Goal: Task Accomplishment & Management: Manage account settings

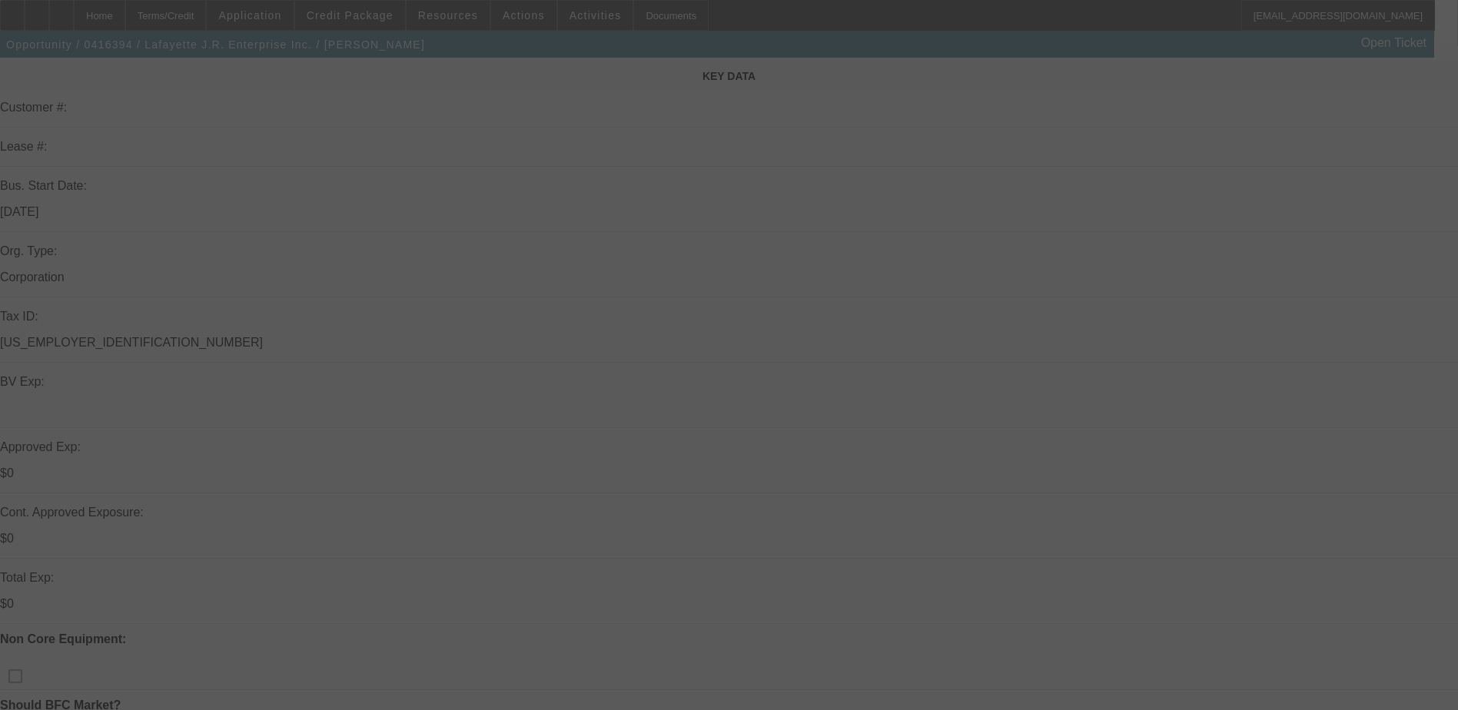
scroll to position [384, 0]
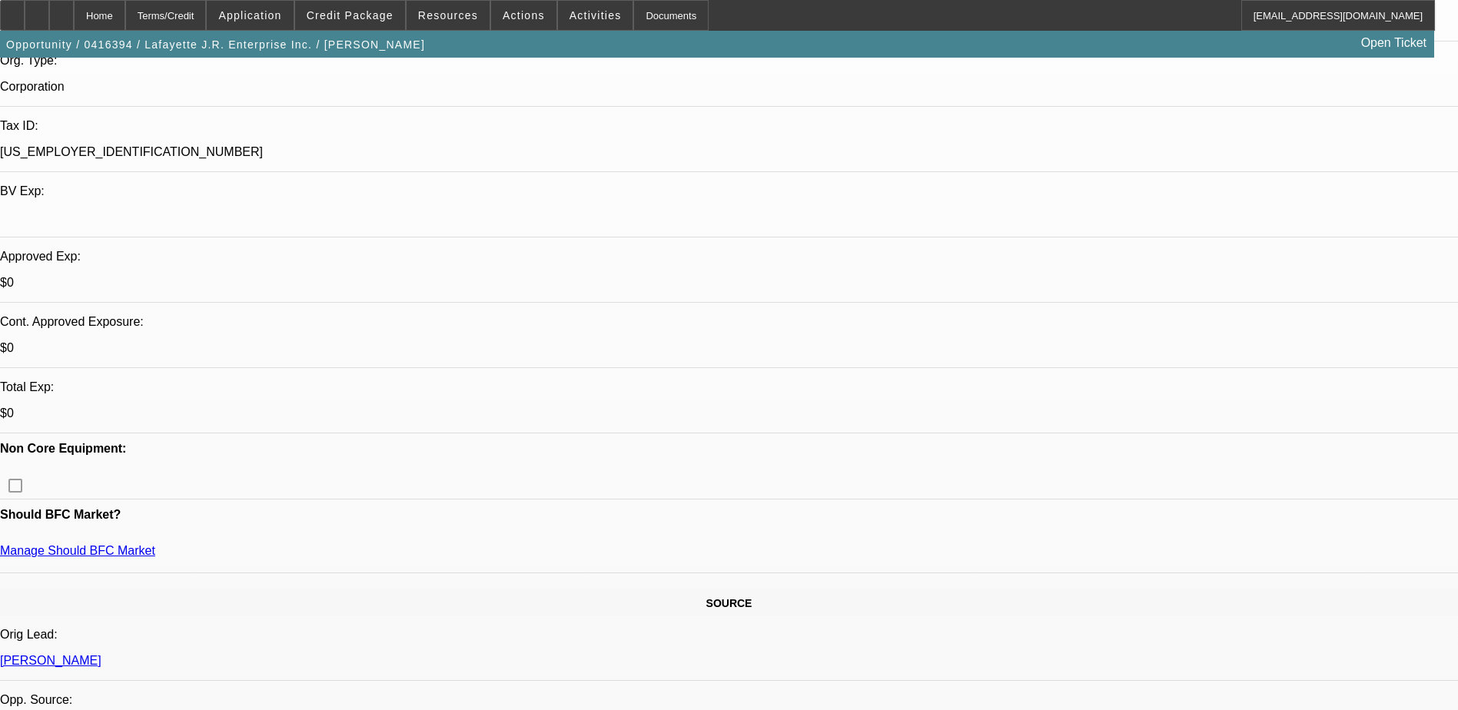
select select "0"
select select "2"
select select "0.1"
select select "0"
select select "2"
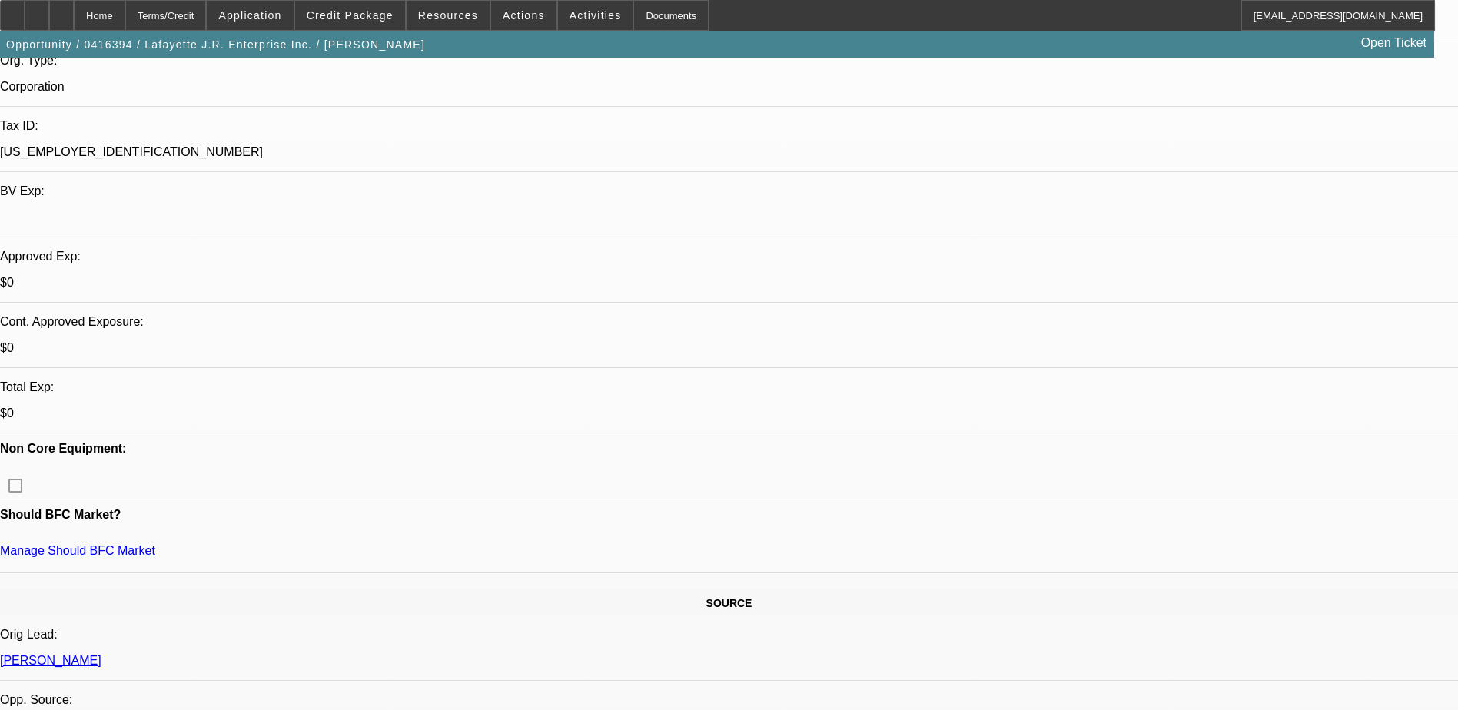
select select "0.1"
select select "0"
select select "2"
select select "0.1"
select select "0"
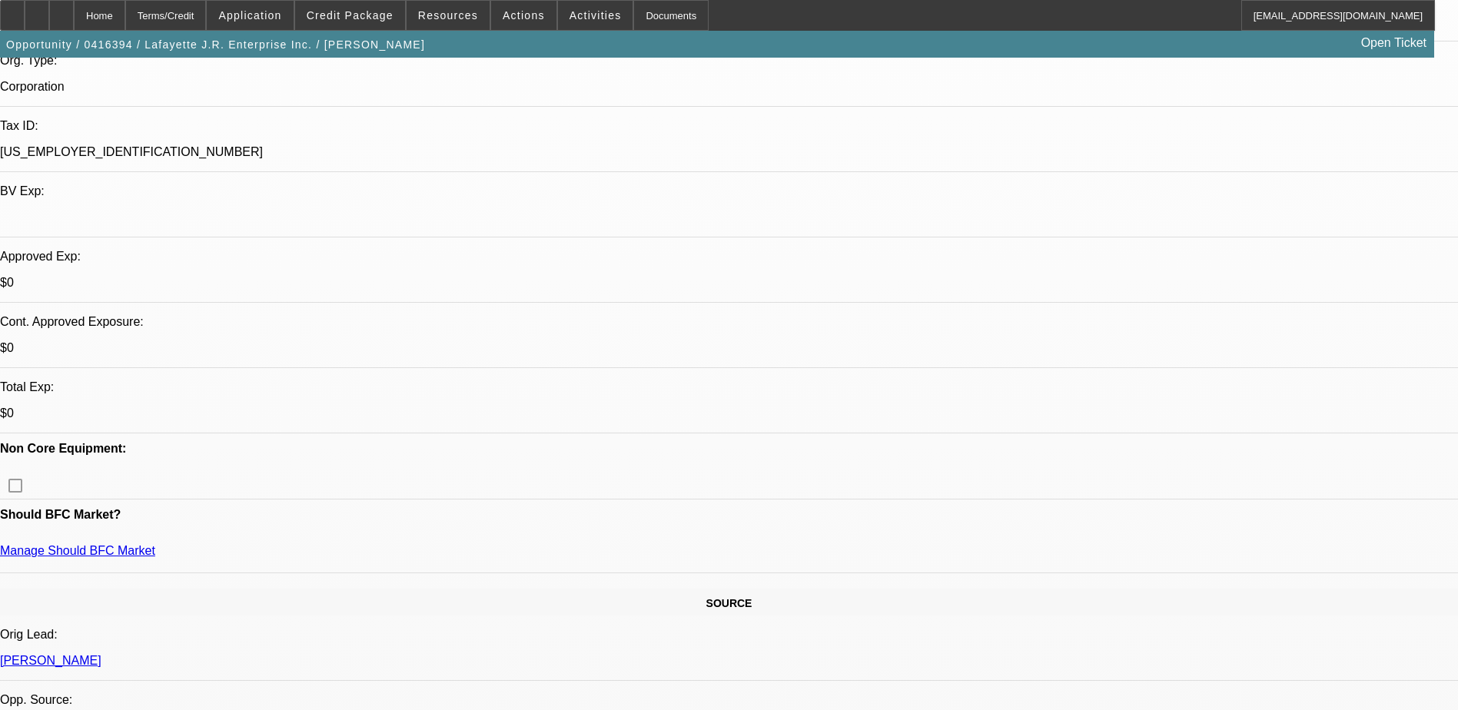
select select "2"
select select "0.1"
select select "1"
select select "2"
select select "4"
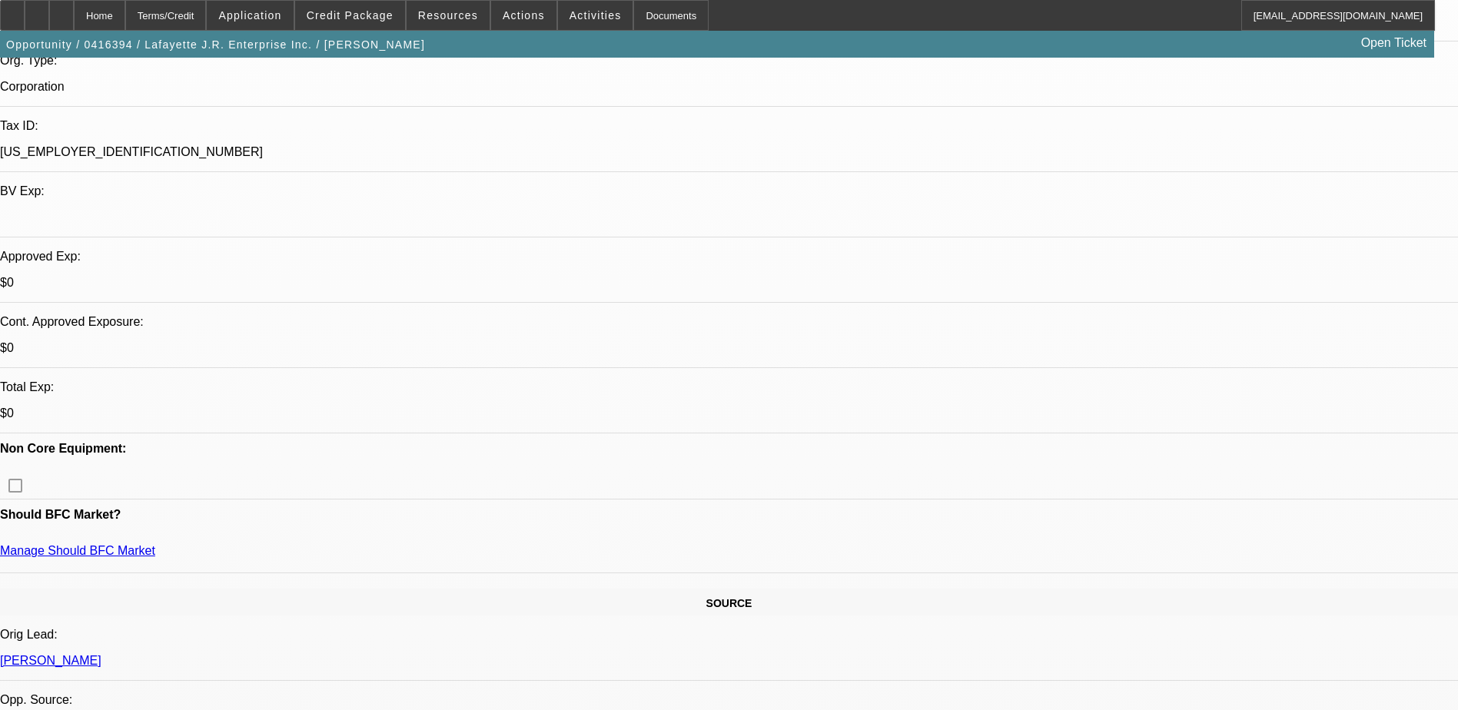
select select "1"
select select "2"
select select "4"
select select "1"
select select "2"
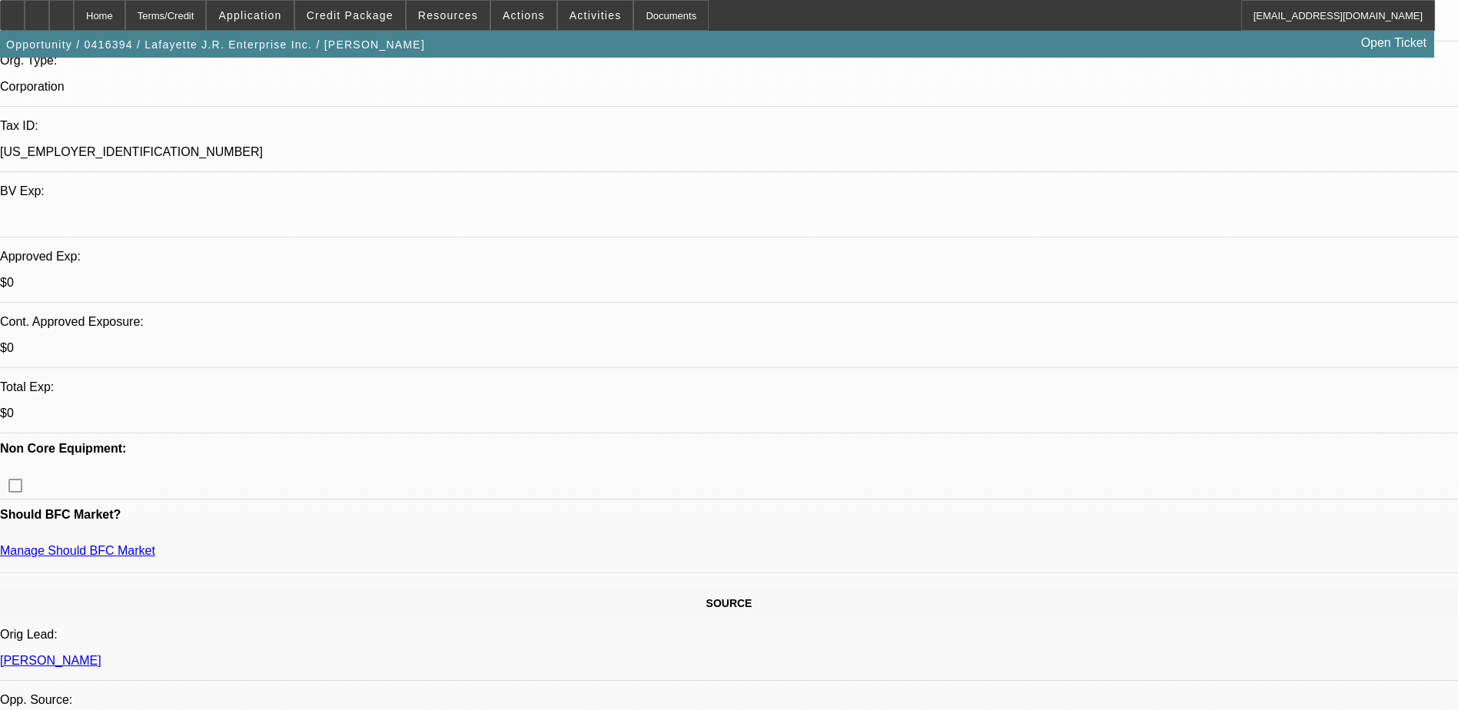
select select "4"
select select "1"
select select "2"
select select "4"
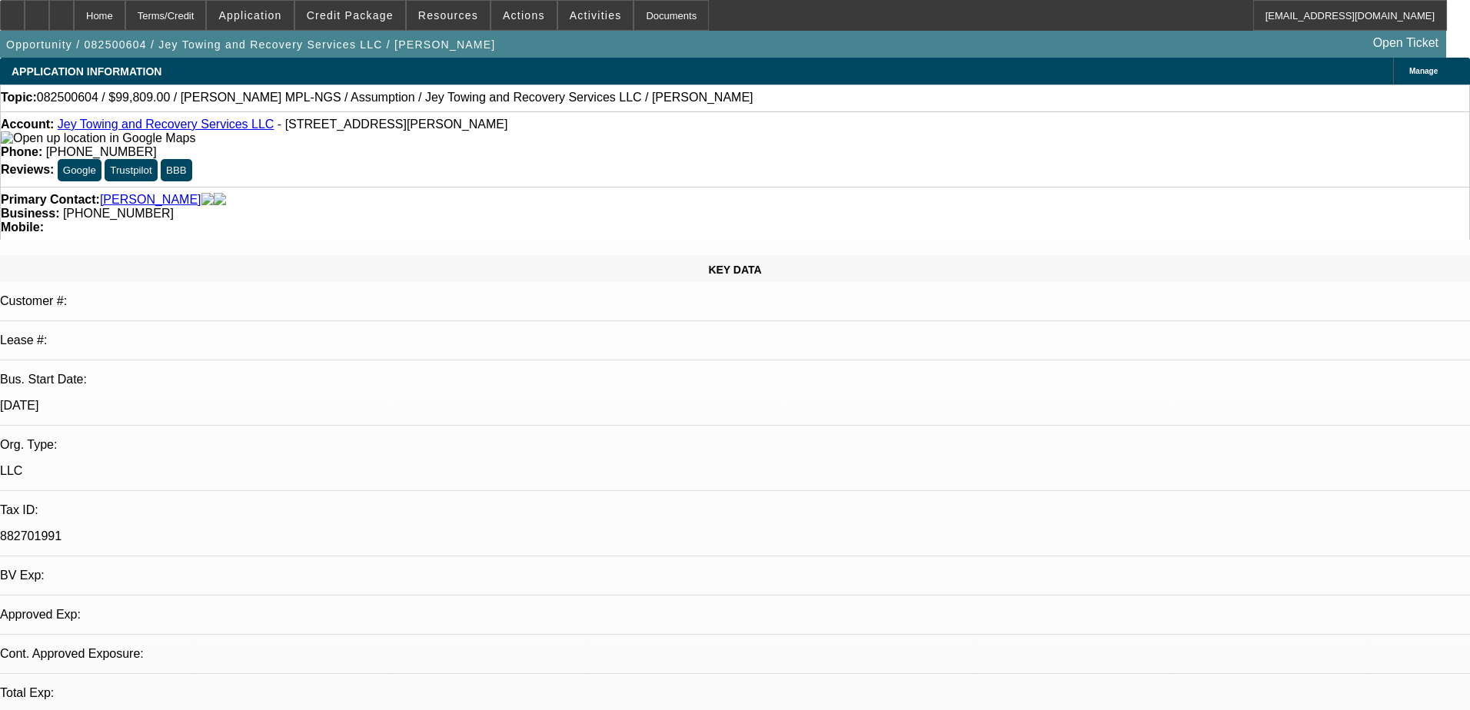
select select "0"
select select "2"
select select "0.1"
select select "4"
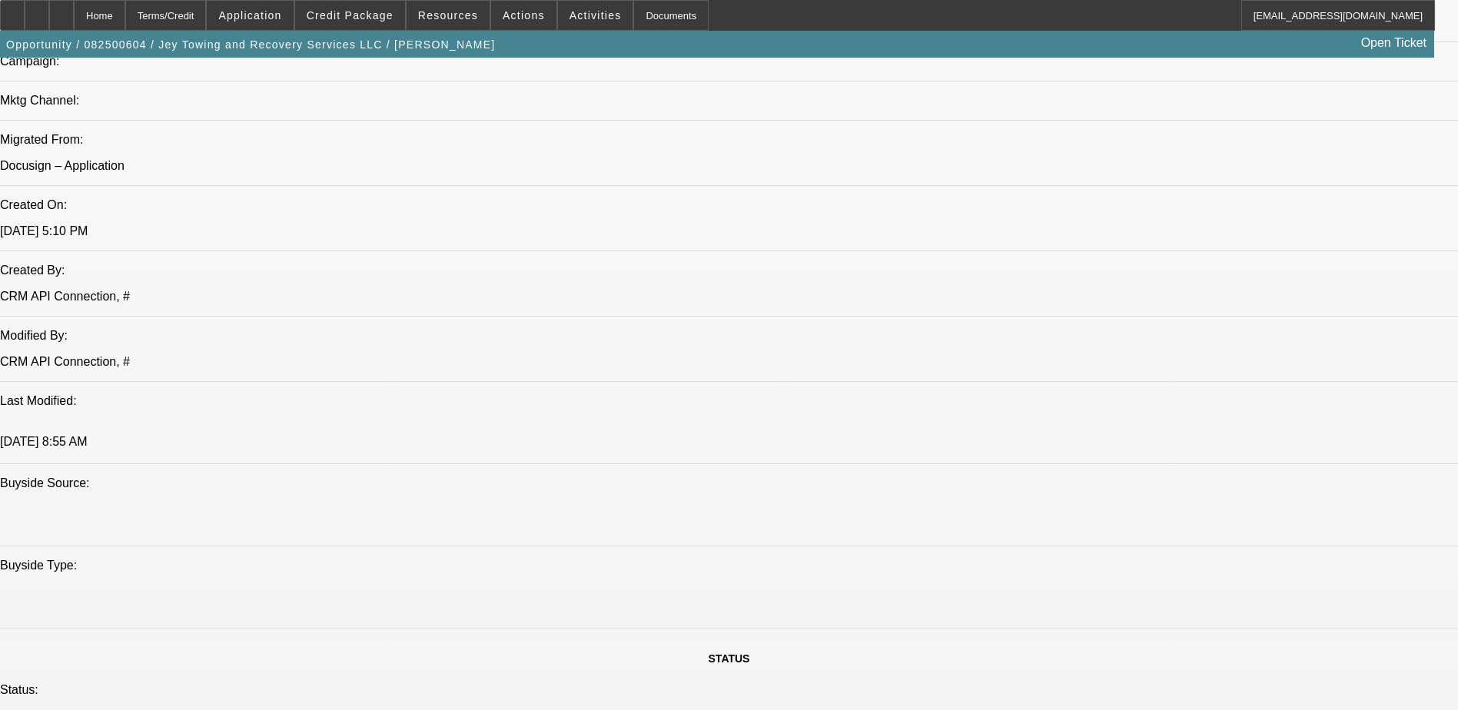
scroll to position [1230, 0]
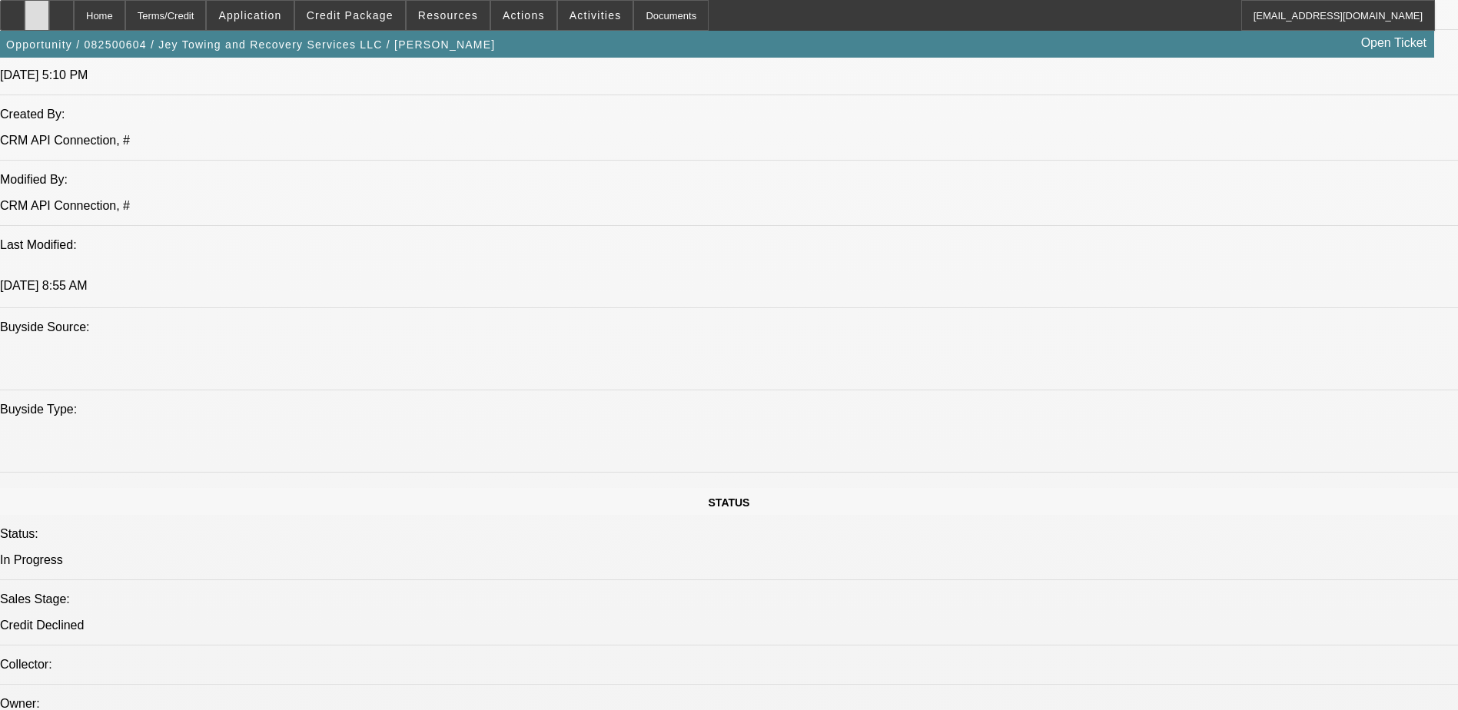
click at [37, 10] on icon at bounding box center [37, 10] width 0 height 0
click at [394, 13] on span "Credit Package" at bounding box center [350, 15] width 87 height 12
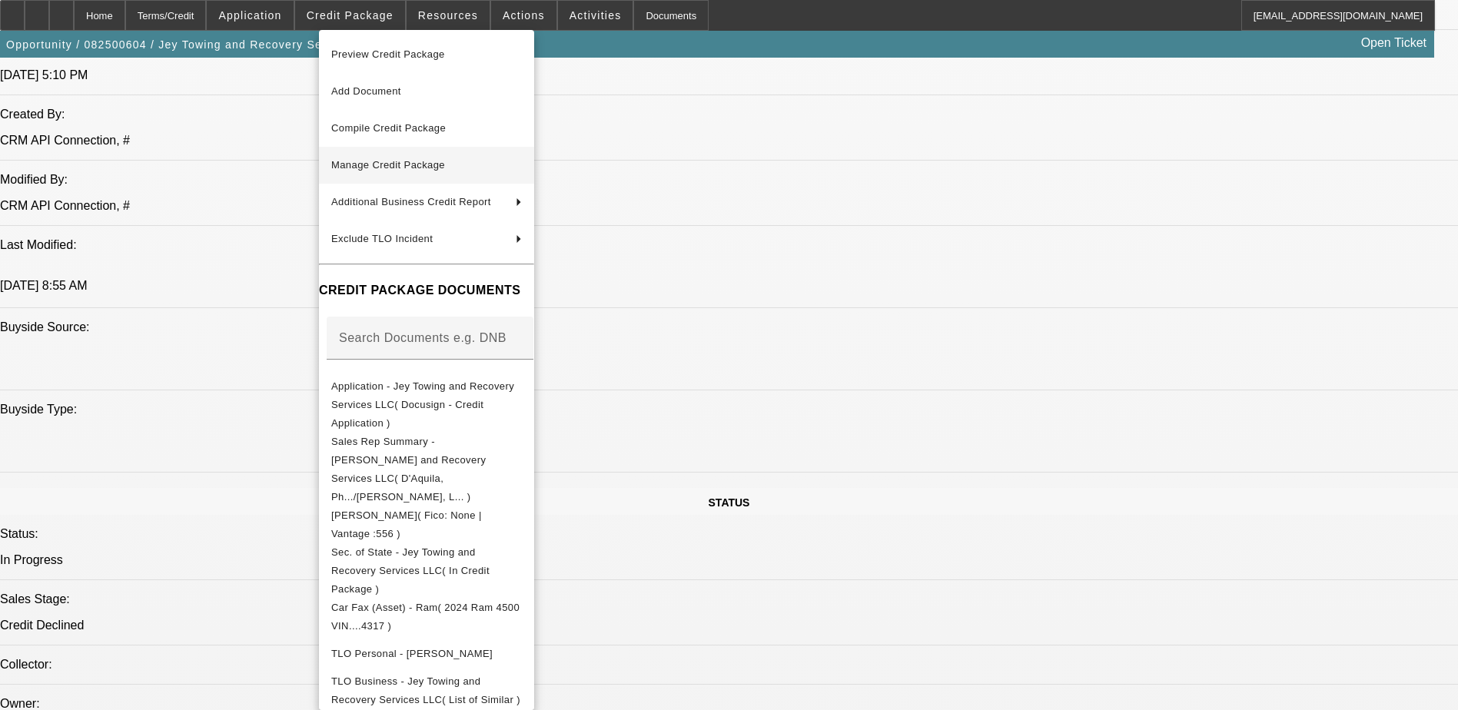
click at [464, 163] on span "Manage Credit Package" at bounding box center [426, 165] width 191 height 18
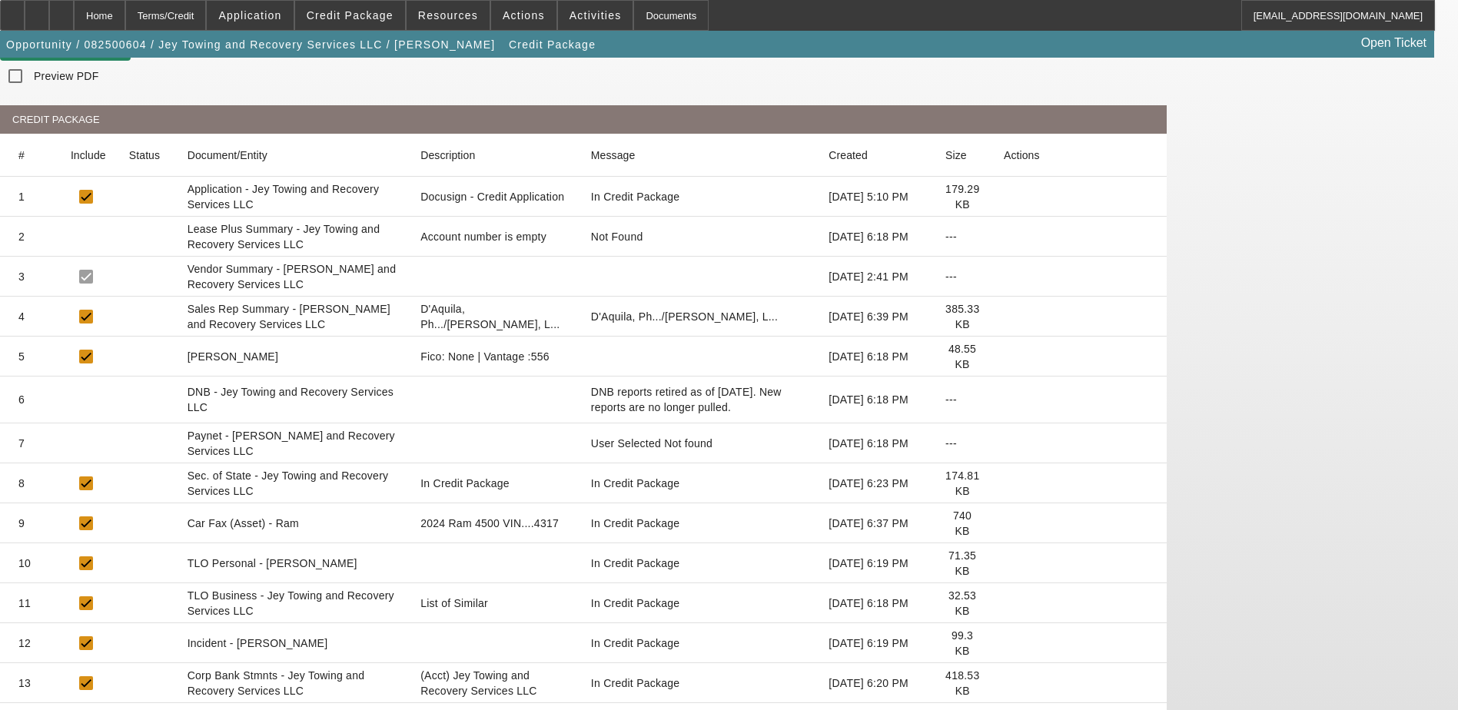
scroll to position [221, 0]
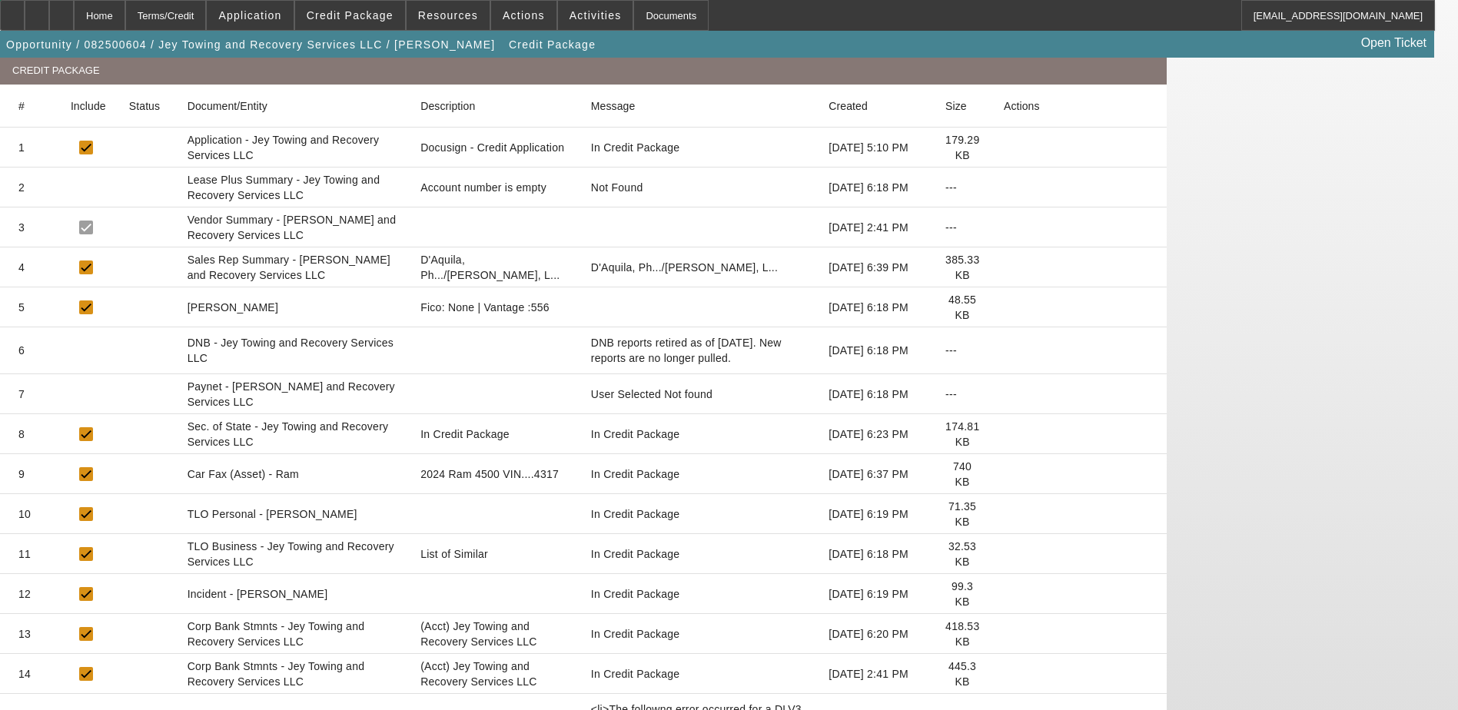
click at [1004, 634] on icon at bounding box center [1004, 634] width 0 height 0
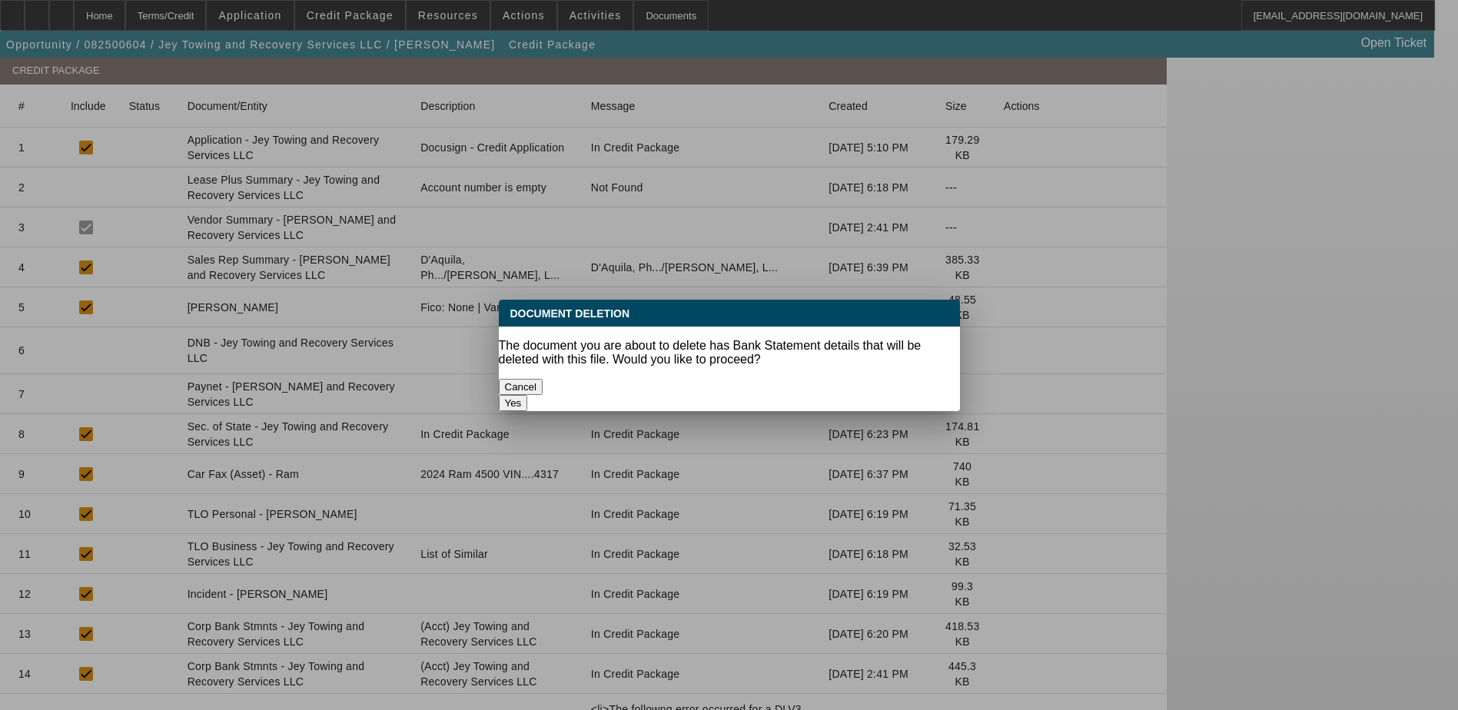
click at [528, 395] on button "Yes" at bounding box center [513, 403] width 29 height 16
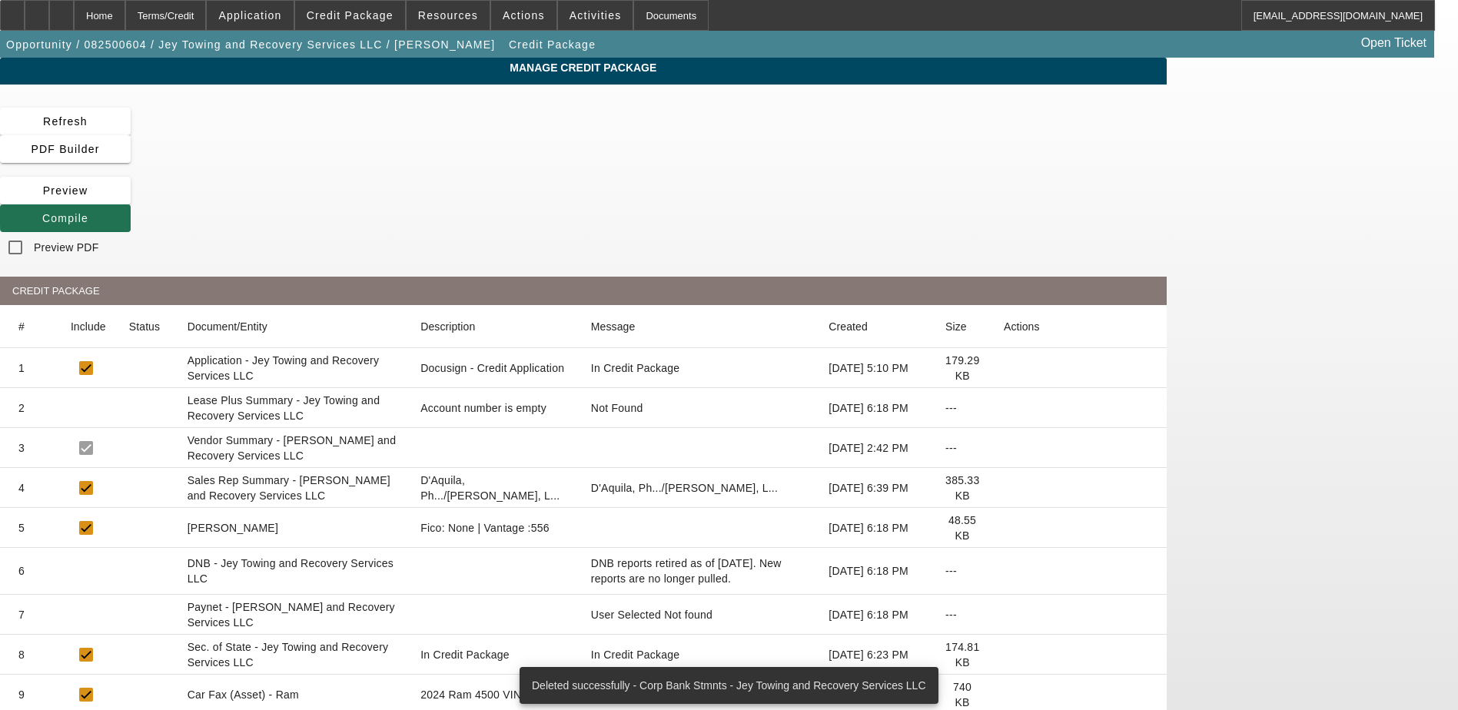
click at [88, 212] on span "Compile" at bounding box center [65, 218] width 46 height 12
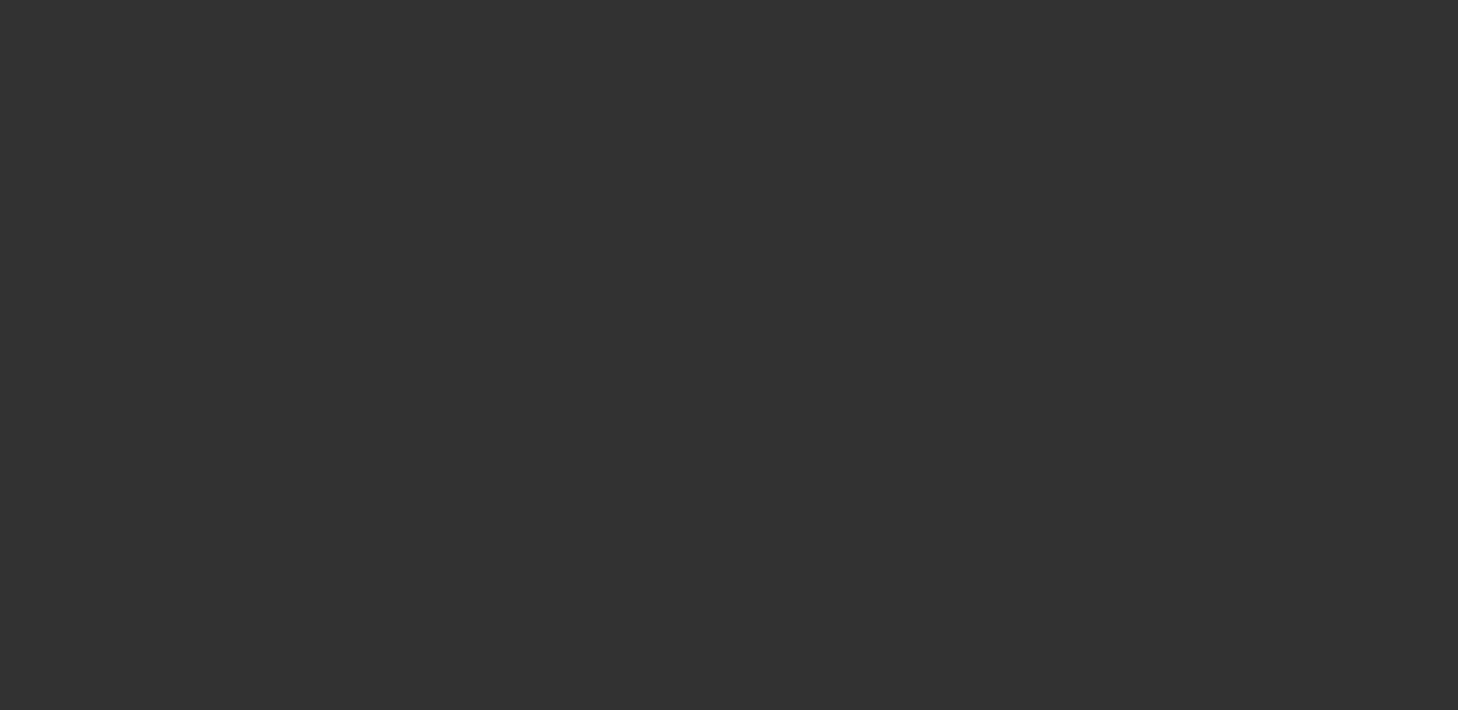
select select "0"
select select "2"
select select "0.1"
select select "4"
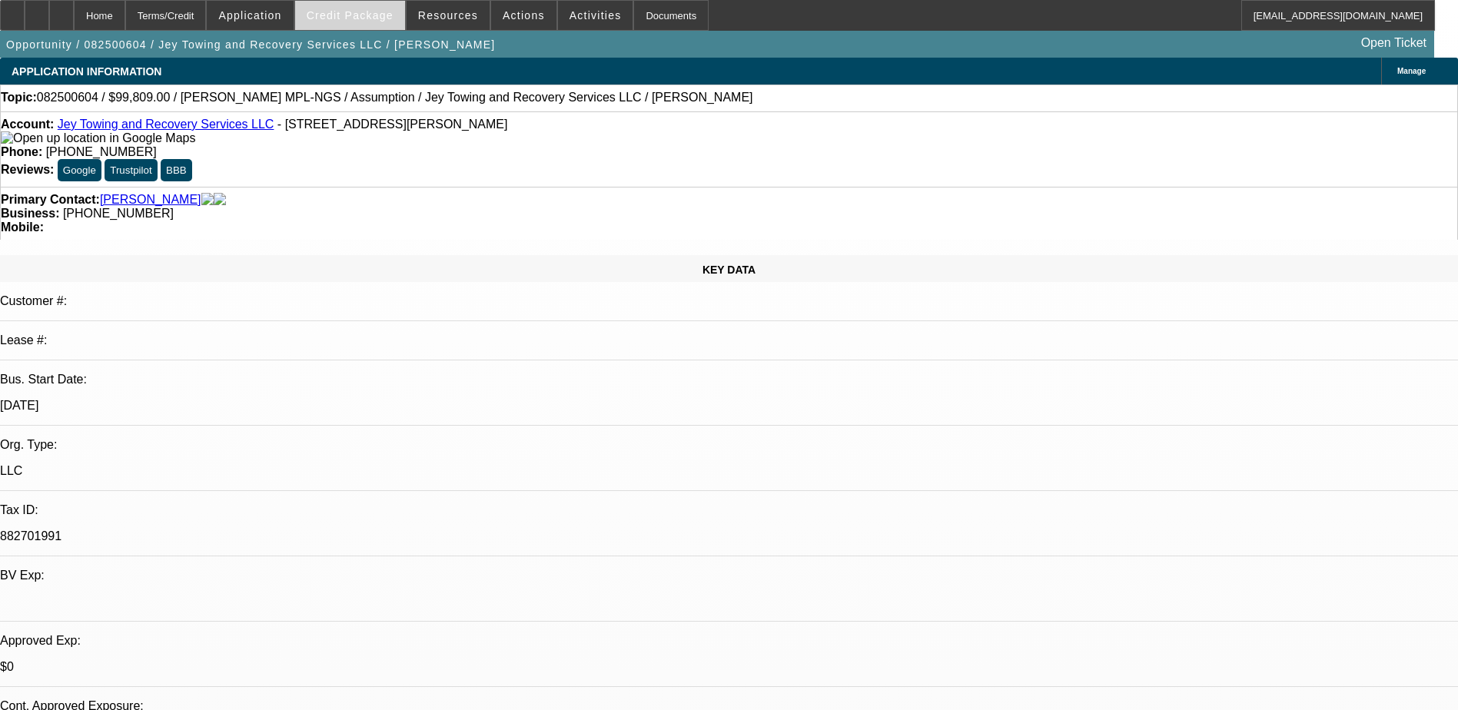
click at [360, 17] on span "Credit Package" at bounding box center [350, 15] width 87 height 12
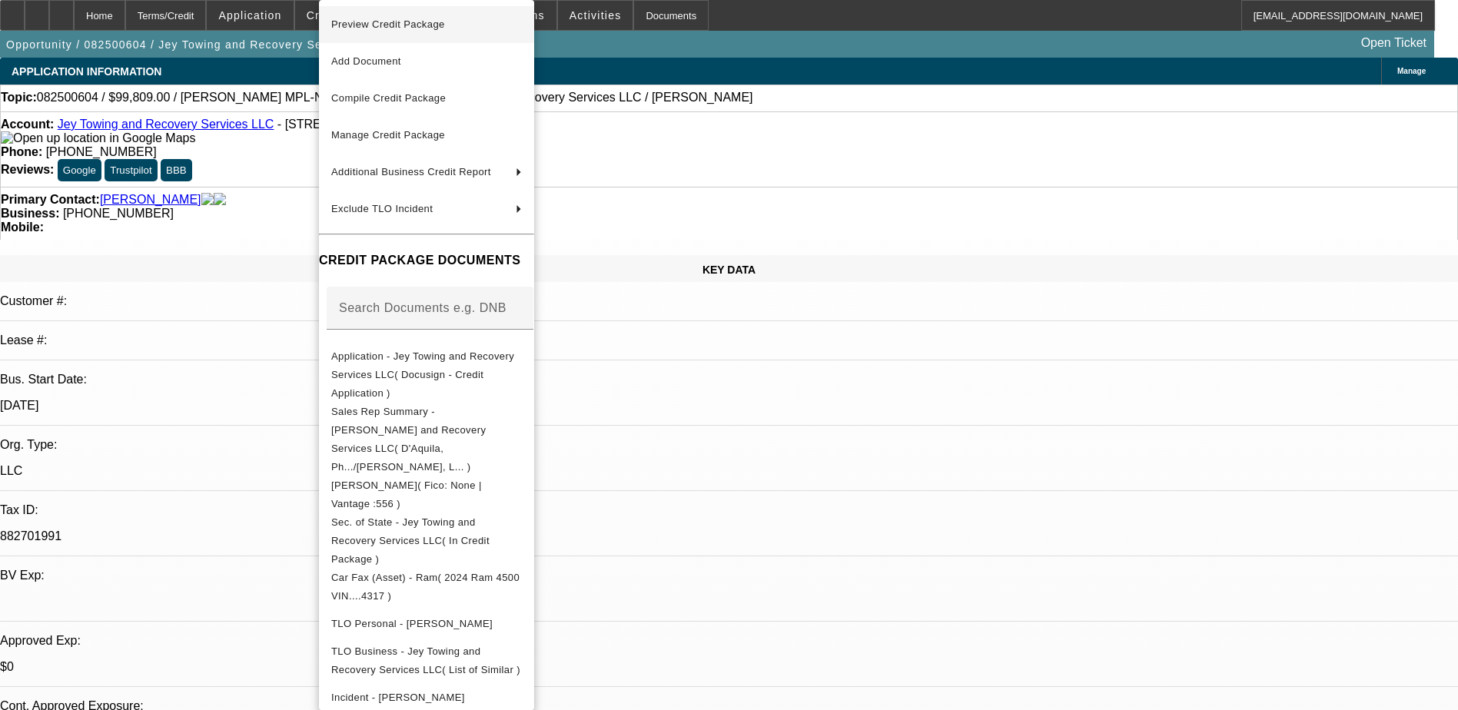
click at [489, 19] on span "Preview Credit Package" at bounding box center [426, 24] width 191 height 18
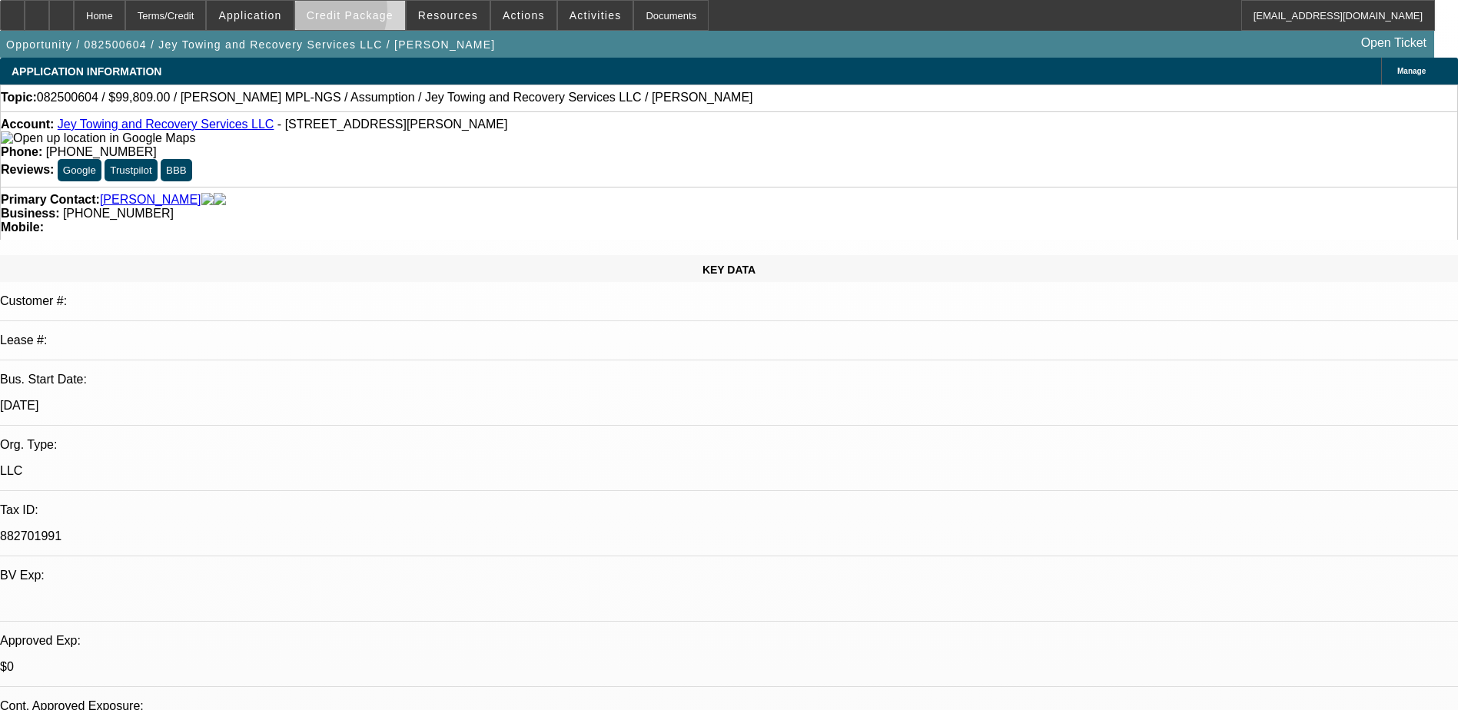
click at [337, 14] on span "Credit Package" at bounding box center [350, 15] width 87 height 12
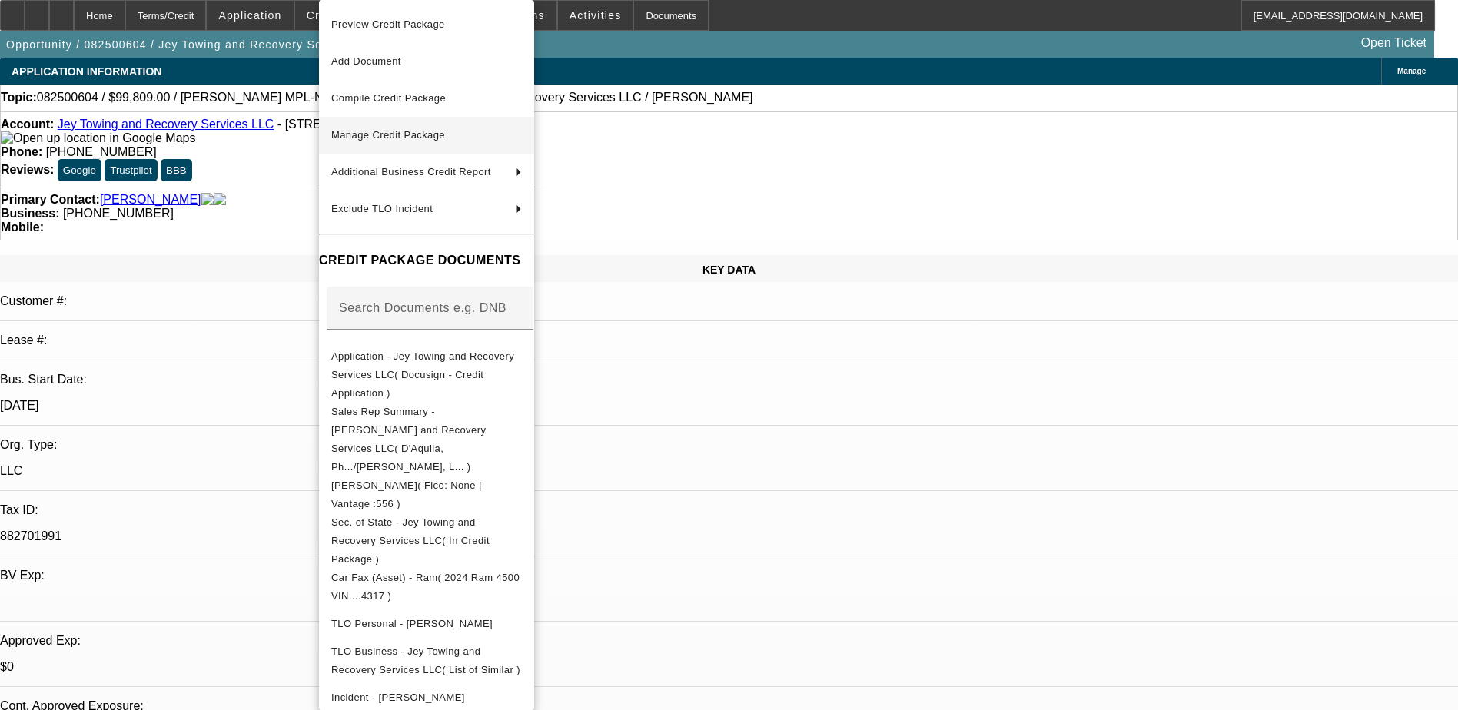
click at [405, 124] on button "Manage Credit Package" at bounding box center [426, 135] width 215 height 37
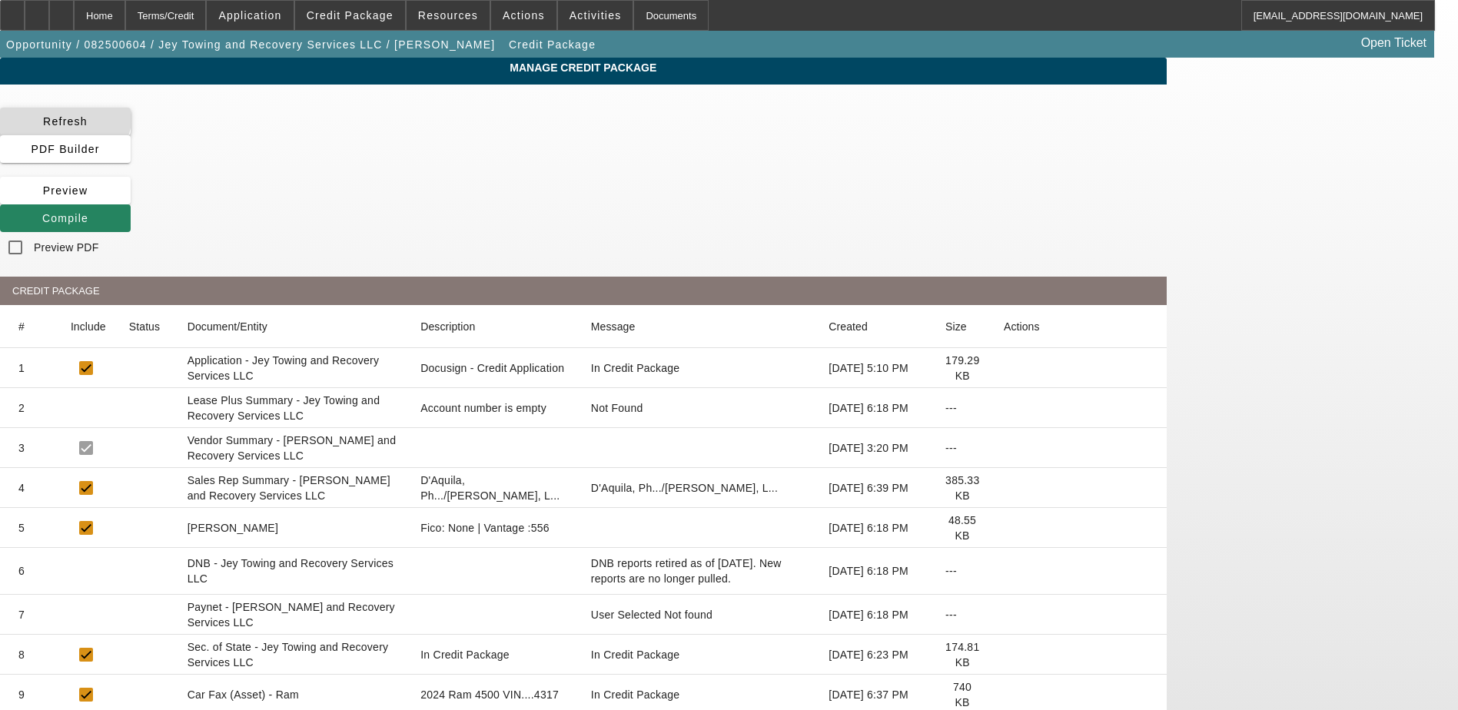
click at [43, 115] on icon at bounding box center [43, 121] width 0 height 12
click at [88, 212] on span "Compile" at bounding box center [65, 218] width 46 height 12
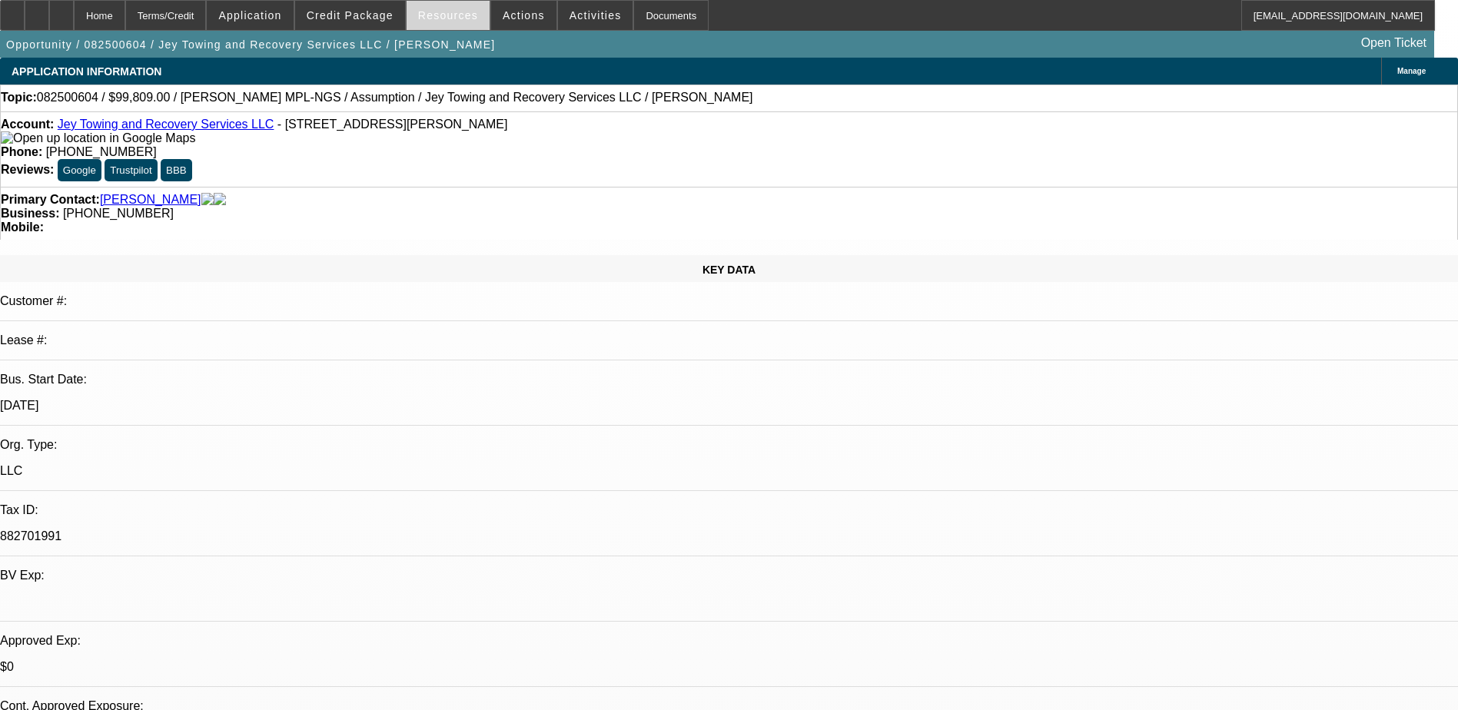
select select "0"
select select "2"
select select "0.1"
select select "4"
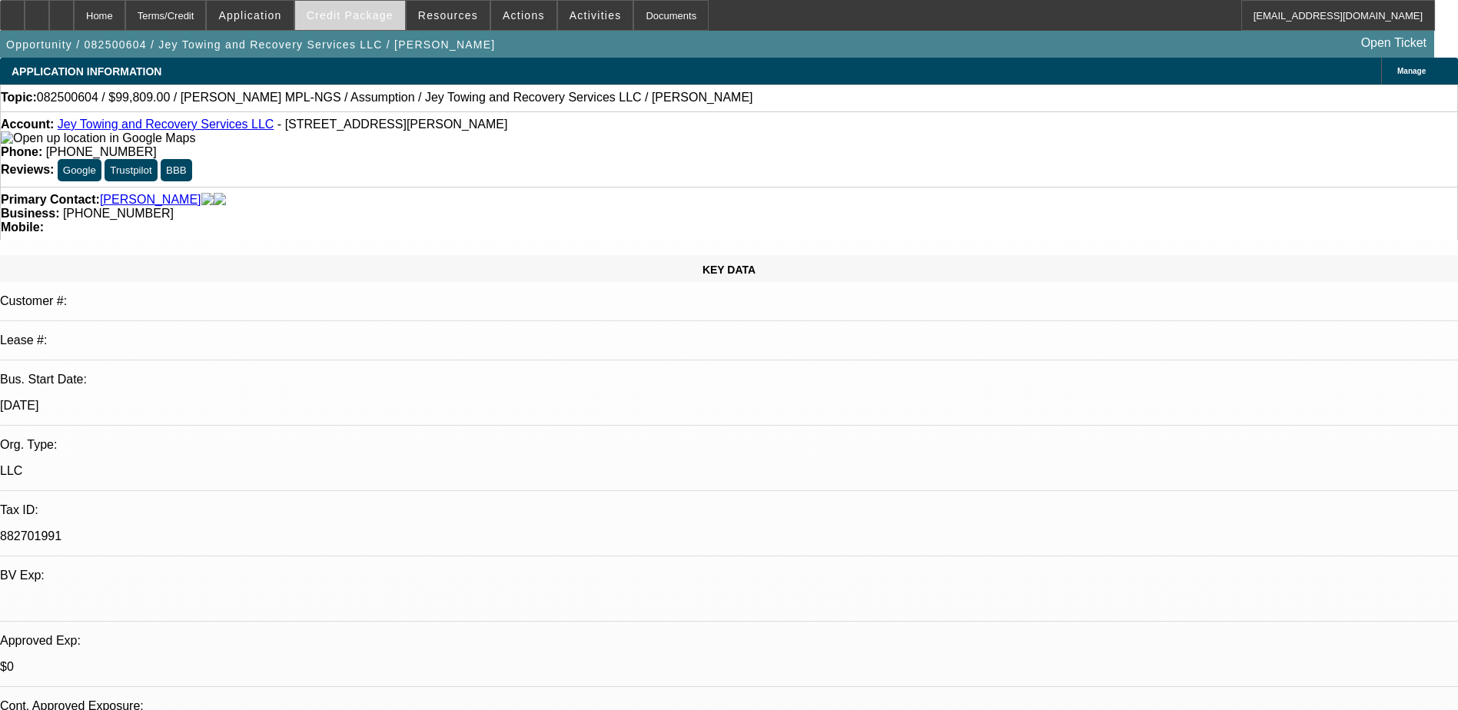
click at [372, 12] on span "Credit Package" at bounding box center [350, 15] width 87 height 12
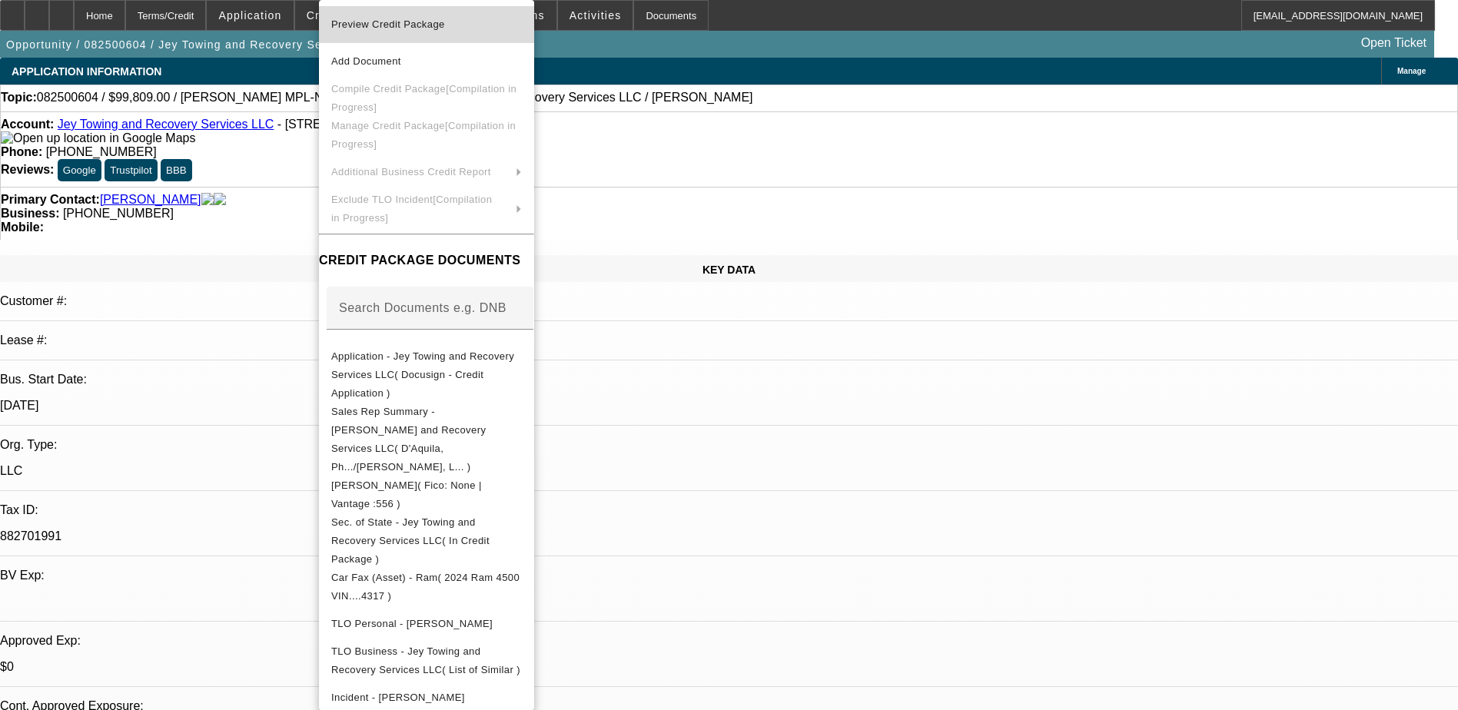
click at [466, 25] on span "Preview Credit Package" at bounding box center [426, 24] width 191 height 18
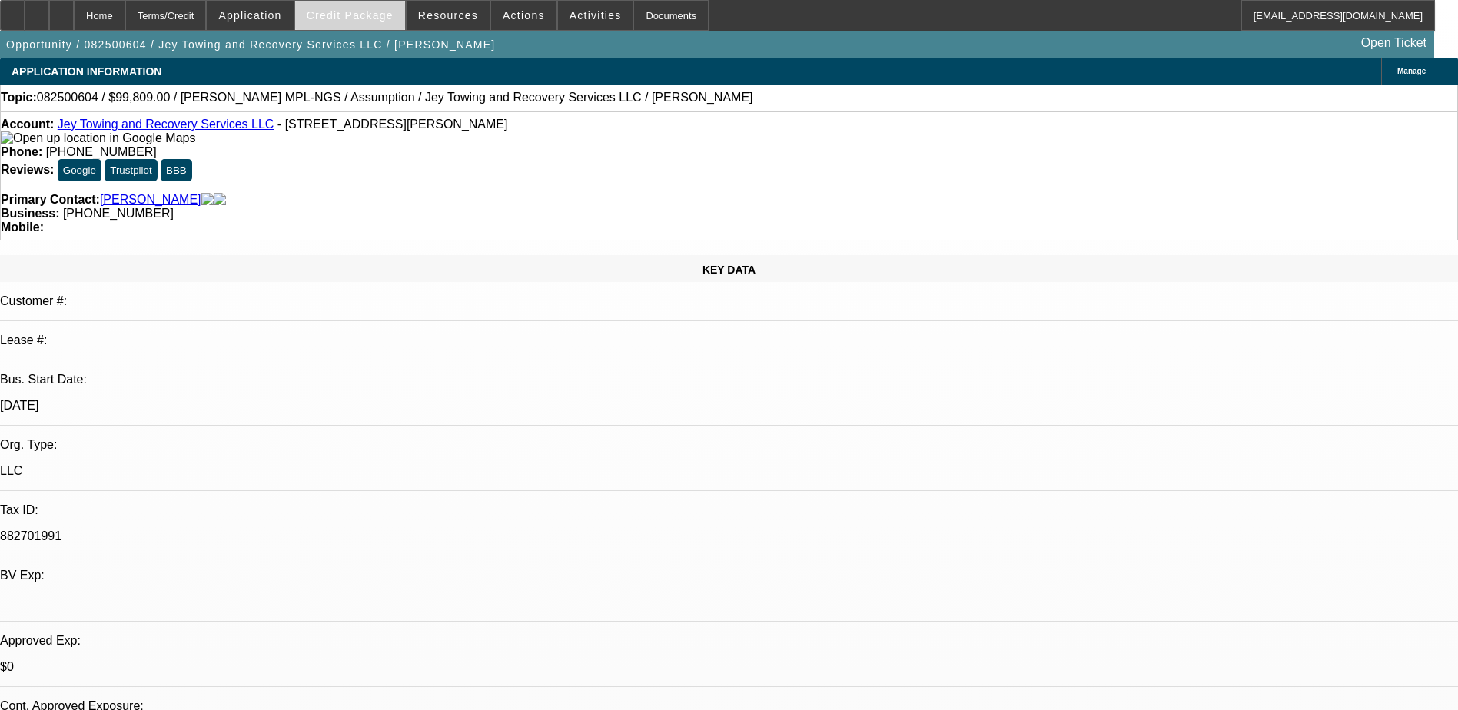
click at [381, 17] on span "Credit Package" at bounding box center [350, 15] width 87 height 12
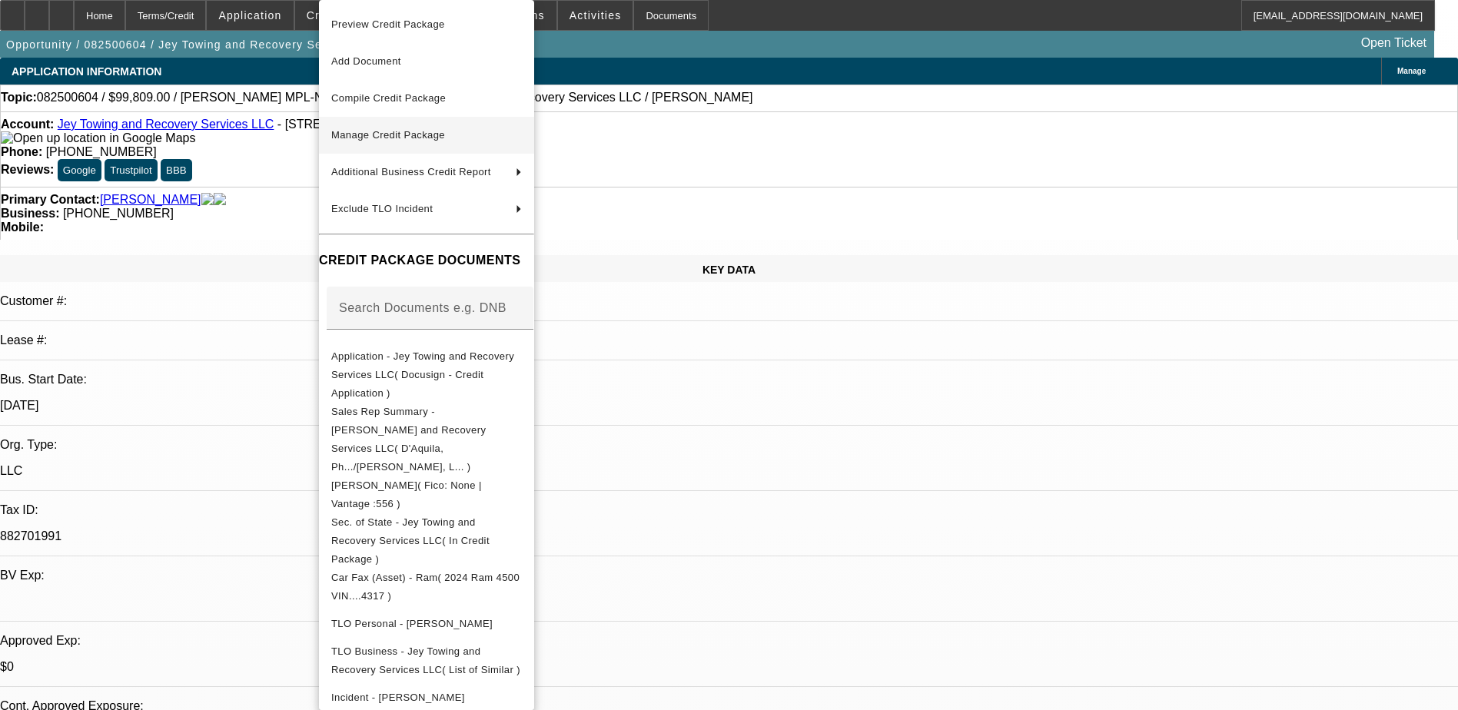
click at [411, 131] on span "Manage Credit Package" at bounding box center [388, 135] width 114 height 12
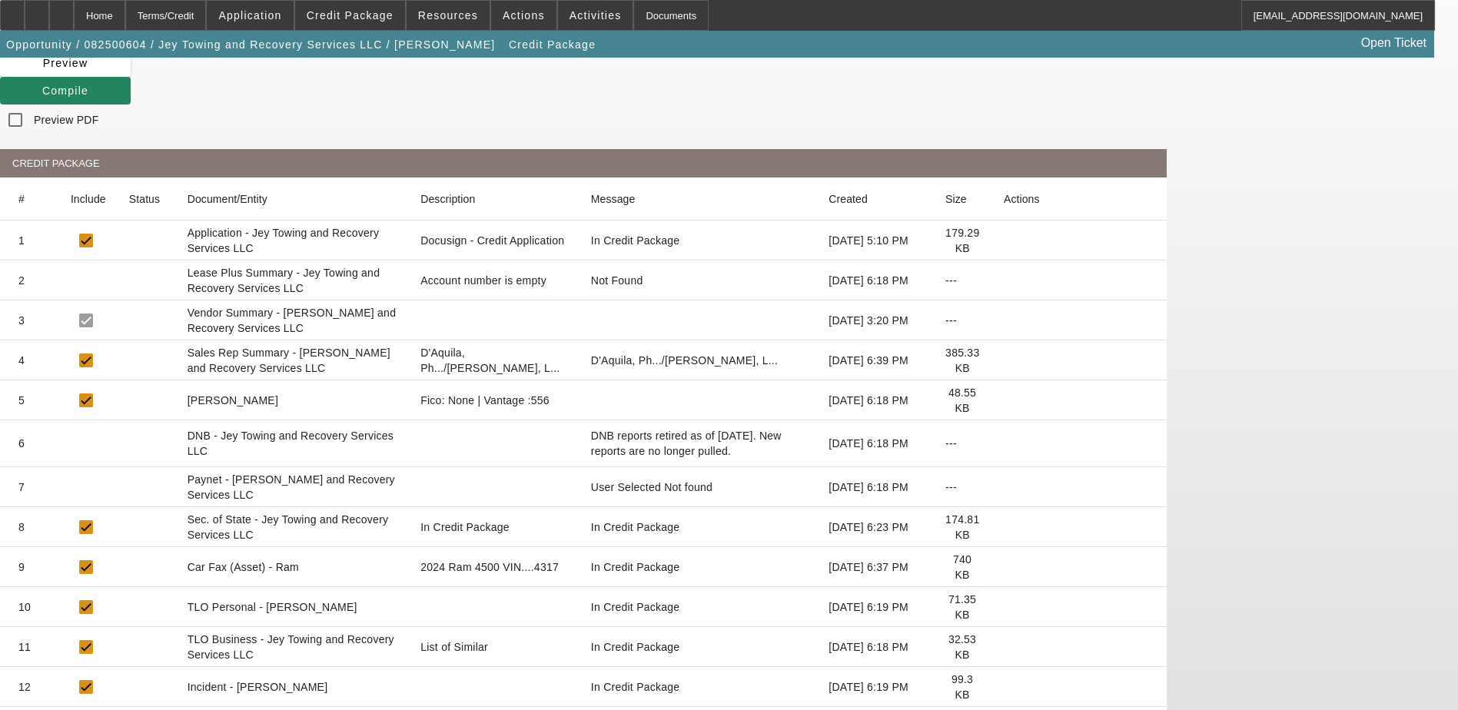
scroll to position [104, 0]
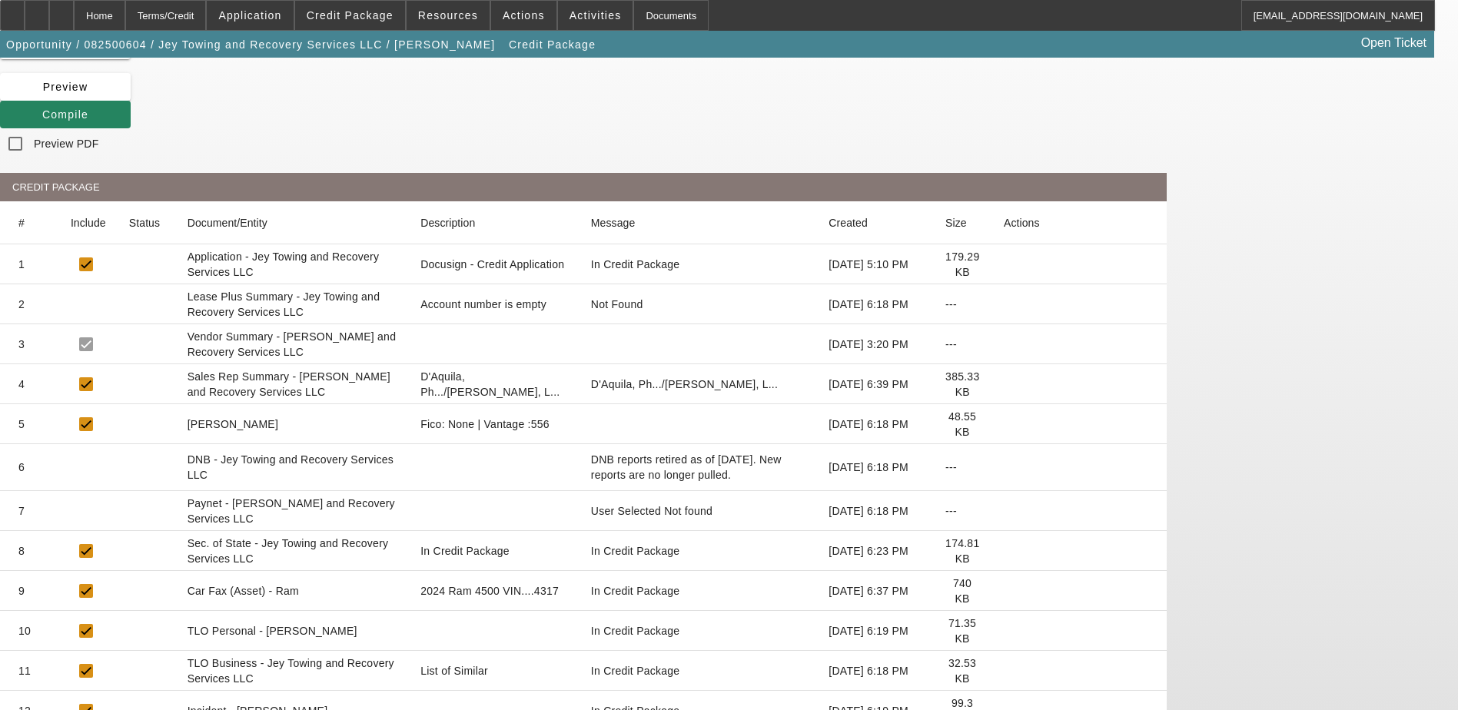
click at [1004, 591] on icon at bounding box center [1004, 591] width 0 height 0
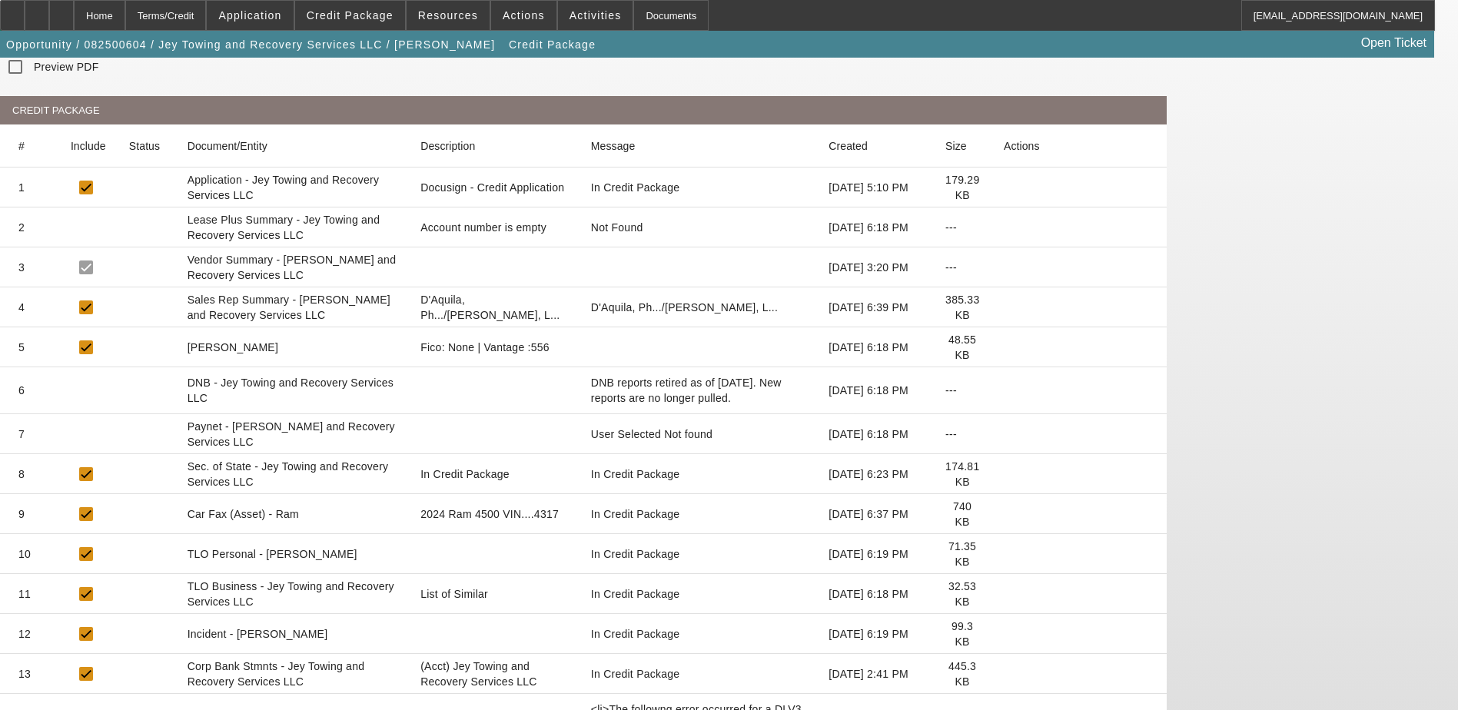
click at [1004, 514] on icon at bounding box center [1004, 514] width 0 height 0
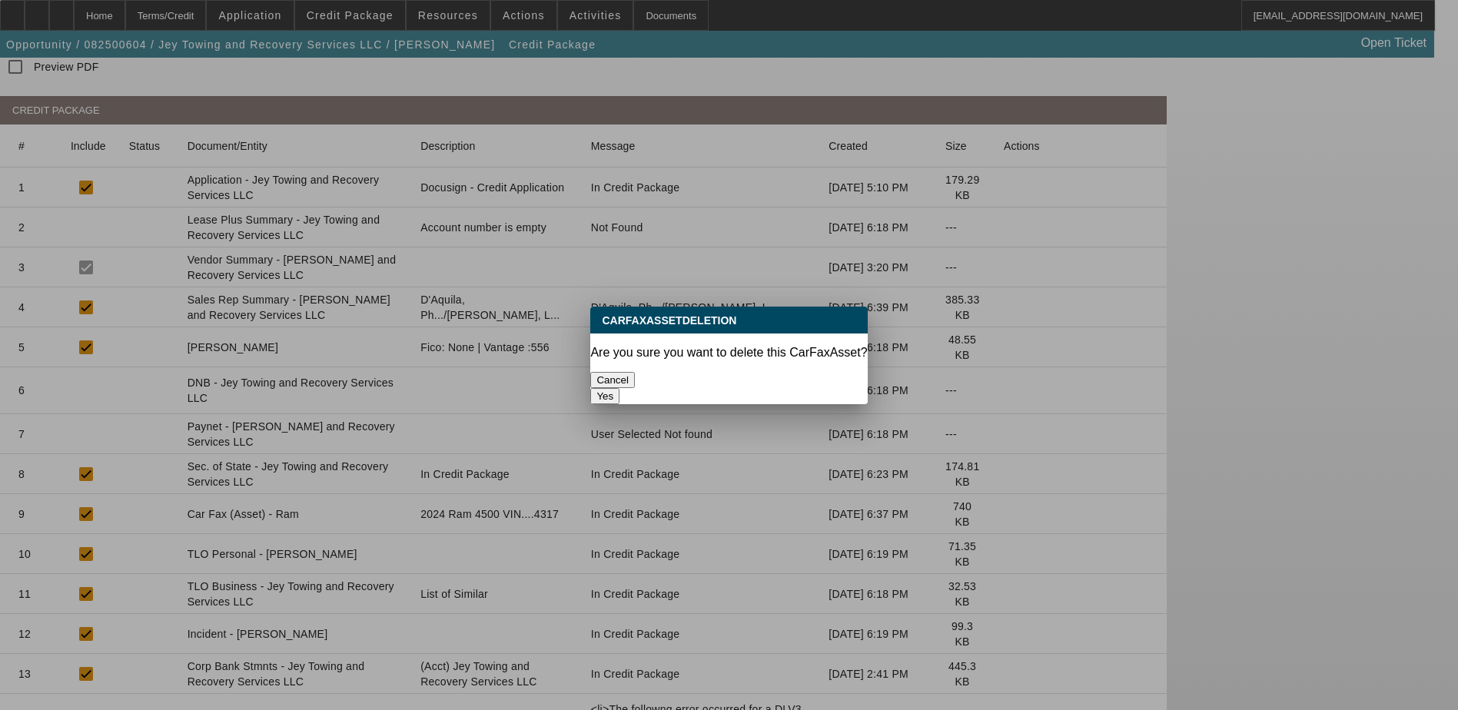
scroll to position [0, 0]
click at [620, 388] on button "Yes" at bounding box center [604, 396] width 29 height 16
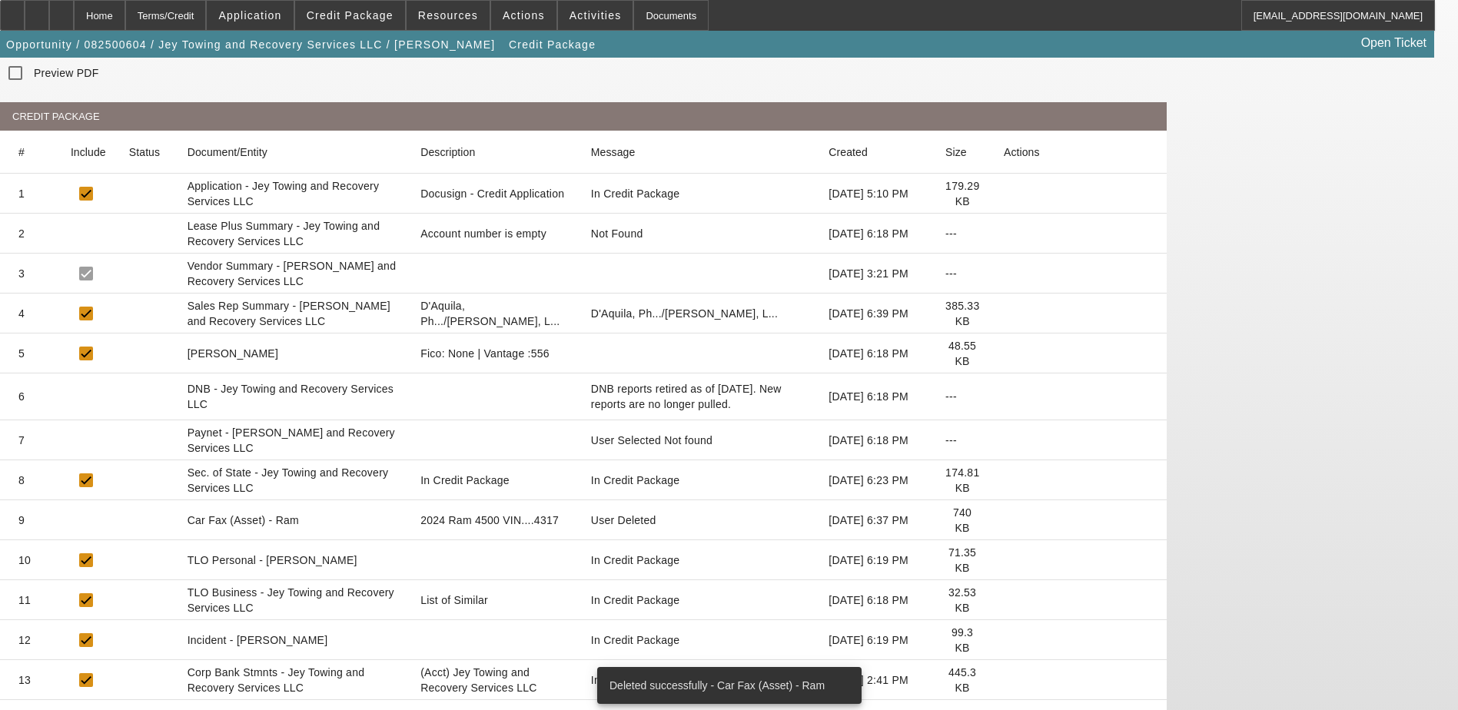
scroll to position [181, 0]
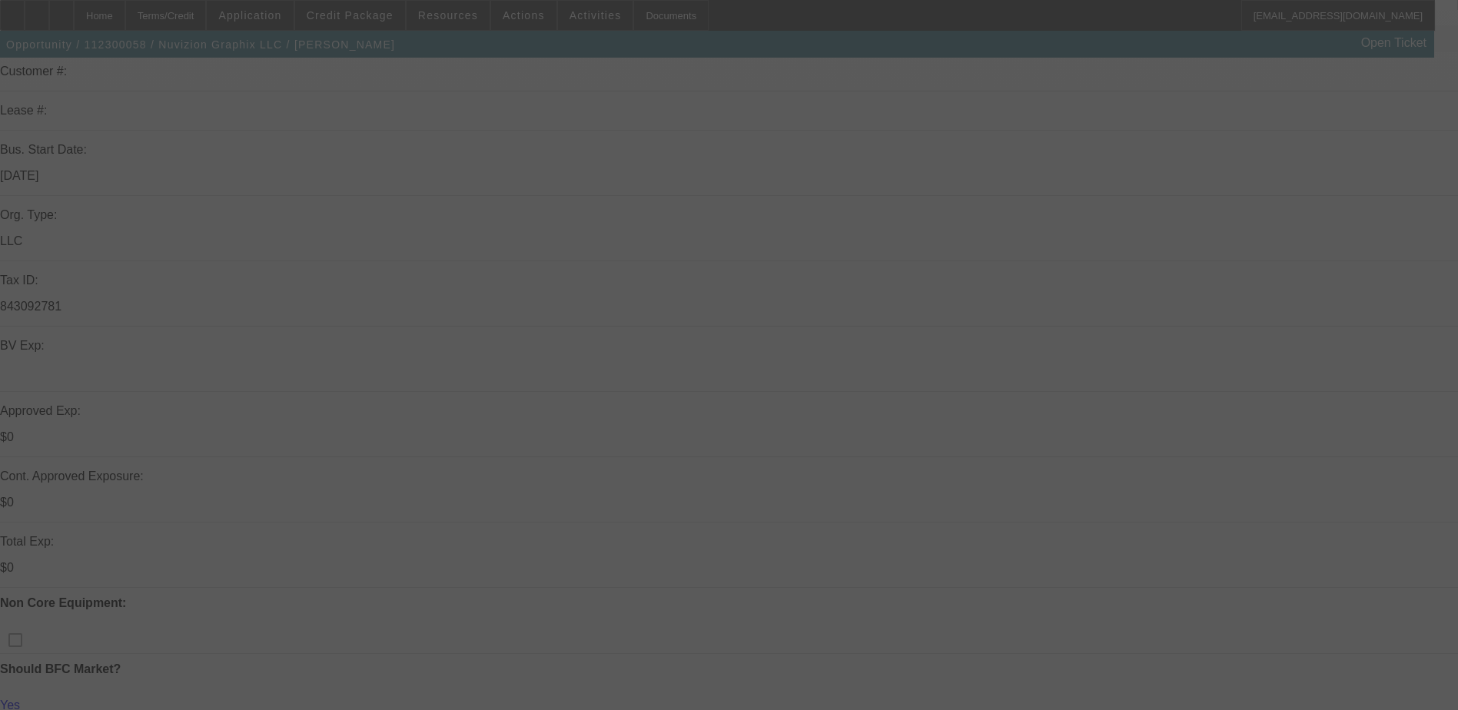
scroll to position [231, 0]
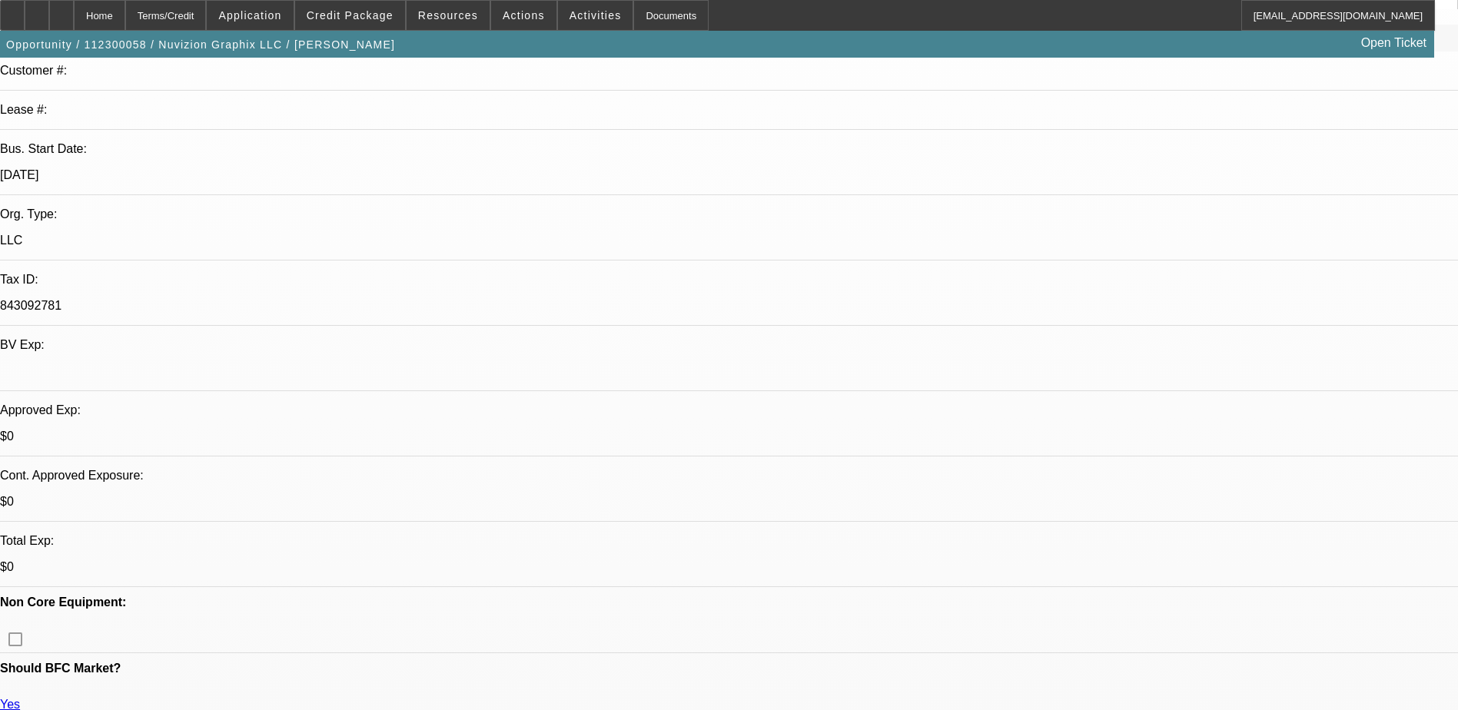
select select "0"
select select "2"
select select "0"
select select "2"
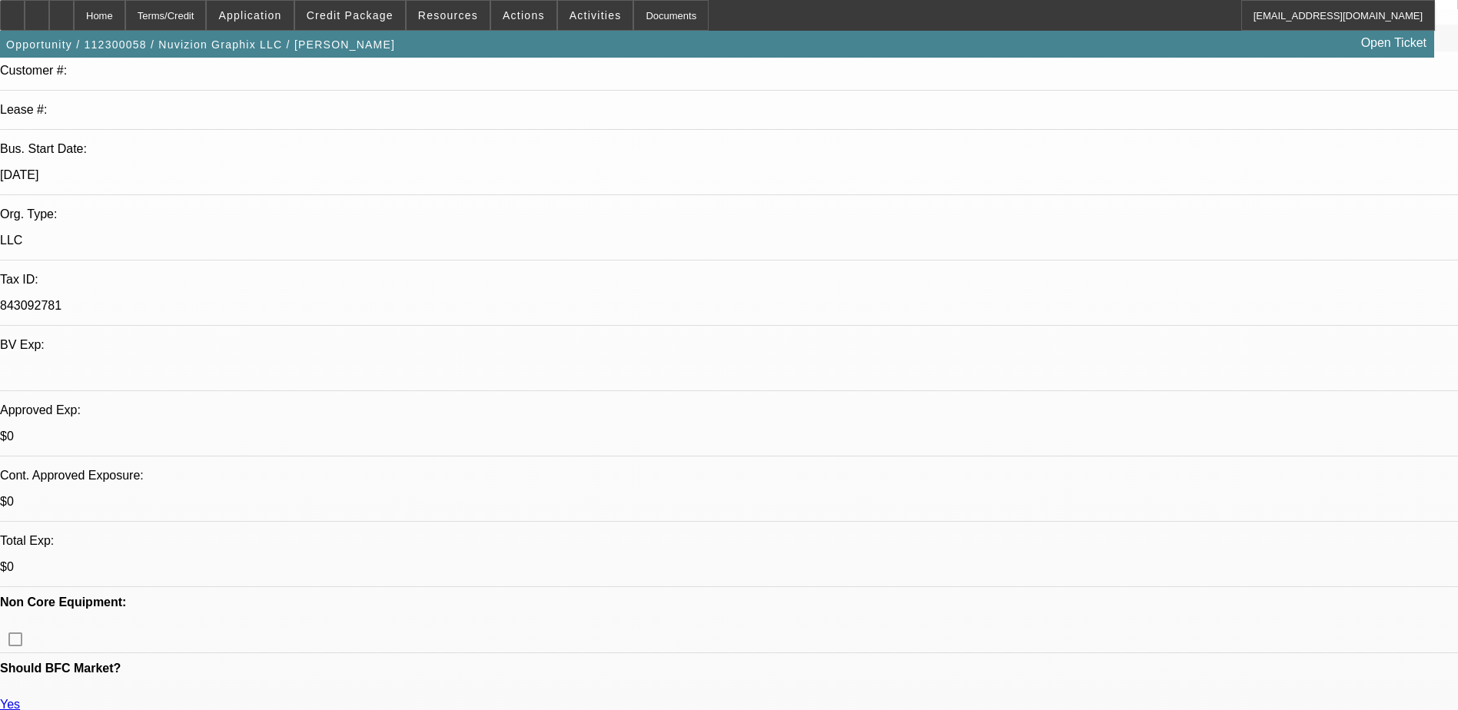
select select "0"
select select "2"
select select "0"
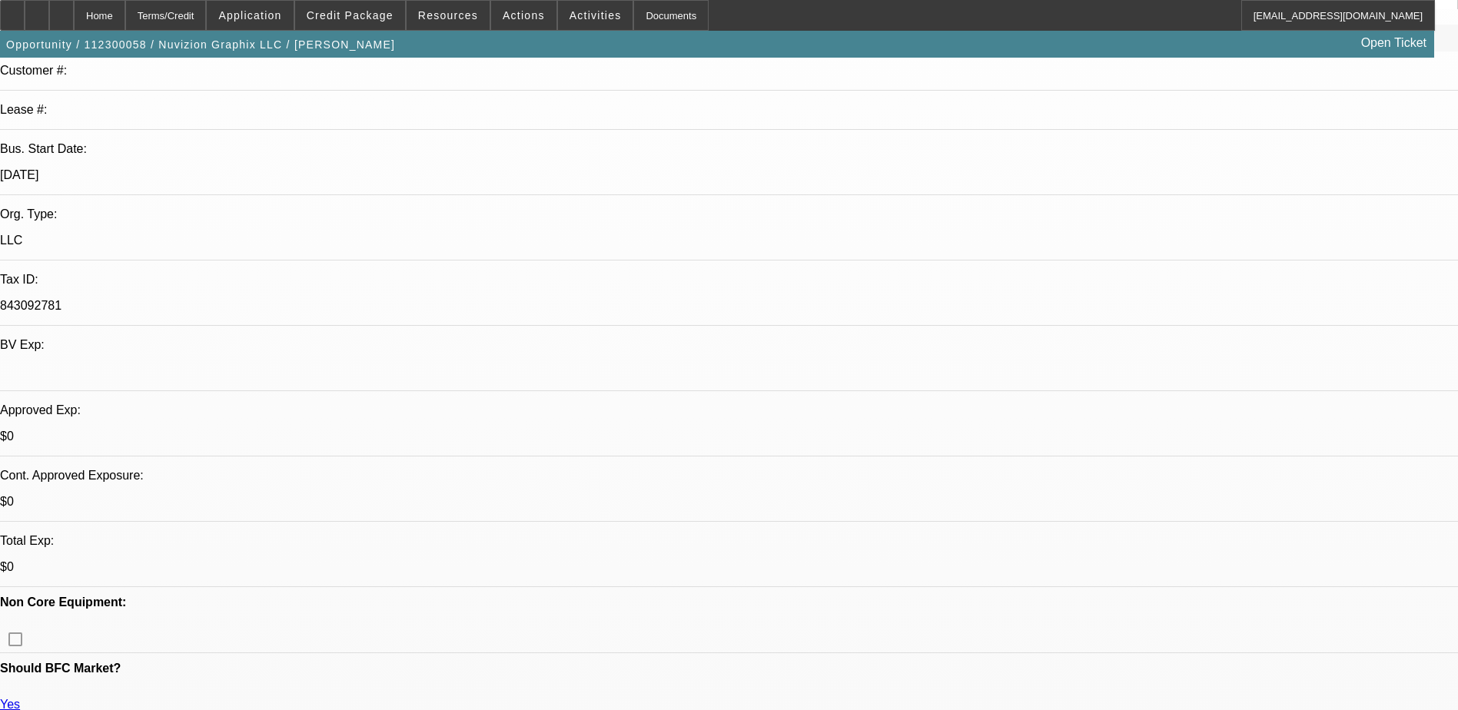
select select "2"
select select "0"
select select "1"
select select "2"
select select "6"
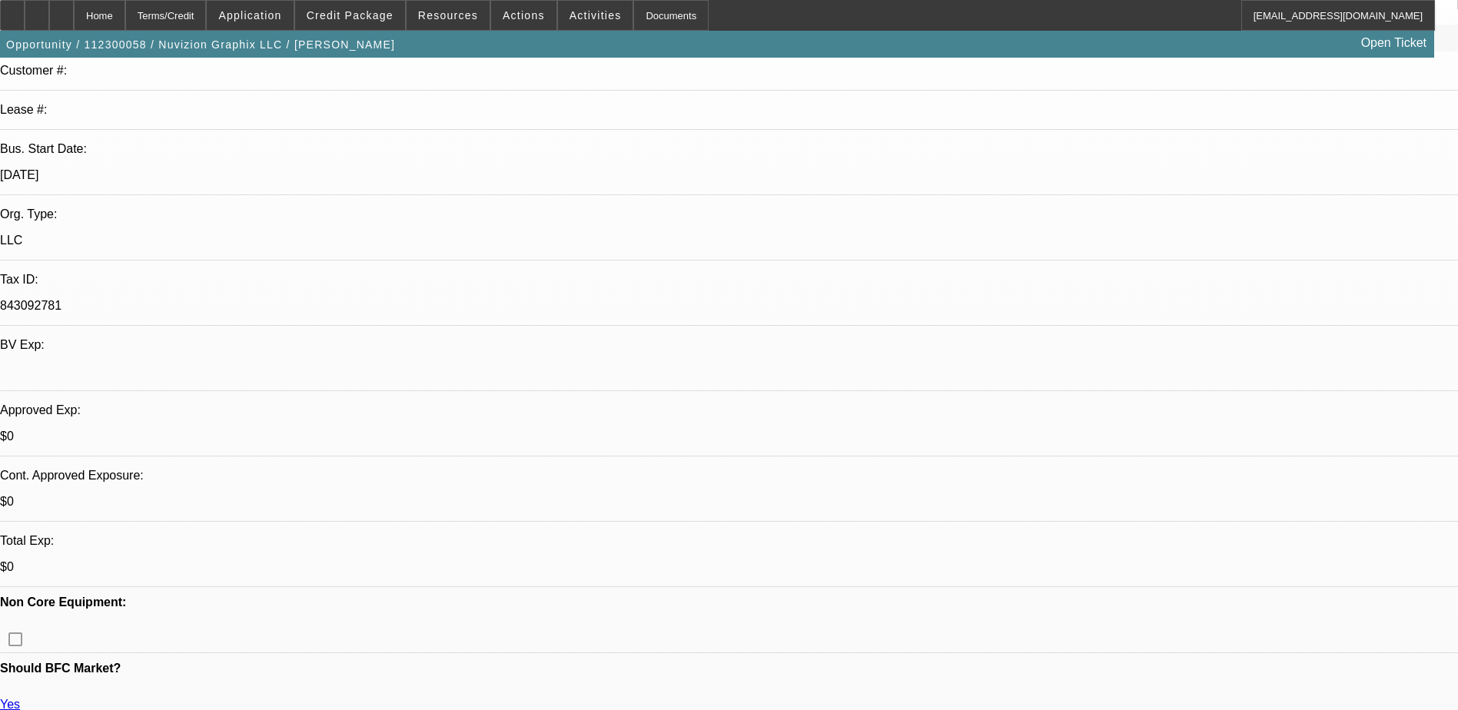
select select "1"
select select "2"
select select "6"
select select "1"
select select "2"
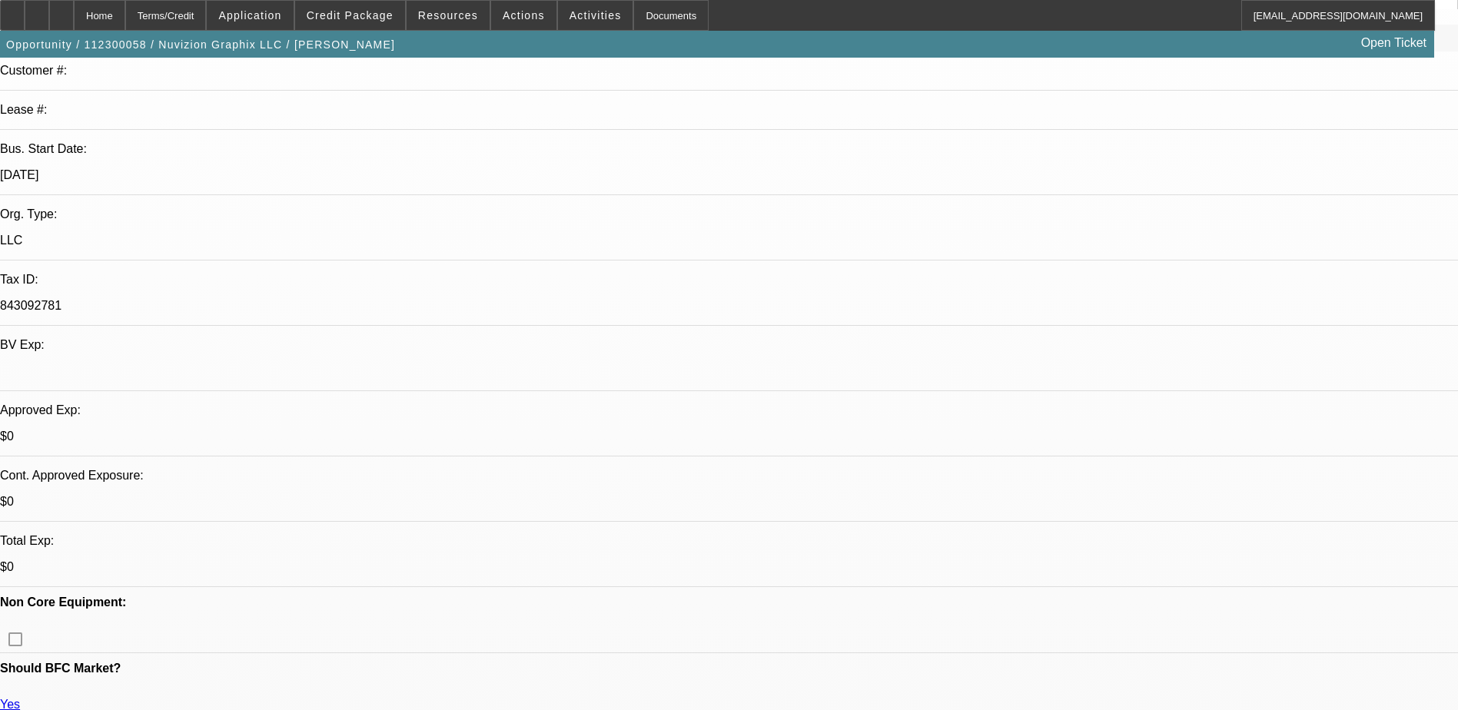
select select "6"
select select "1"
select select "2"
select select "6"
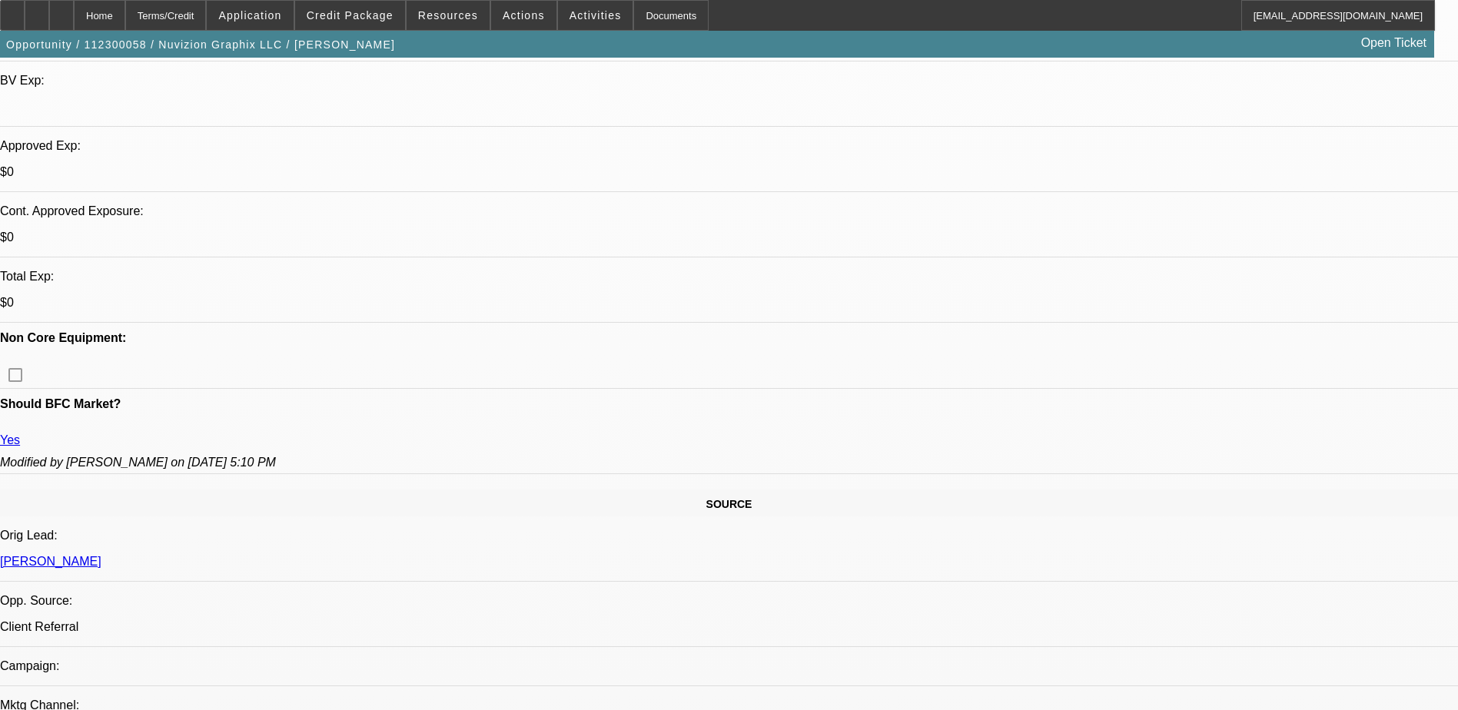
scroll to position [461, 0]
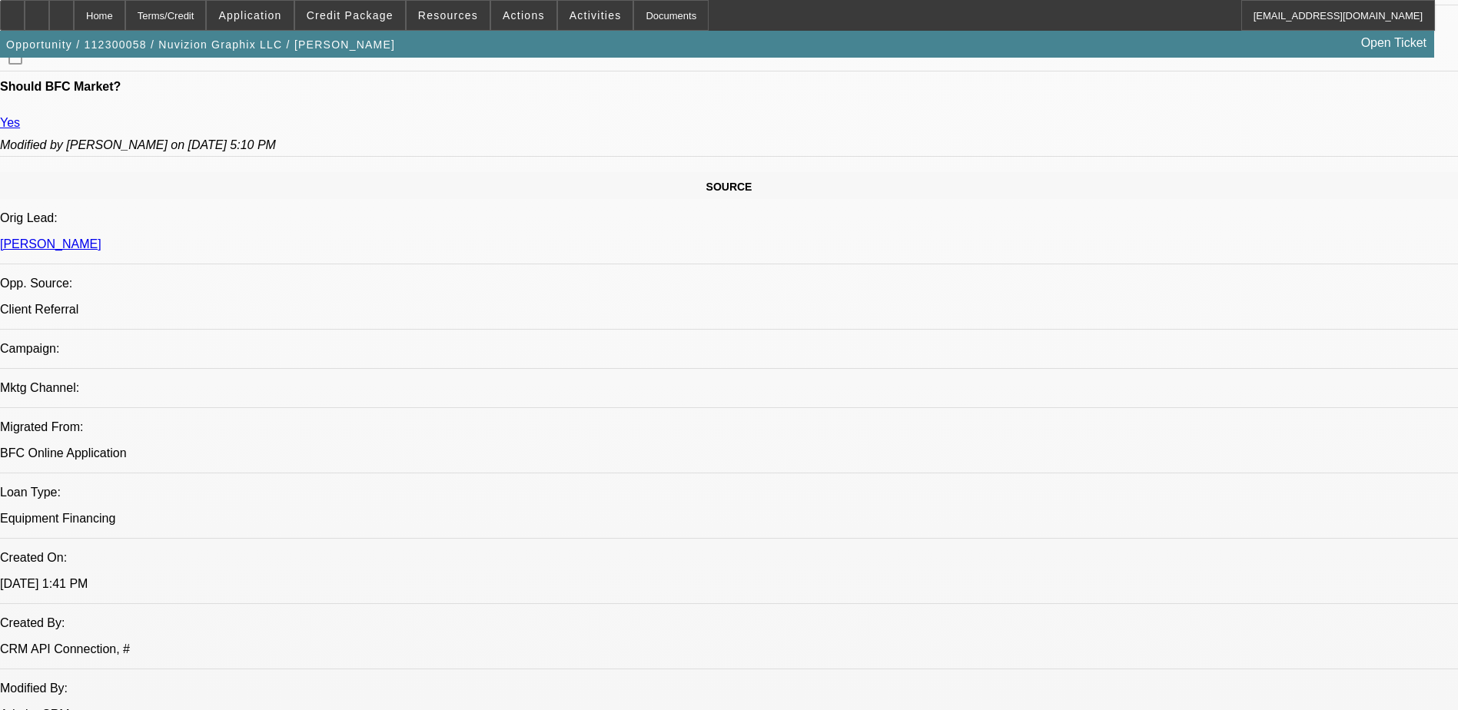
scroll to position [769, 0]
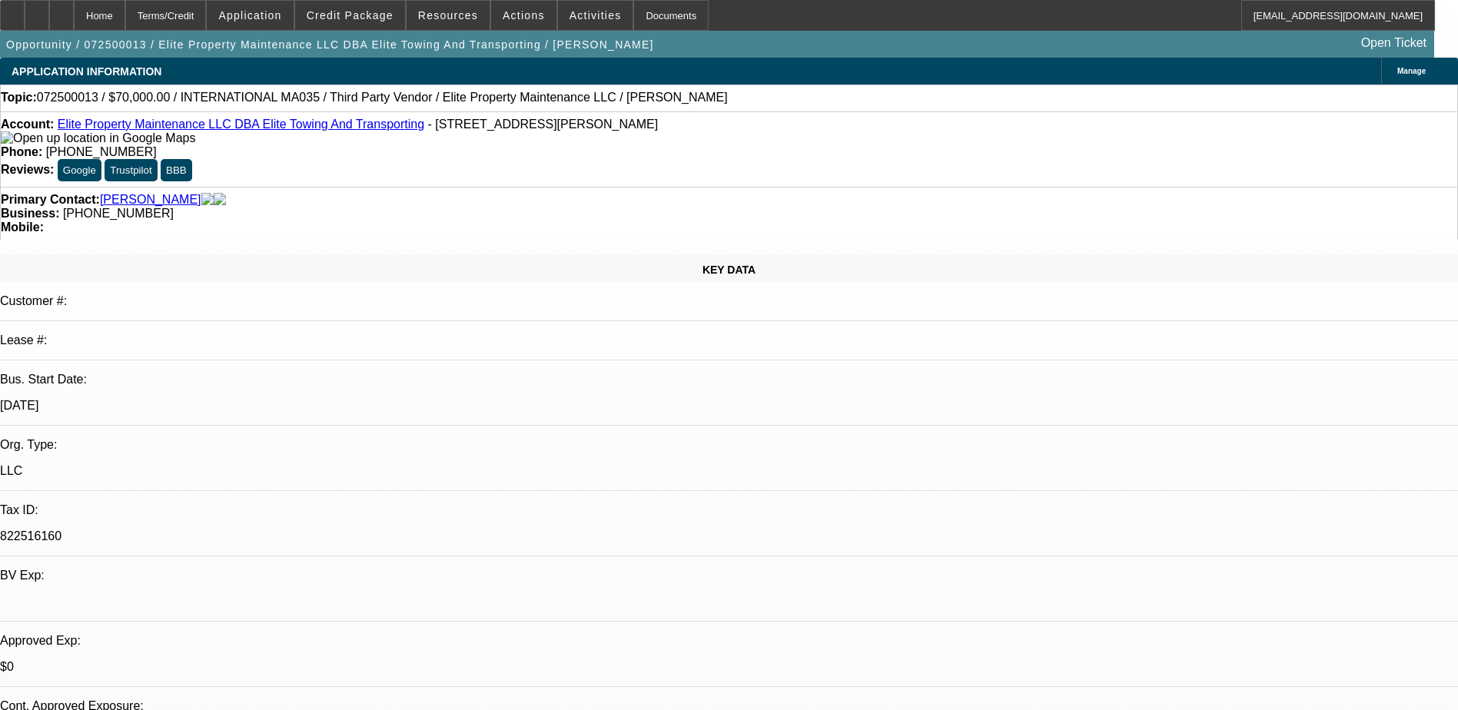
select select "0"
select select "6"
select select "0"
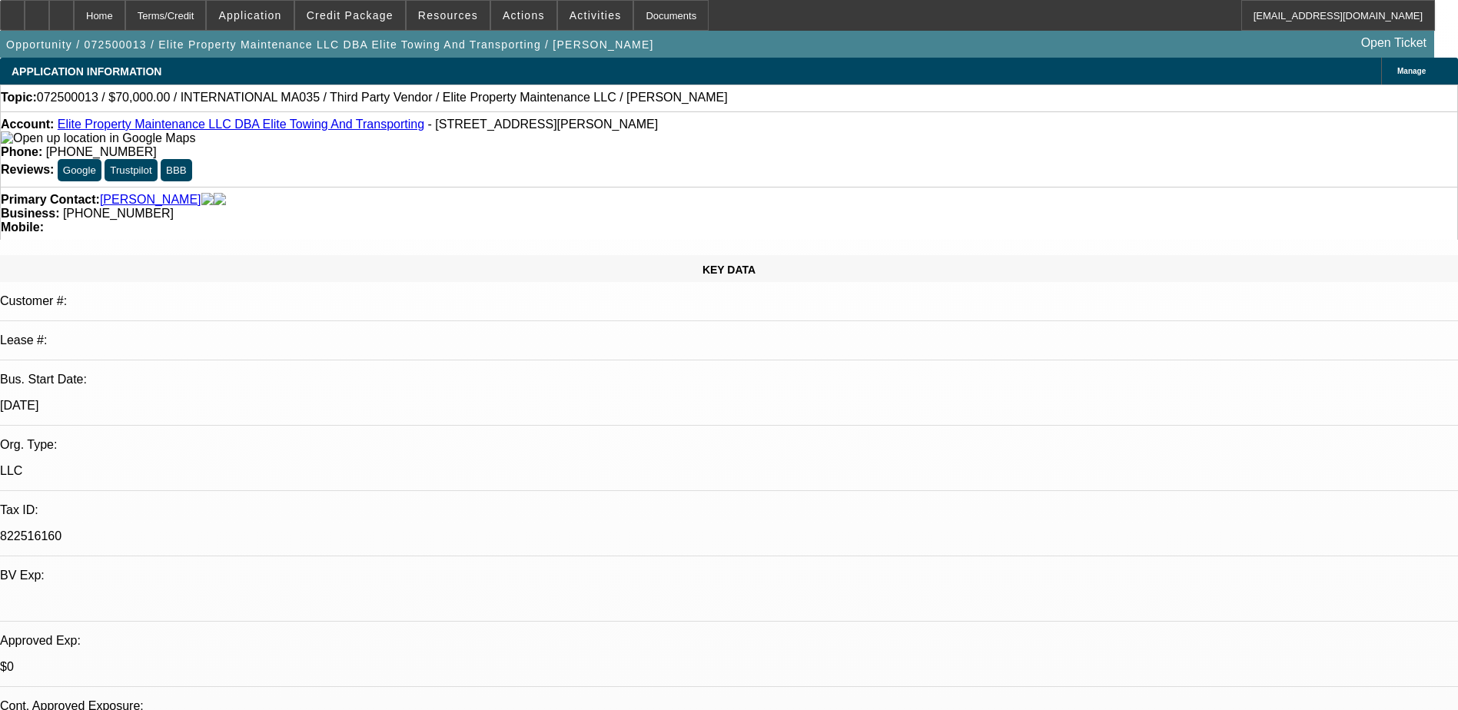
select select "0"
select select "3"
select select "0"
select select "6"
select select "0"
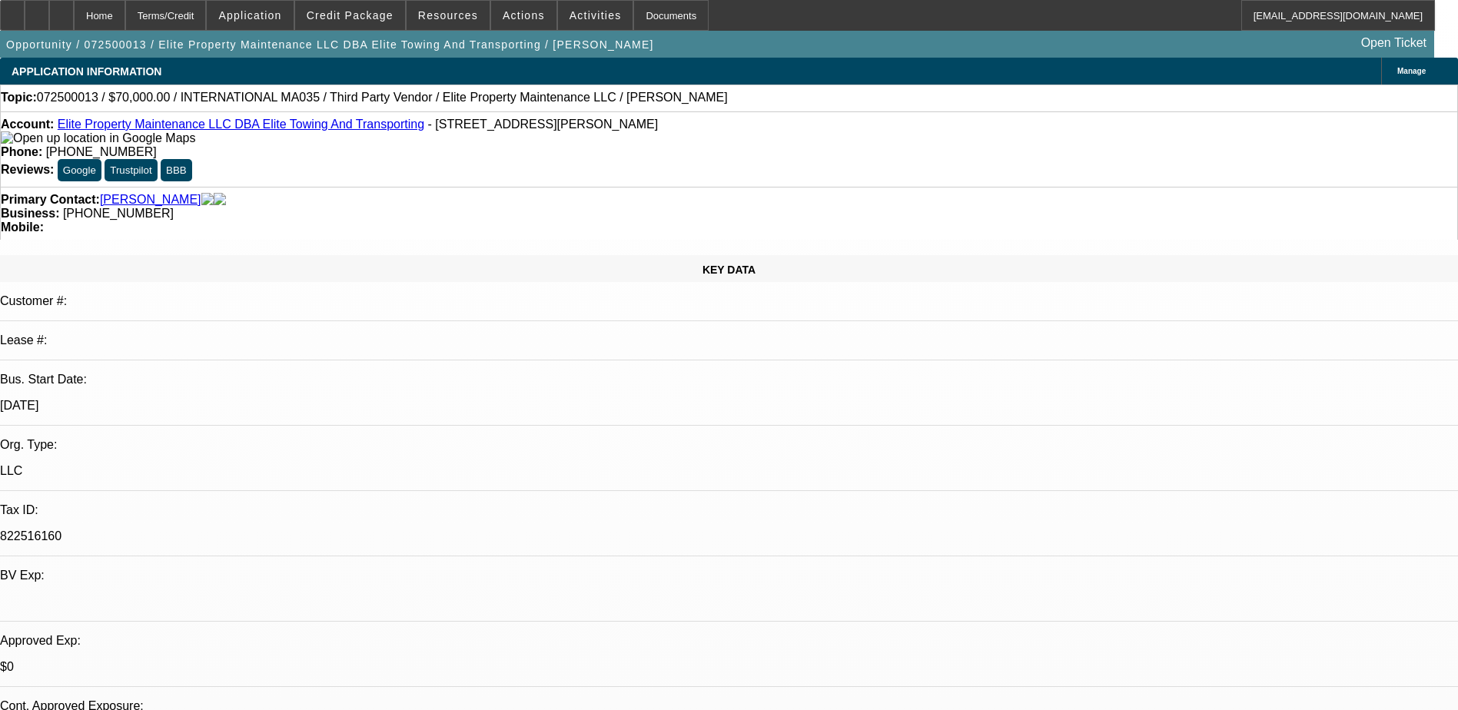
select select "0"
select select "6"
select select "0"
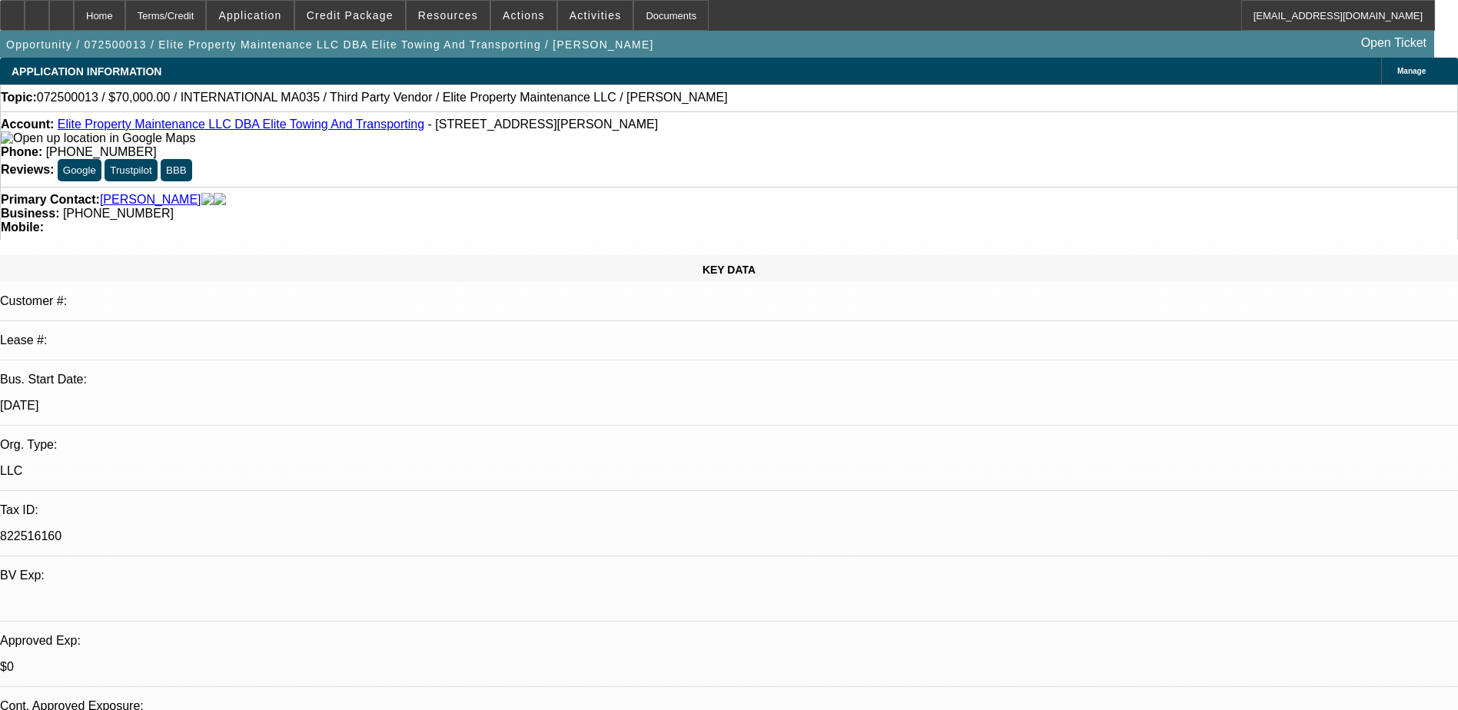
select select "2"
select select "0"
select select "6"
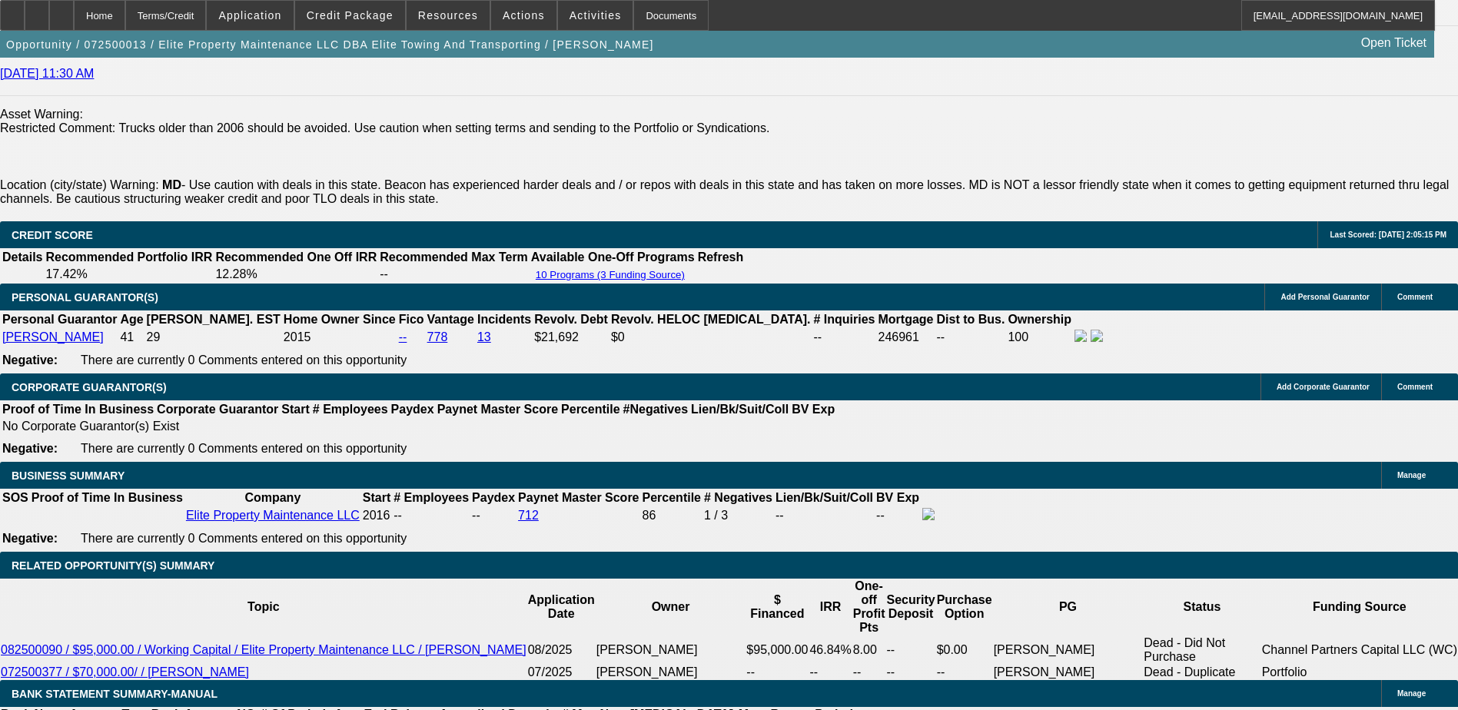
scroll to position [1538, 0]
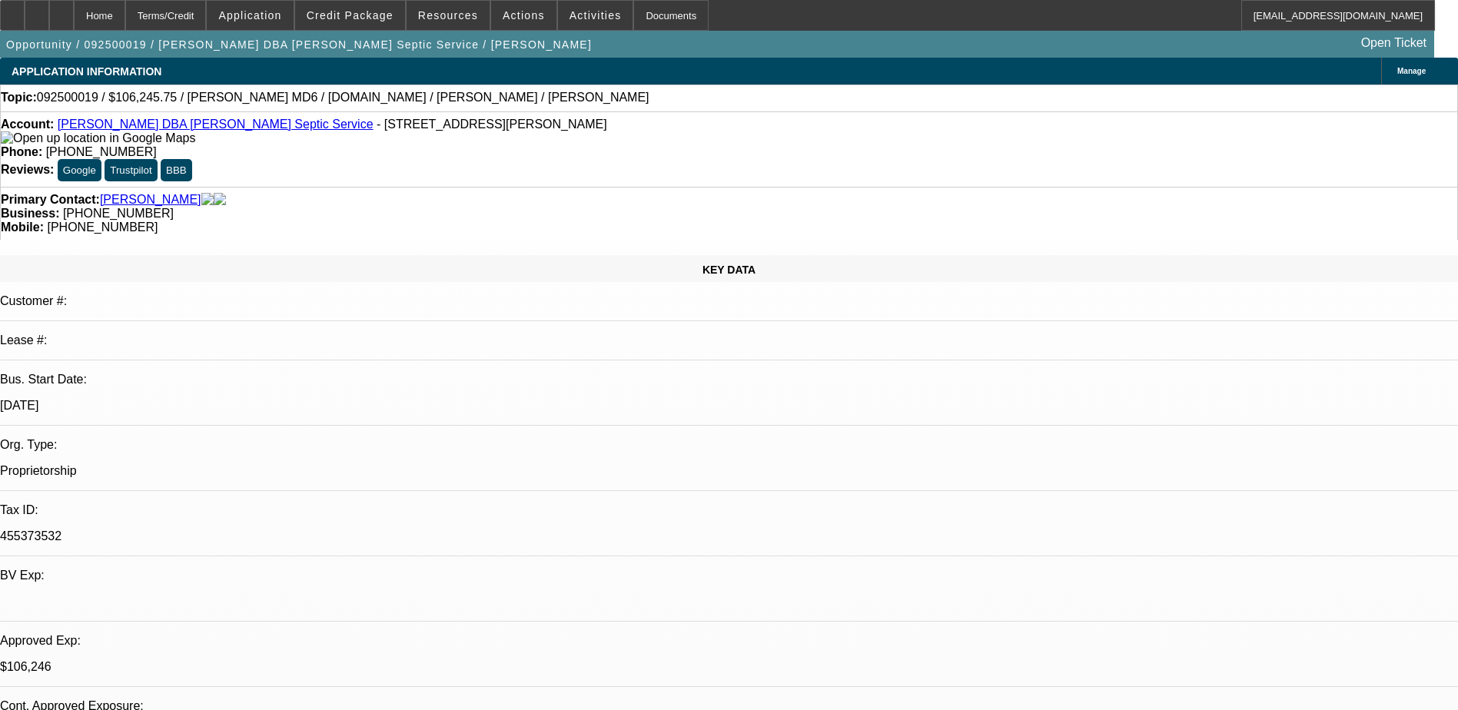
select select "0"
select select "3"
select select "0"
select select "6"
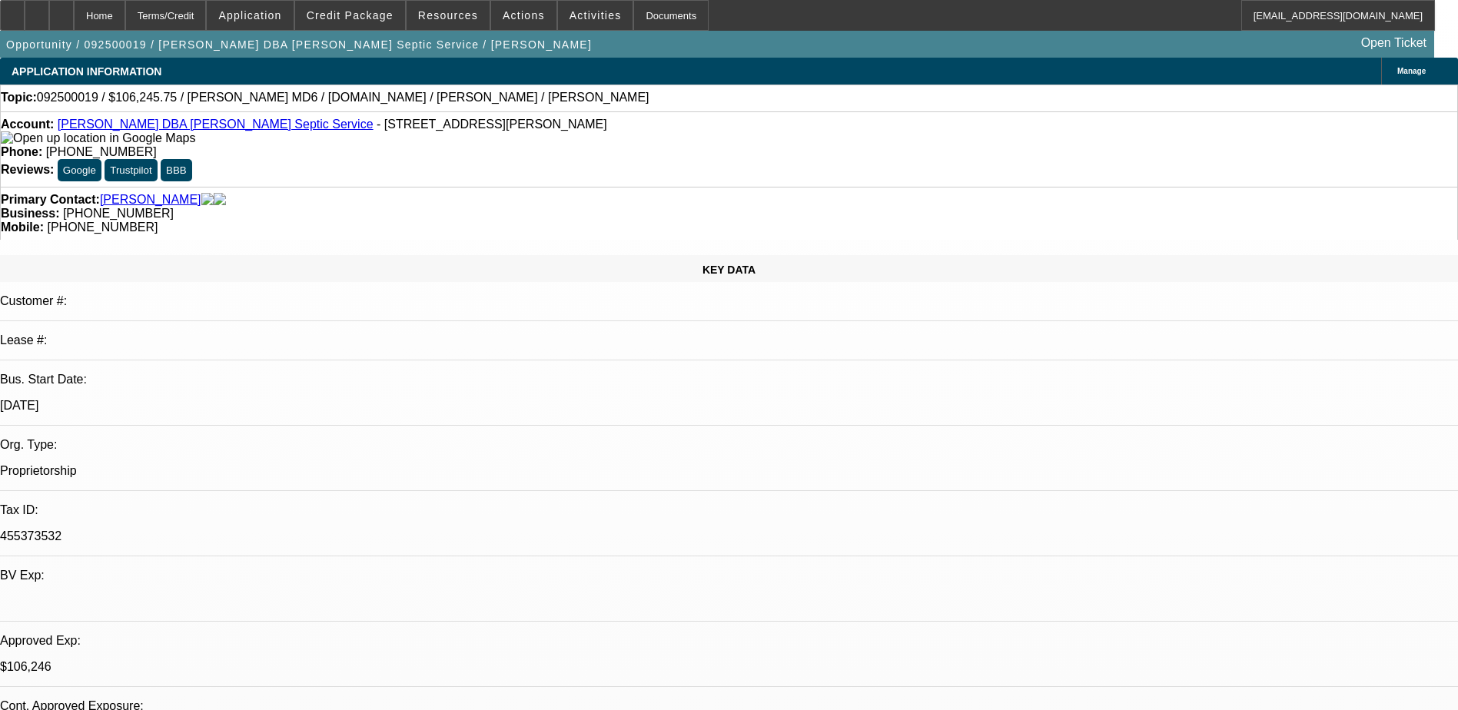
select select "0"
select select "3"
select select "0"
select select "6"
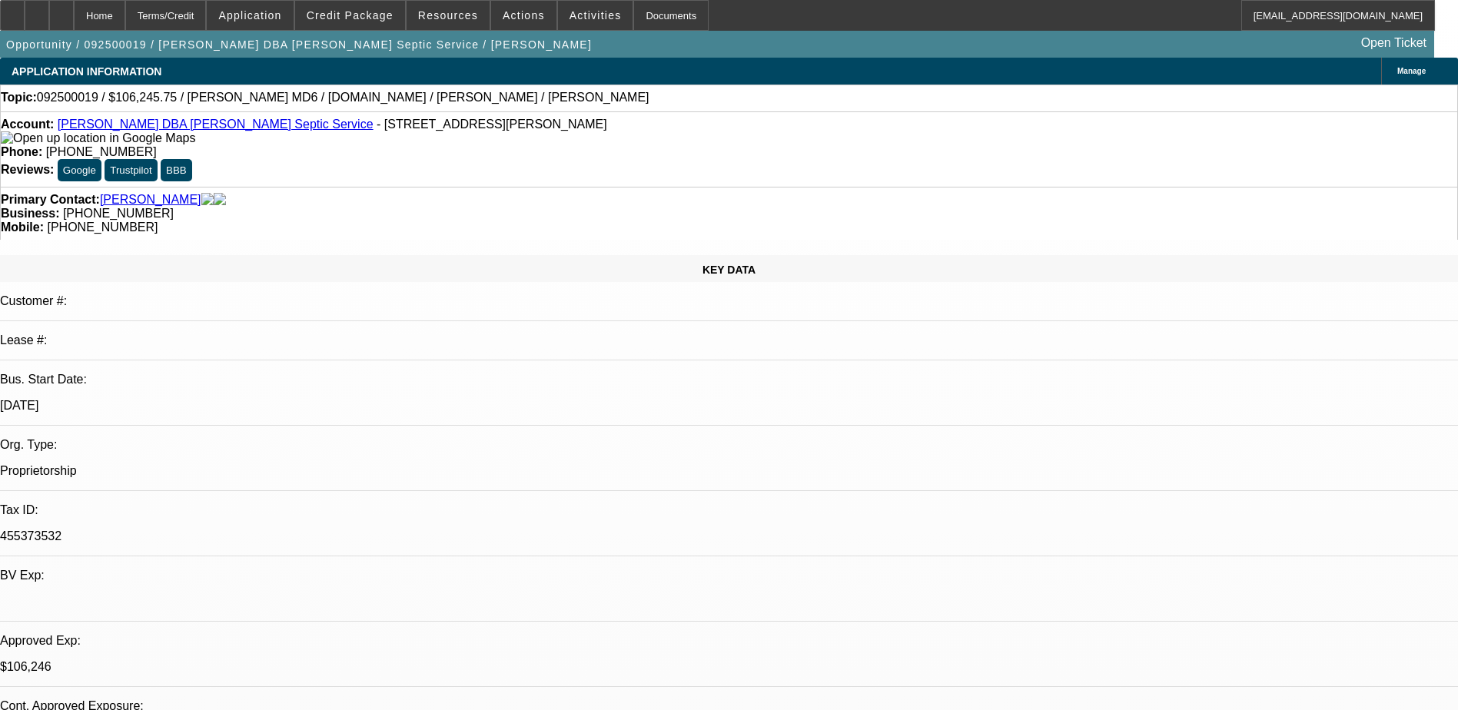
select select "0.15"
select select "2"
select select "0.1"
select select "4"
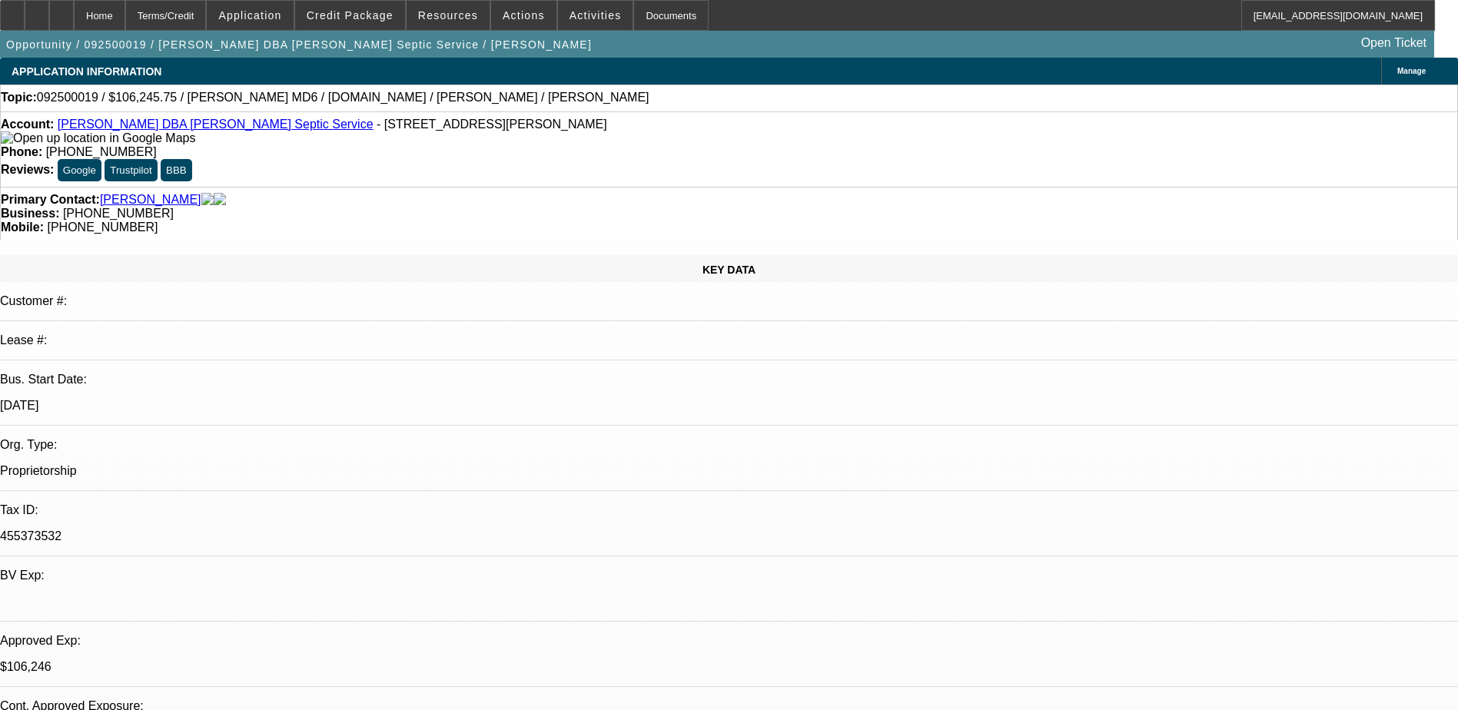
select select "2"
select select "0.1"
select select "4"
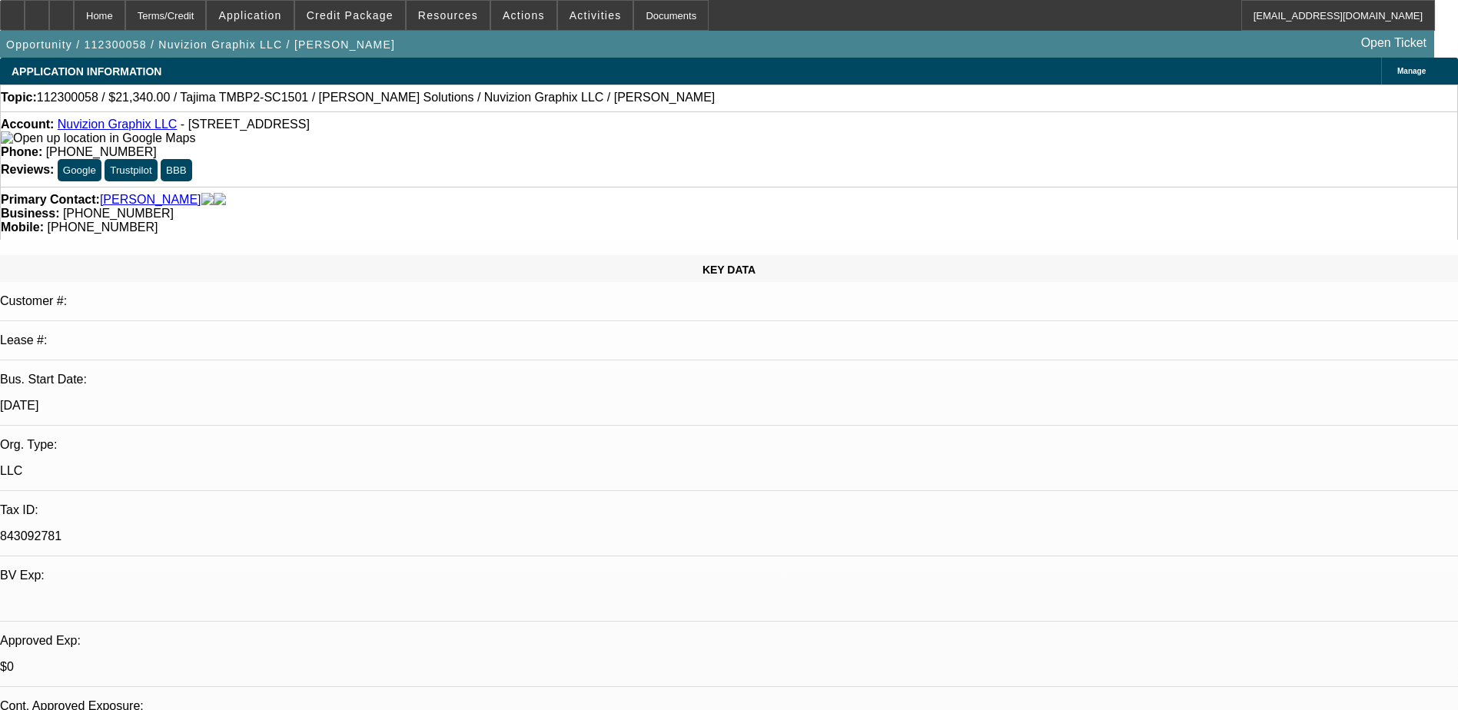
select select "0"
select select "2"
select select "0"
select select "2"
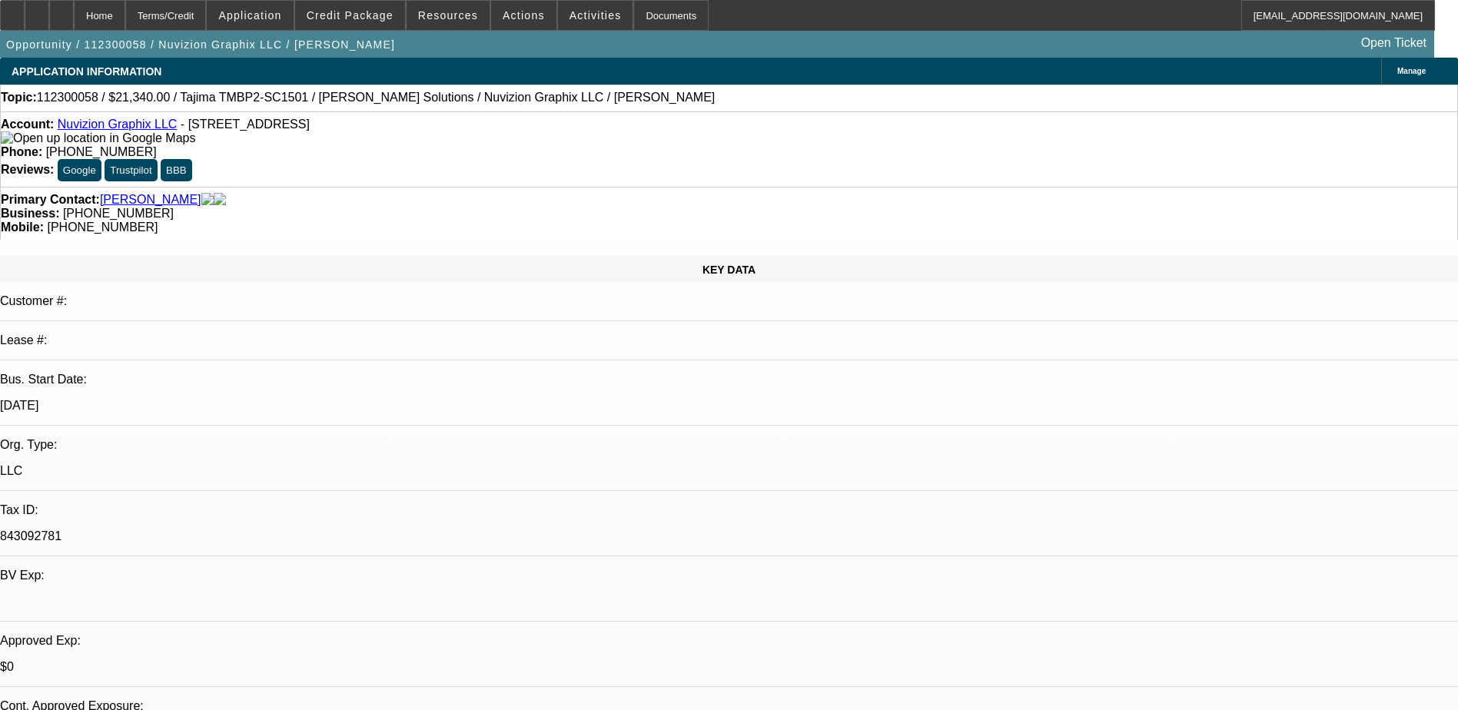
select select "0"
select select "2"
select select "0"
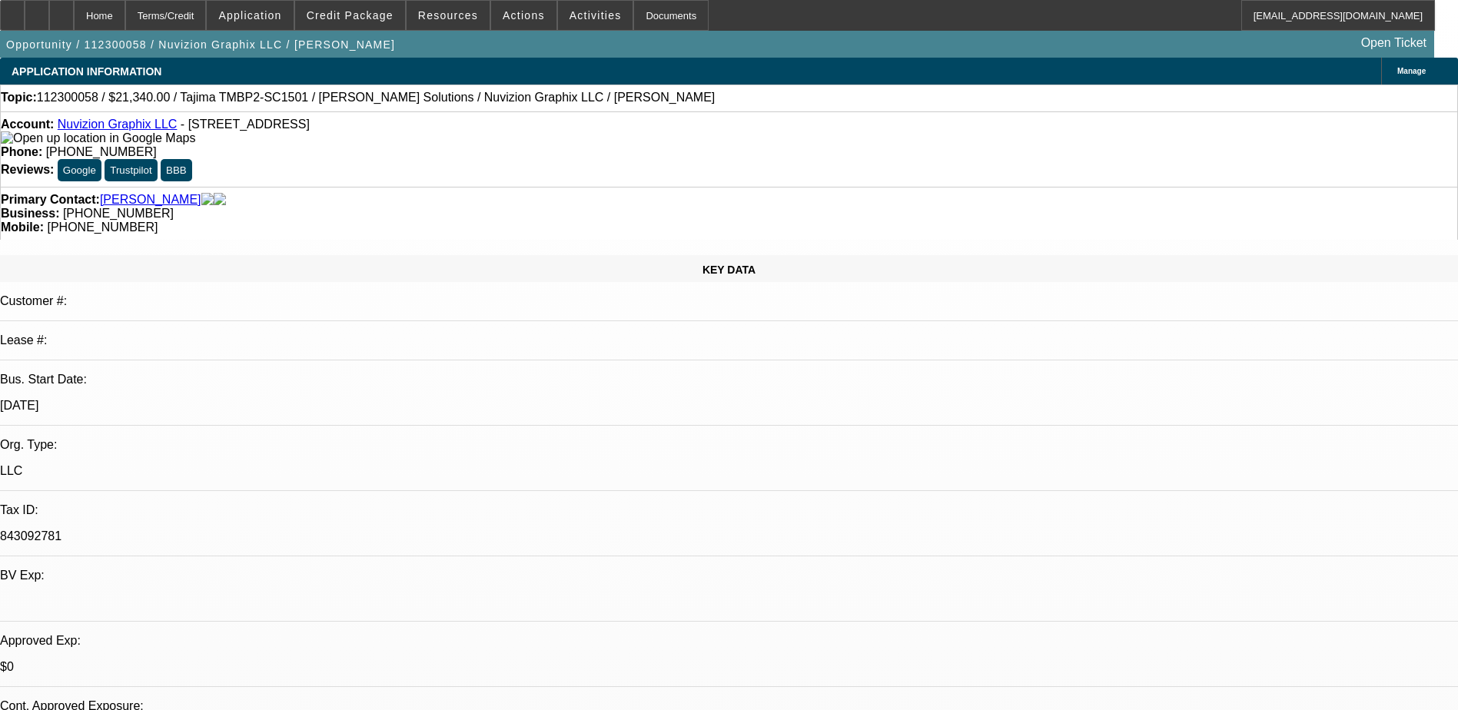
select select "2"
select select "0"
select select "1"
select select "2"
select select "6"
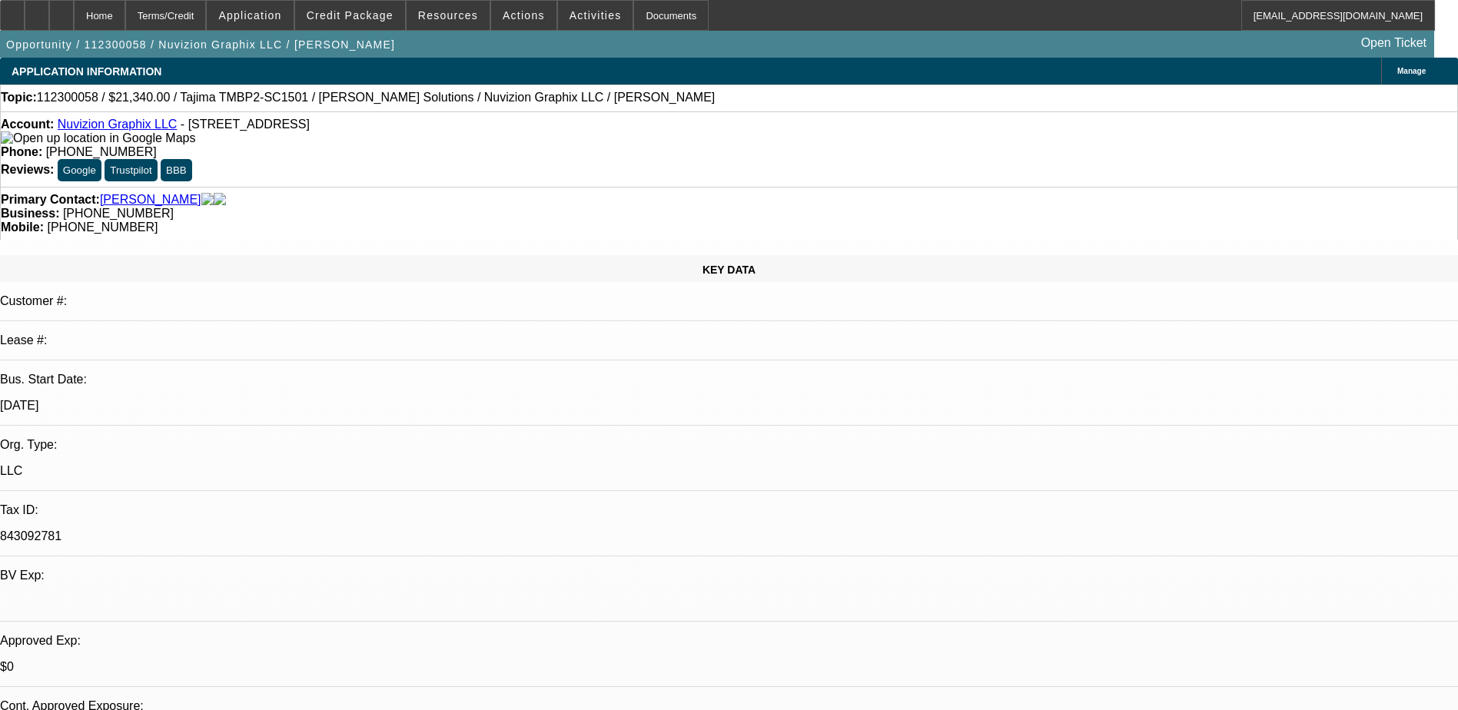
select select "1"
select select "2"
select select "6"
select select "1"
select select "2"
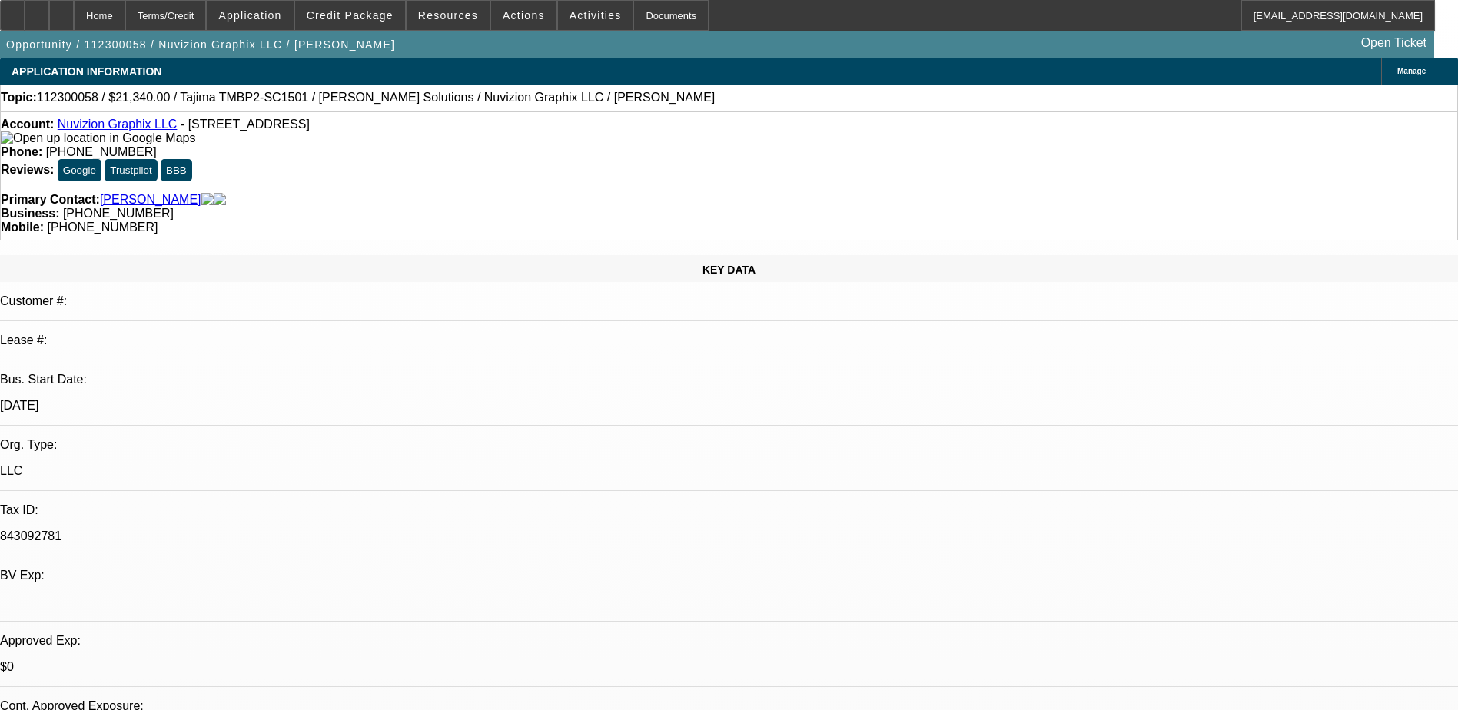
select select "6"
select select "1"
select select "2"
select select "6"
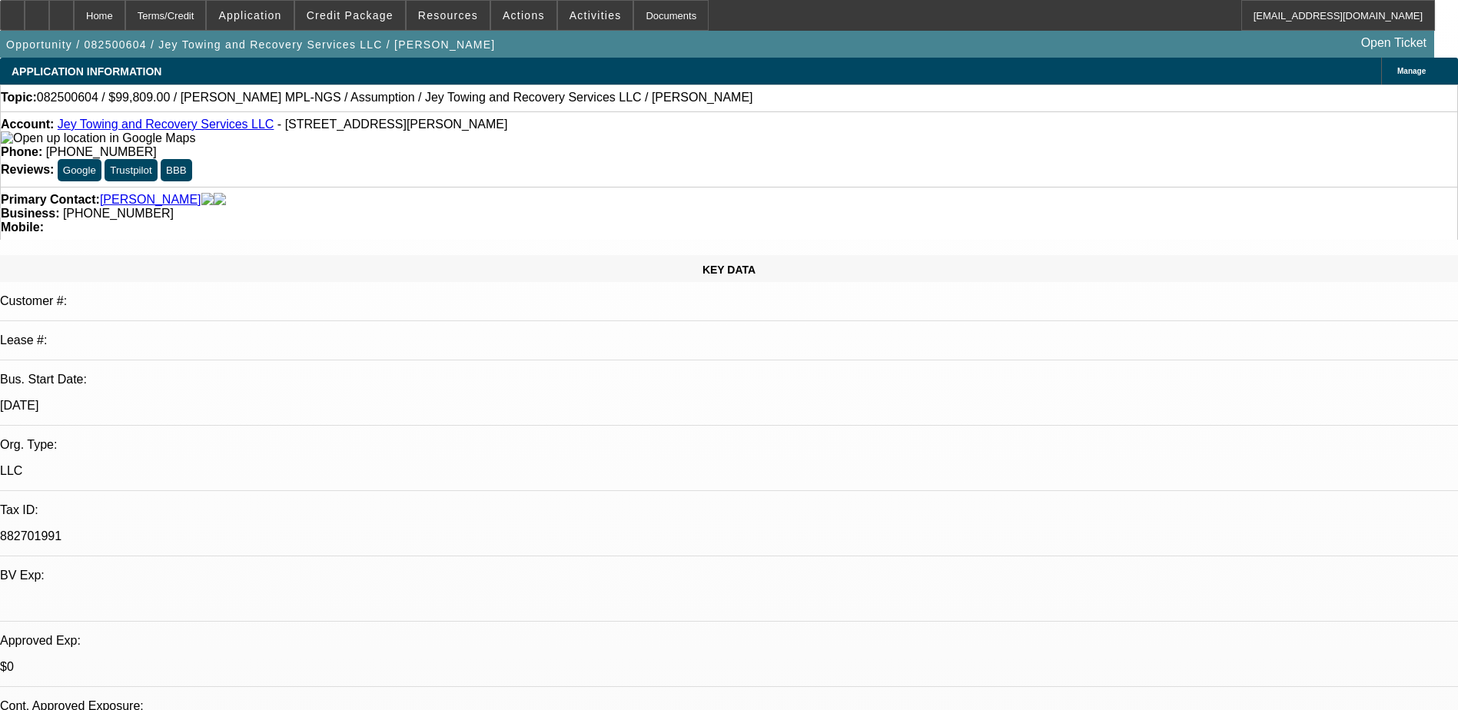
select select "0"
select select "2"
select select "0.1"
select select "1"
select select "2"
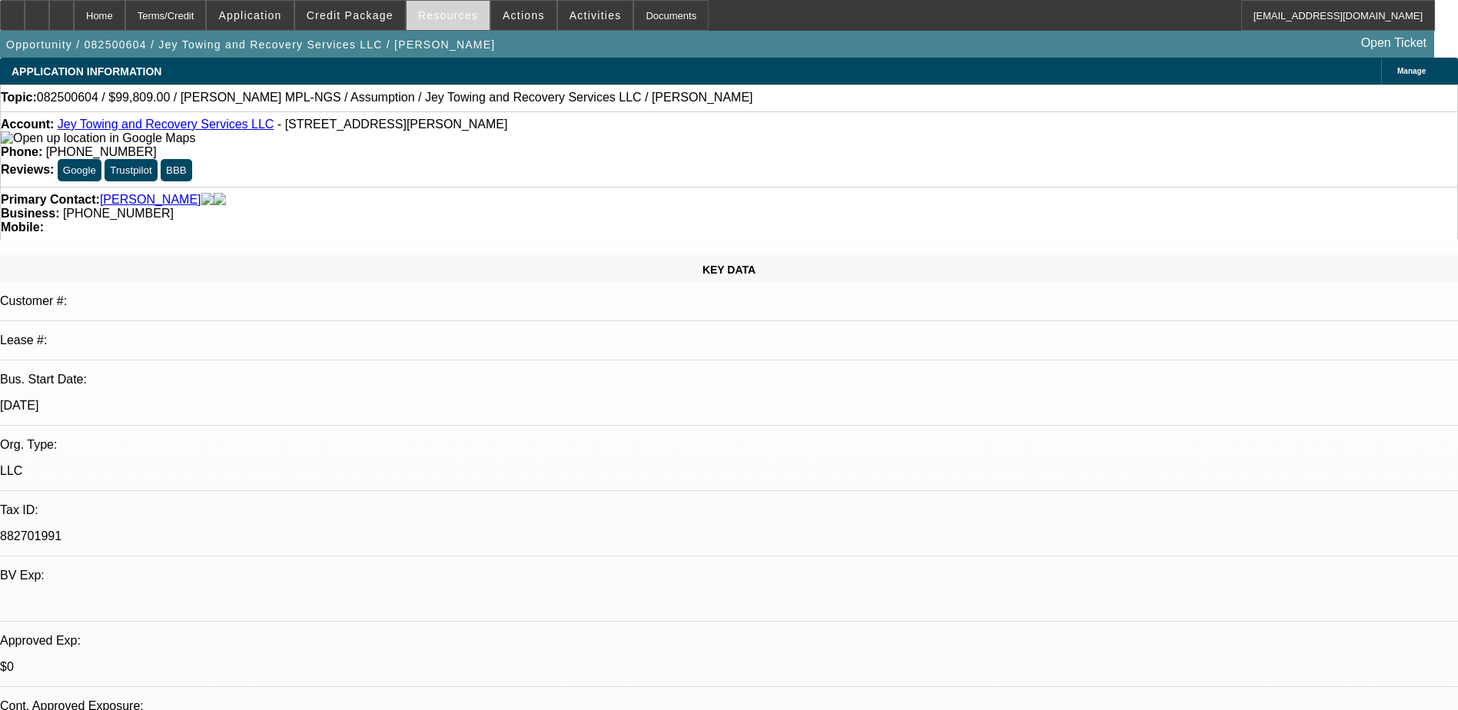
select select "4"
click at [364, 4] on span at bounding box center [350, 15] width 110 height 37
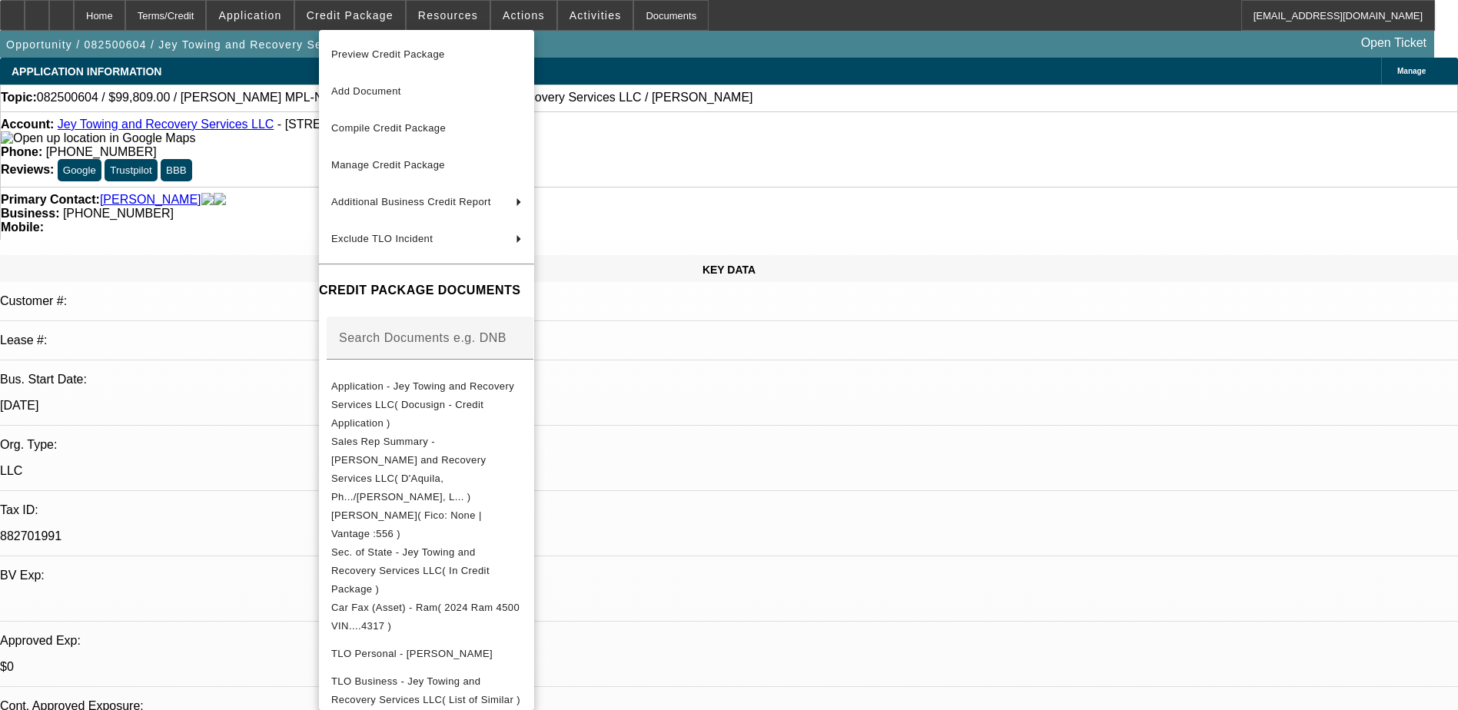
click at [576, 15] on div at bounding box center [729, 355] width 1458 height 710
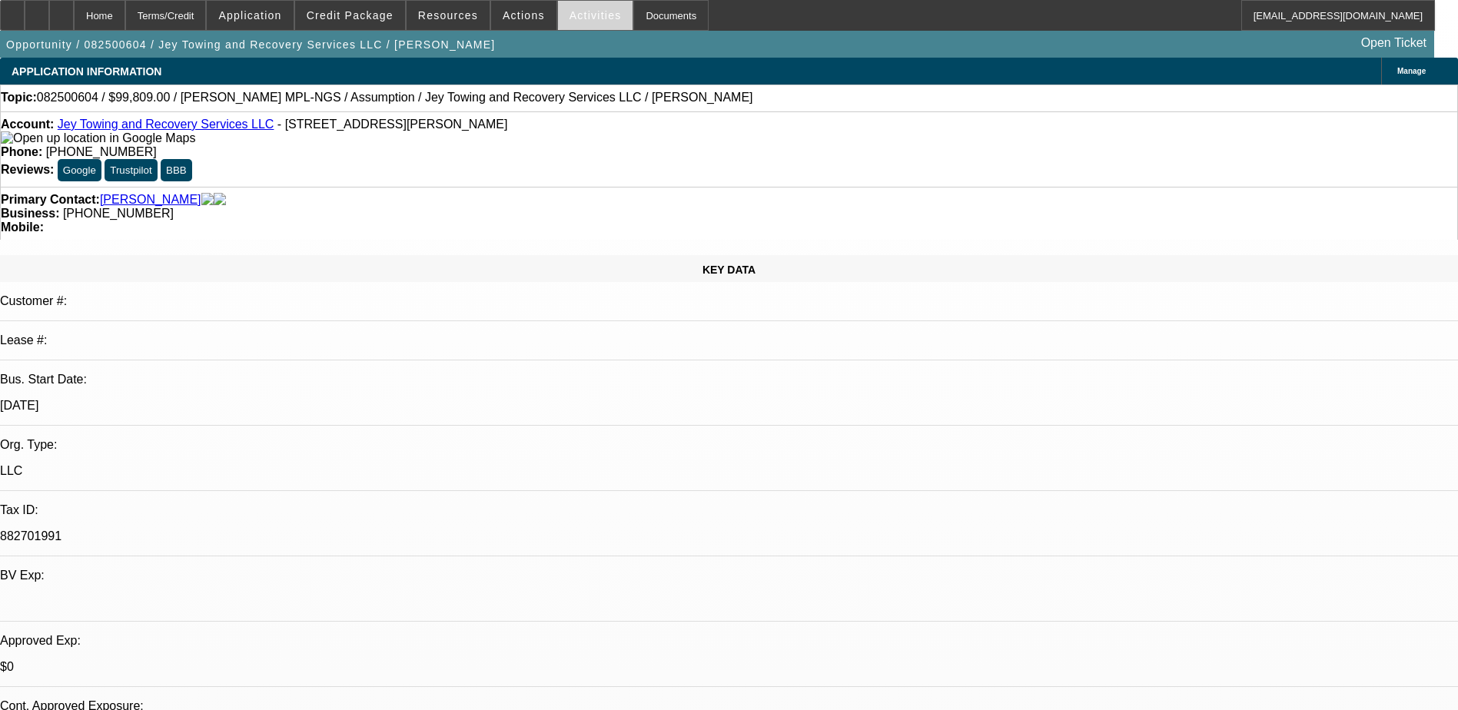
click at [582, 15] on span "Activities" at bounding box center [596, 15] width 52 height 12
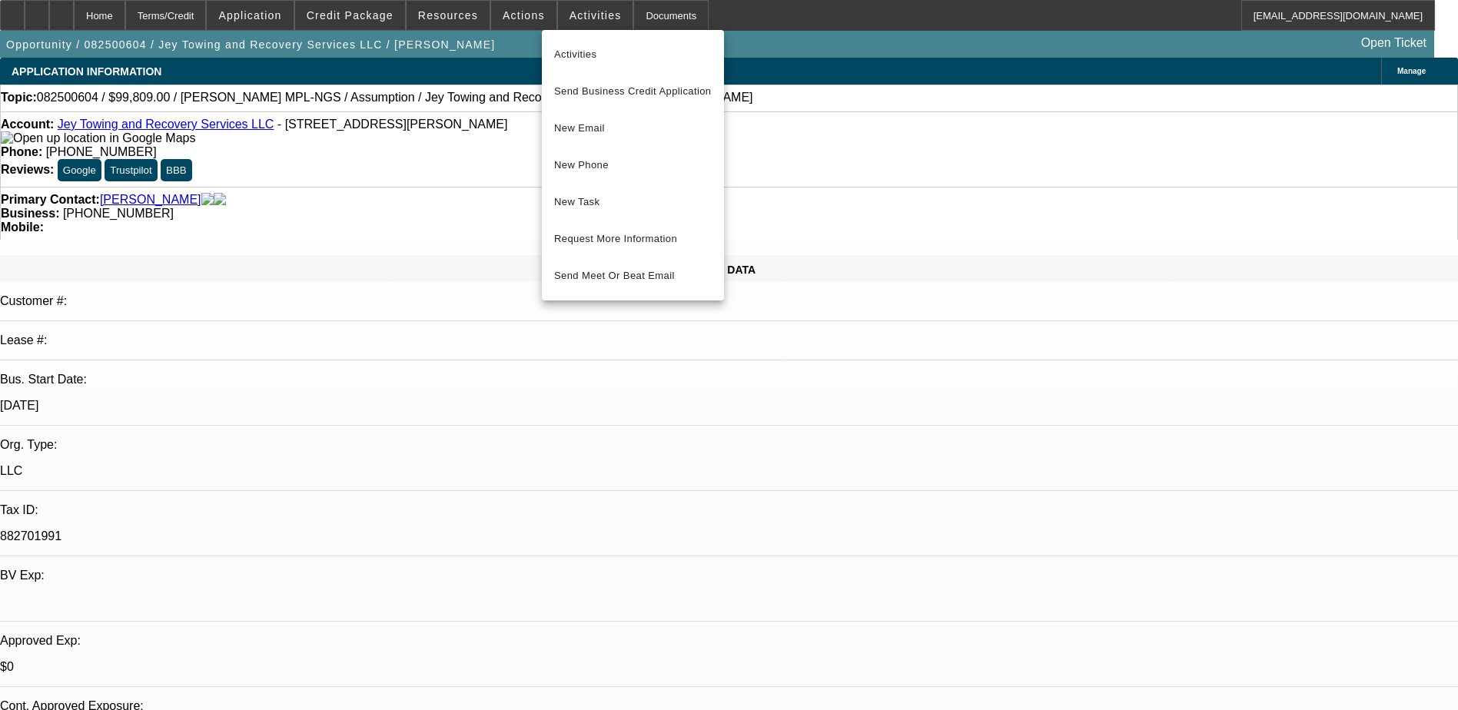
click at [629, 19] on div at bounding box center [729, 355] width 1458 height 710
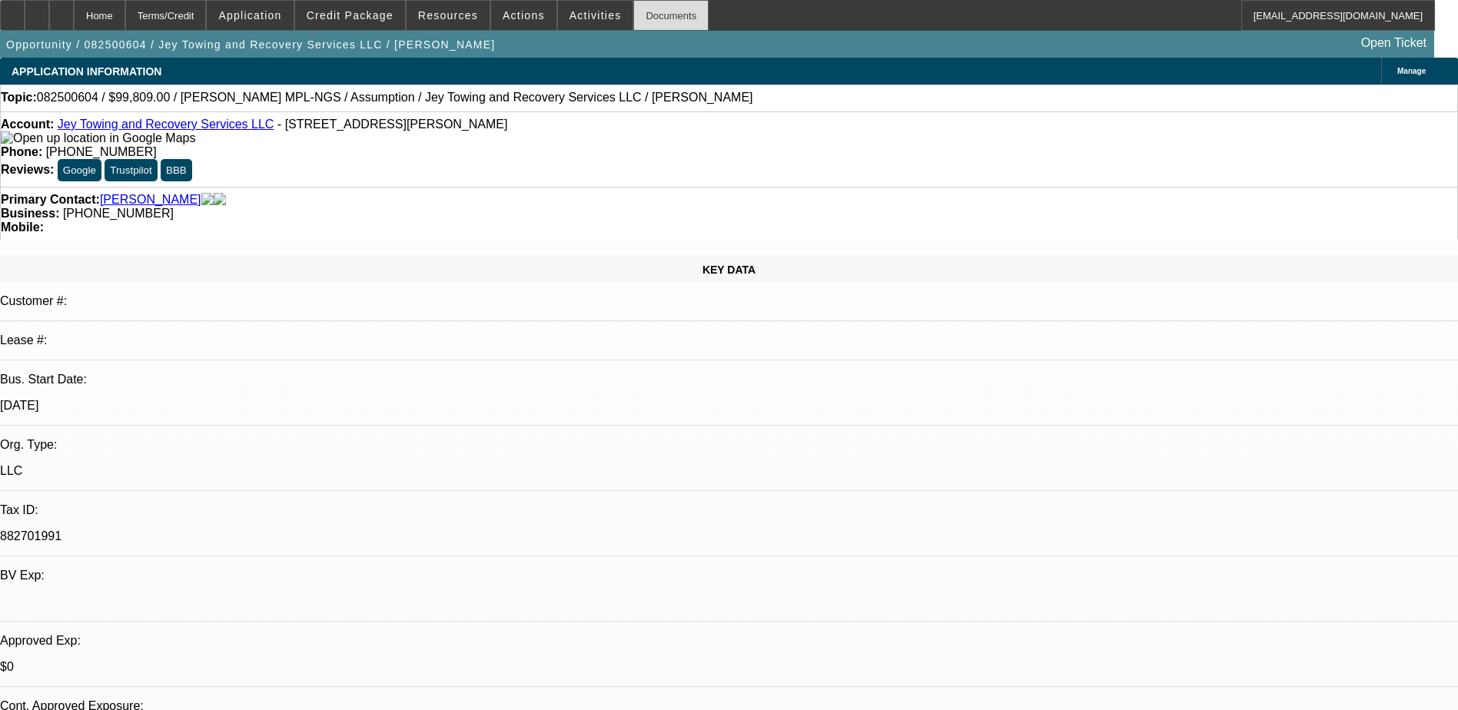
click at [633, 18] on div "Documents" at bounding box center [670, 15] width 75 height 31
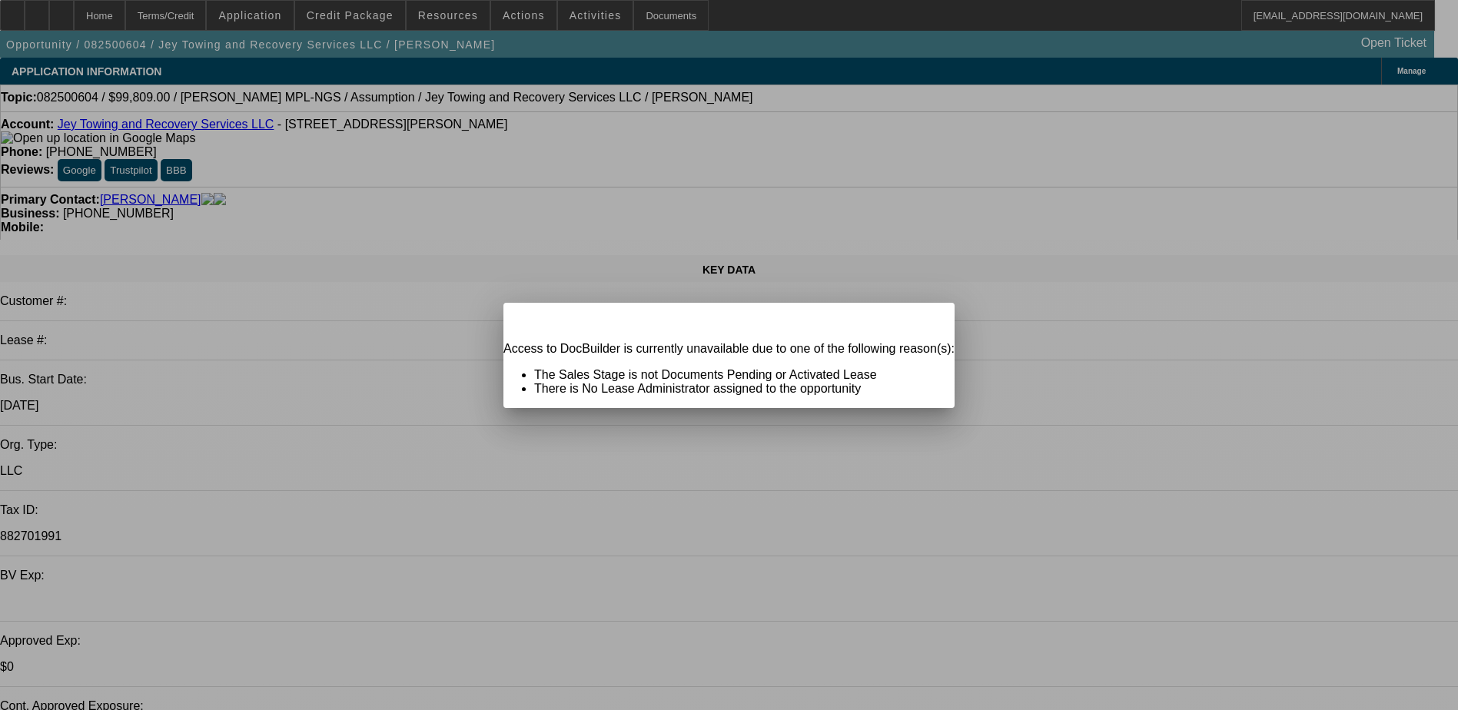
click at [589, 19] on div at bounding box center [729, 355] width 1458 height 710
click at [921, 321] on icon at bounding box center [921, 316] width 0 height 8
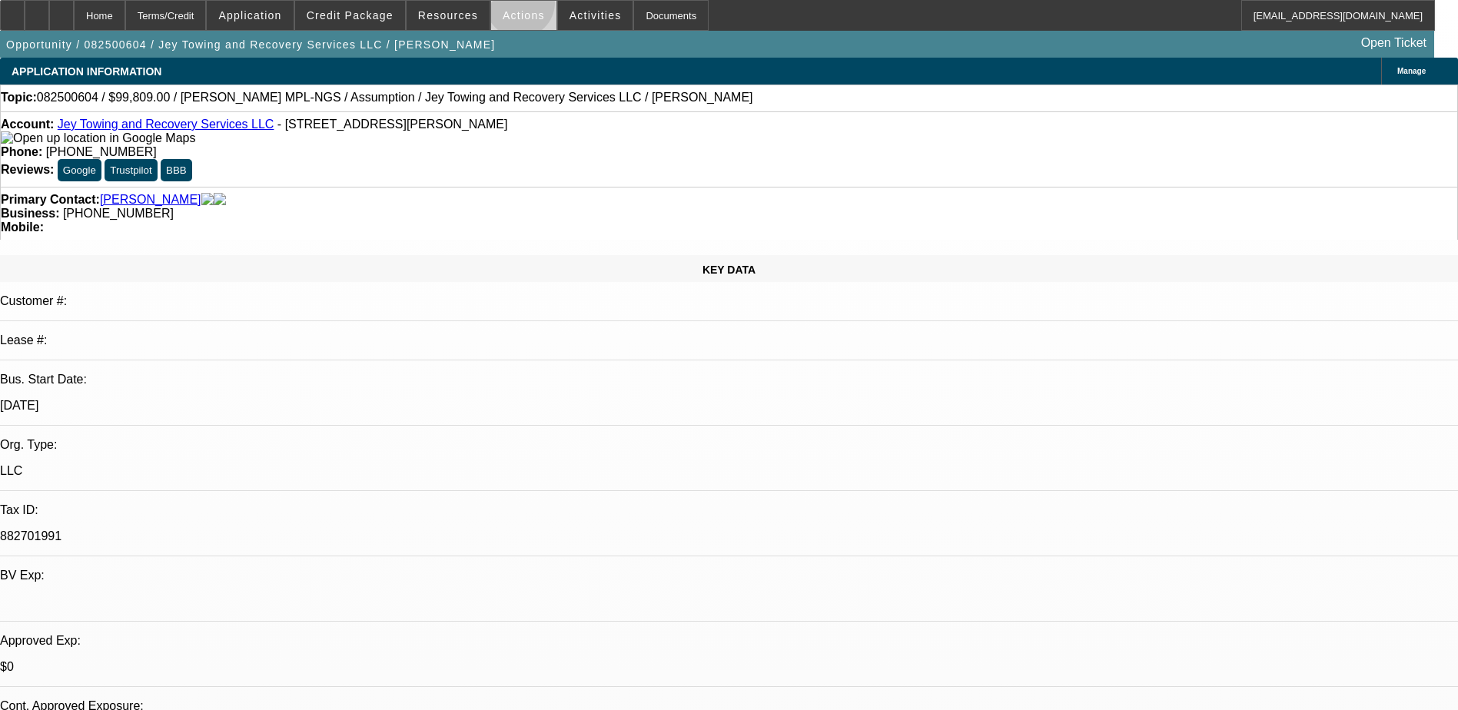
click at [514, 7] on span at bounding box center [523, 15] width 65 height 37
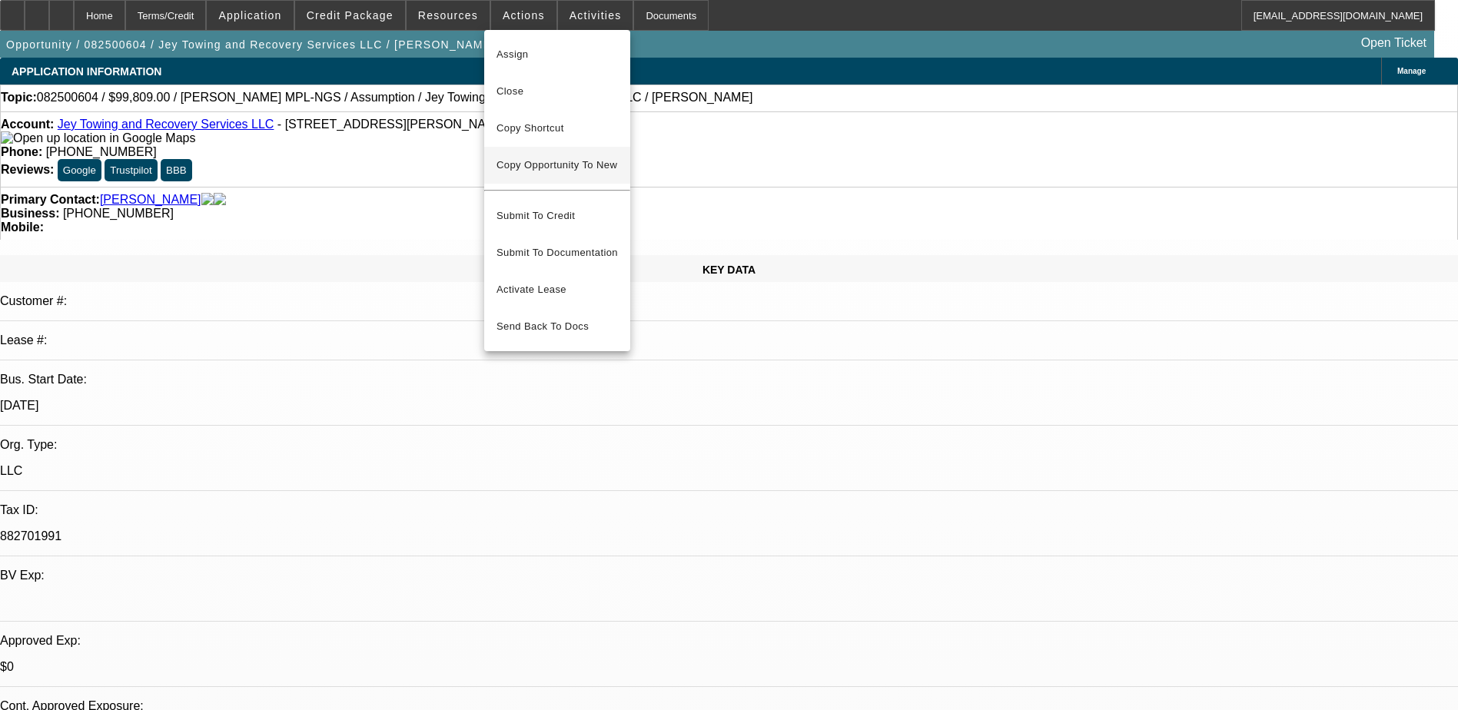
click at [570, 166] on span "Copy Opportunity To New" at bounding box center [557, 165] width 121 height 12
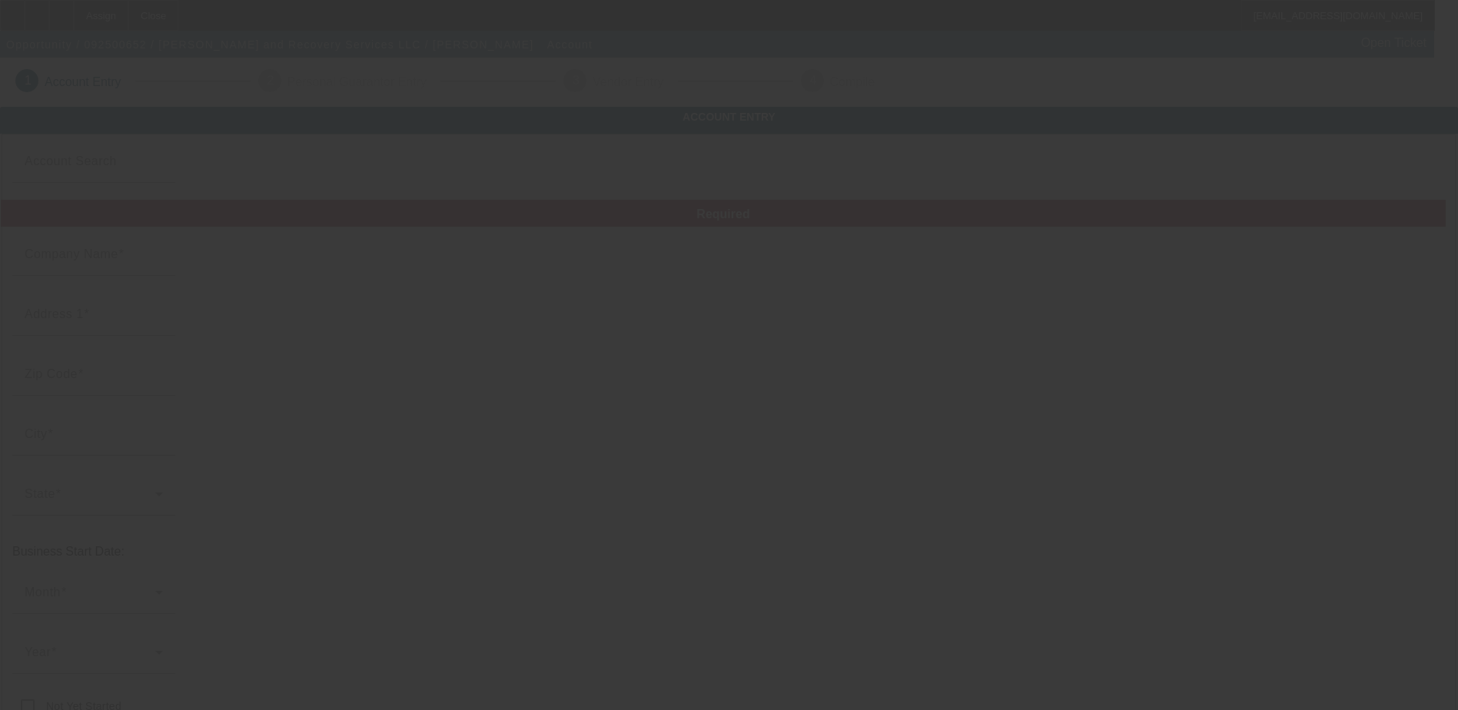
type input "Jey Towing and Recovery Services LLC"
type input "[STREET_ADDRESS][PERSON_NAME]"
type input "32824"
type input "Orlando"
type input "[PHONE_NUMBER]"
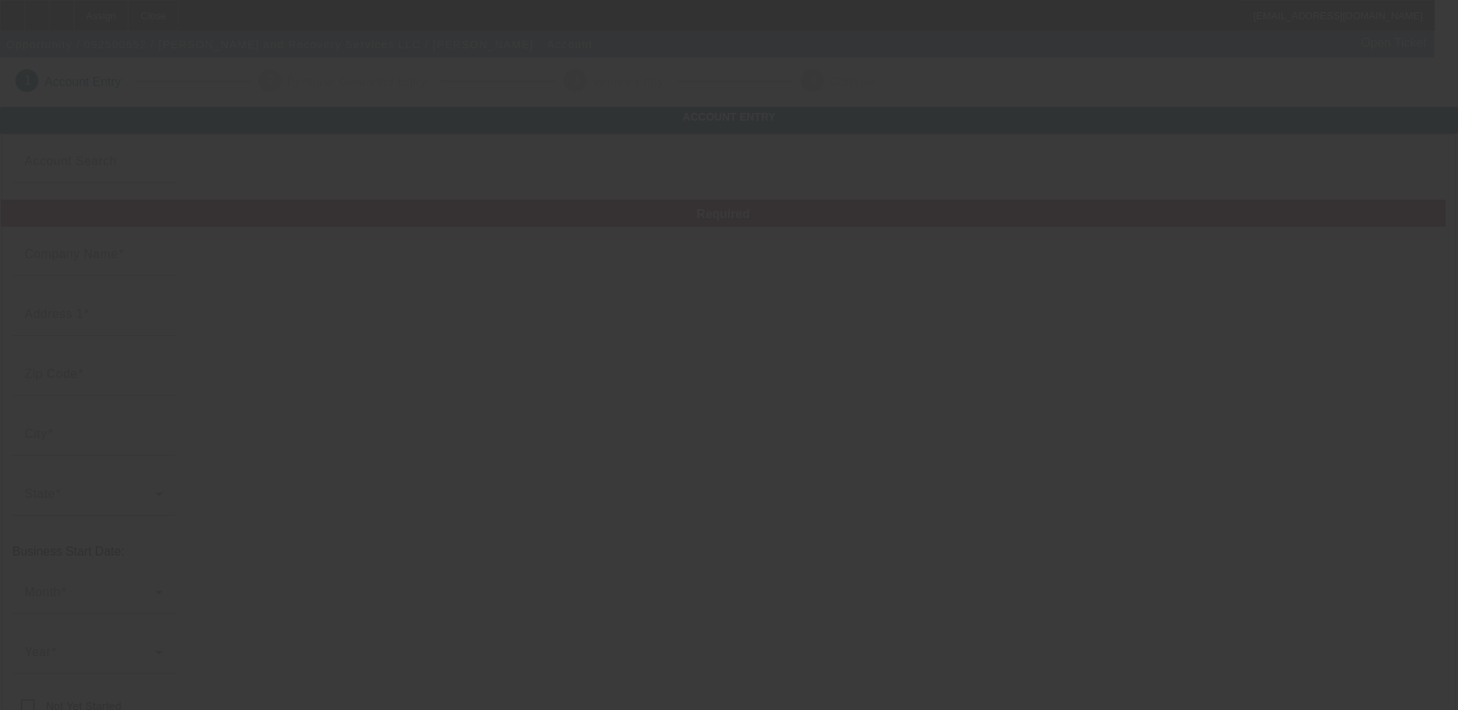
type input "882701991"
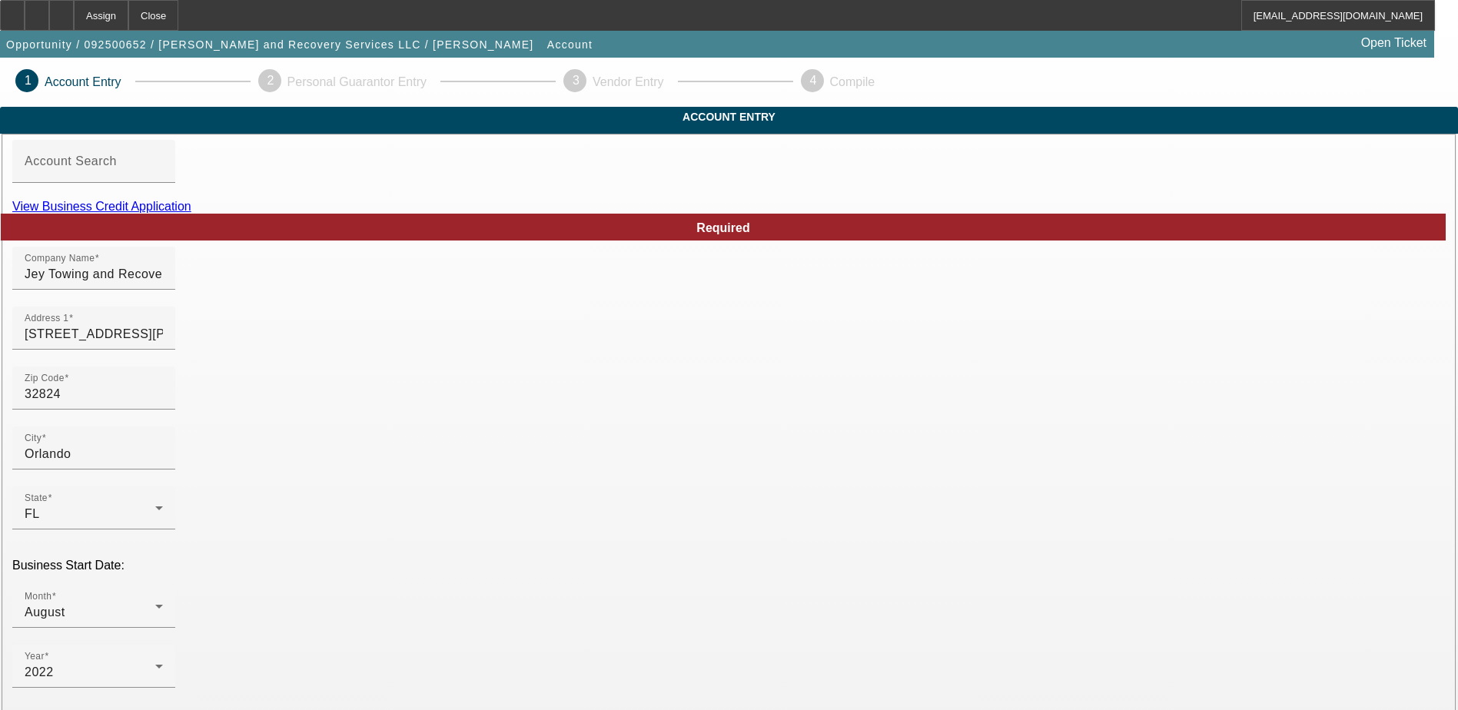
click at [191, 213] on link "View Business Credit Application" at bounding box center [101, 206] width 179 height 13
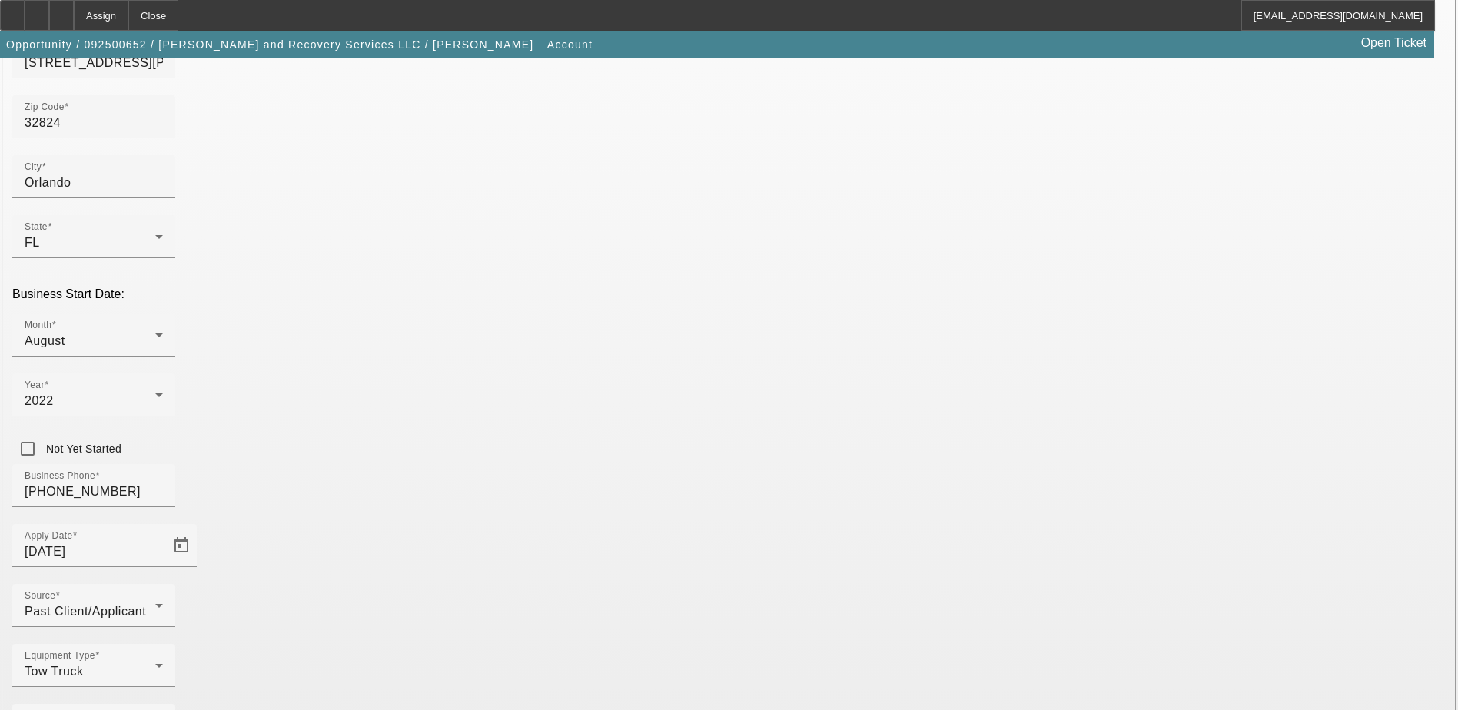
scroll to position [274, 0]
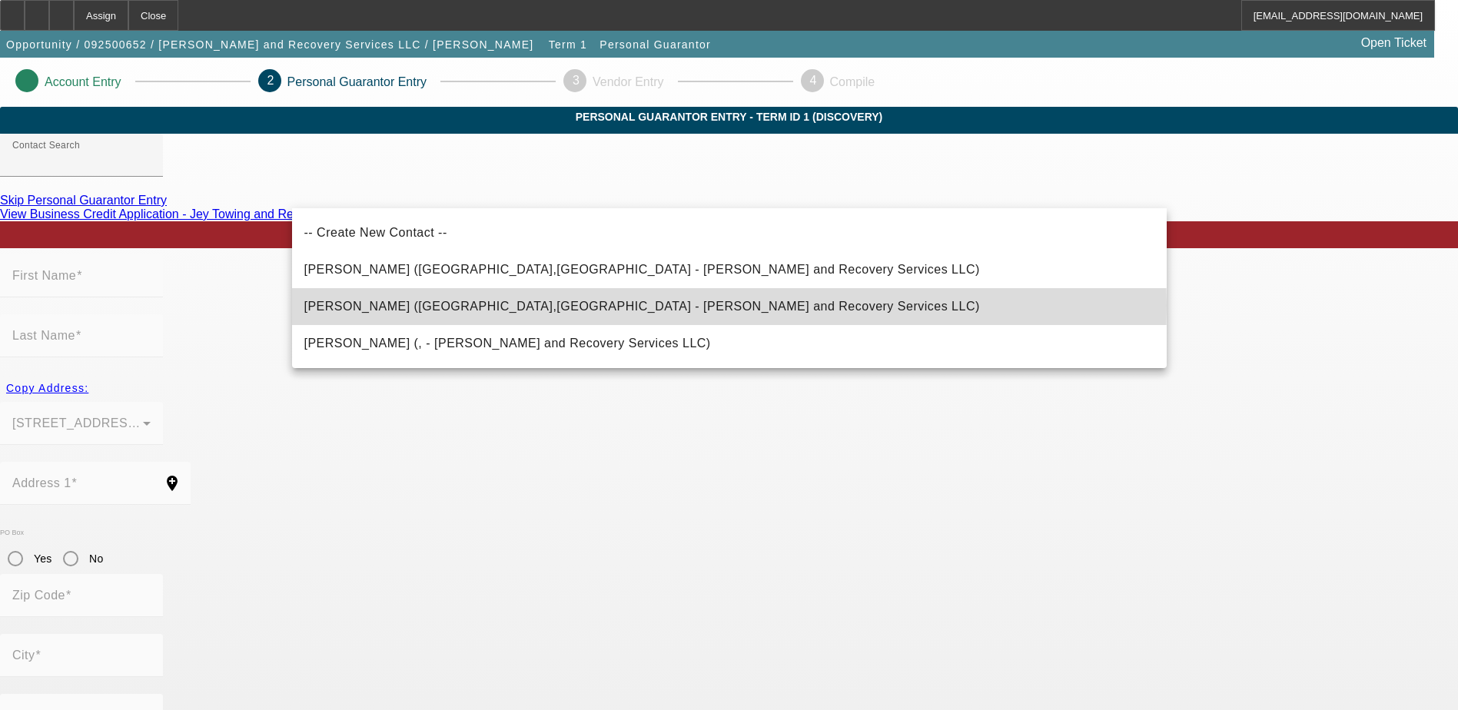
click at [625, 305] on mat-option "[PERSON_NAME] ([GEOGRAPHIC_DATA],[GEOGRAPHIC_DATA] - [PERSON_NAME] and Recovery…" at bounding box center [729, 306] width 875 height 37
type input "[PERSON_NAME] ([GEOGRAPHIC_DATA],[GEOGRAPHIC_DATA] - [PERSON_NAME] and Recovery…"
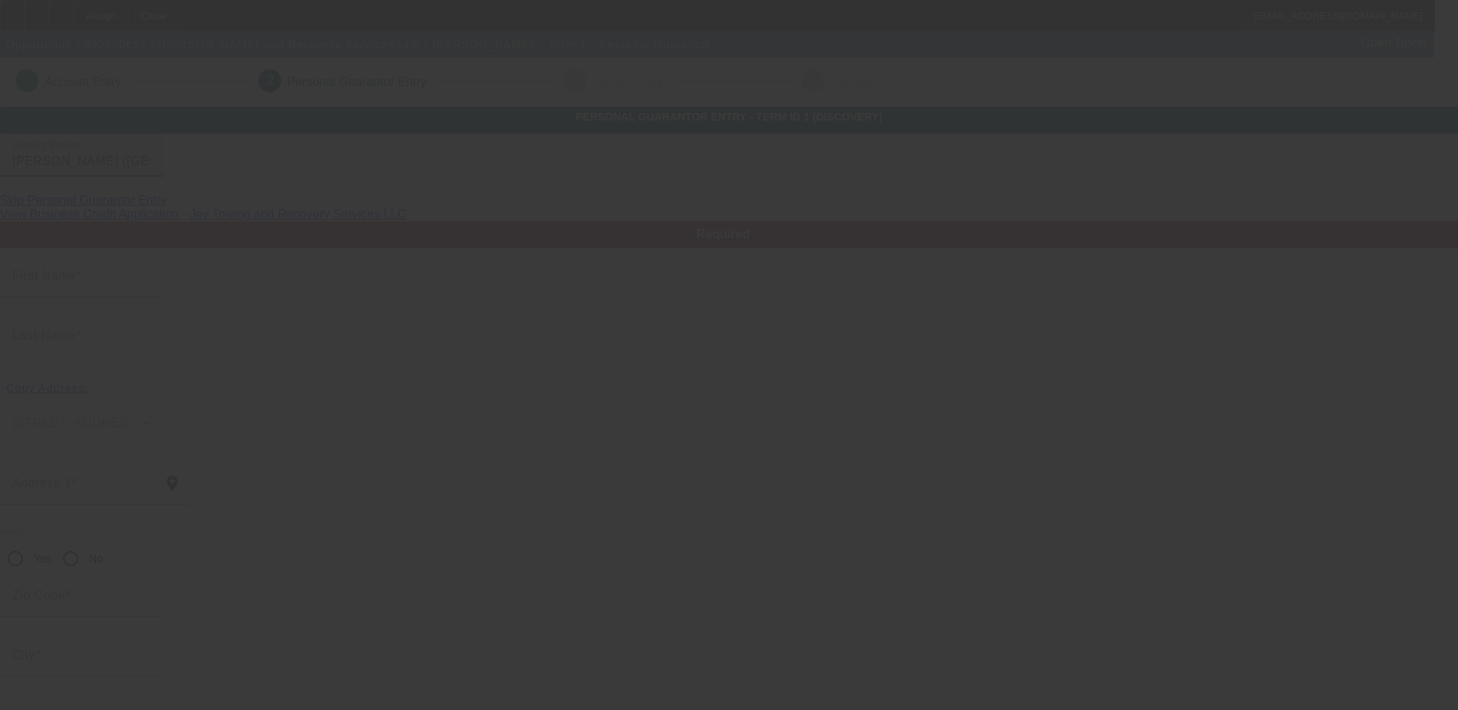
type input "Angel"
type input "[PERSON_NAME]"
type input "[STREET_ADDRESS][PERSON_NAME]"
radio input "true"
type input "32824"
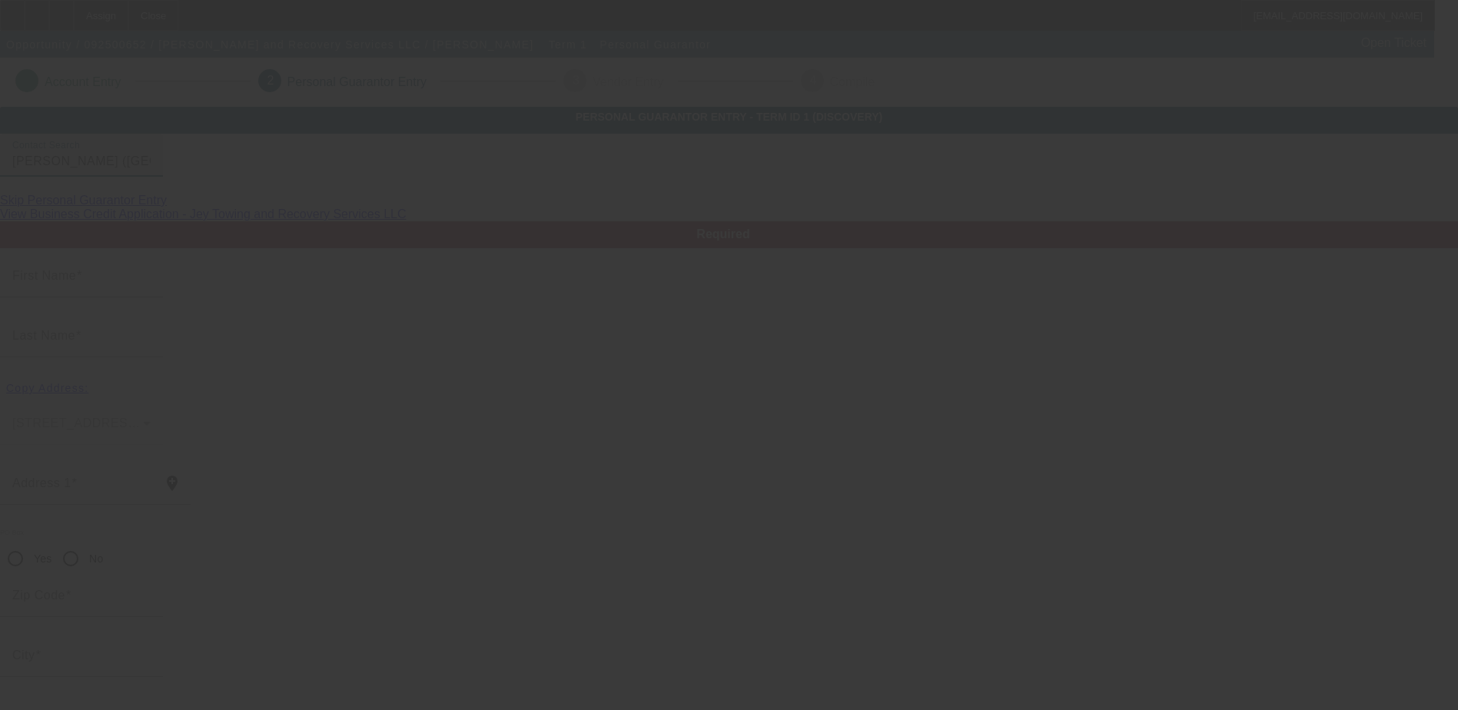
type input "Orlando"
type input "[PHONE_NUMBER]"
type input "100"
type input "598-28-6101"
type input "[EMAIL_ADDRESS][DOMAIN_NAME]"
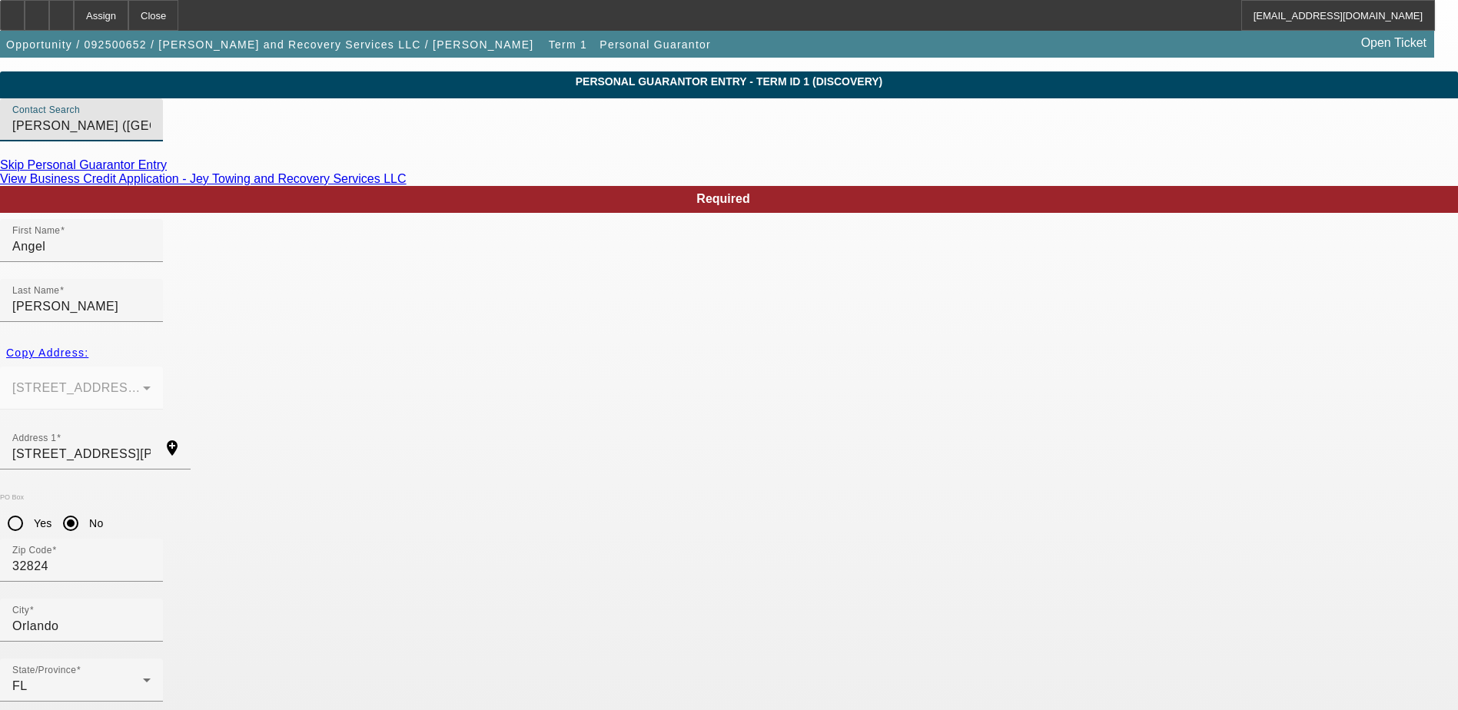
scroll to position [55, 0]
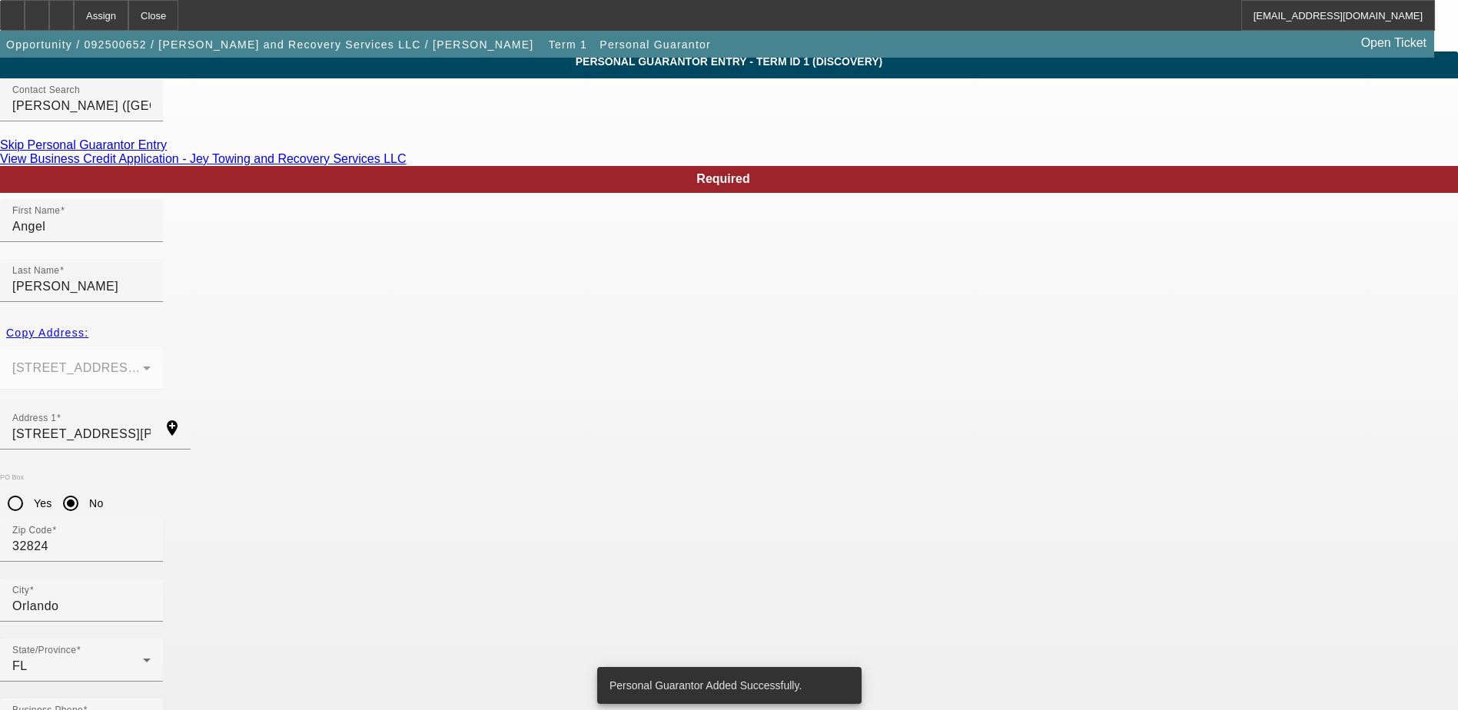
scroll to position [0, 0]
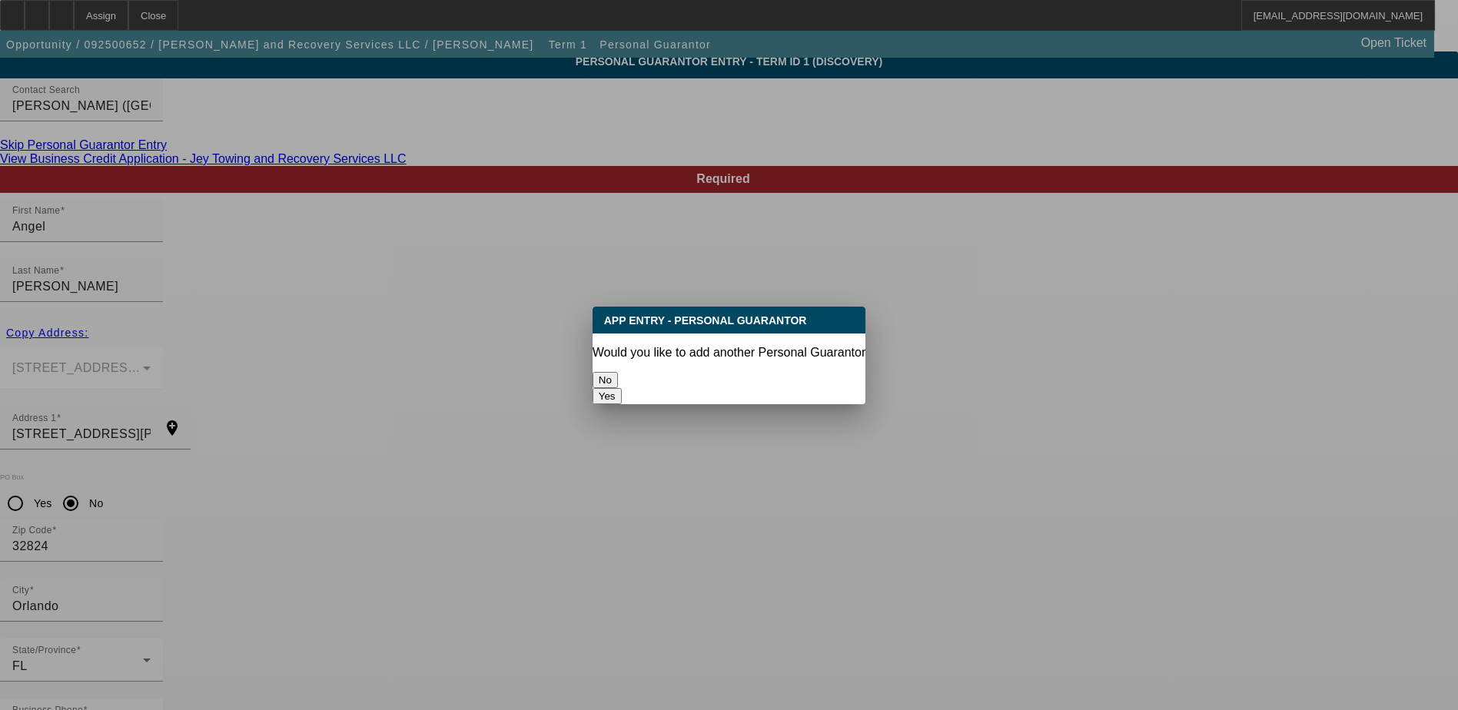
click at [618, 372] on button "No" at bounding box center [605, 380] width 25 height 16
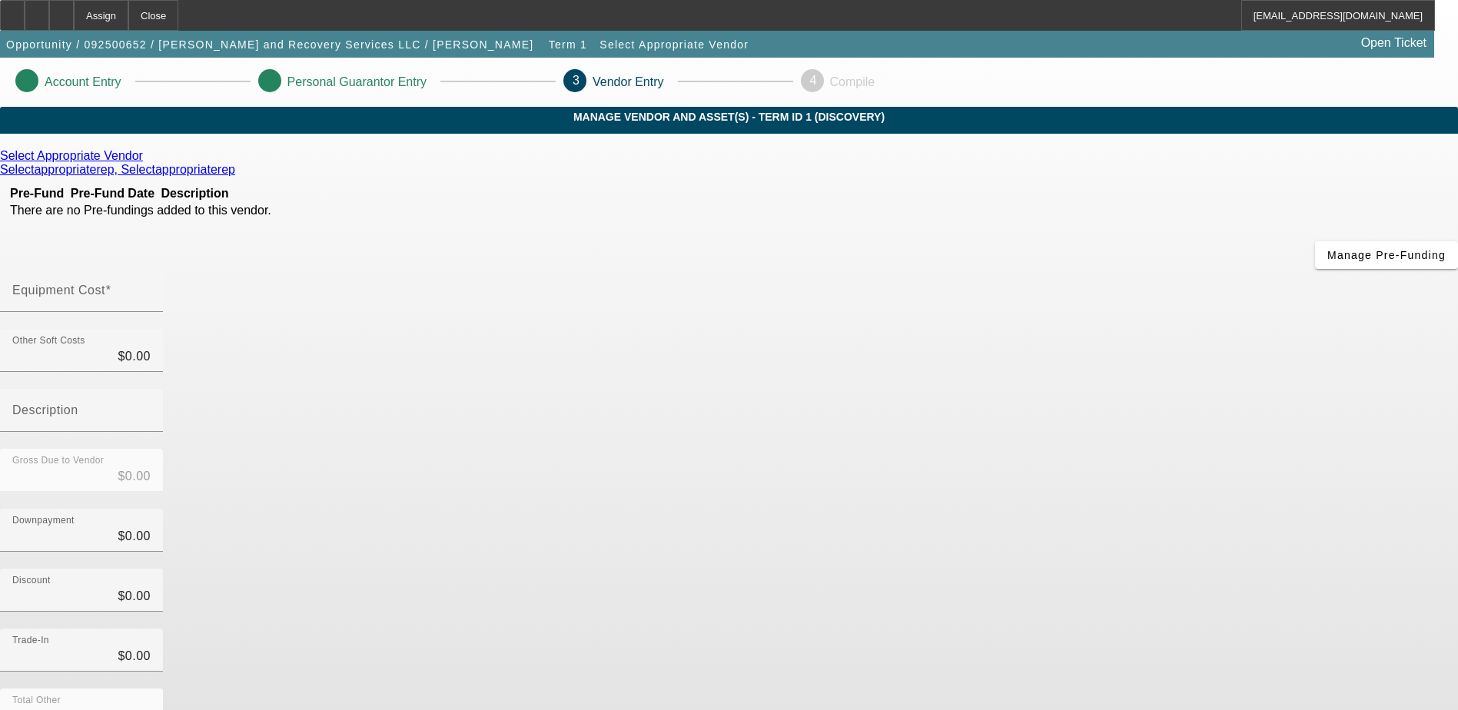
click at [147, 162] on icon at bounding box center [147, 155] width 0 height 13
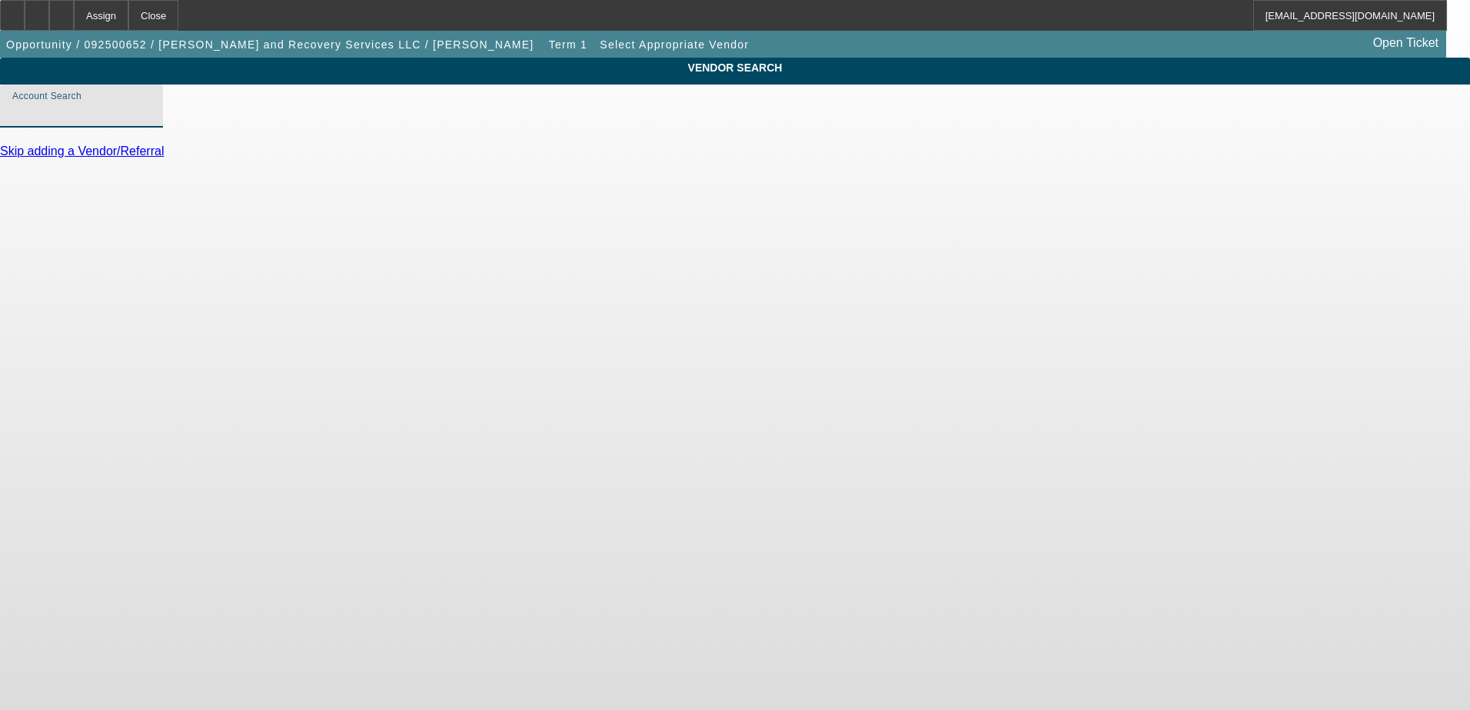
click at [151, 121] on input "Account Search" at bounding box center [81, 112] width 138 height 18
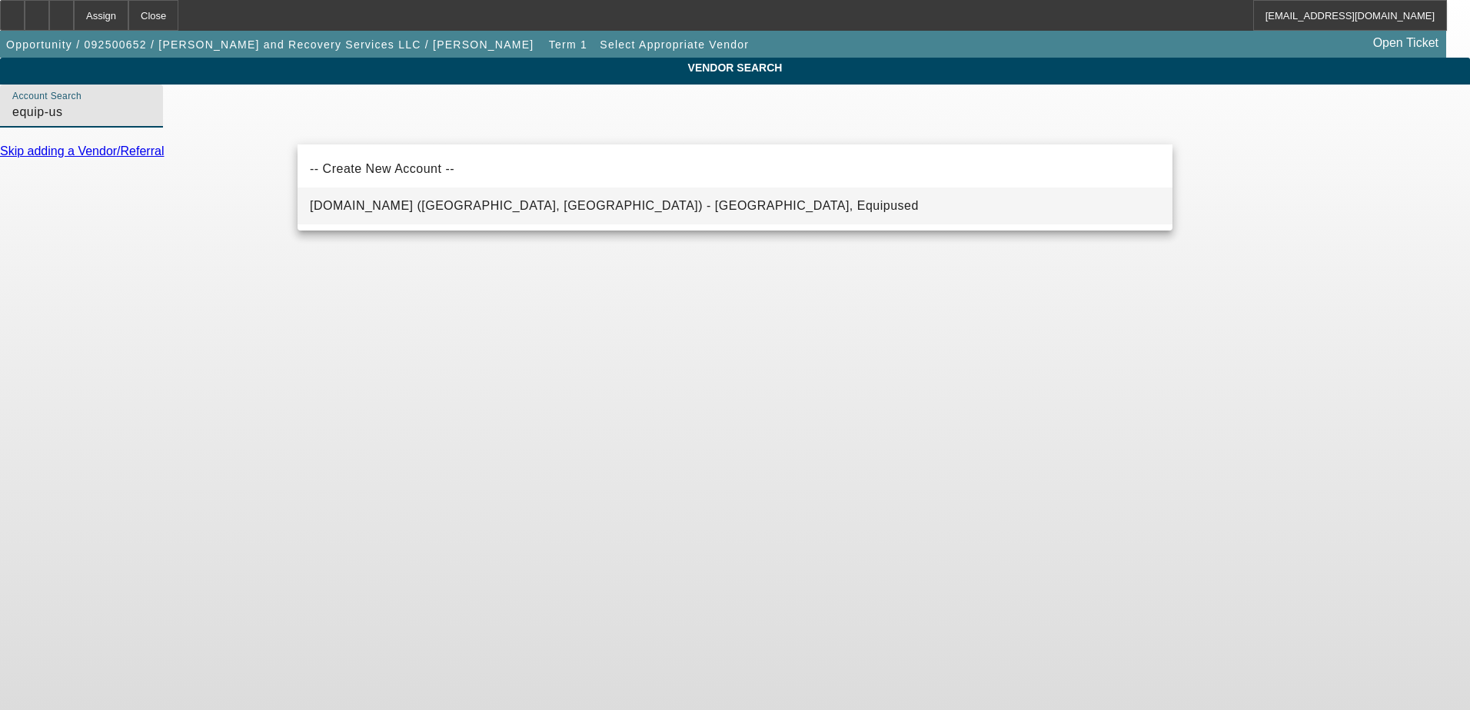
click at [463, 205] on span "Equip-Used.com (Northbrook, IL) - Equipused, Equipused" at bounding box center [614, 205] width 609 height 13
type input "Equip-Used.com (Northbrook, IL) - Equipused, Equipused"
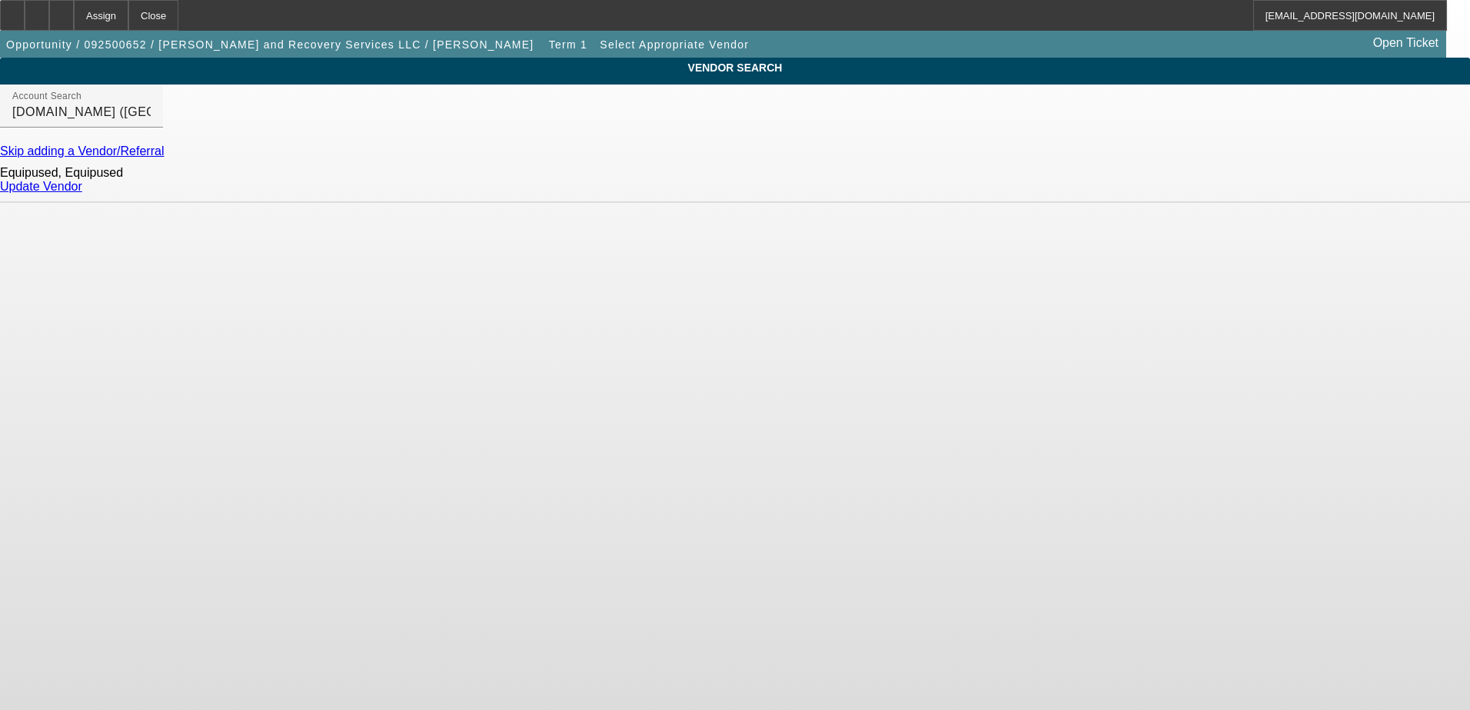
click at [82, 193] on link "Update Vendor" at bounding box center [41, 186] width 82 height 13
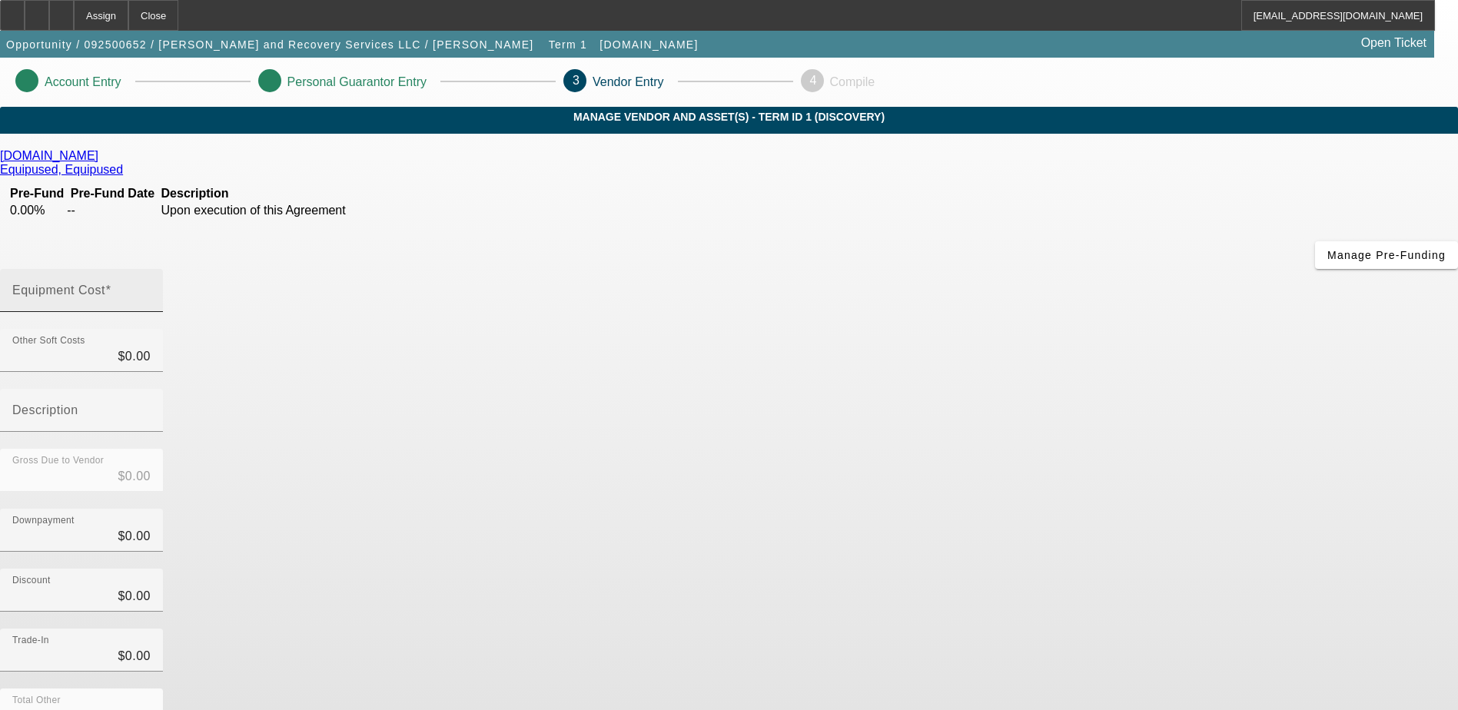
click at [151, 288] on input "Equipment Cost" at bounding box center [81, 297] width 138 height 18
type input "4"
type input "$4.00"
type input "49"
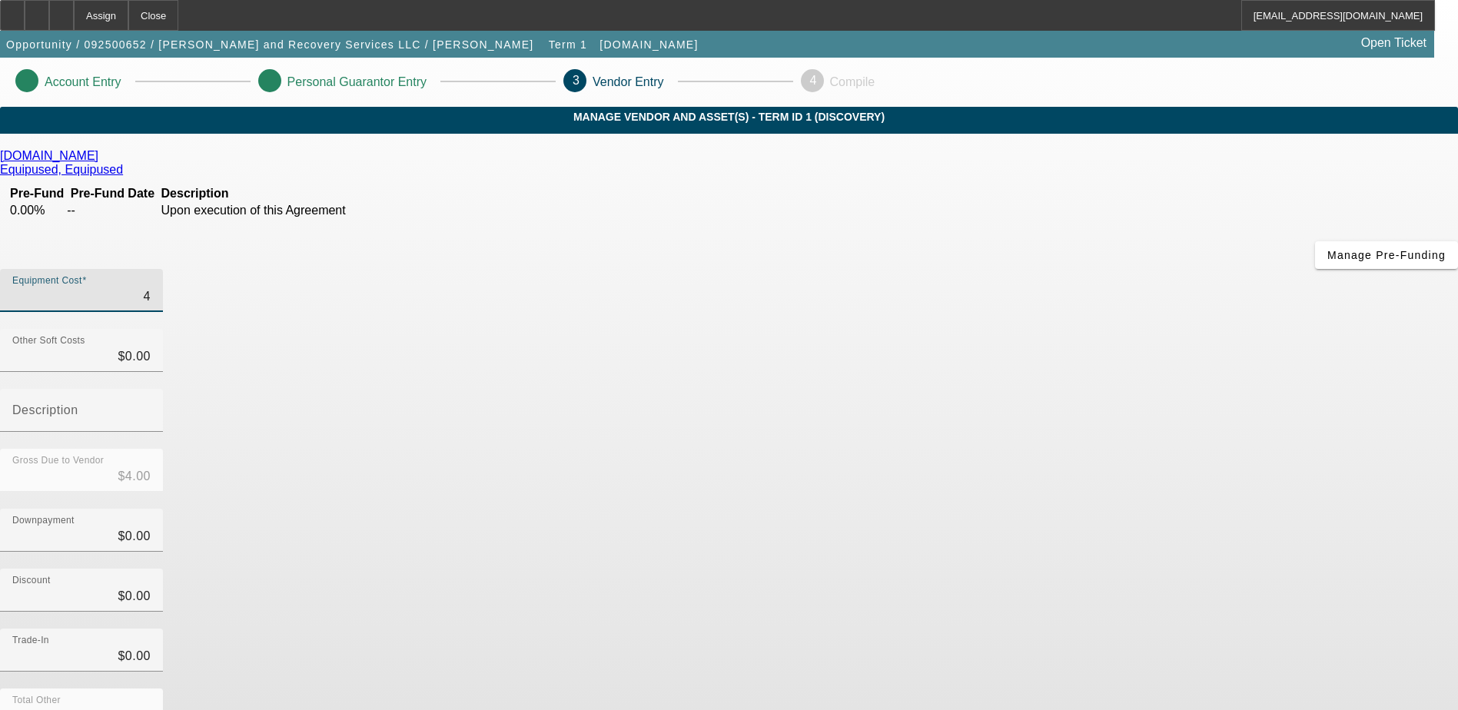
type input "$49.00"
type input "499"
type input "$499.00"
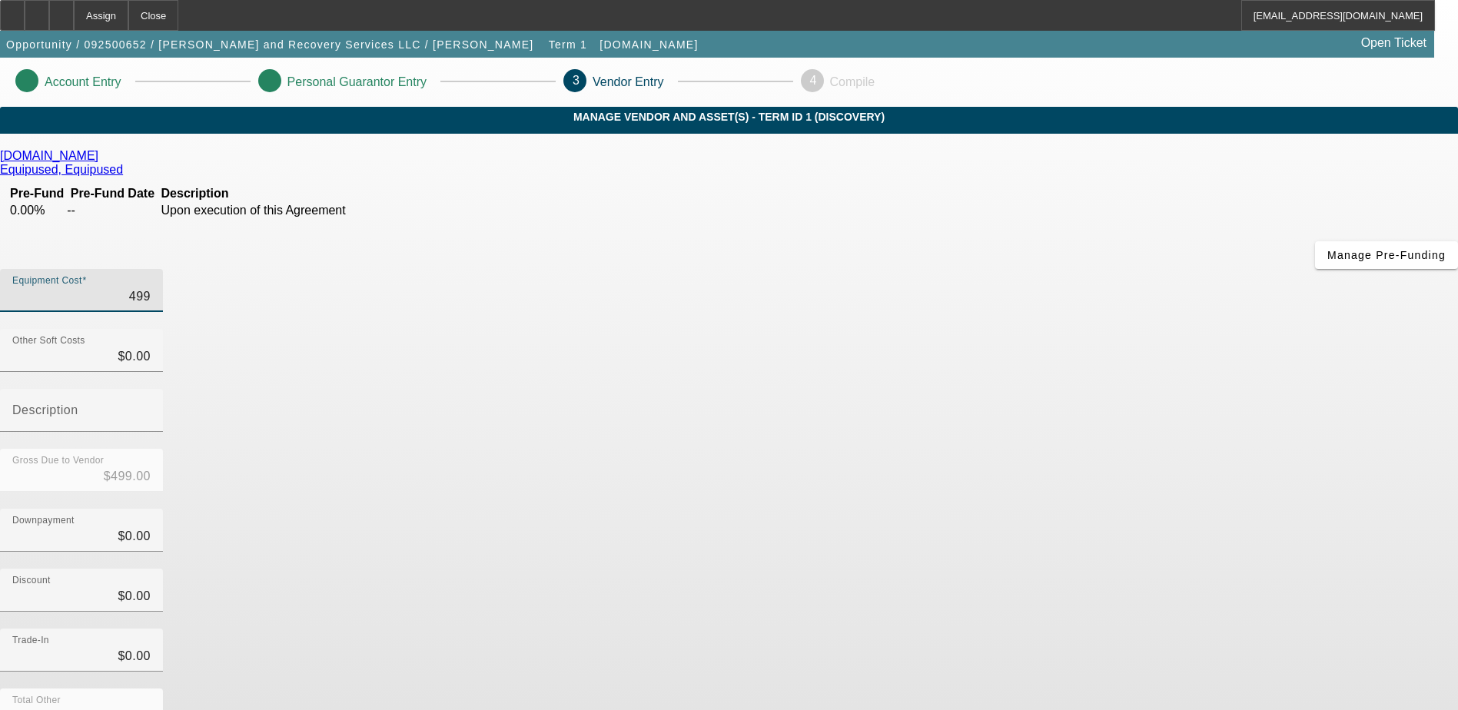
type input "4999"
type input "$4,999.00"
type input "49995"
type input "$49,995.00"
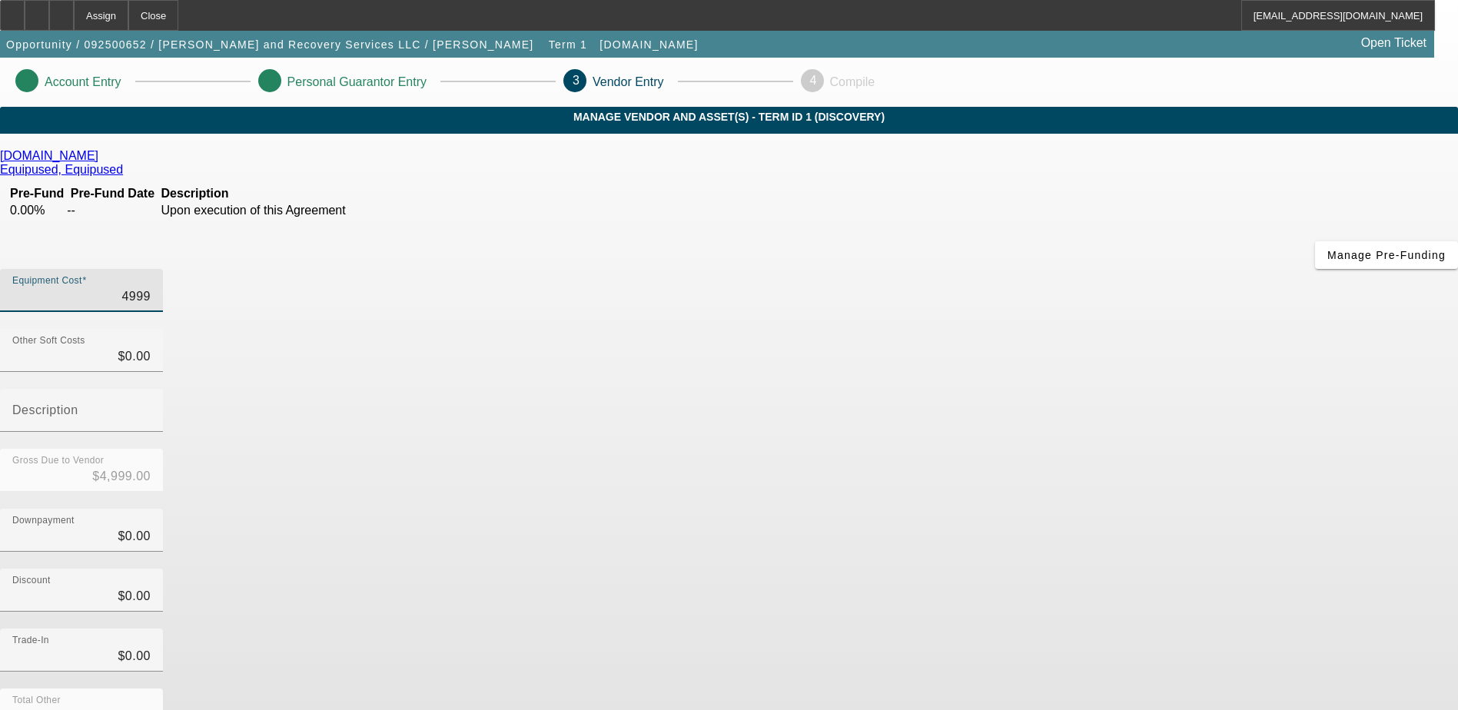
type input "$49,995.00"
click at [999, 509] on div "Downpayment $0.00" at bounding box center [729, 539] width 1458 height 60
drag, startPoint x: 1059, startPoint y: 658, endPoint x: 1069, endPoint y: 446, distance: 212.4
click at [1069, 444] on div "Equipment Cost $49,995.00 Other Soft Costs $0.00 Description Gross Due to Vendo…" at bounding box center [729, 547] width 1458 height 556
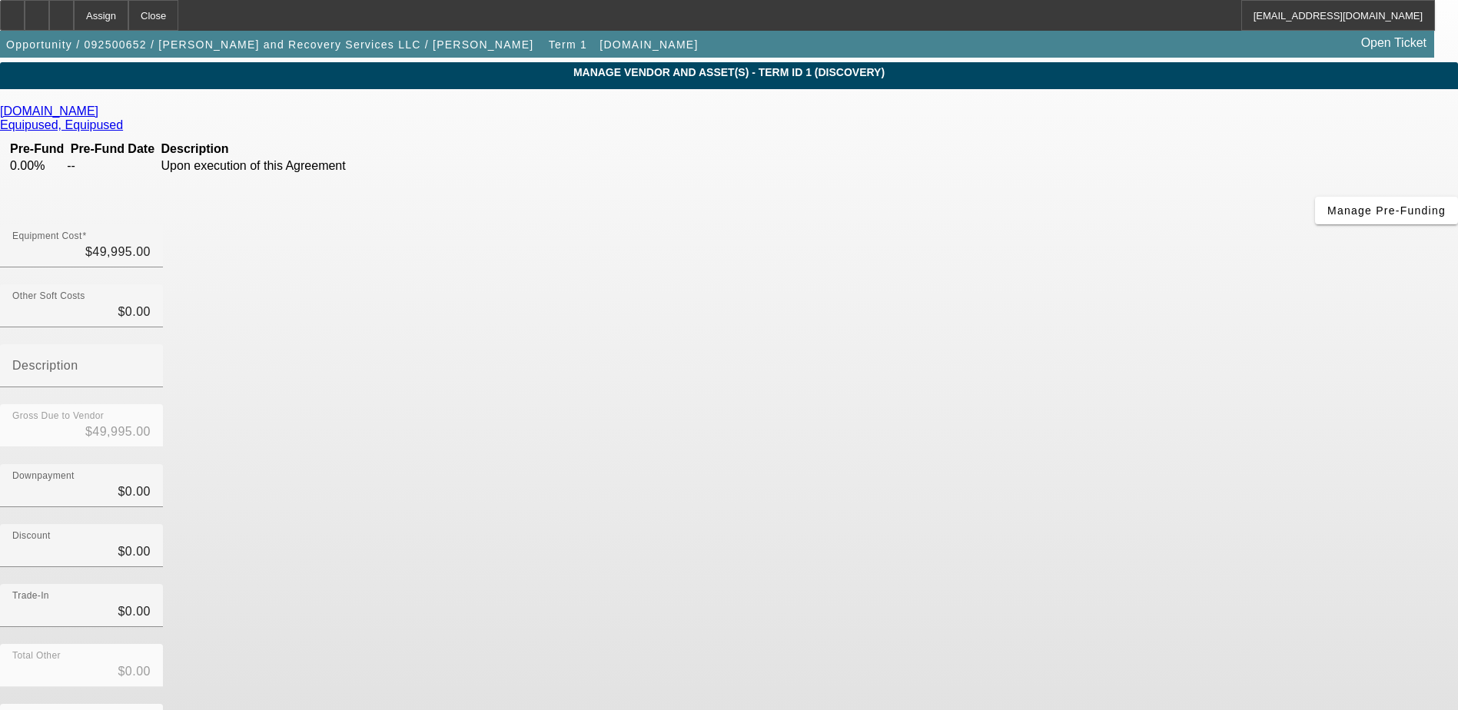
scroll to position [68, 0]
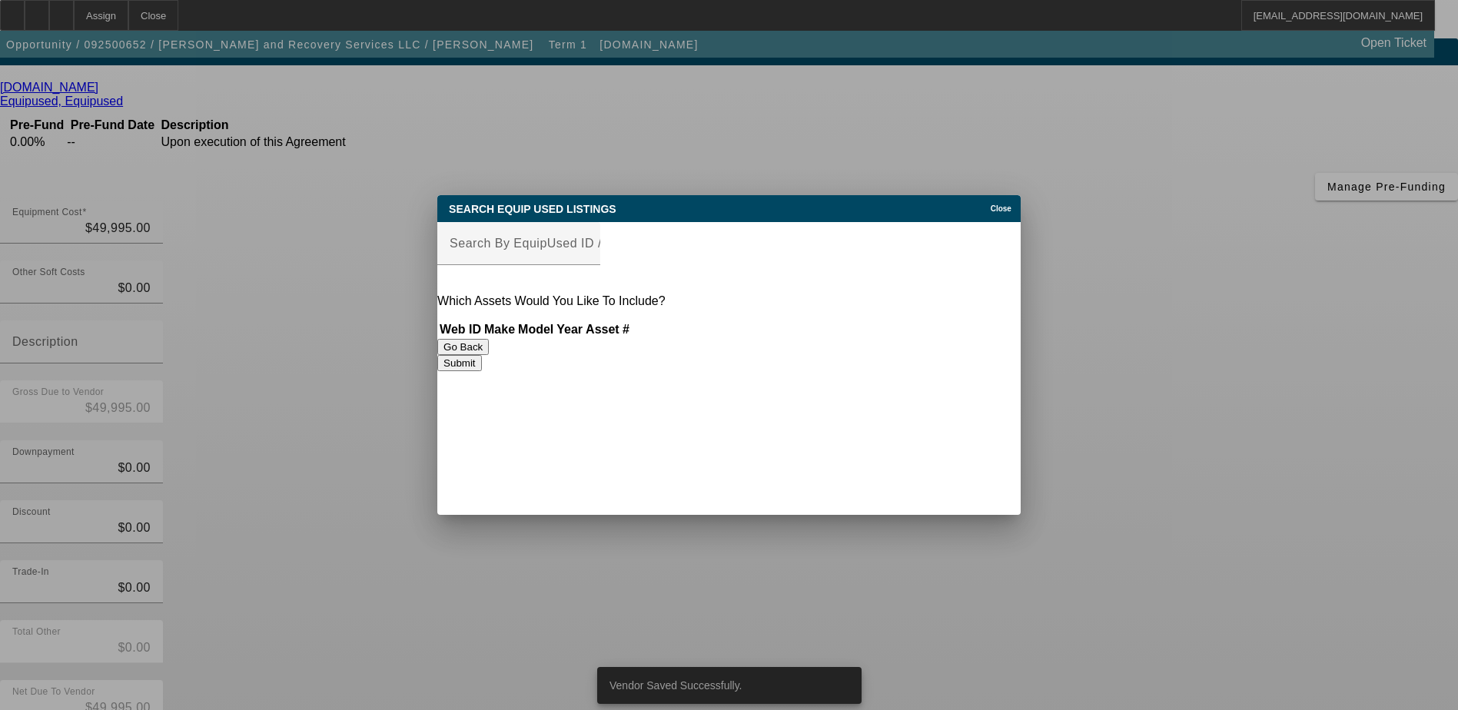
scroll to position [0, 0]
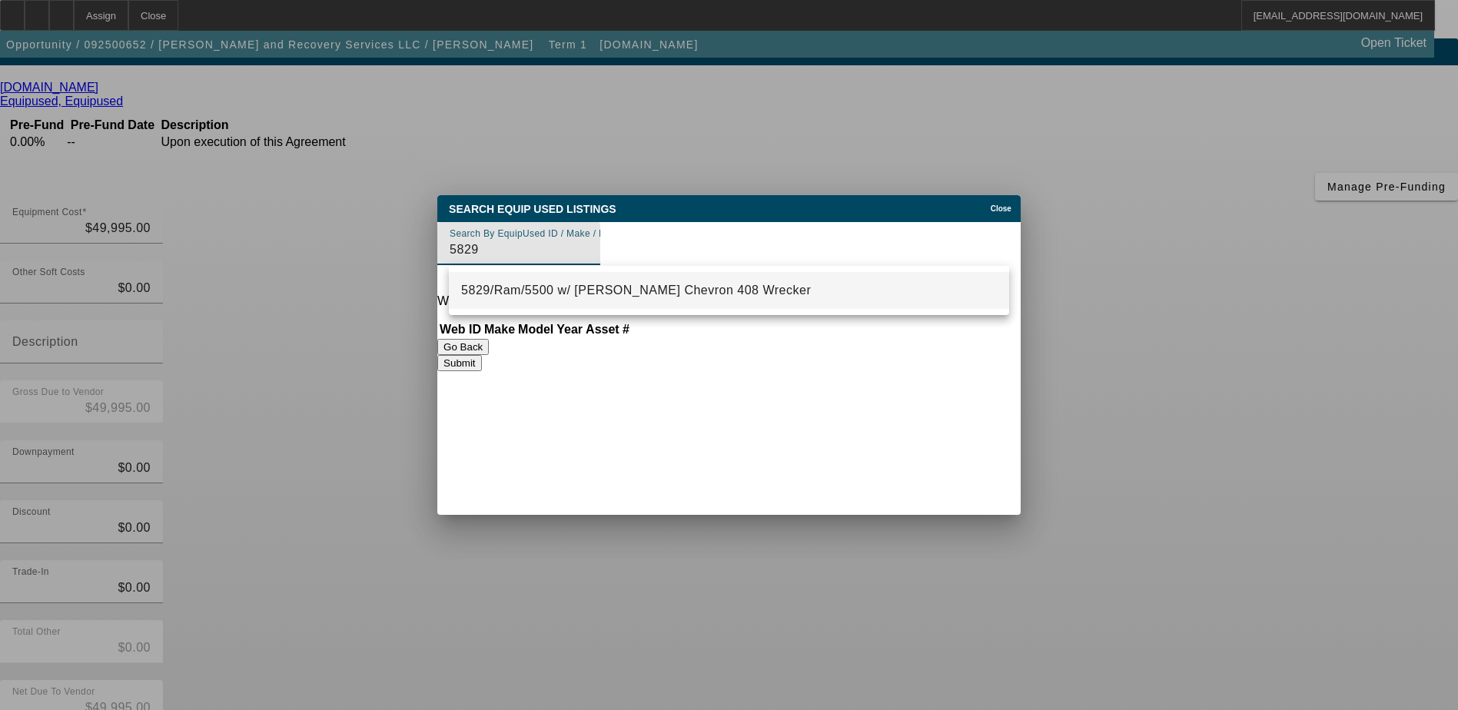
click at [695, 281] on mat-option "5829/Ram/5500 w/ Miller Chevron 408 Wrecker" at bounding box center [729, 290] width 560 height 37
type input "5829/Ram/5500 w/ Miller Chevron 408 Wrecker"
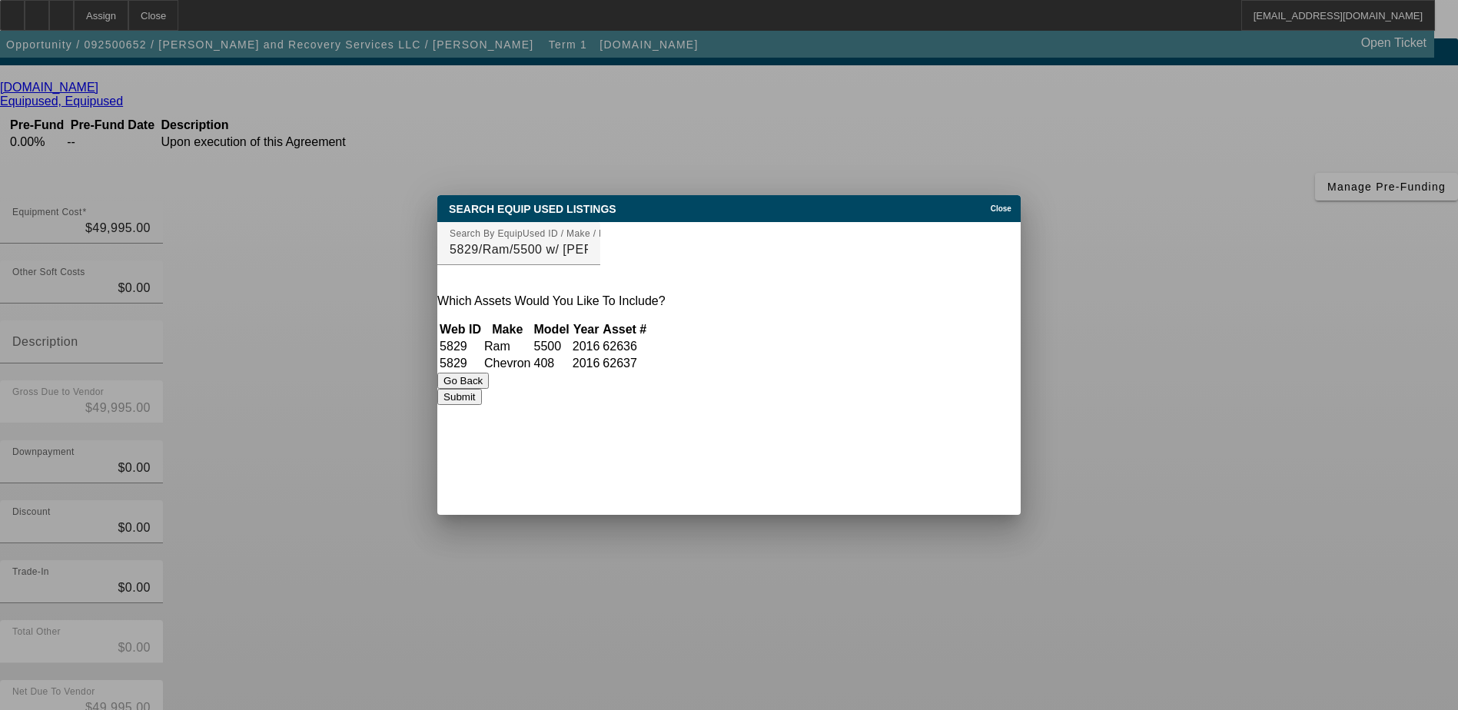
click at [481, 405] on button "Submit" at bounding box center [459, 397] width 44 height 16
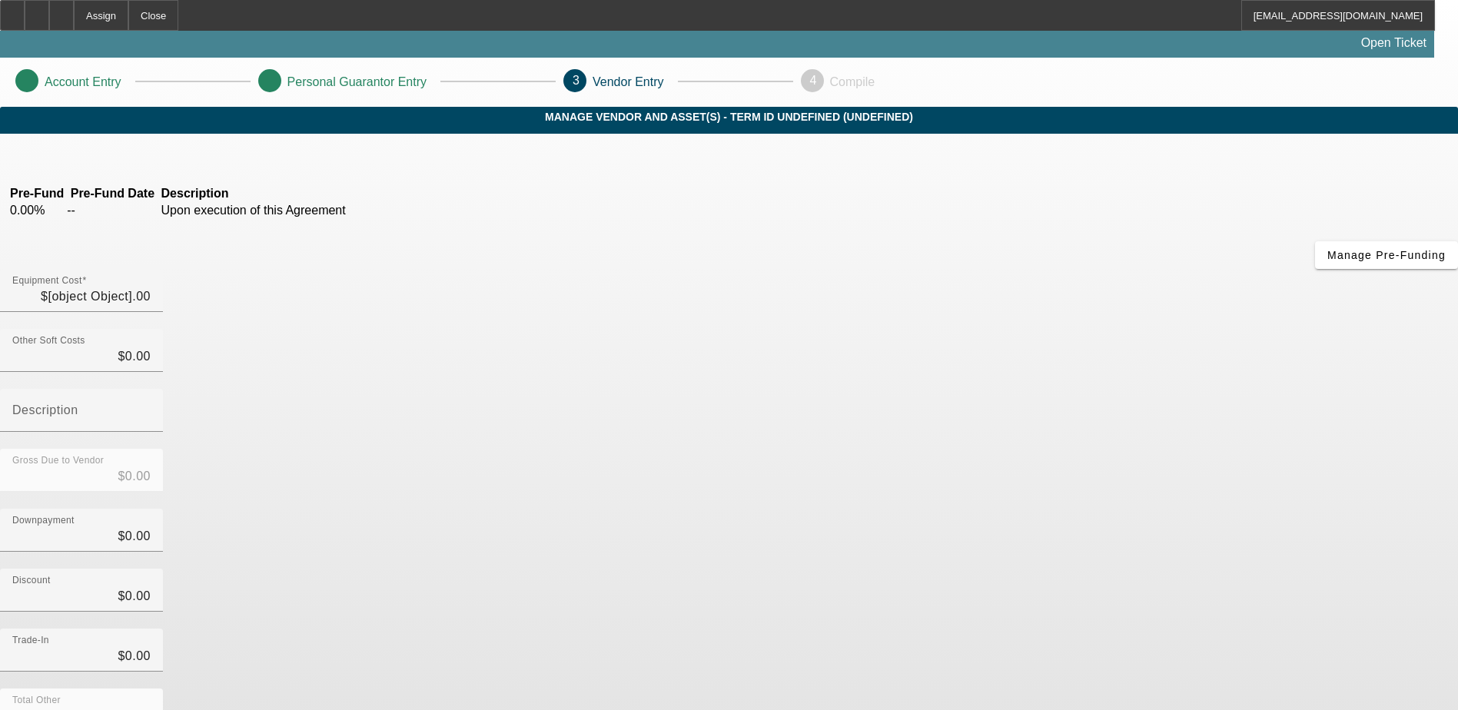
type input "$49,995.00"
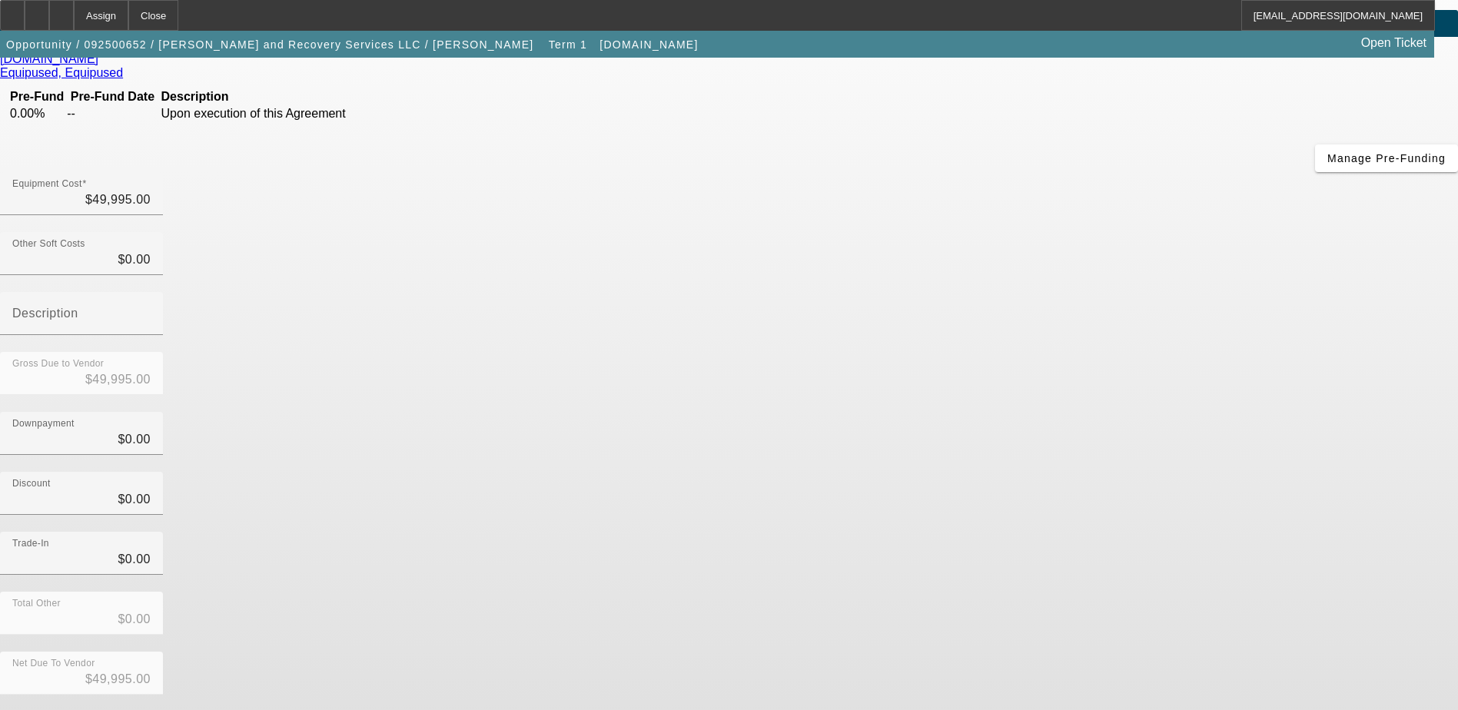
scroll to position [98, 0]
click at [44, 710] on button "Submit" at bounding box center [22, 719] width 44 height 16
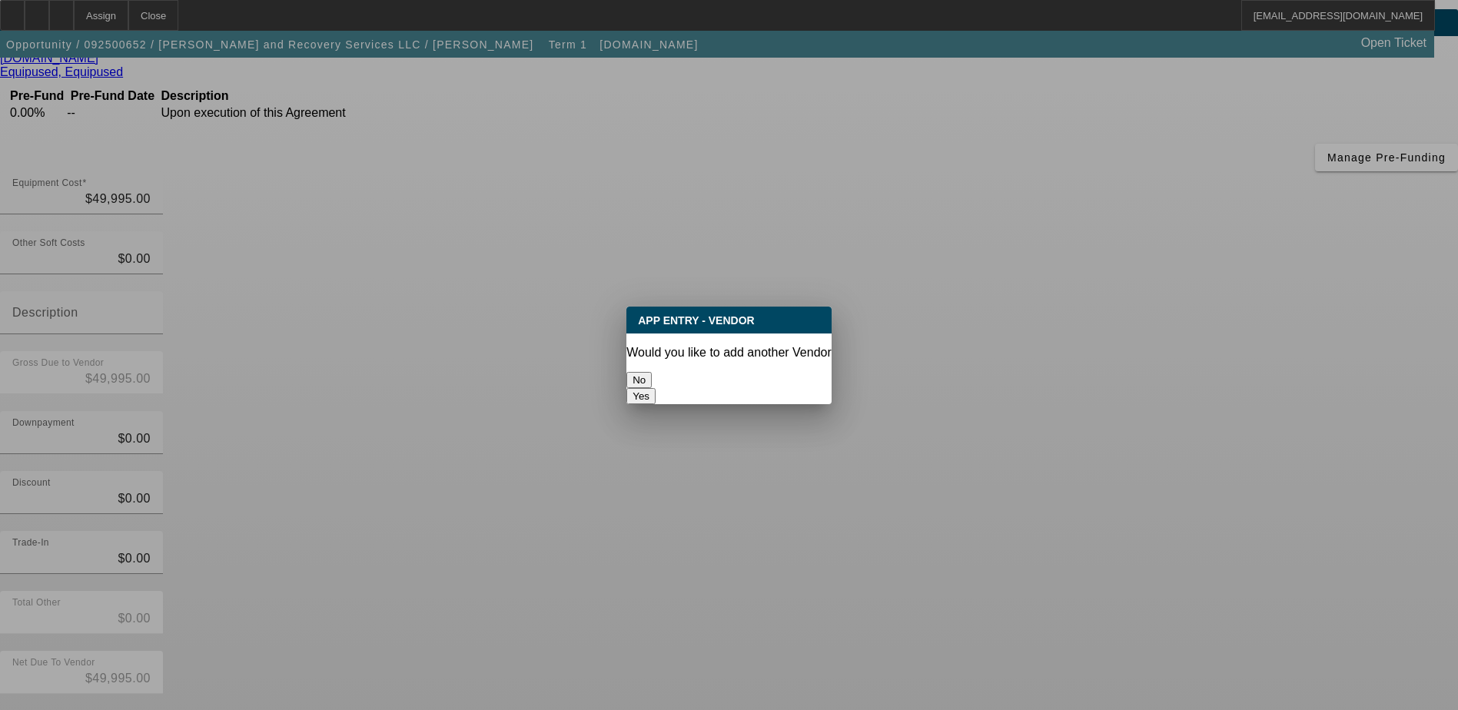
click at [652, 372] on button "No" at bounding box center [639, 380] width 25 height 16
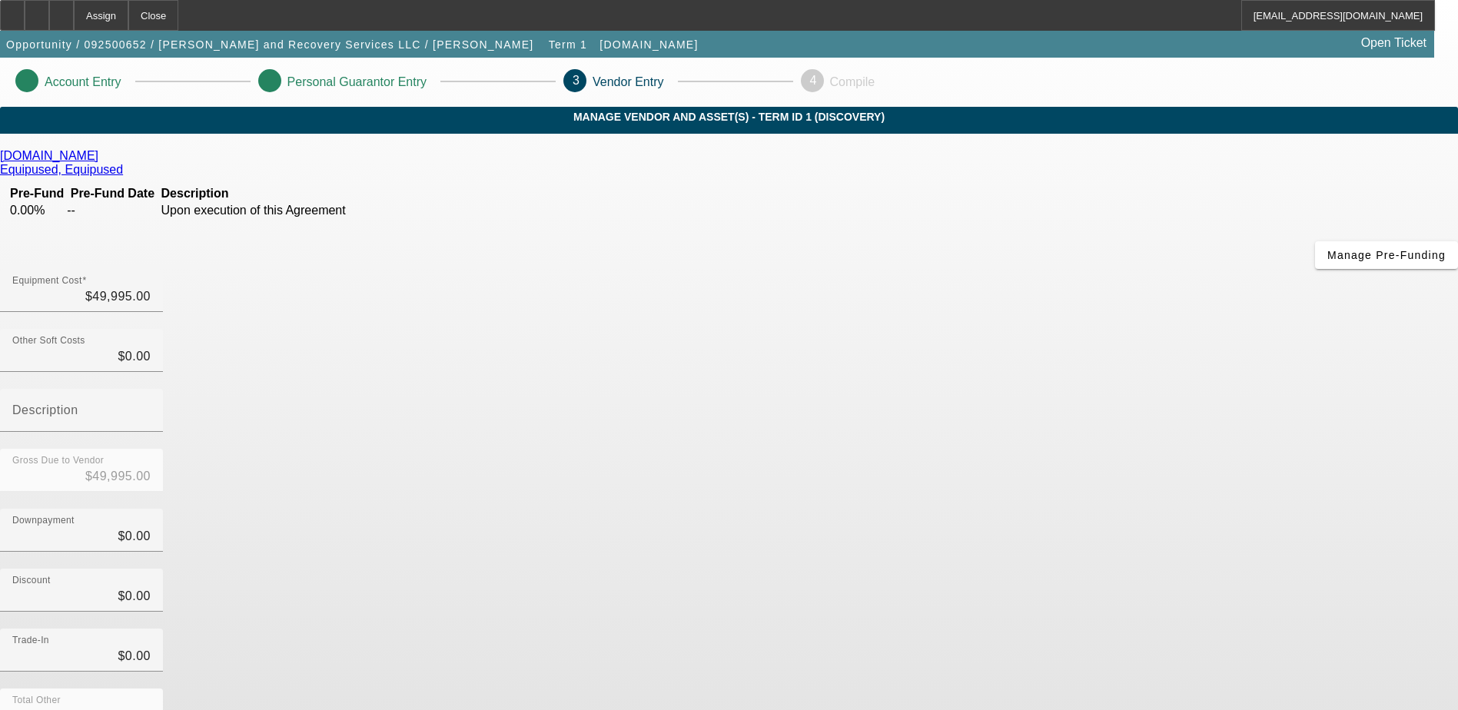
scroll to position [98, 0]
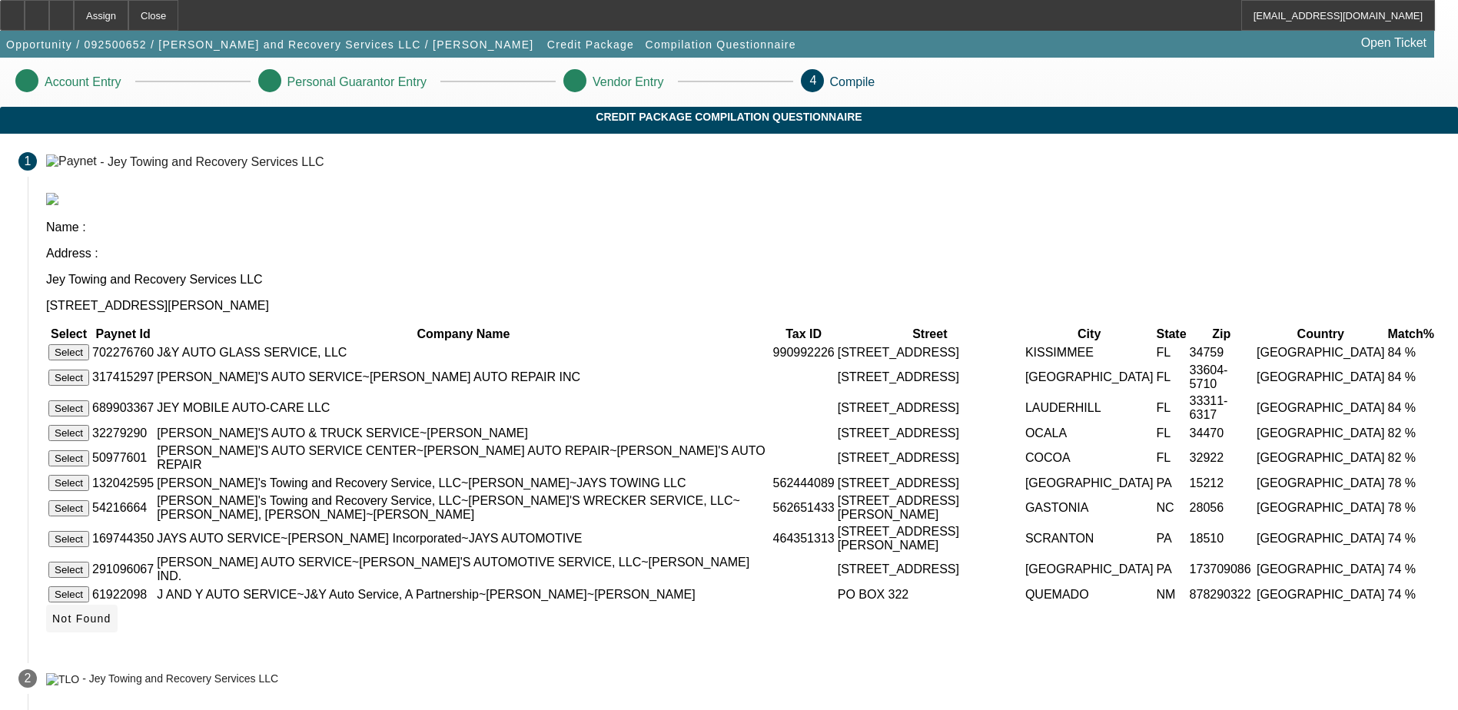
click at [111, 625] on span "Not Found" at bounding box center [81, 619] width 59 height 12
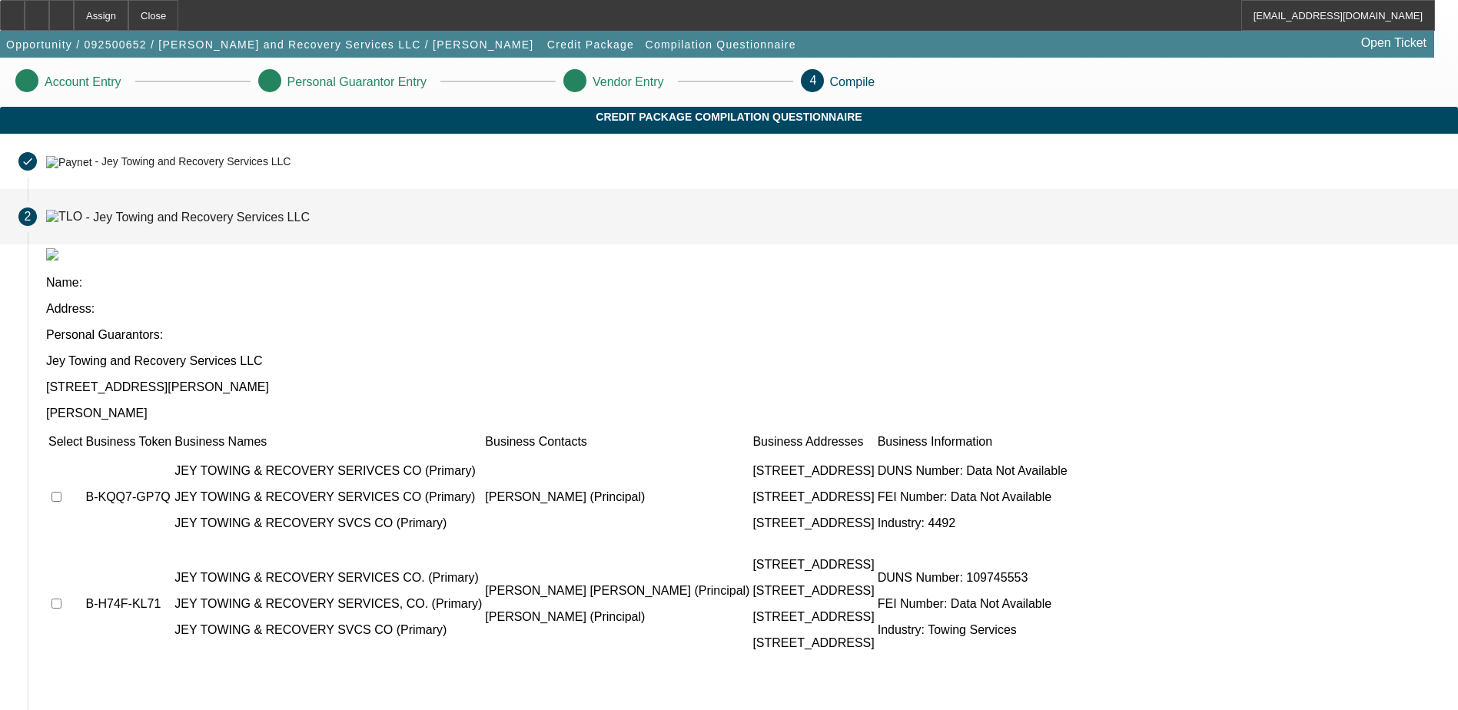
scroll to position [18, 0]
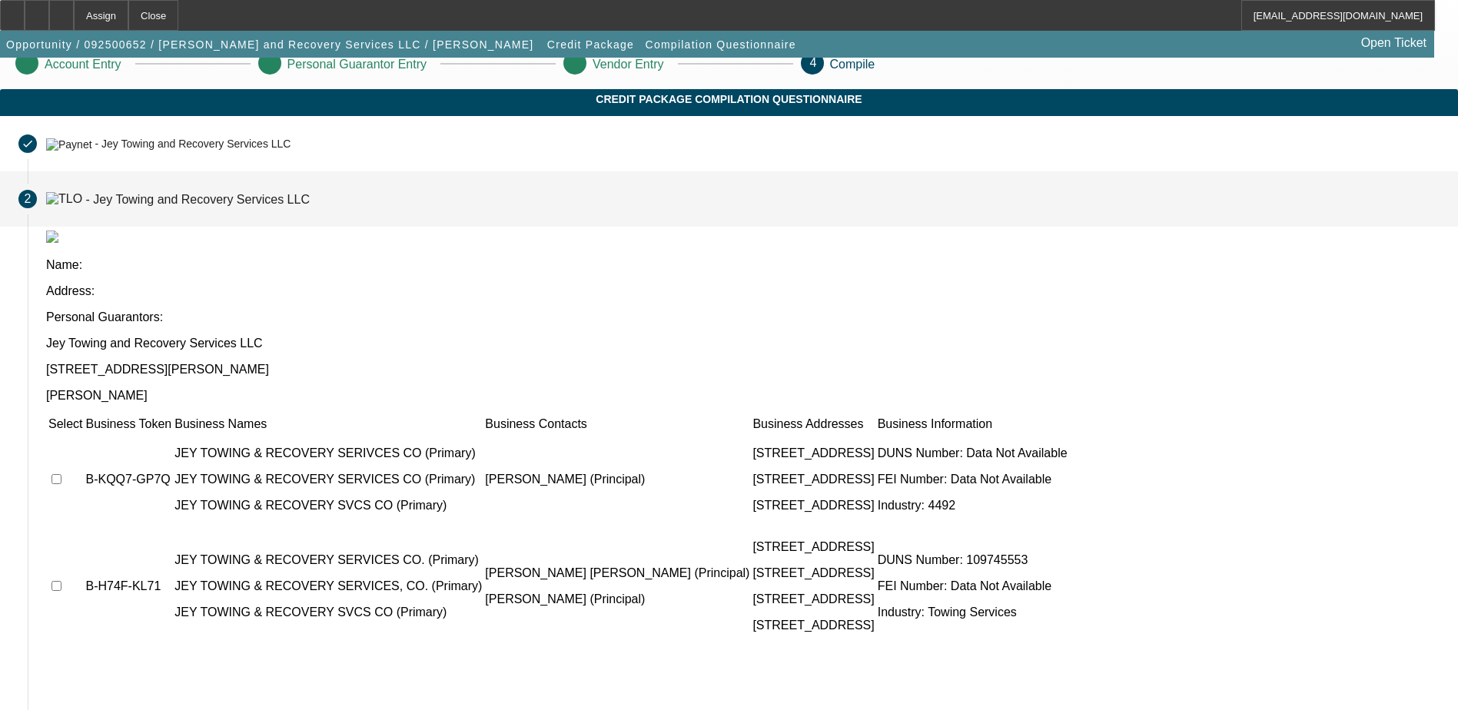
click at [83, 434] on td at bounding box center [65, 480] width 35 height 92
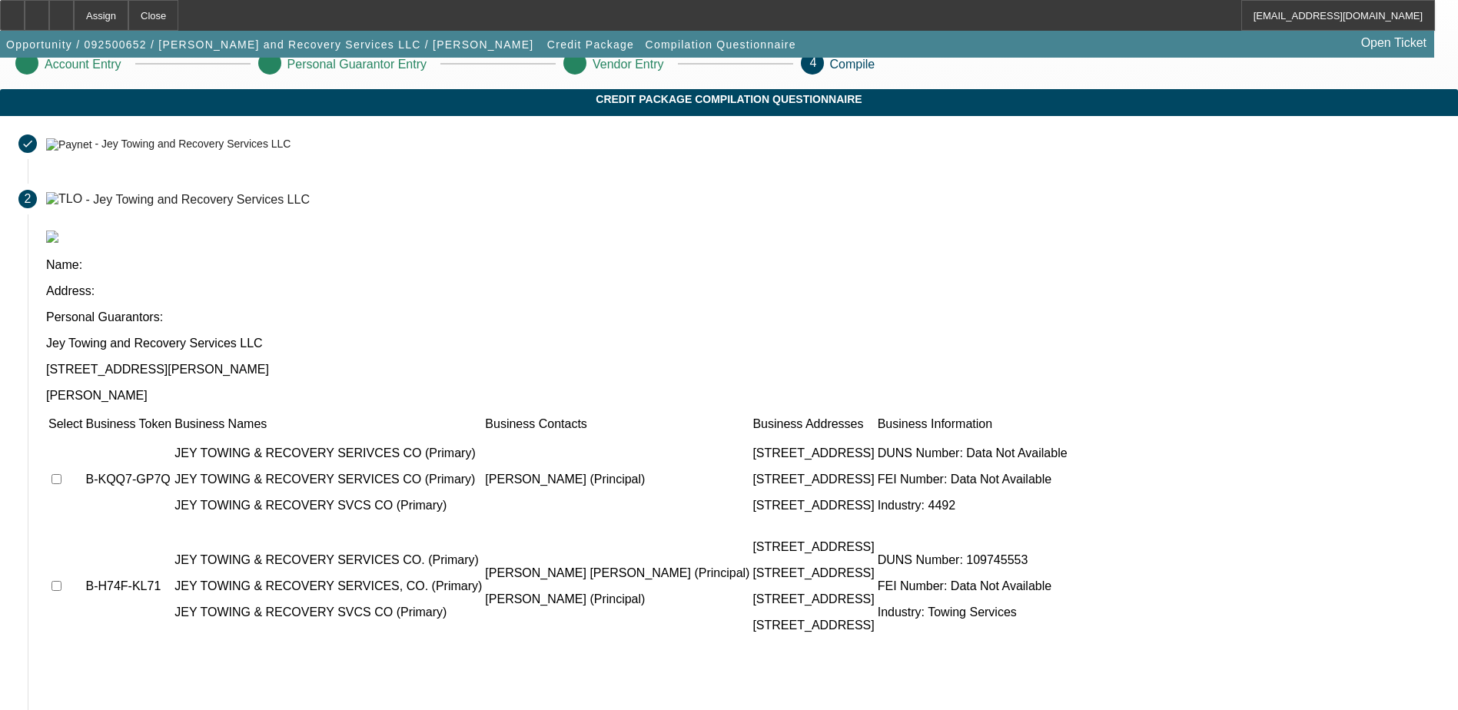
click at [62, 474] on input "checkbox" at bounding box center [57, 479] width 10 height 10
checkbox input "true"
click at [62, 581] on input "checkbox" at bounding box center [57, 586] width 10 height 10
checkbox input "true"
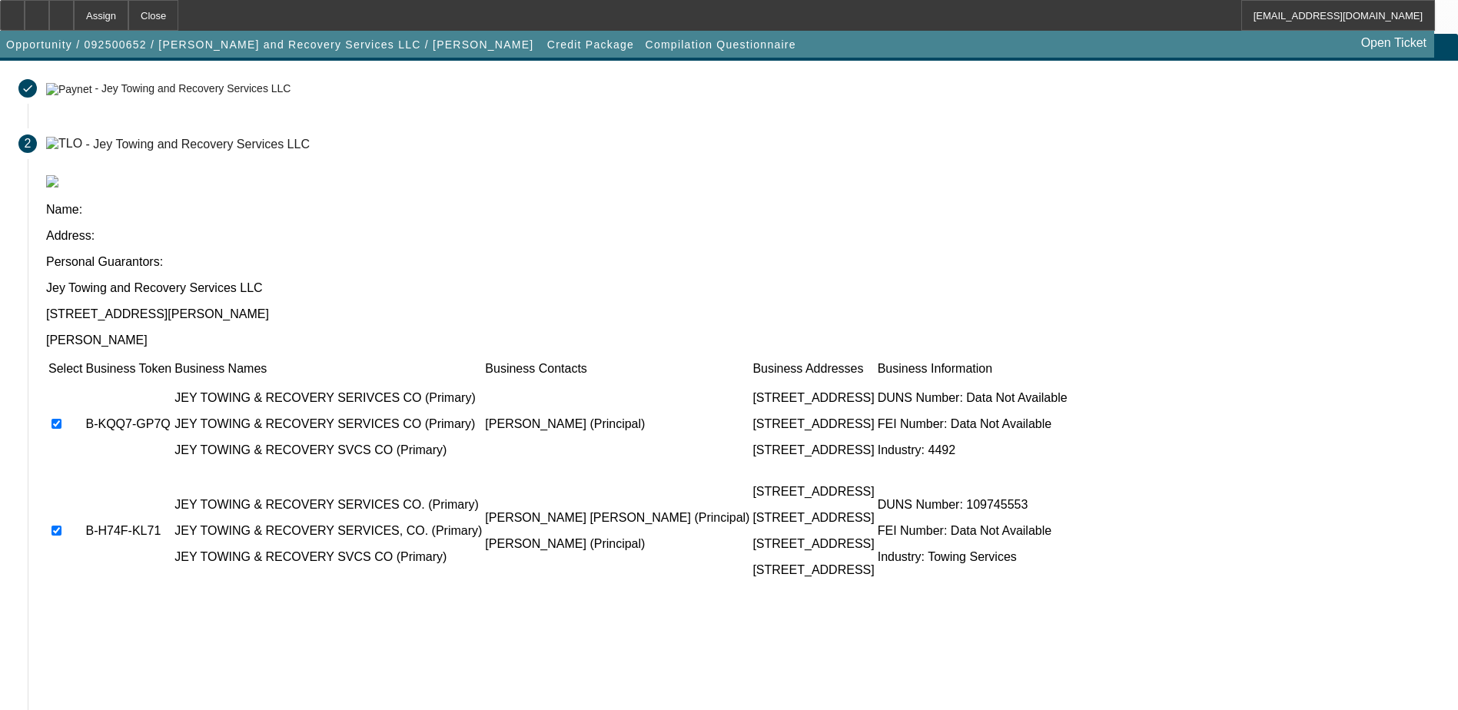
scroll to position [140, 0]
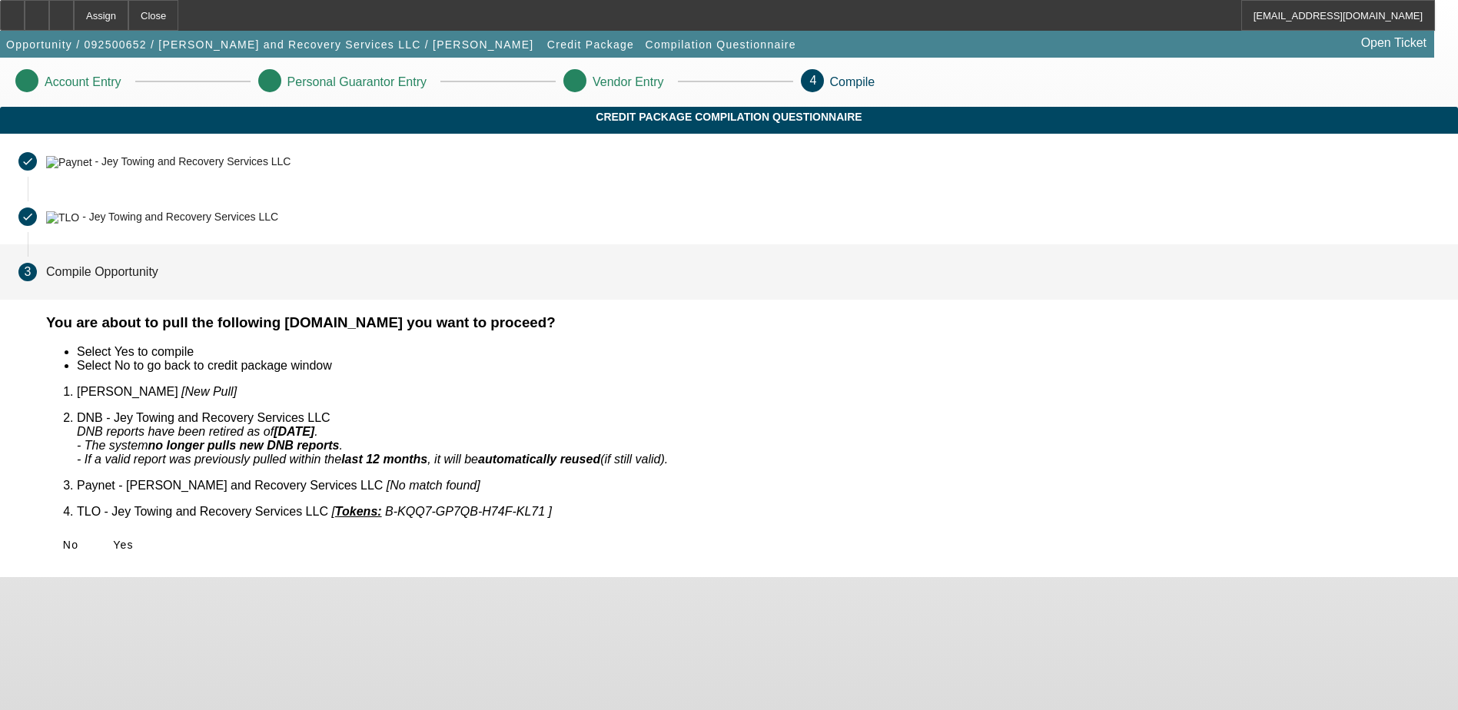
scroll to position [0, 0]
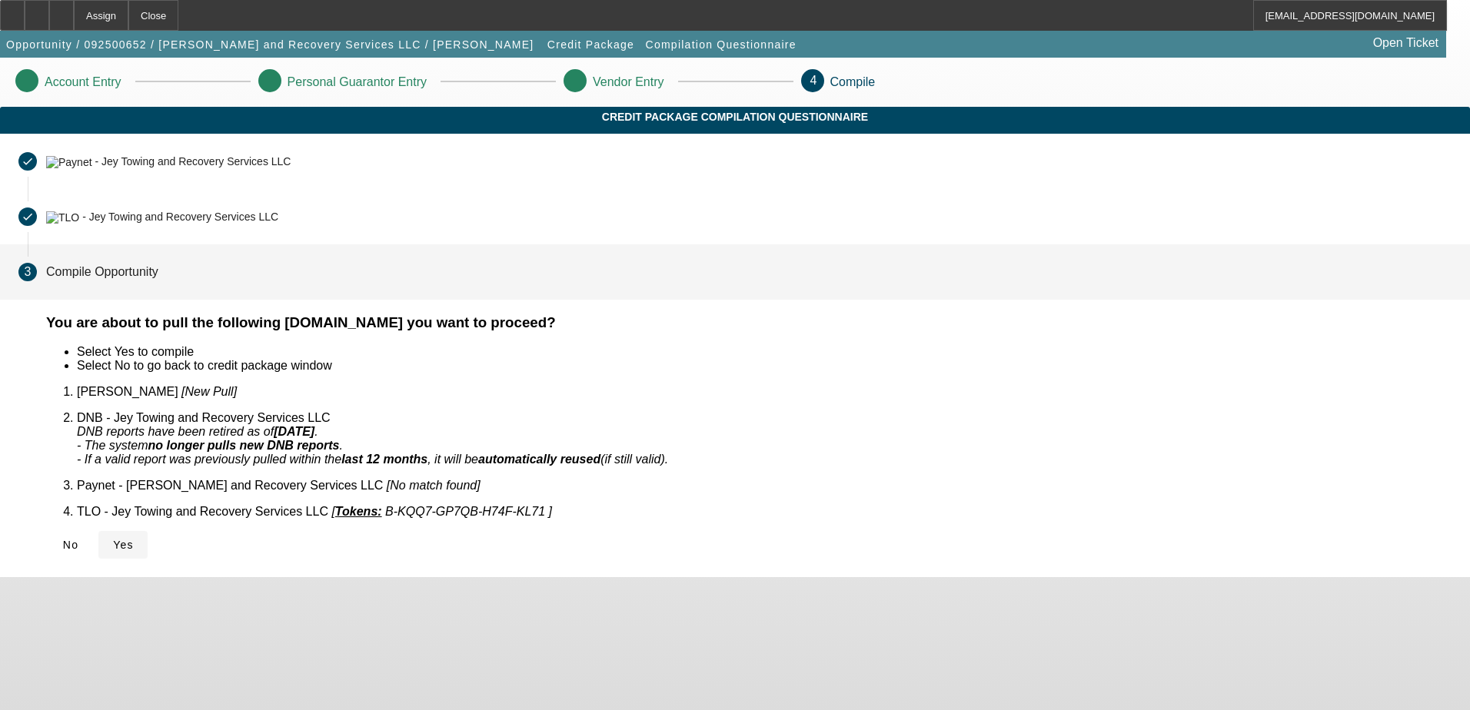
click at [148, 527] on span at bounding box center [122, 545] width 49 height 37
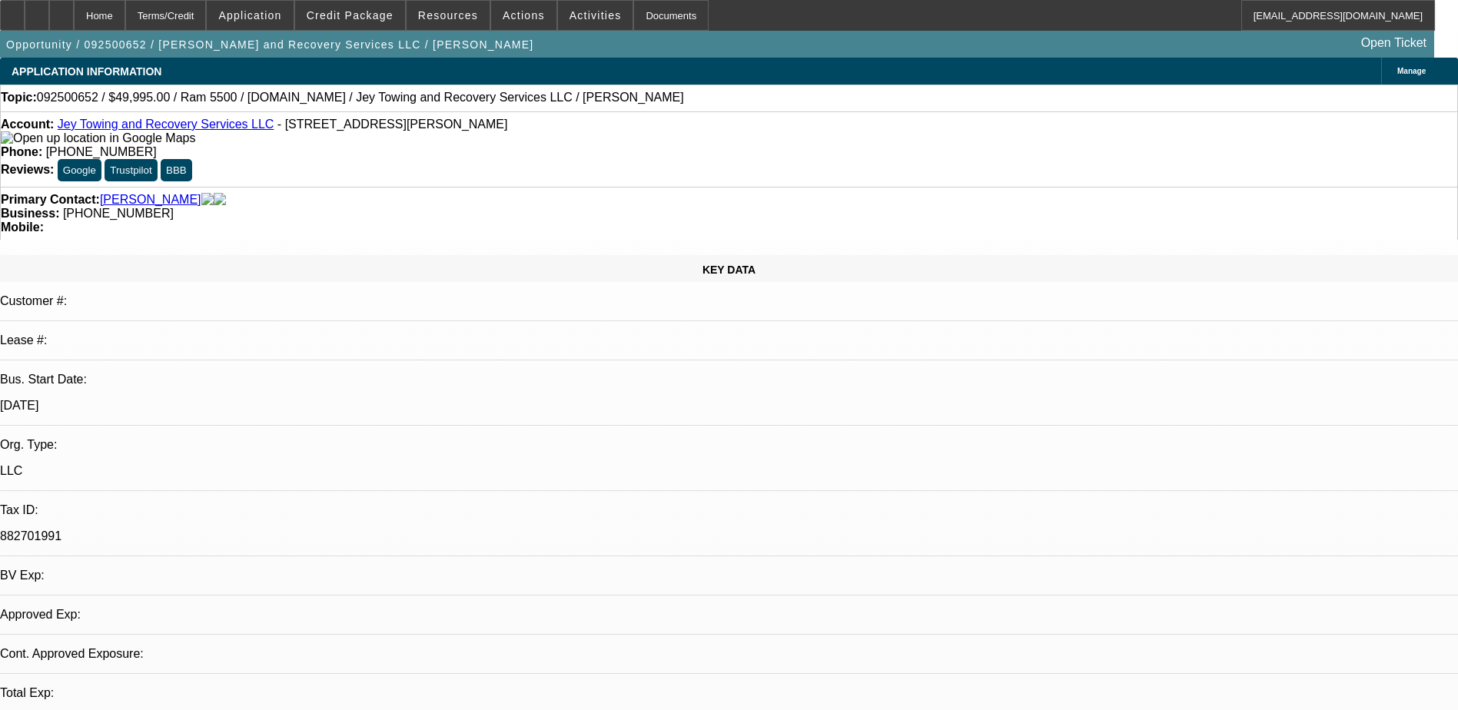
select select "0"
select select "2"
select select "0.1"
select select "1"
select select "2"
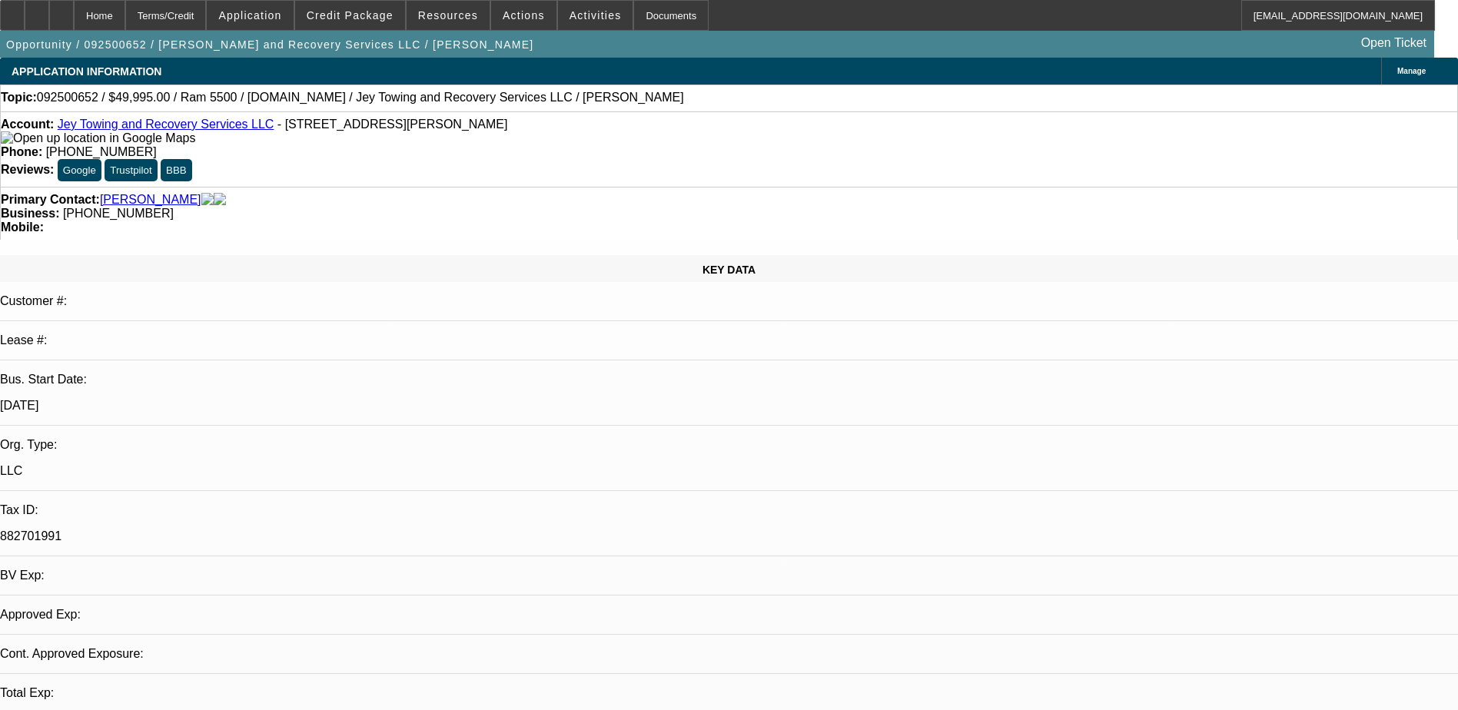
select select "4"
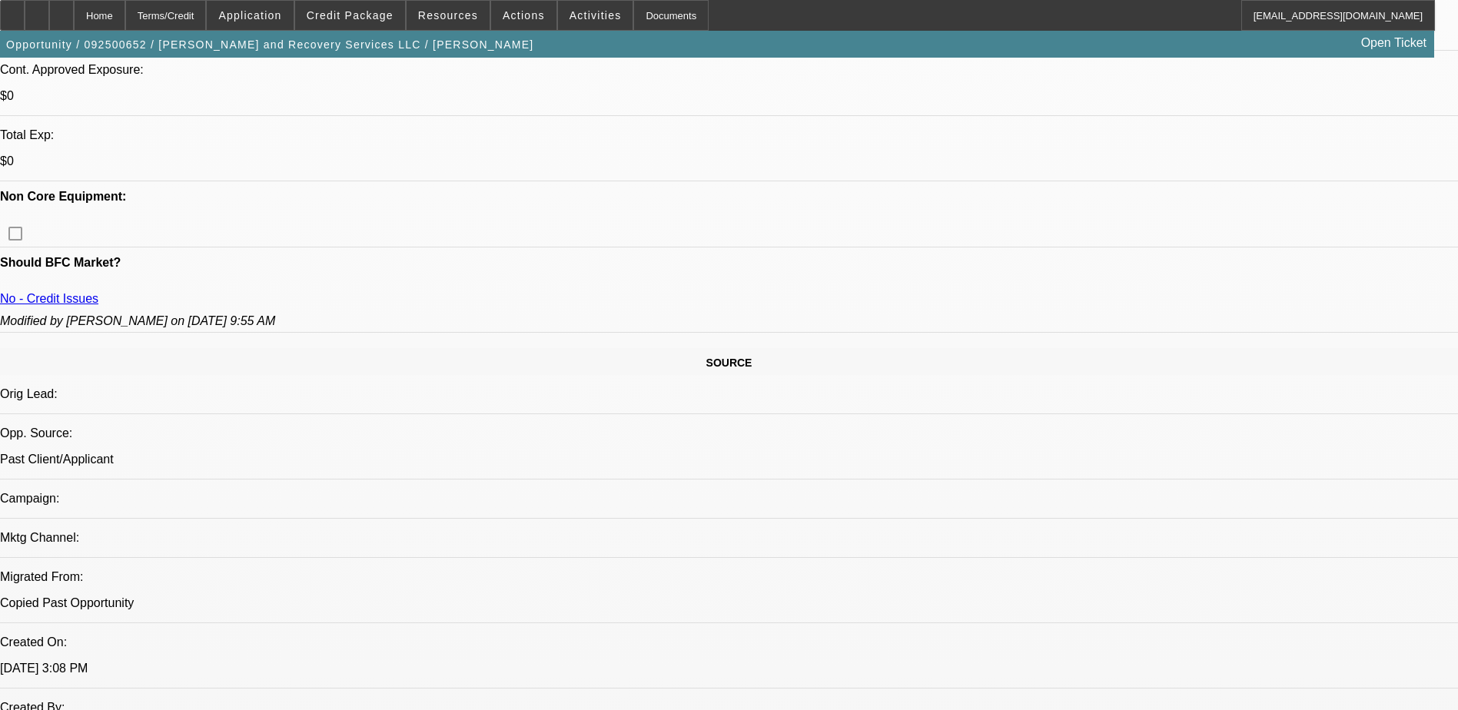
scroll to position [461, 0]
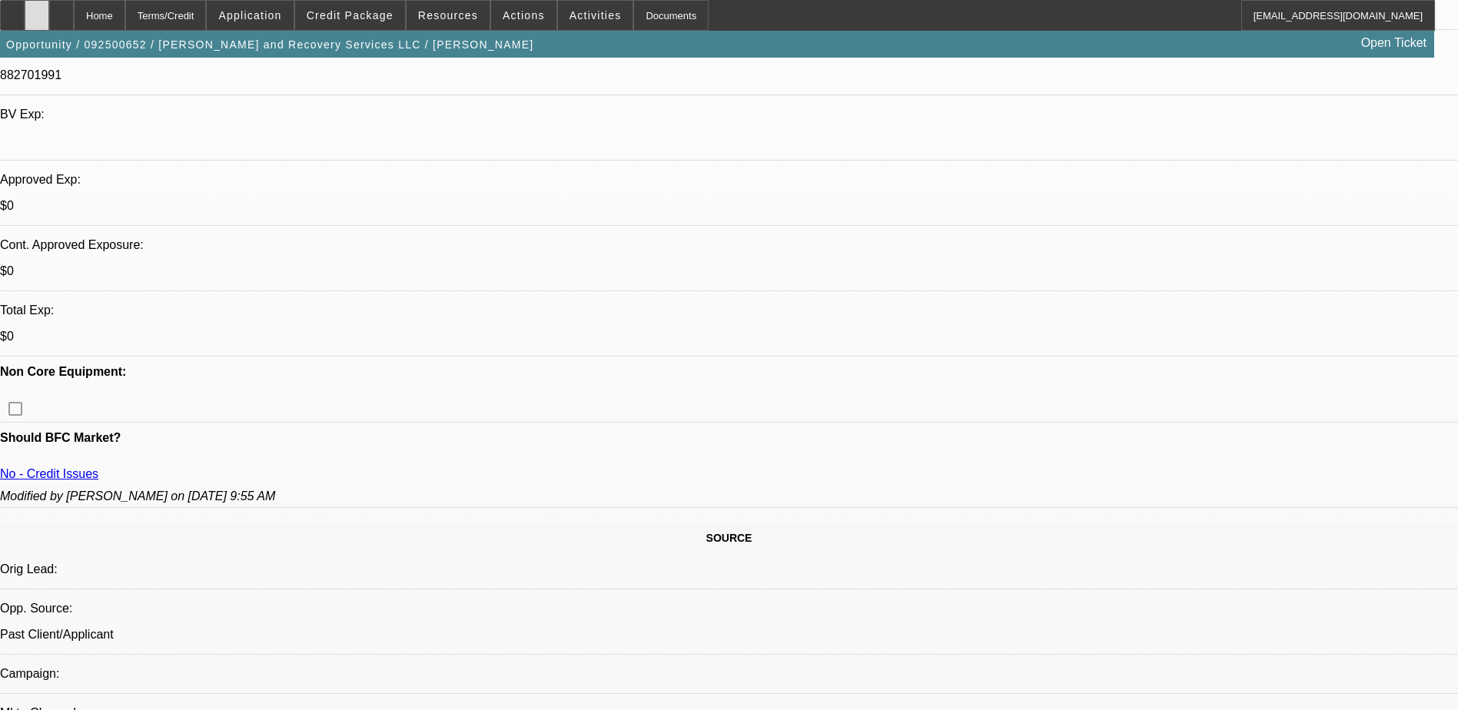
click at [49, 10] on div at bounding box center [37, 15] width 25 height 31
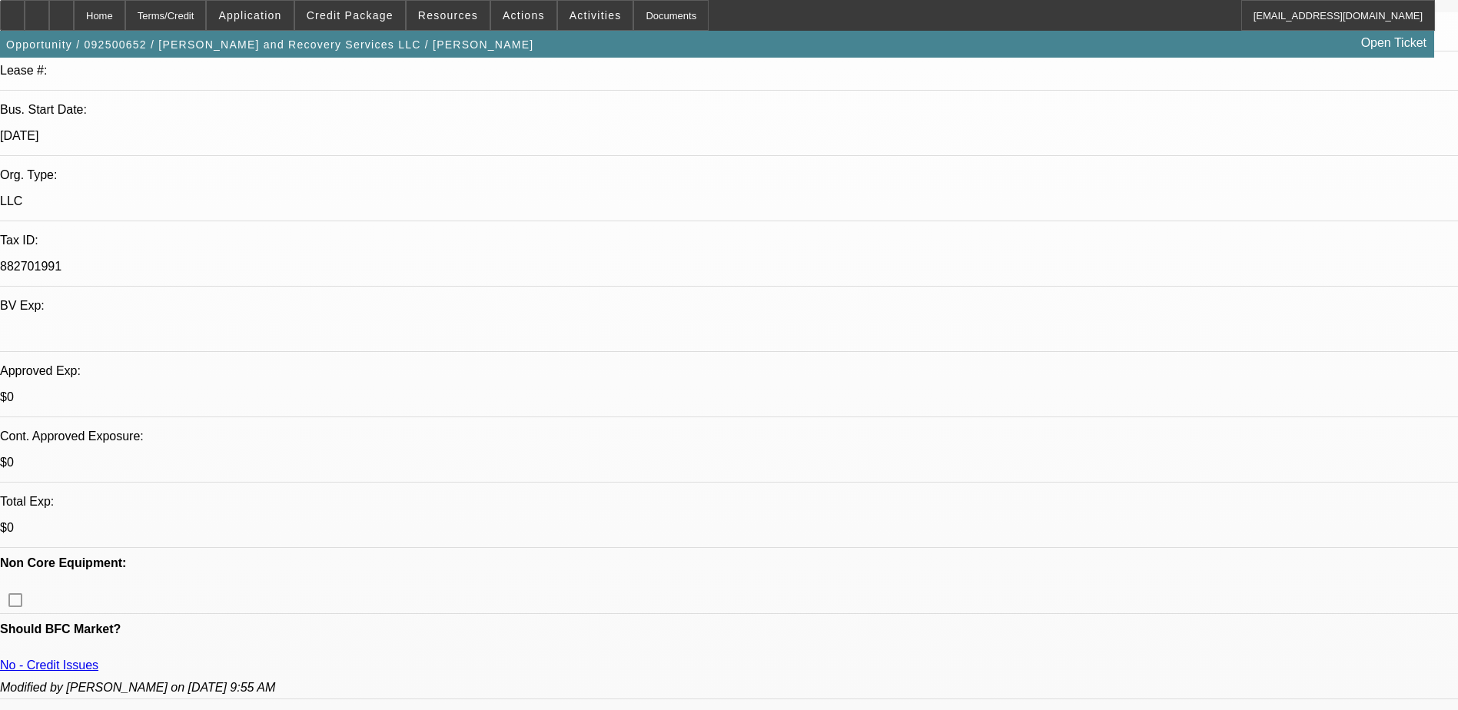
scroll to position [0, 0]
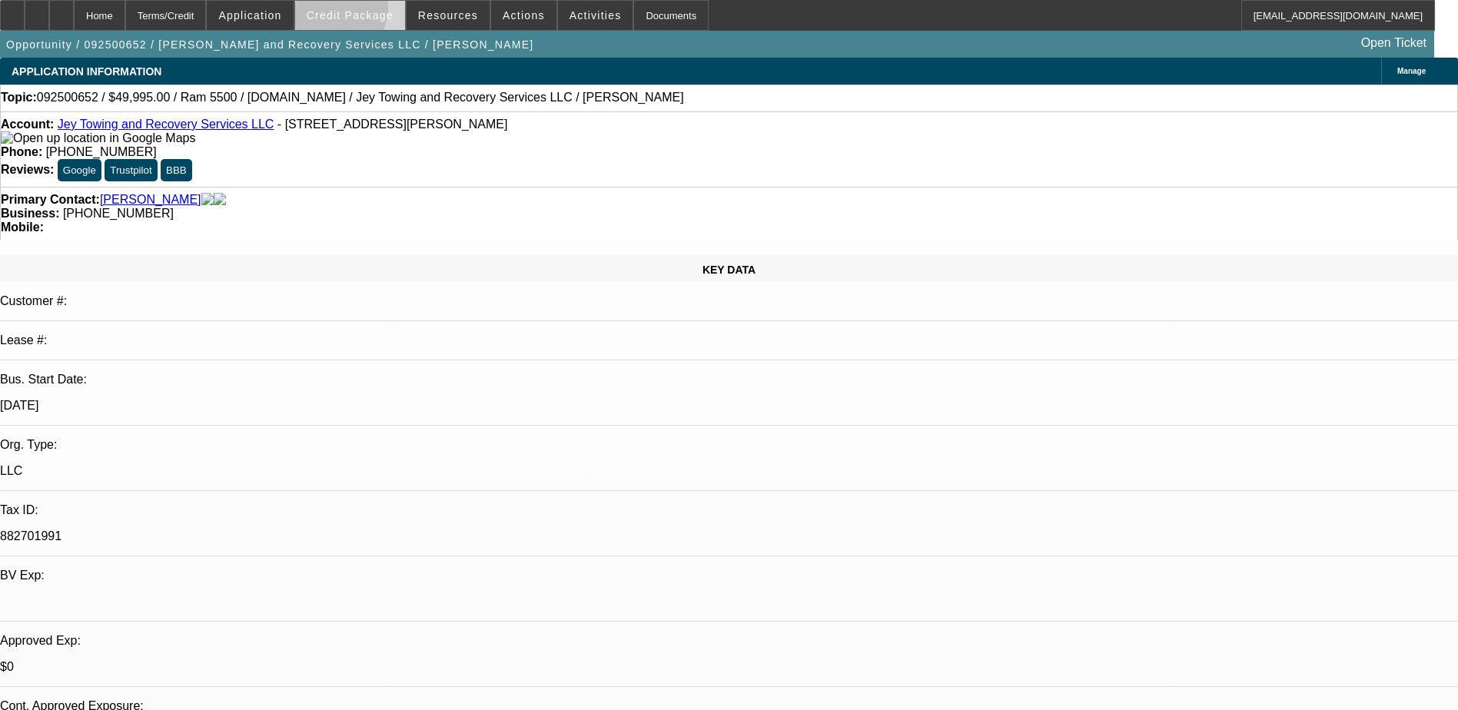
click at [358, 12] on span "Credit Package" at bounding box center [350, 15] width 87 height 12
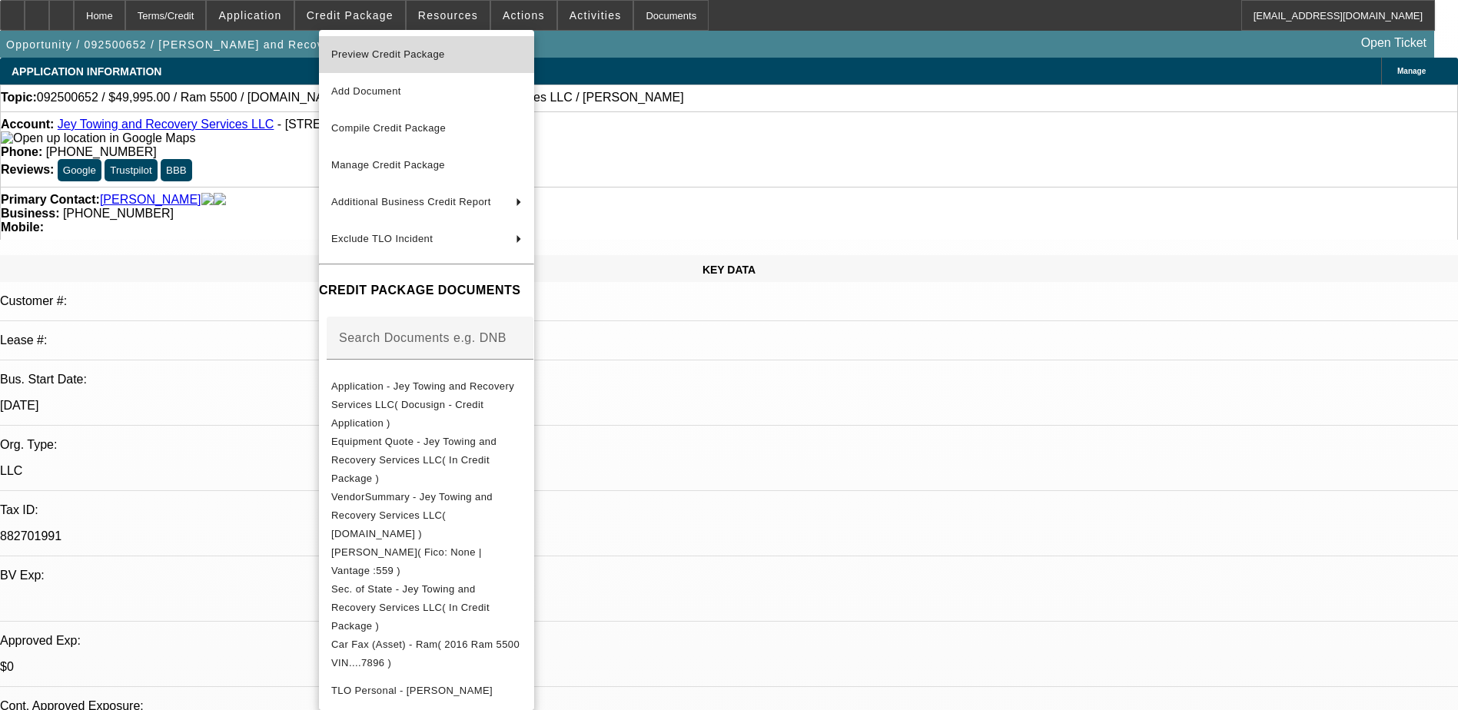
click at [454, 57] on span "Preview Credit Package" at bounding box center [426, 54] width 191 height 18
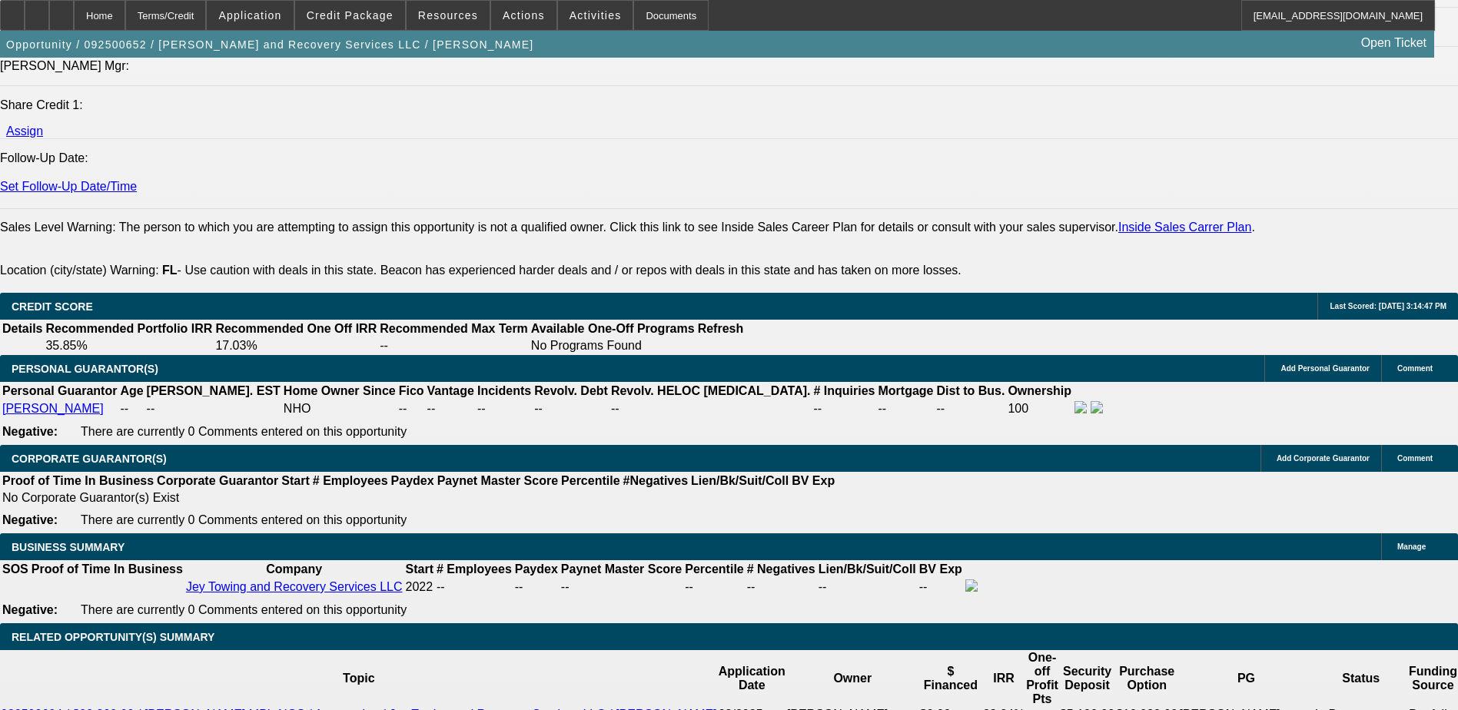
scroll to position [2229, 0]
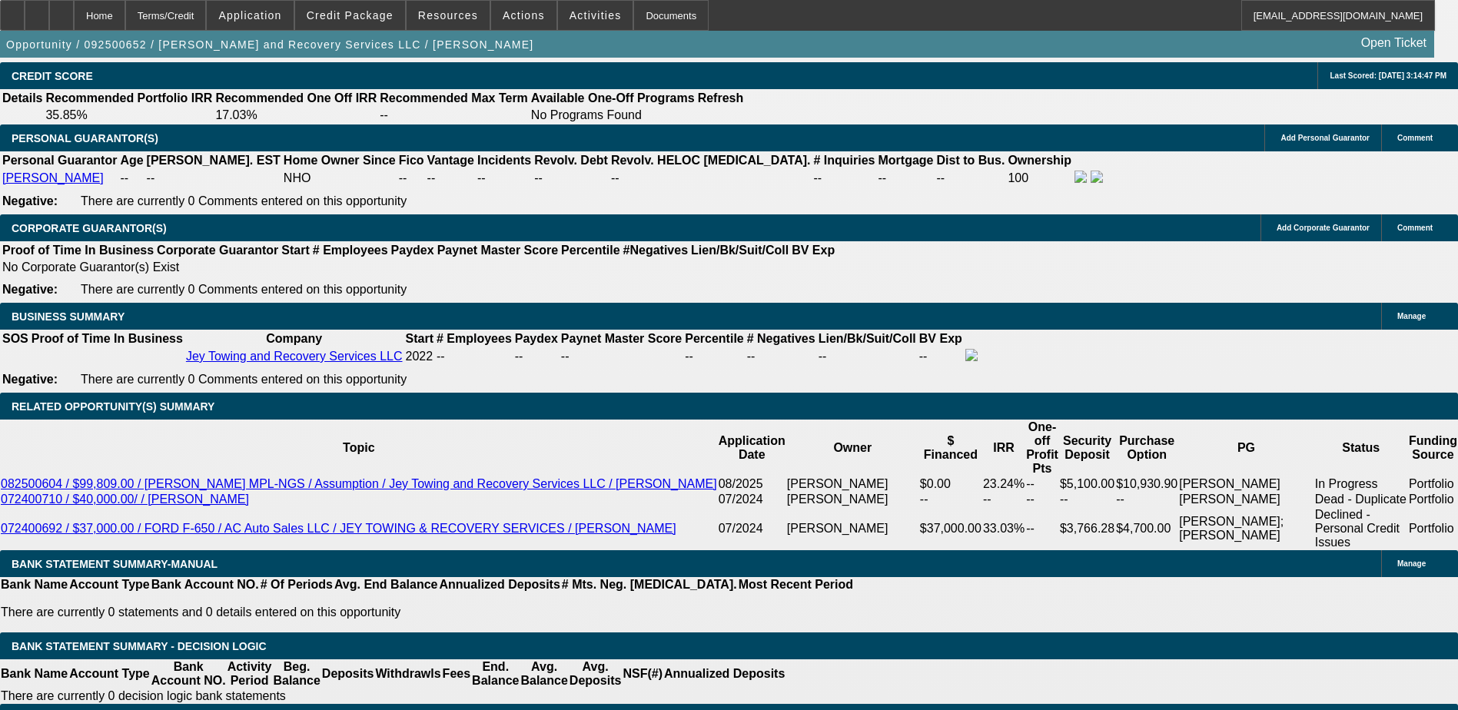
type input "$0.00"
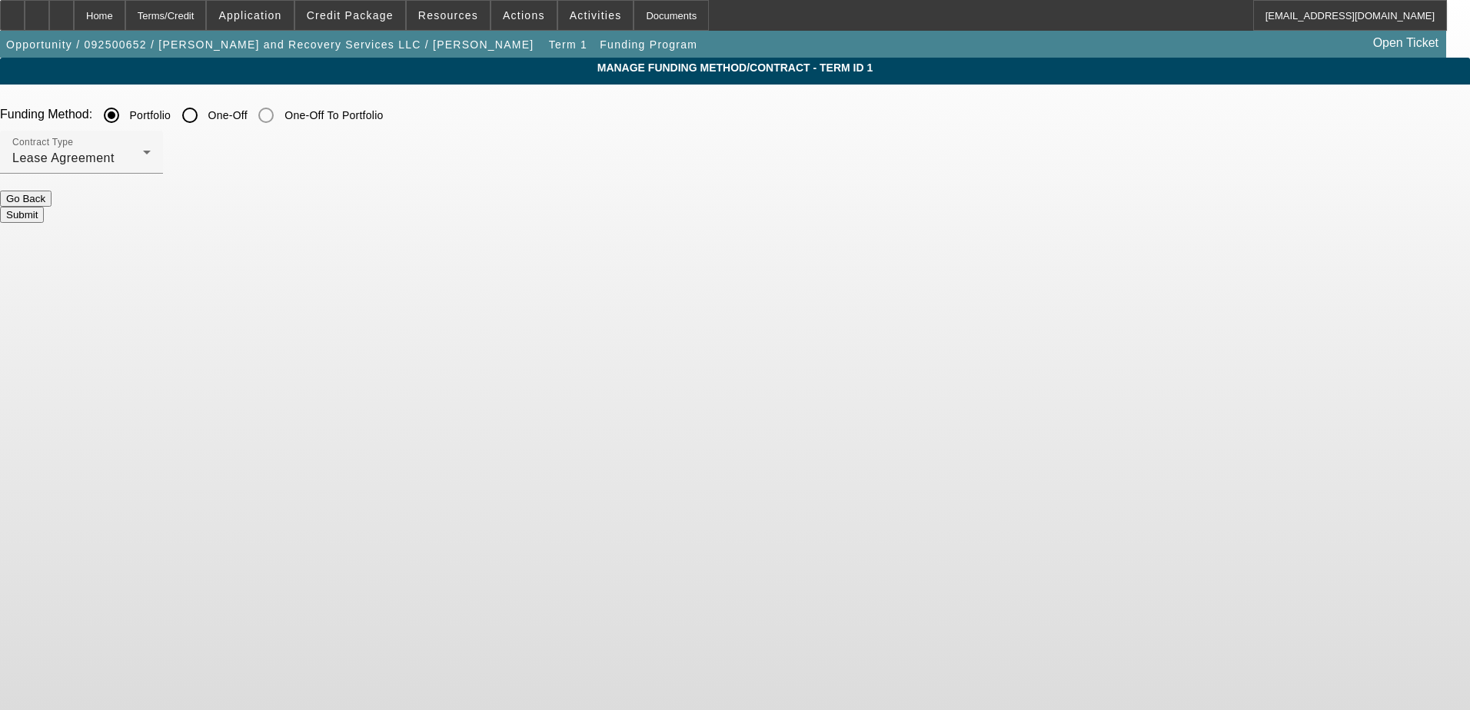
click at [205, 112] on input "One-Off" at bounding box center [190, 115] width 31 height 31
radio input "true"
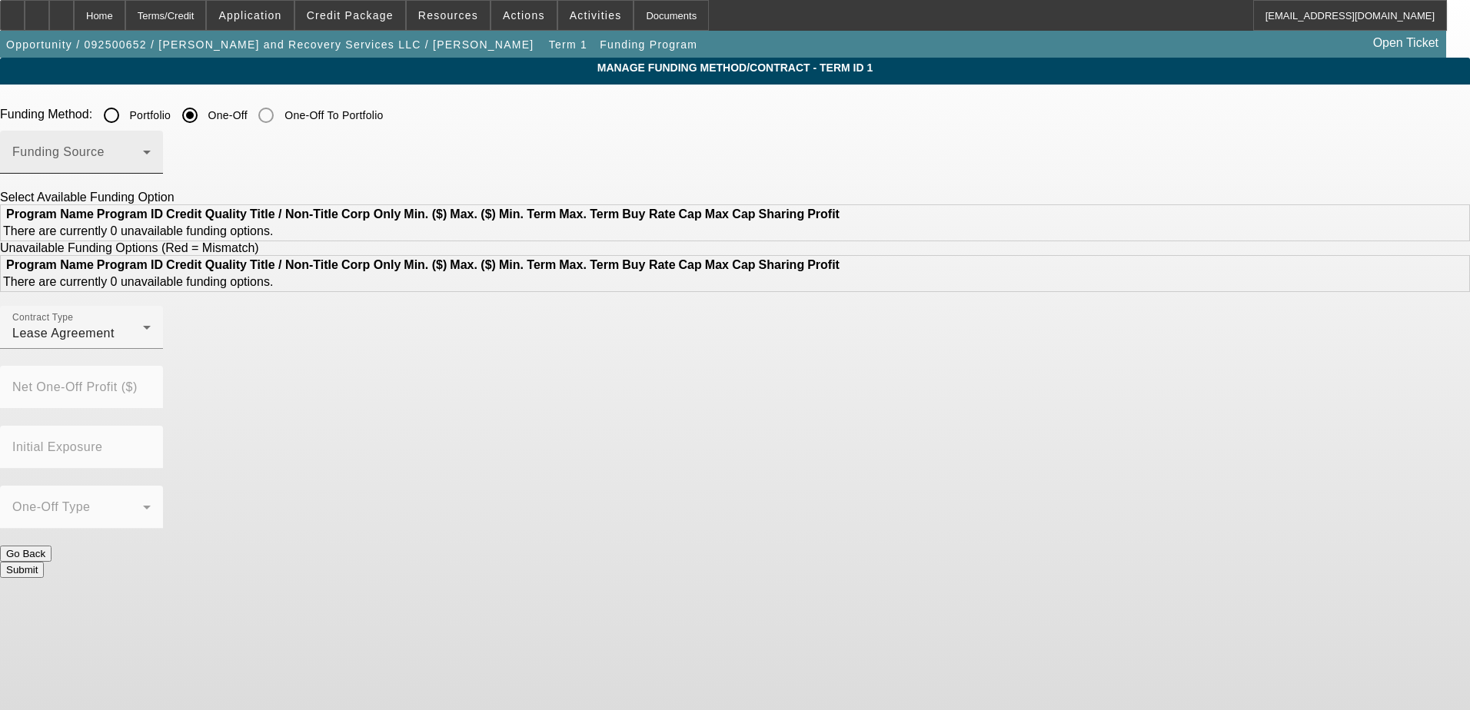
click at [143, 163] on span at bounding box center [77, 158] width 131 height 18
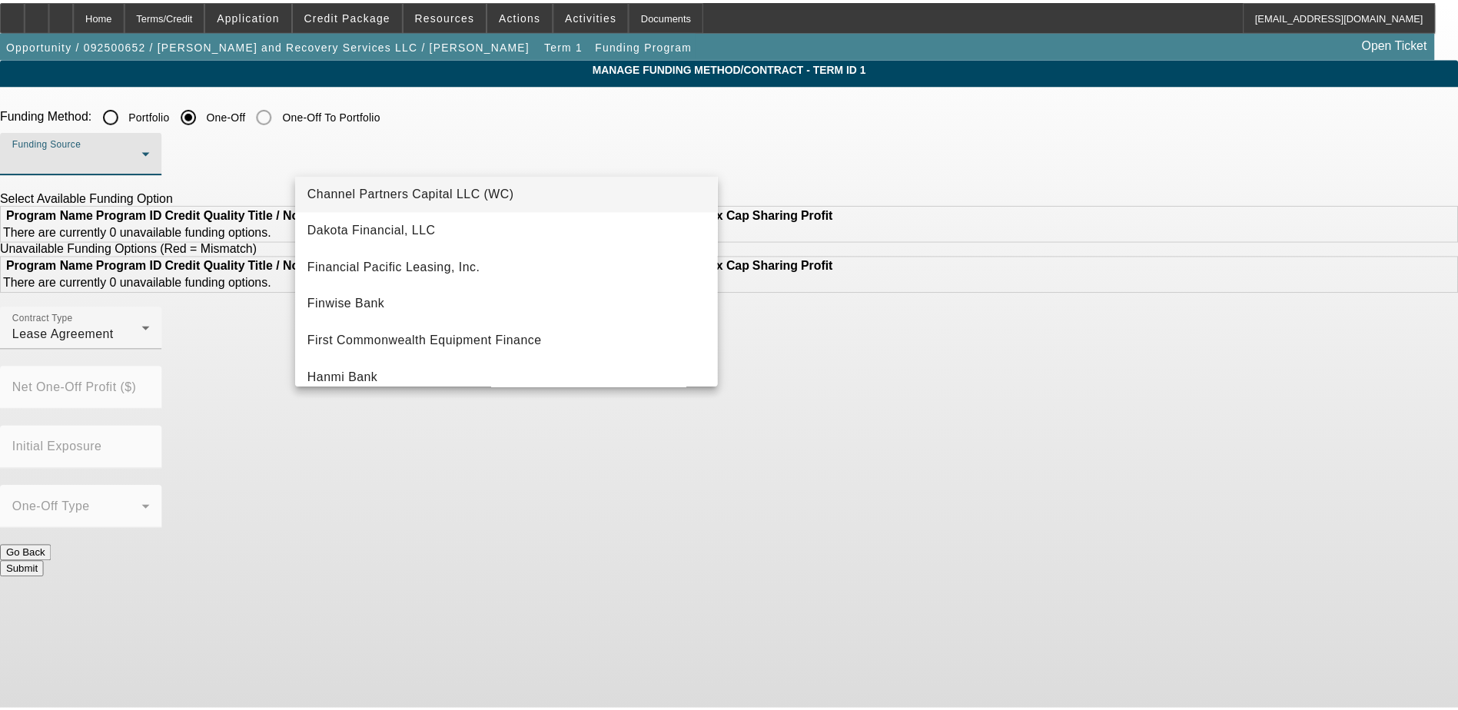
scroll to position [154, 0]
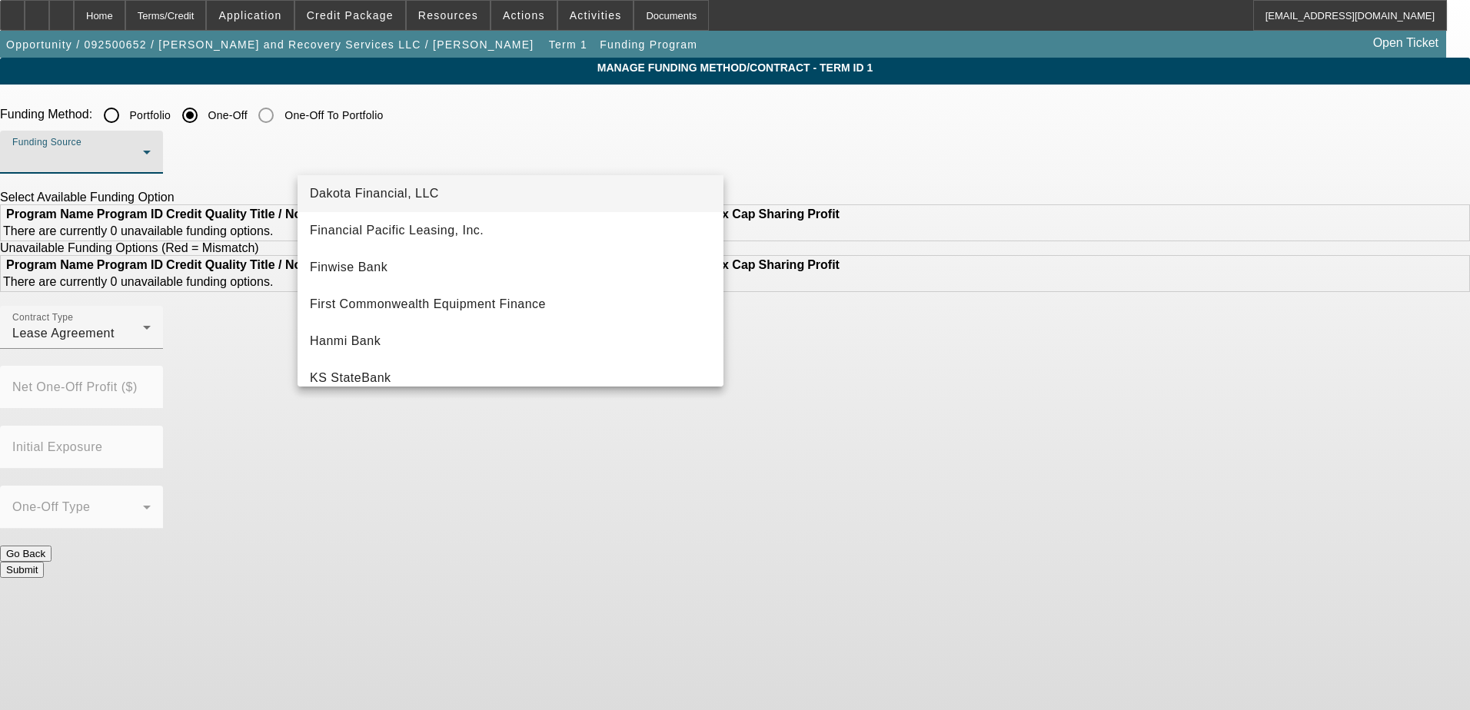
click at [389, 198] on span "Dakota Financial, LLC" at bounding box center [374, 194] width 129 height 18
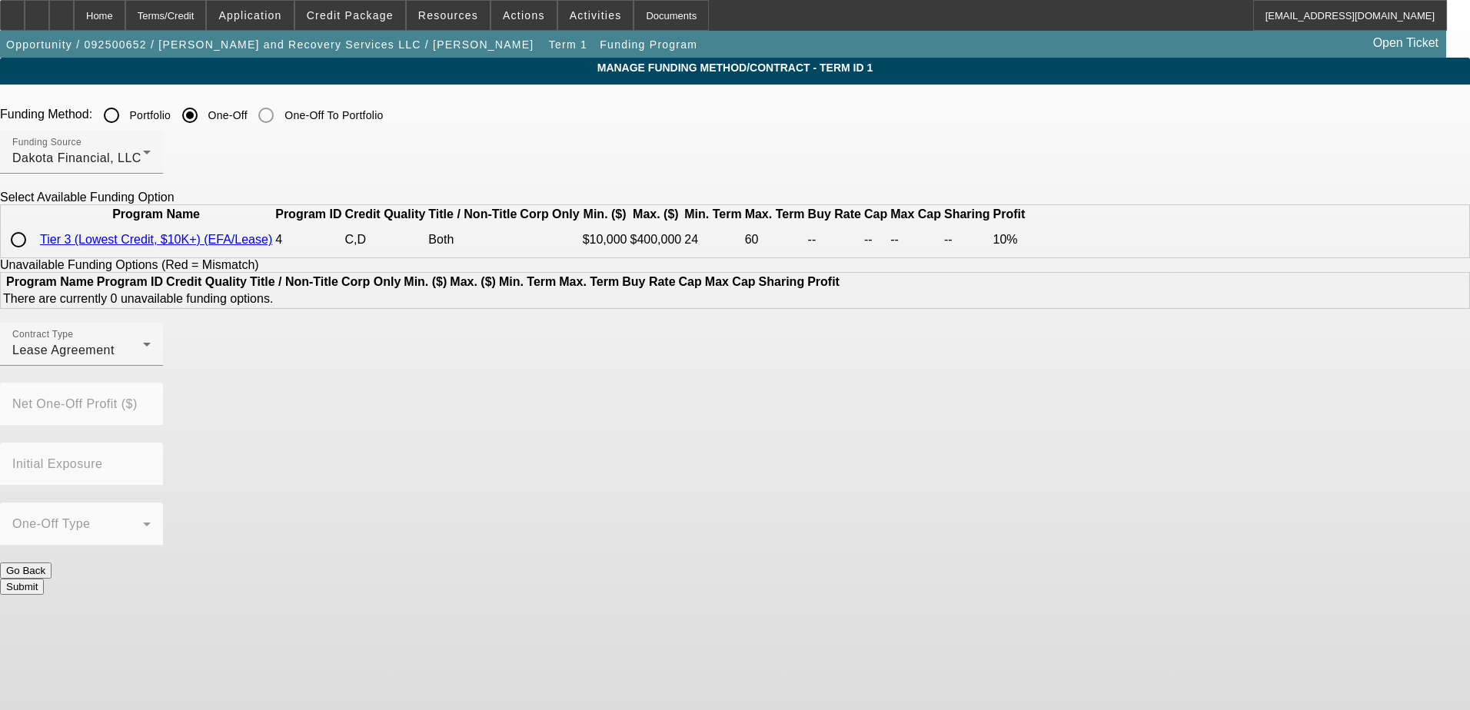
click at [44, 579] on button "Submit" at bounding box center [22, 587] width 44 height 16
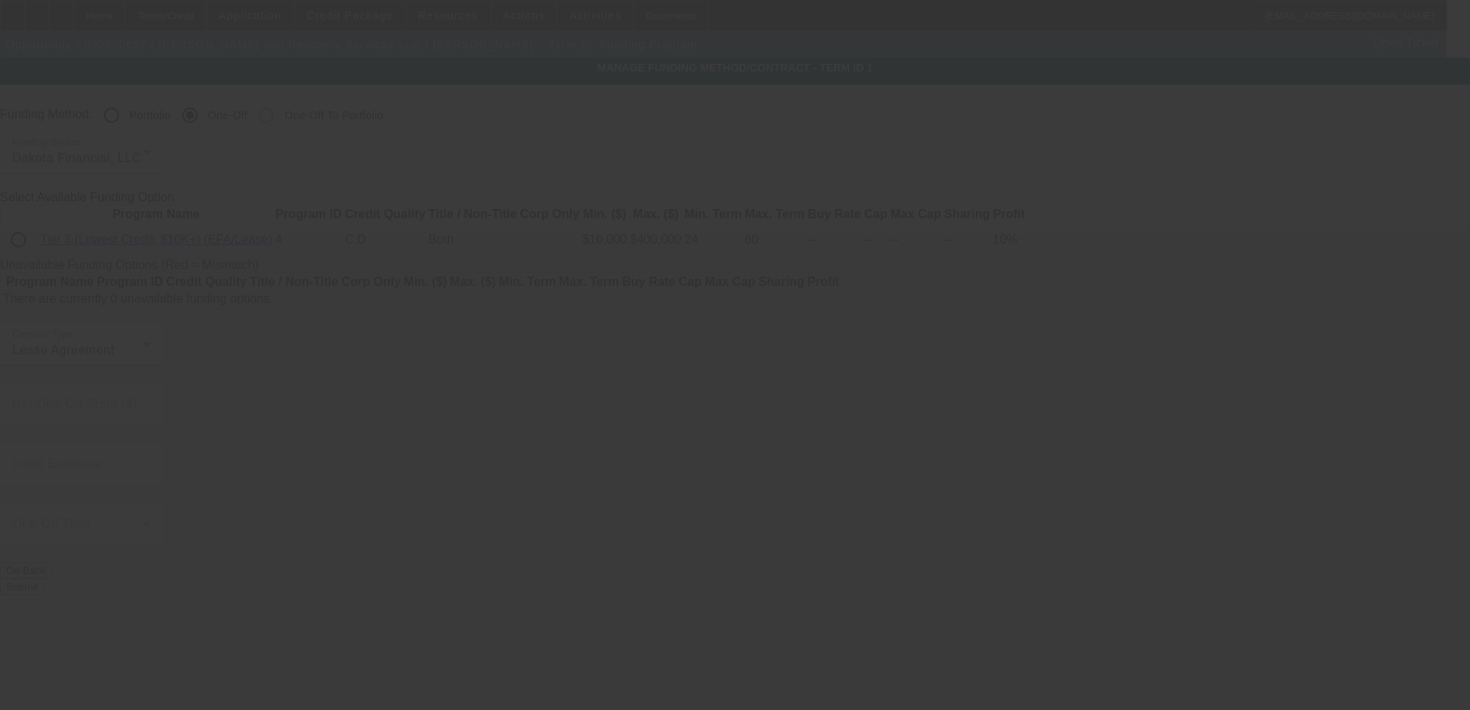
radio input "true"
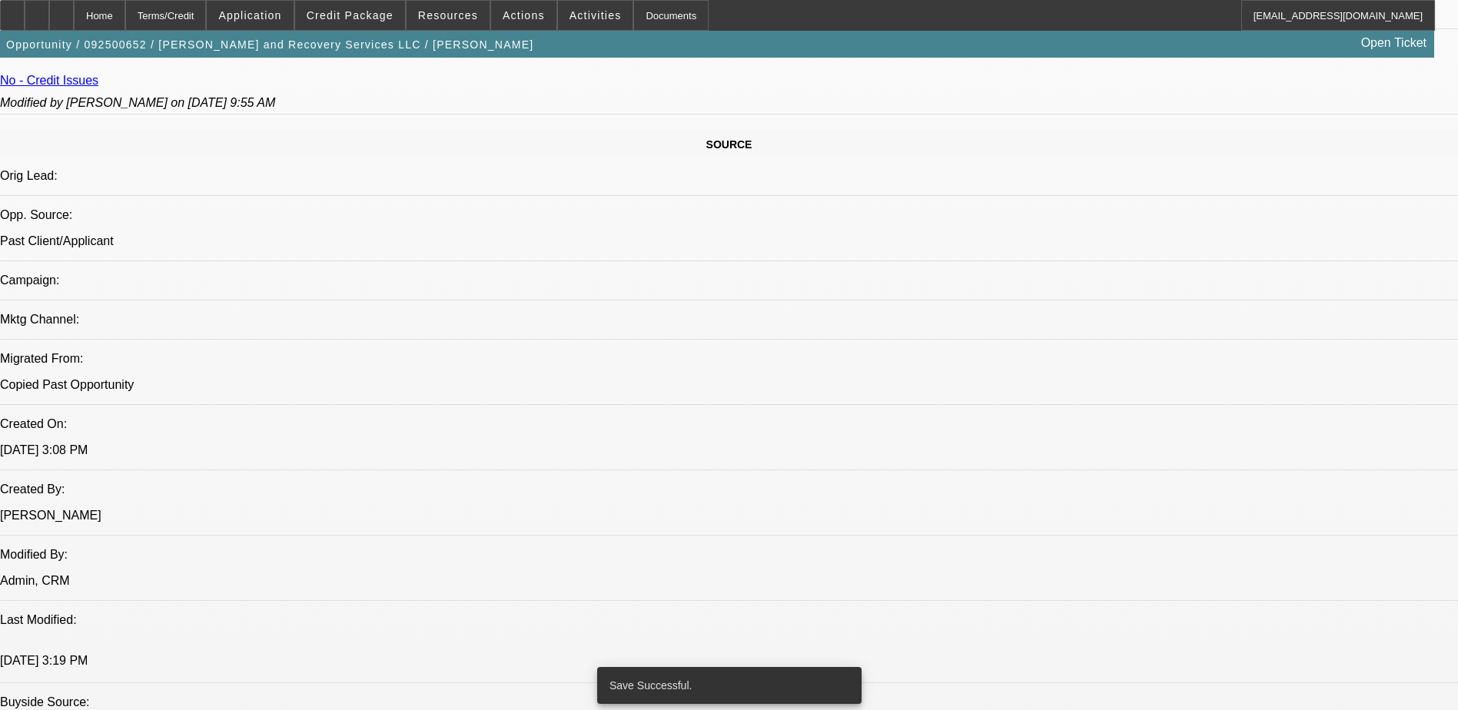
select select "0"
select select "2"
select select "0.1"
select select "4"
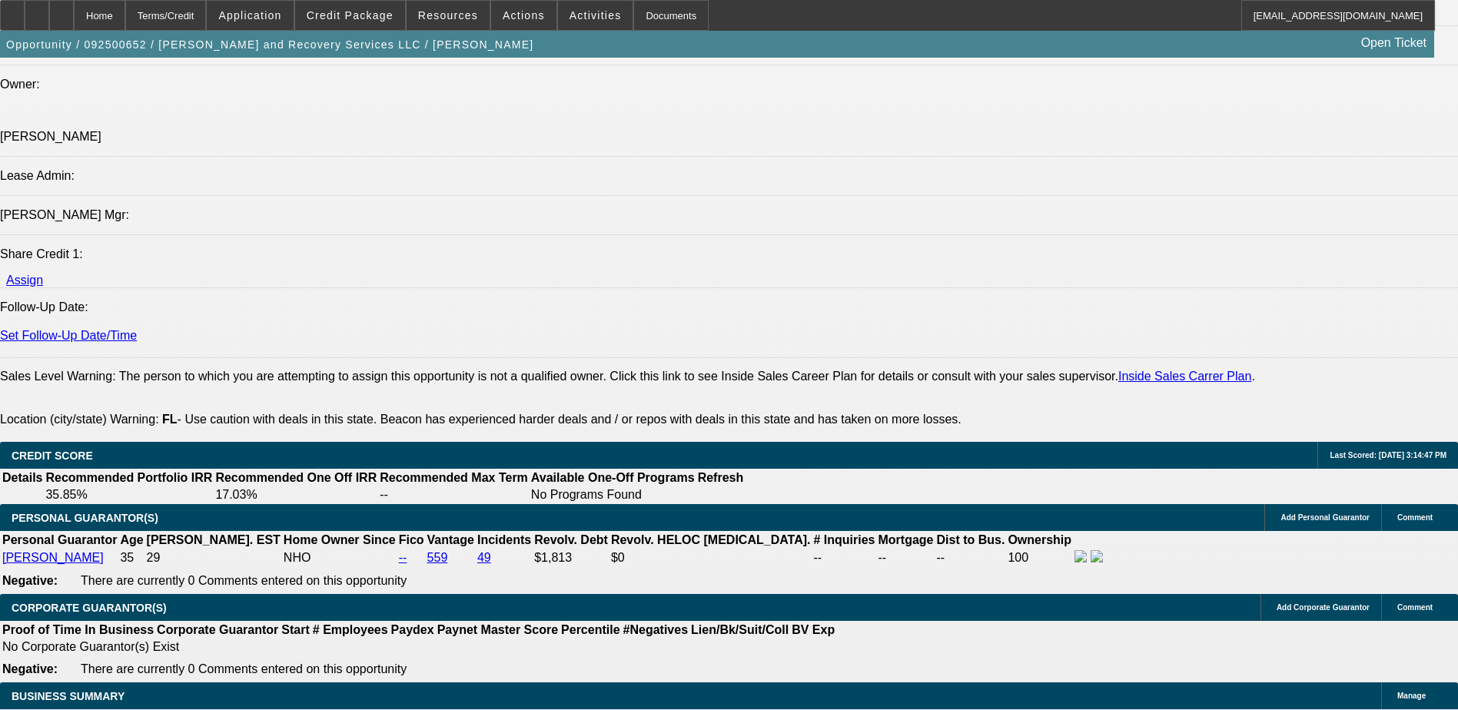
scroll to position [2211, 0]
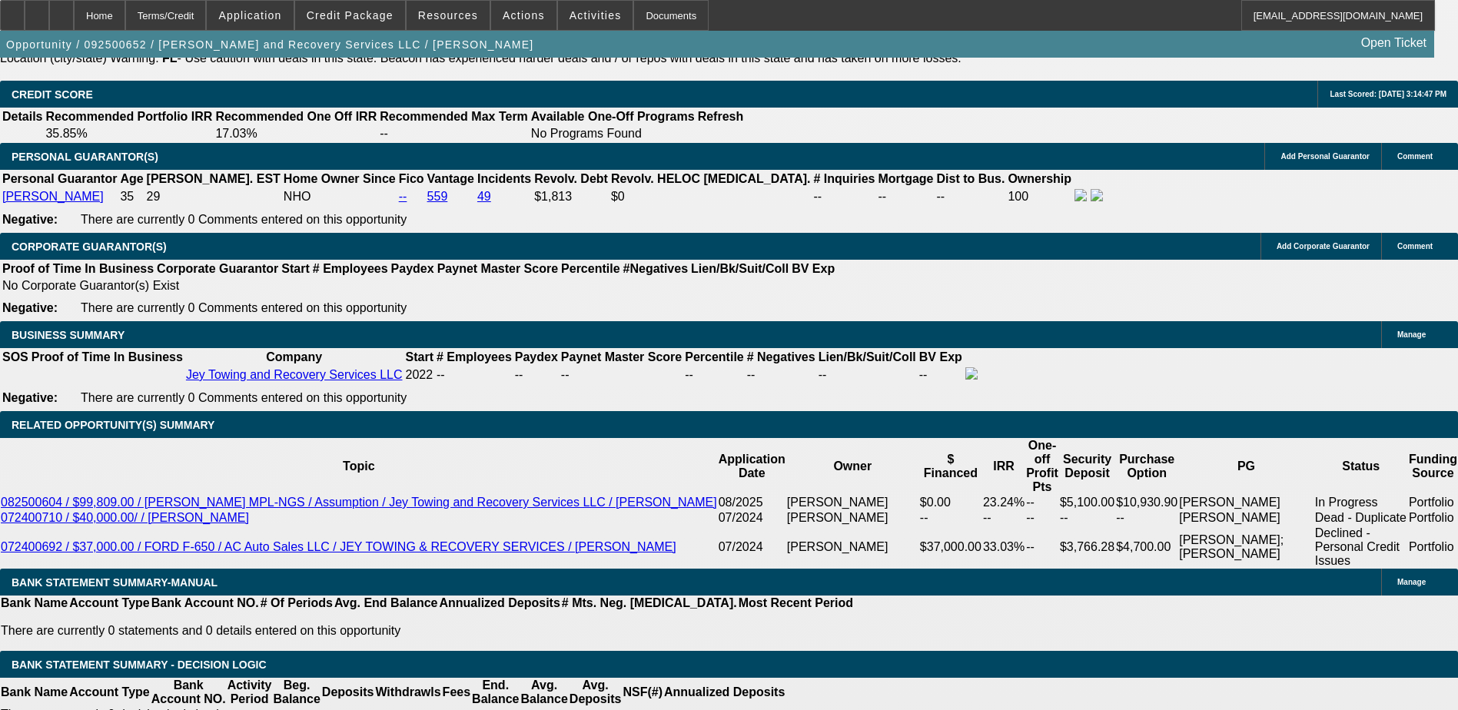
type input "$20,000.00"
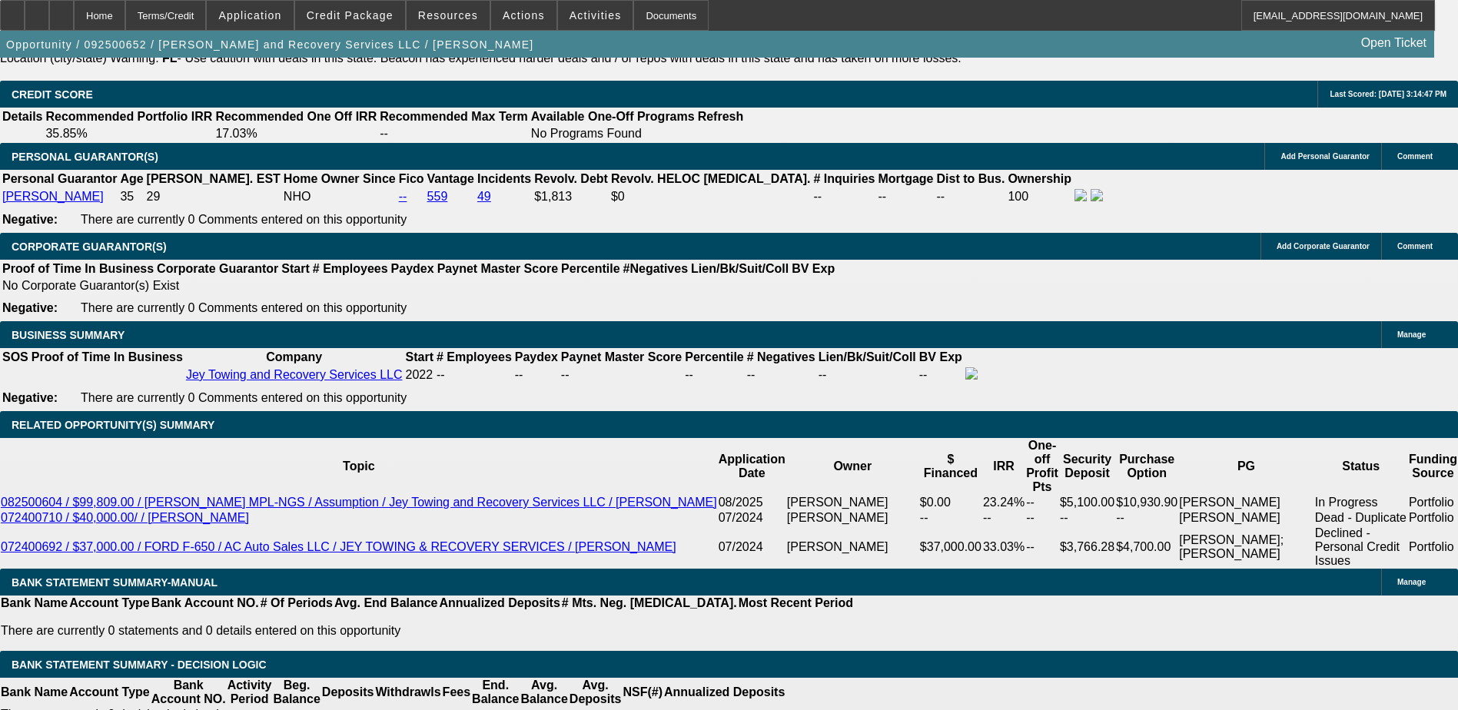
type input "$0.00"
type input "36"
type input "4"
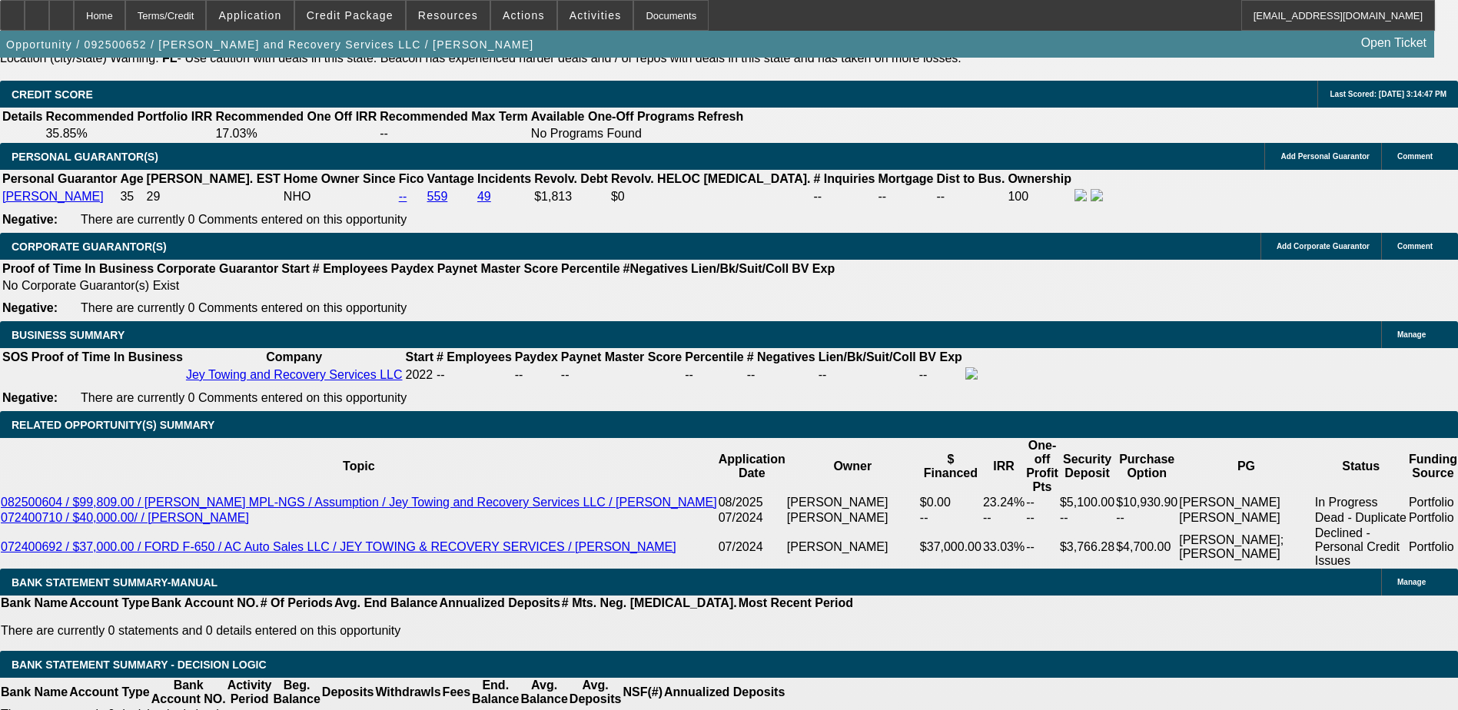
type input "$1,771.14"
type input "$885.57"
type input "40"
type input "$2,886.12"
type input "$1,443.06"
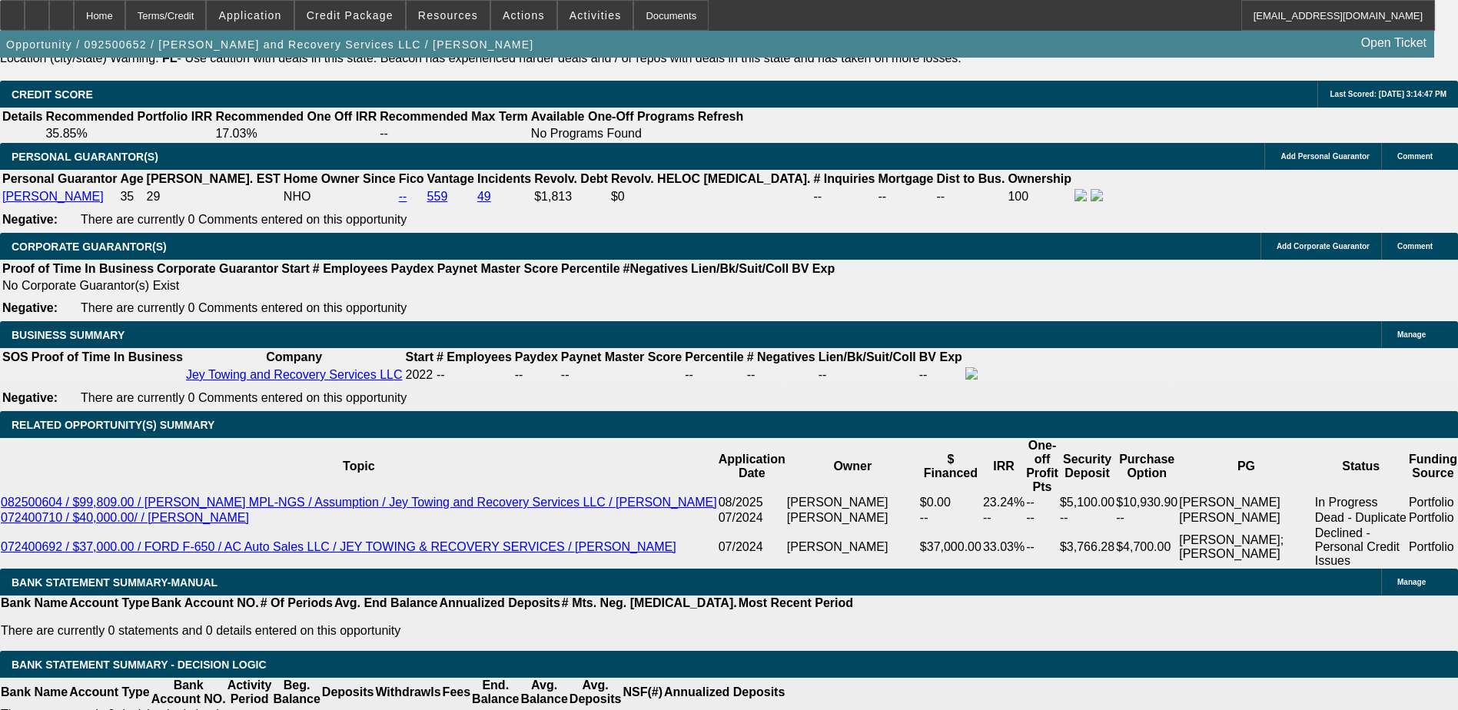
drag, startPoint x: 349, startPoint y: 328, endPoint x: 335, endPoint y: 326, distance: 14.0
type input "25"
type input "$1,718.26"
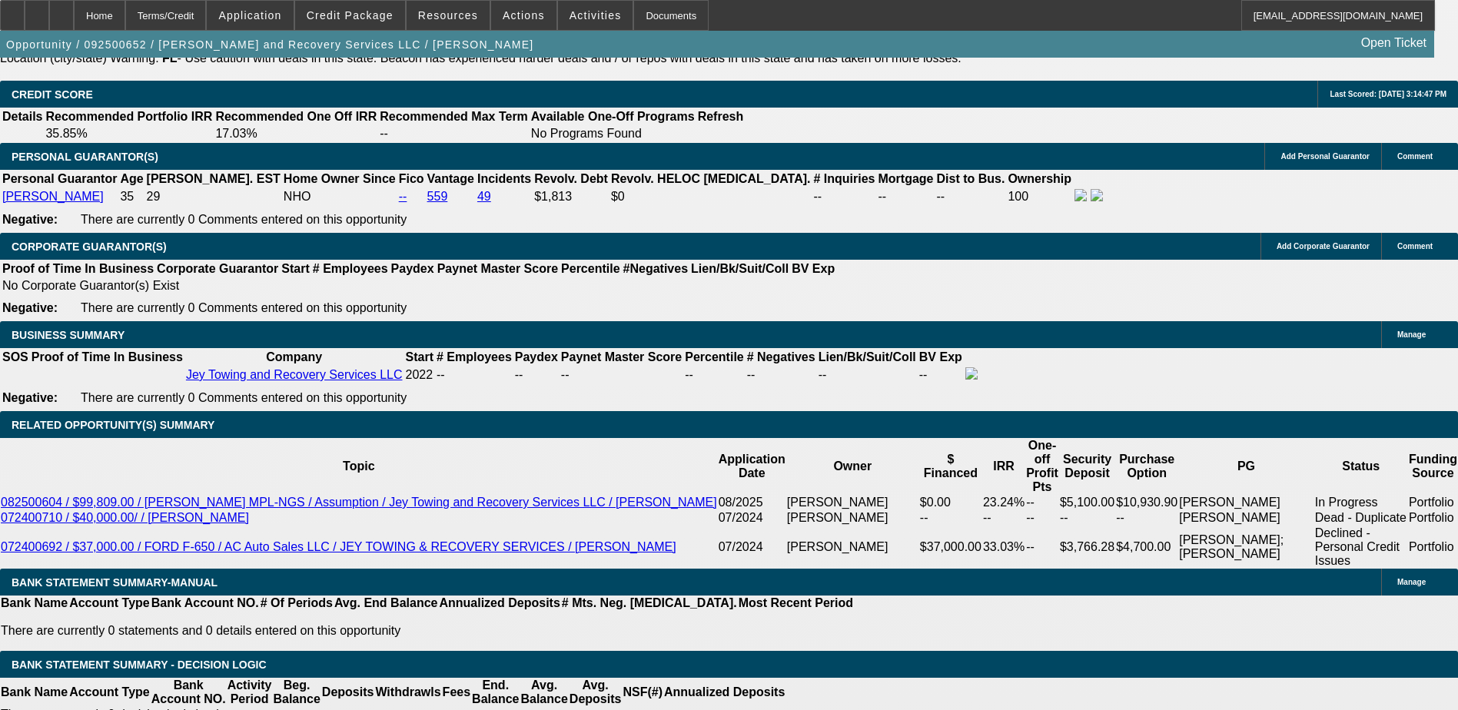
type input "$859.13"
type input "$2,385.20"
type input "$1,192.60"
type input "2"
type input "$1,718.26"
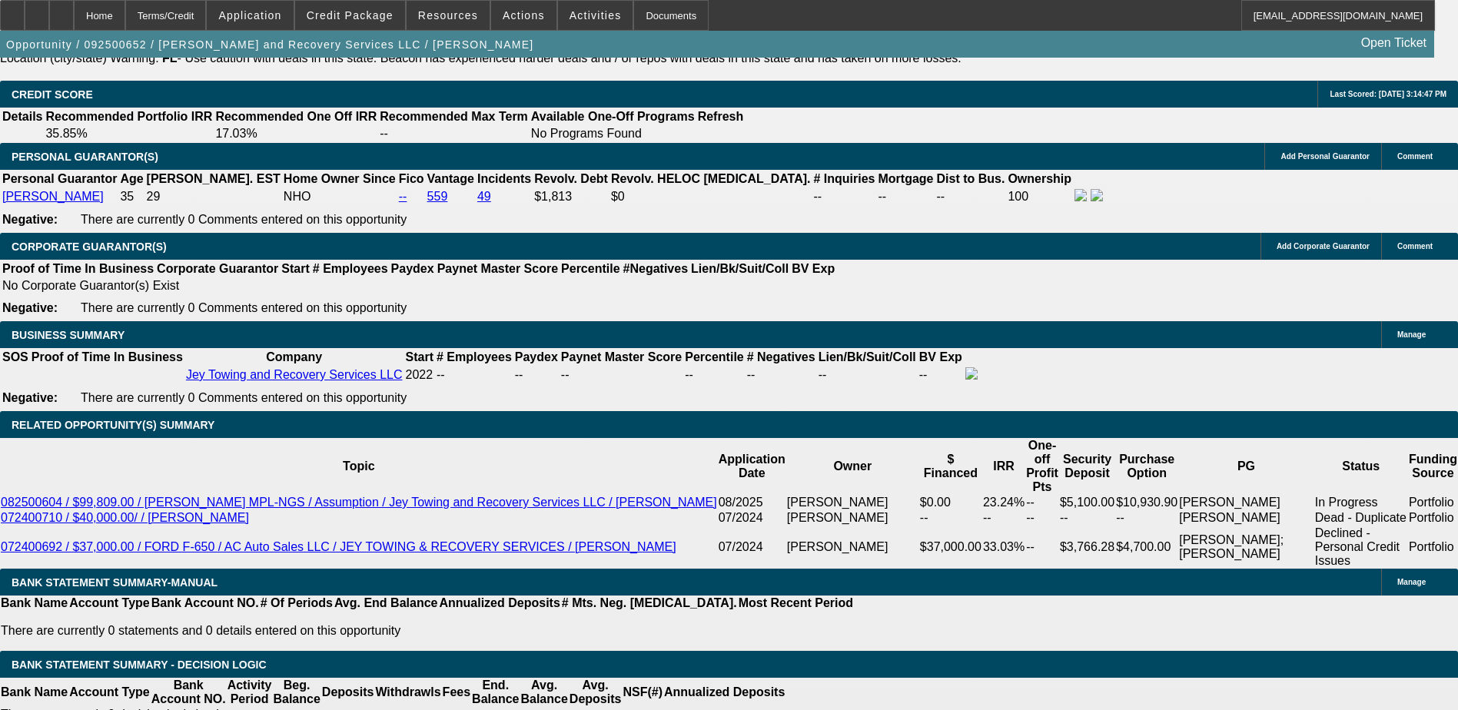
type input "$859.13"
type input "253"
type input "$12,660.82"
type input "$6,330.41"
type input "2530"
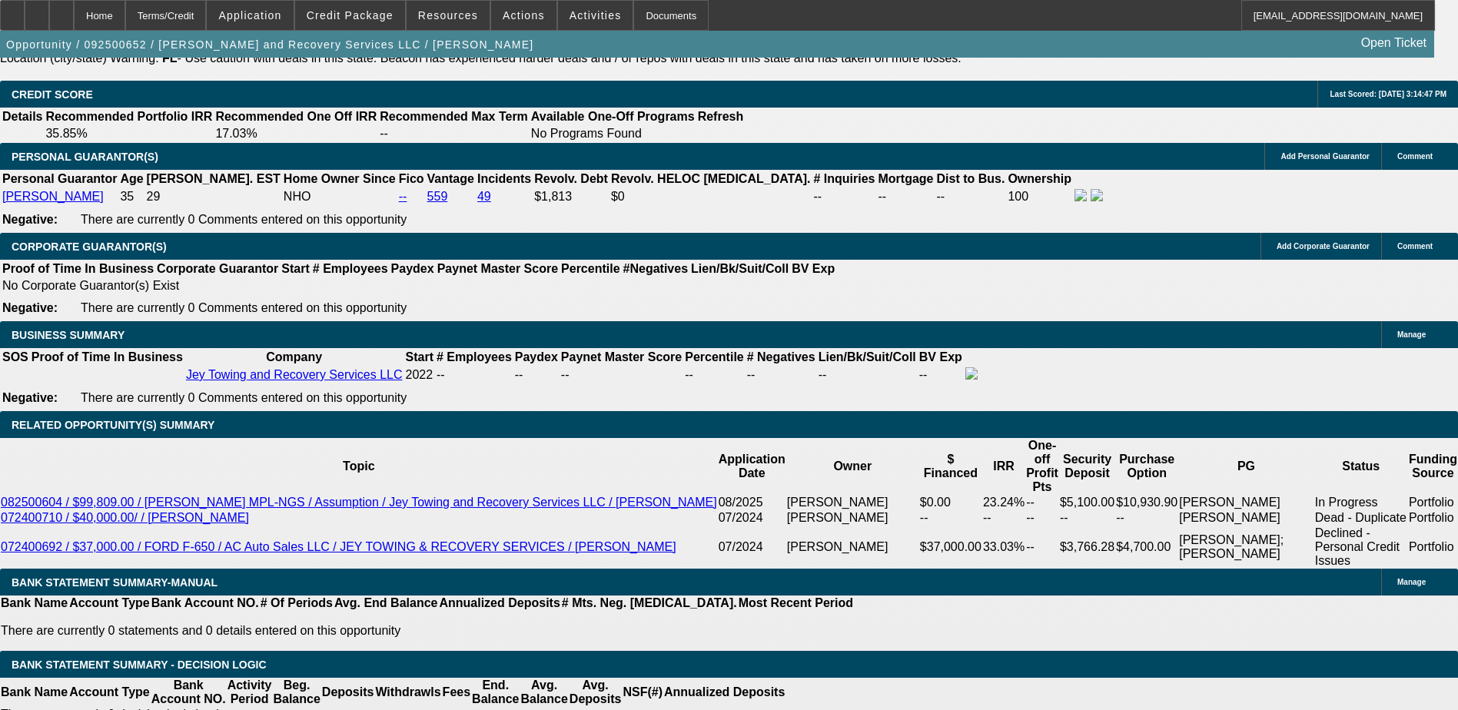
type input "40"
type input "$1,771.14"
type input "$885.57"
type input "$2,886.12"
type input "$1,443.06"
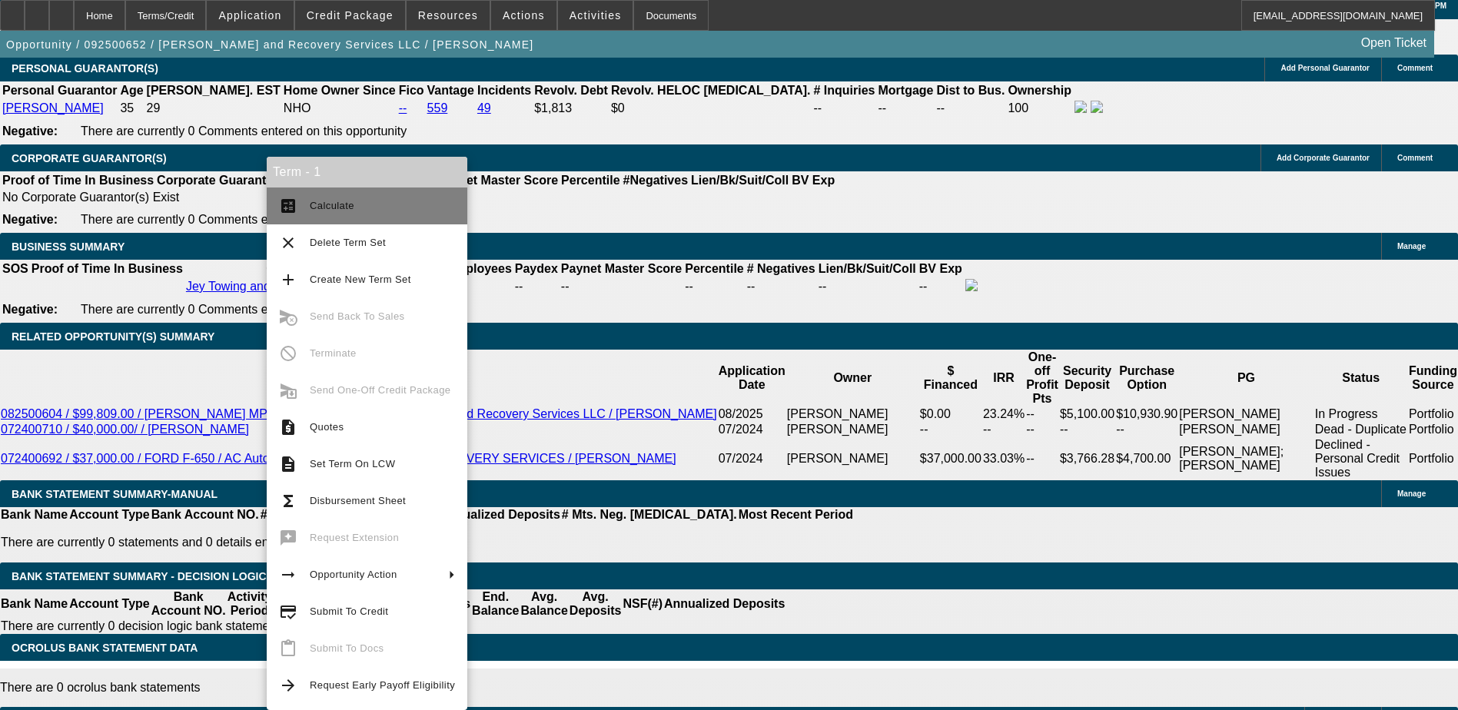
click at [347, 202] on span "Calculate" at bounding box center [332, 206] width 45 height 12
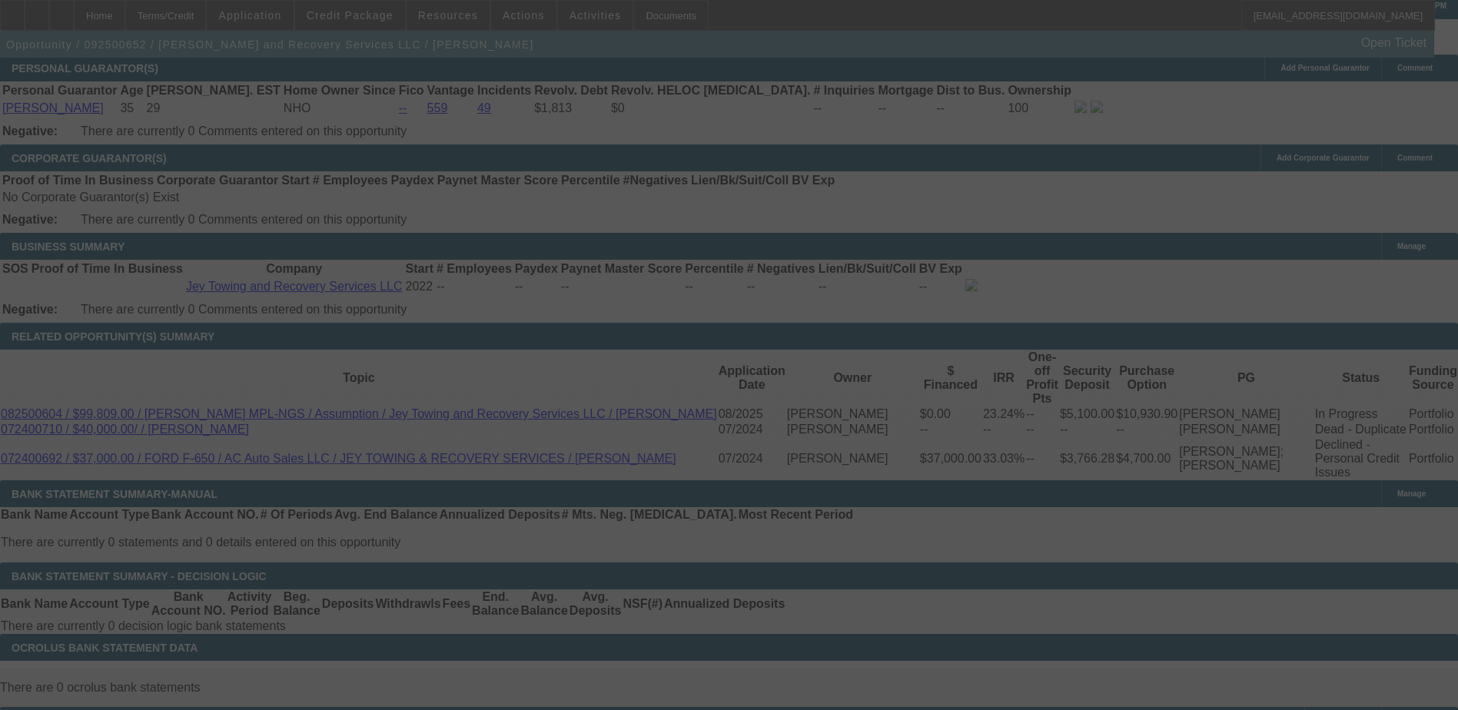
scroll to position [2291, 0]
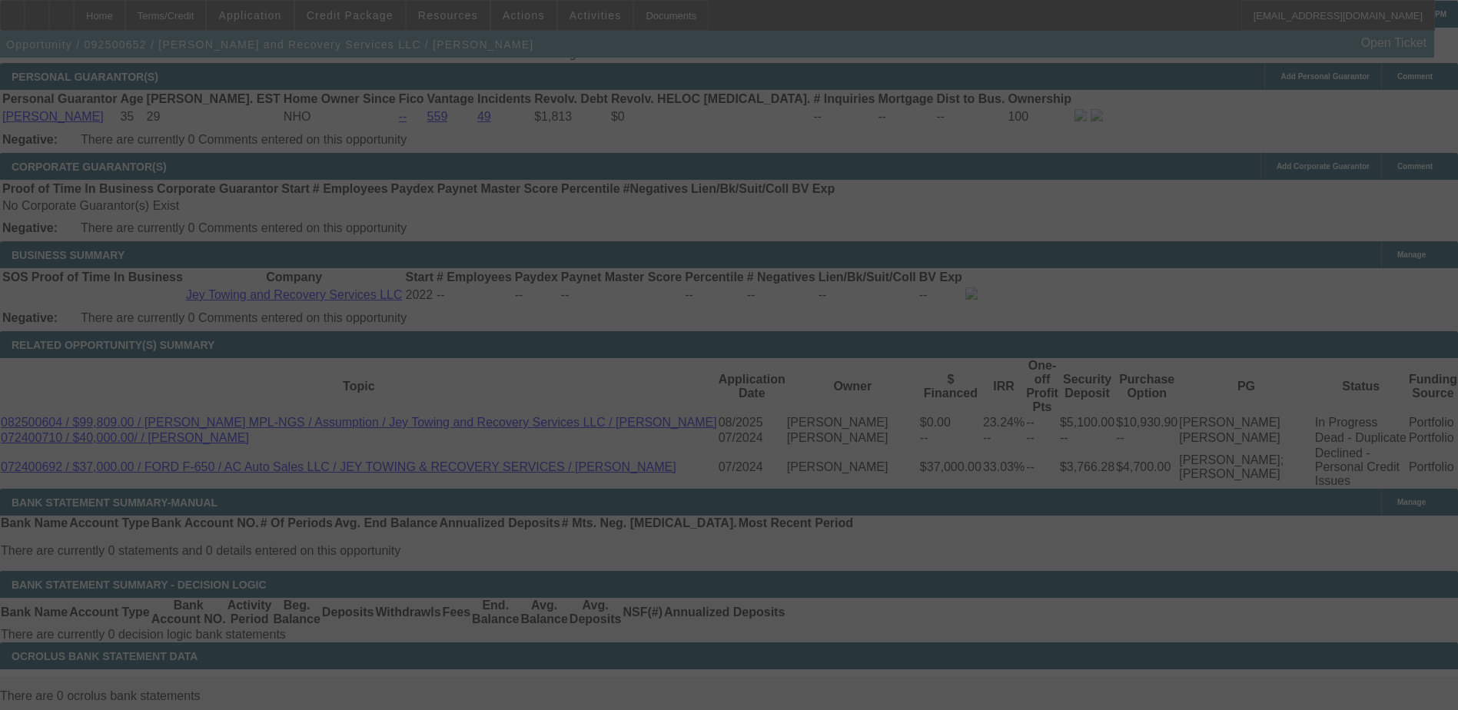
select select "0"
select select "2"
select select "0.1"
select select "4"
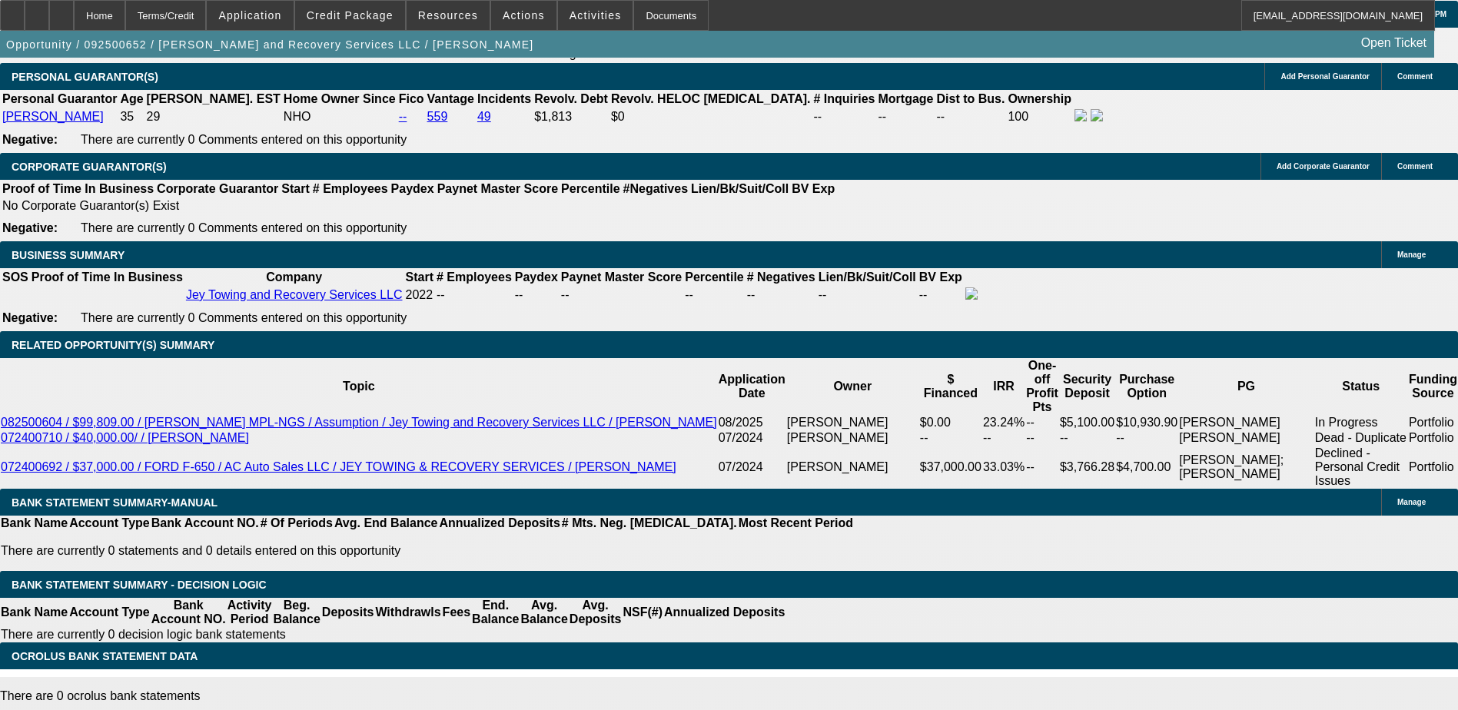
type input "UNKNOWN"
type input "4"
type input "$1,771.14"
type input "$885.57"
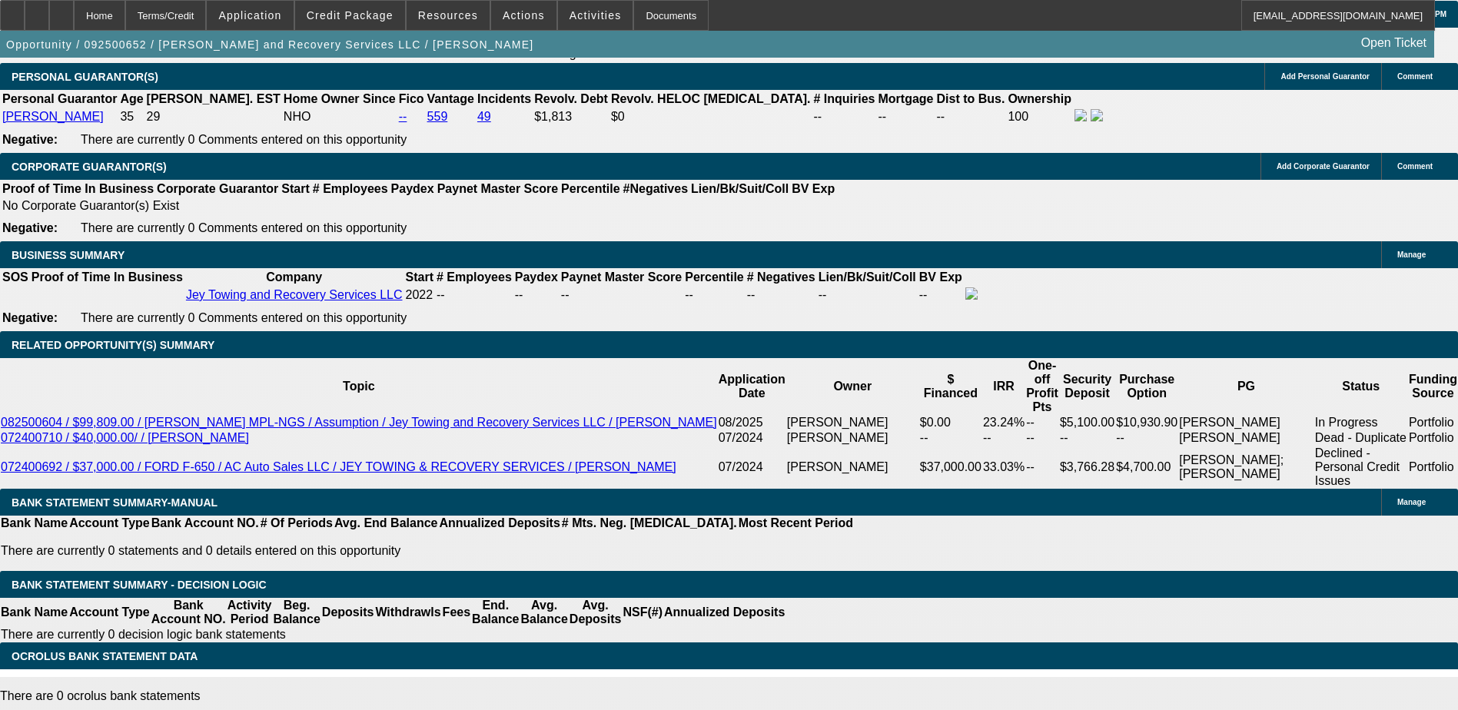
type input "45"
type input "$3,063.72"
type input "$1,531.86"
type input "45"
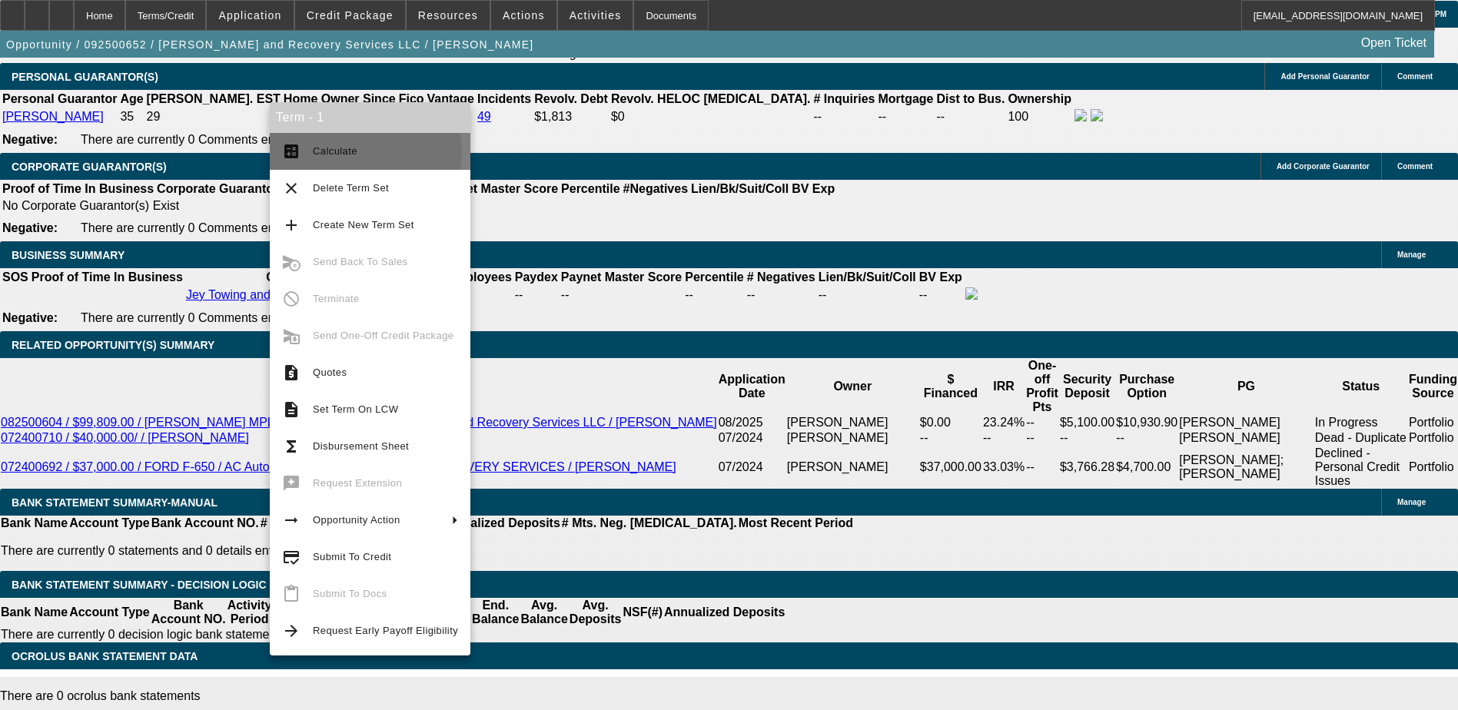
click at [341, 153] on span "Calculate" at bounding box center [335, 151] width 45 height 12
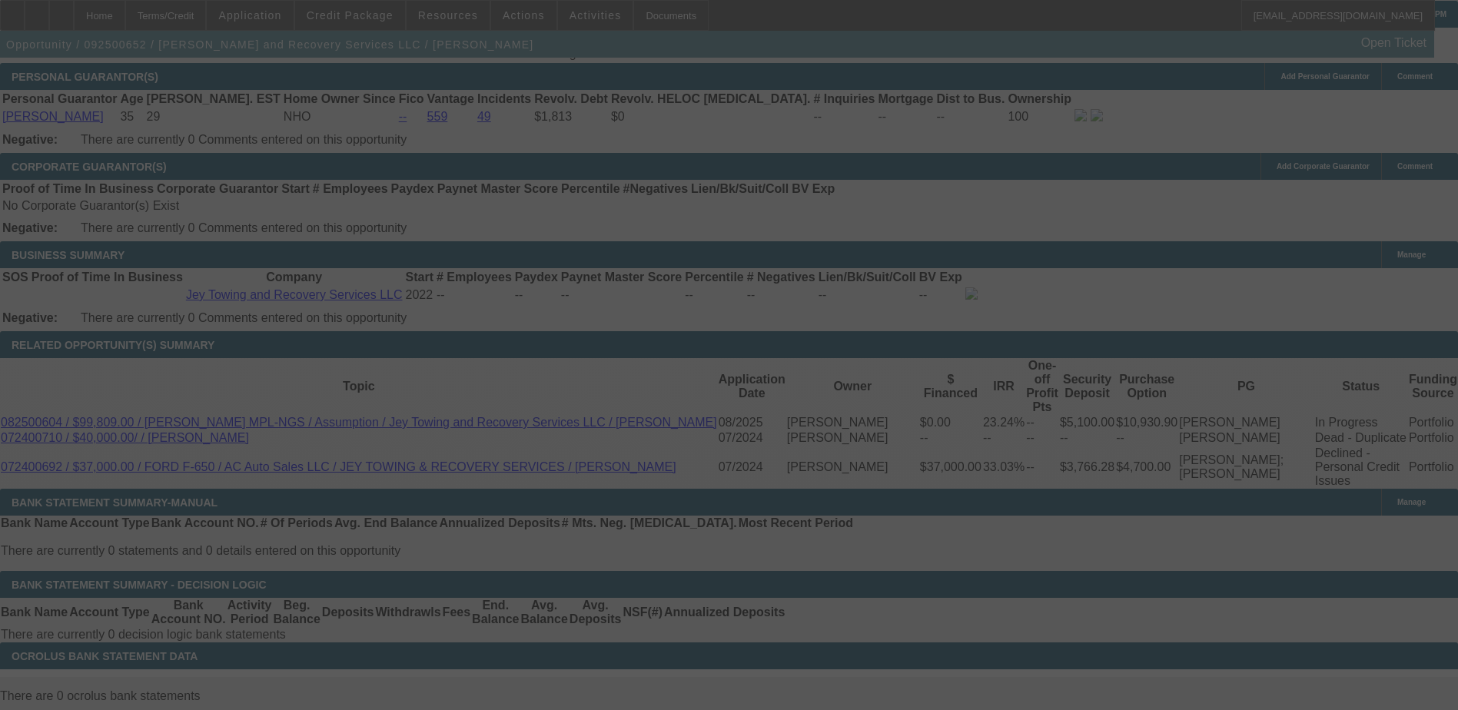
select select "0"
select select "2"
select select "0.1"
select select "4"
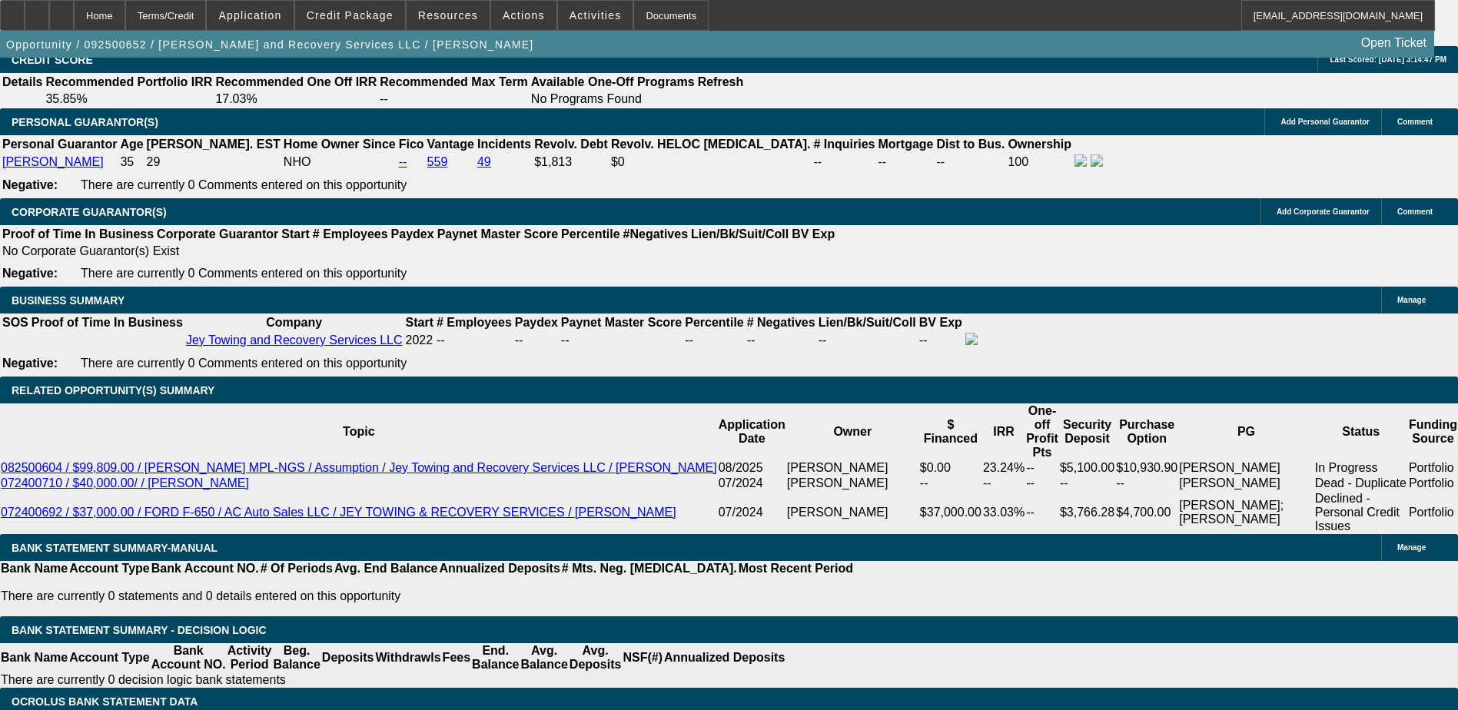
scroll to position [2214, 0]
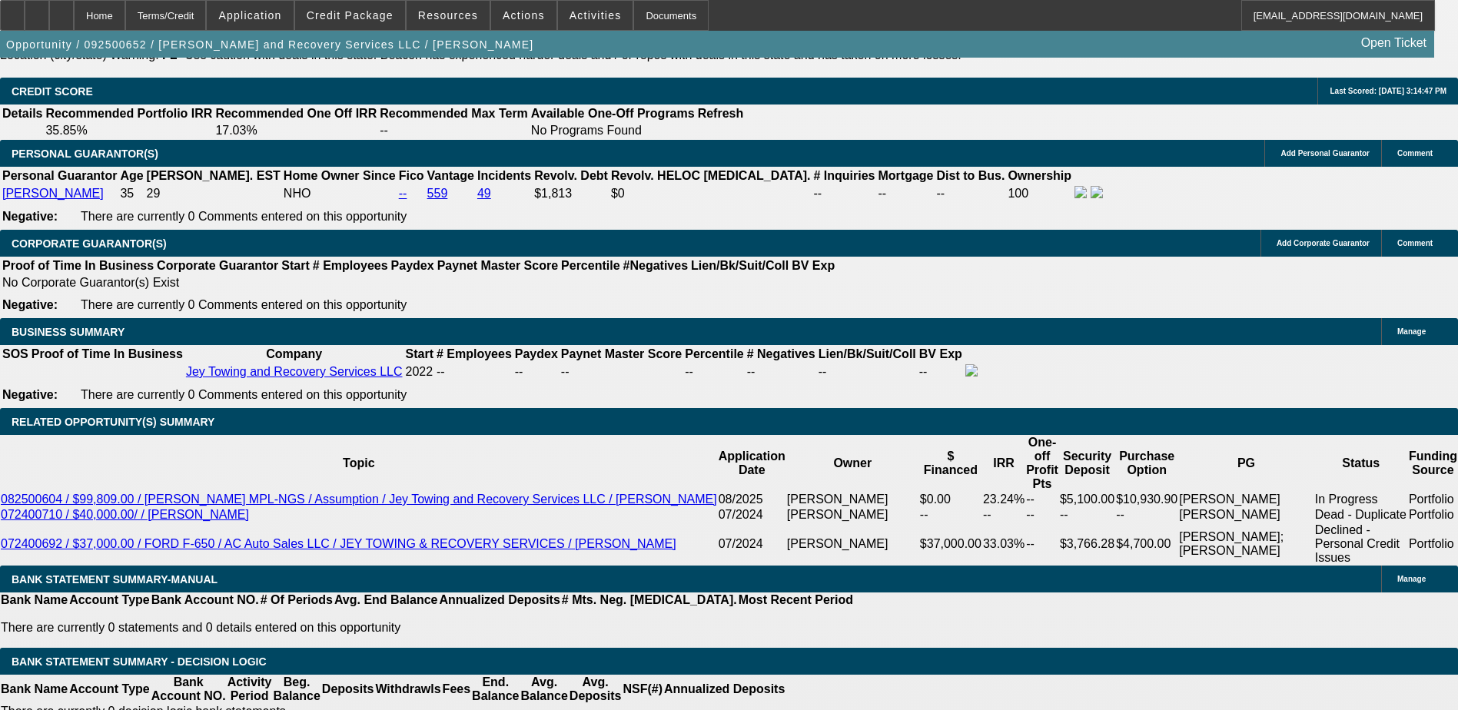
type input "UNKNOWN"
type input "4"
type input "$1,771.14"
type input "$885.57"
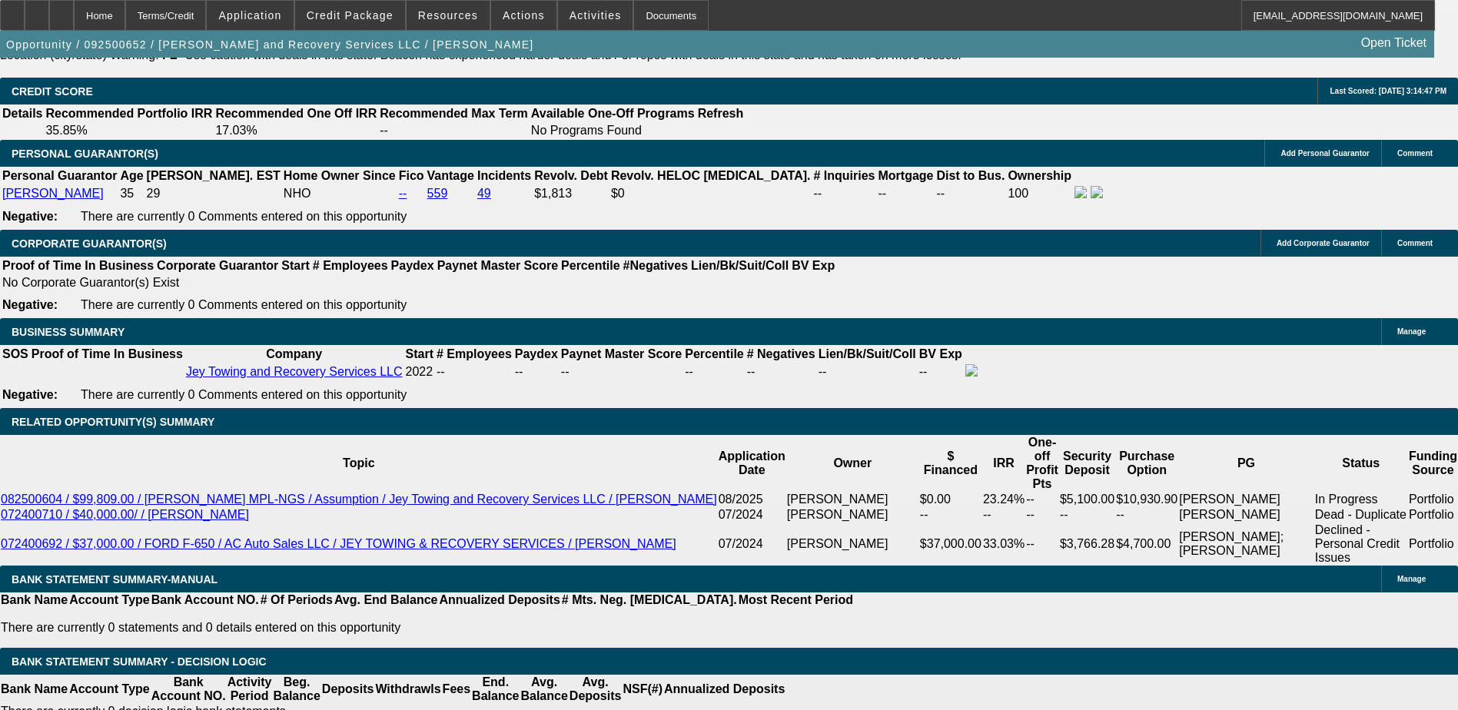
type input "40"
type input "$2,886.12"
type input "$1,443.06"
type input "40"
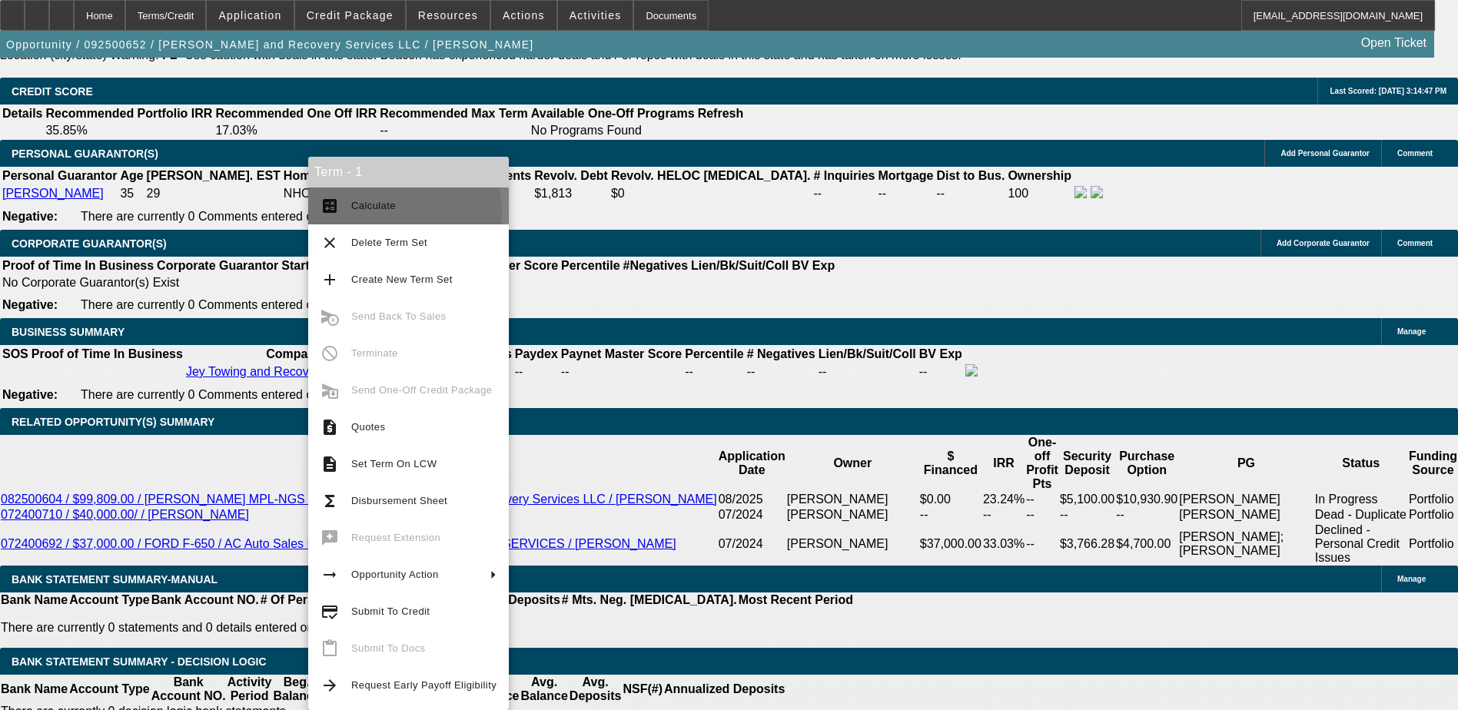
click at [386, 212] on span "Calculate" at bounding box center [423, 206] width 145 height 18
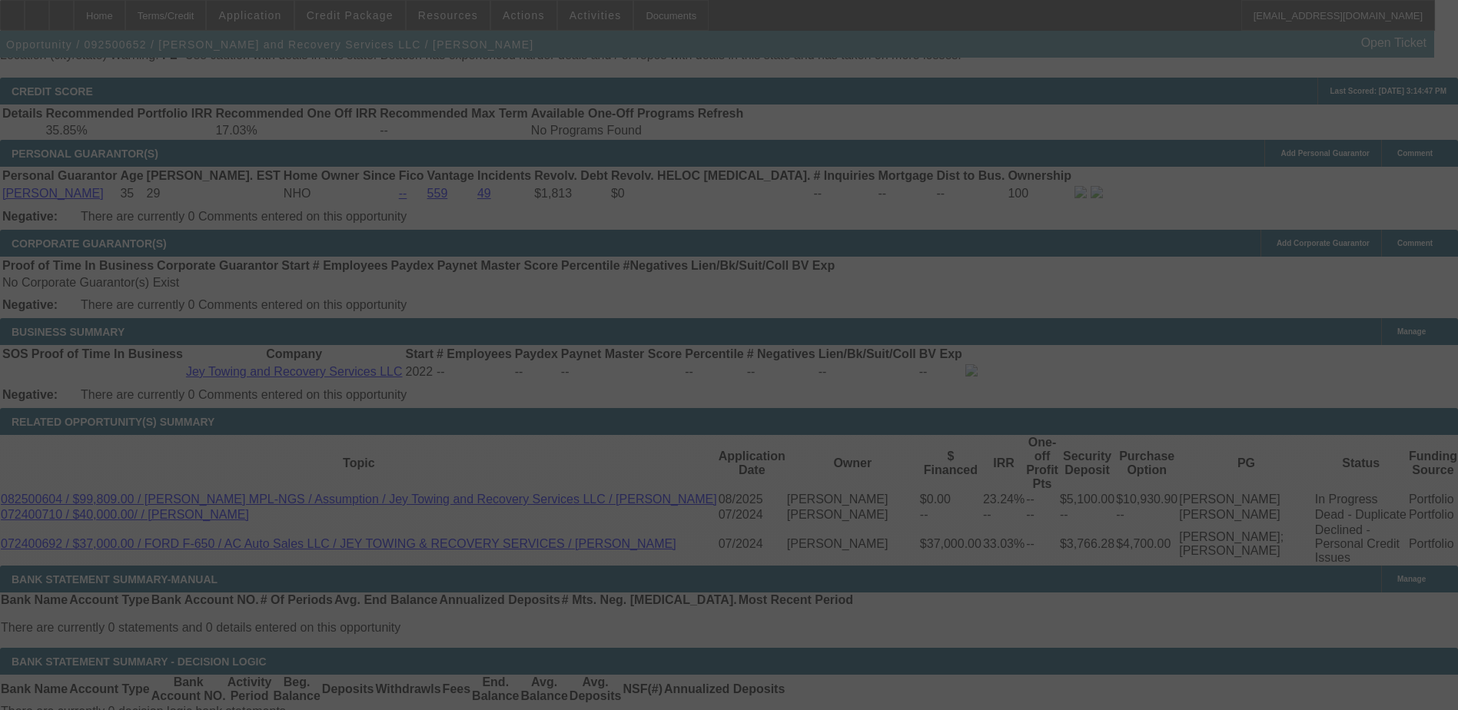
select select "0"
select select "2"
select select "0.1"
select select "4"
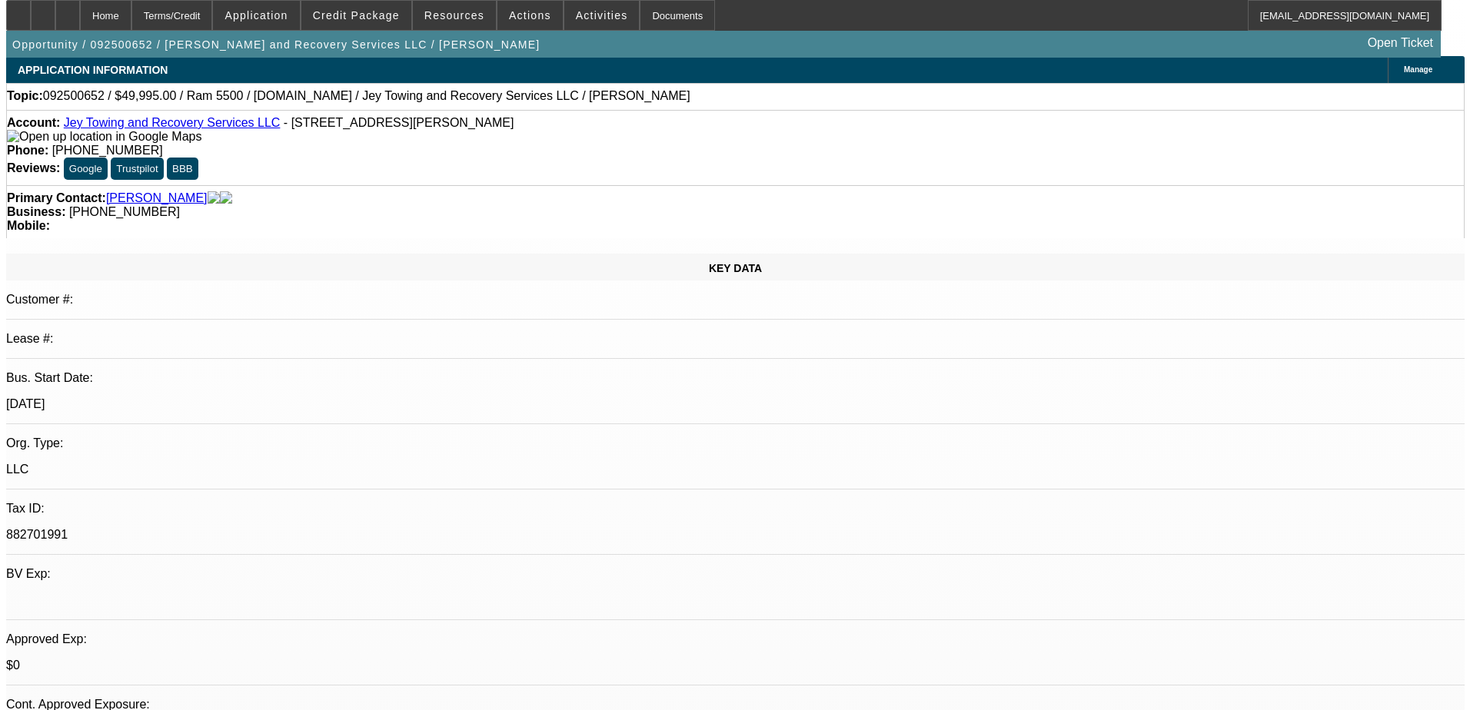
scroll to position [0, 0]
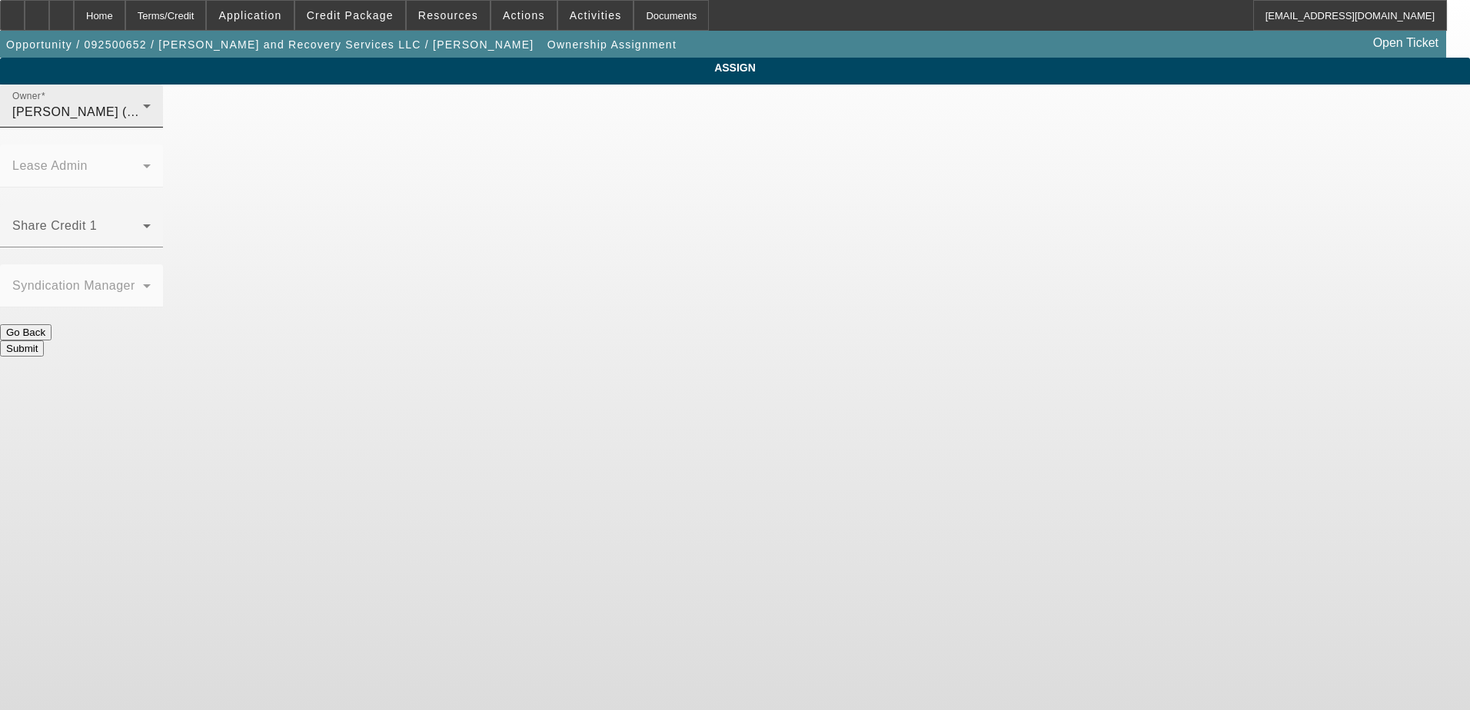
click at [156, 115] on icon at bounding box center [147, 106] width 18 height 18
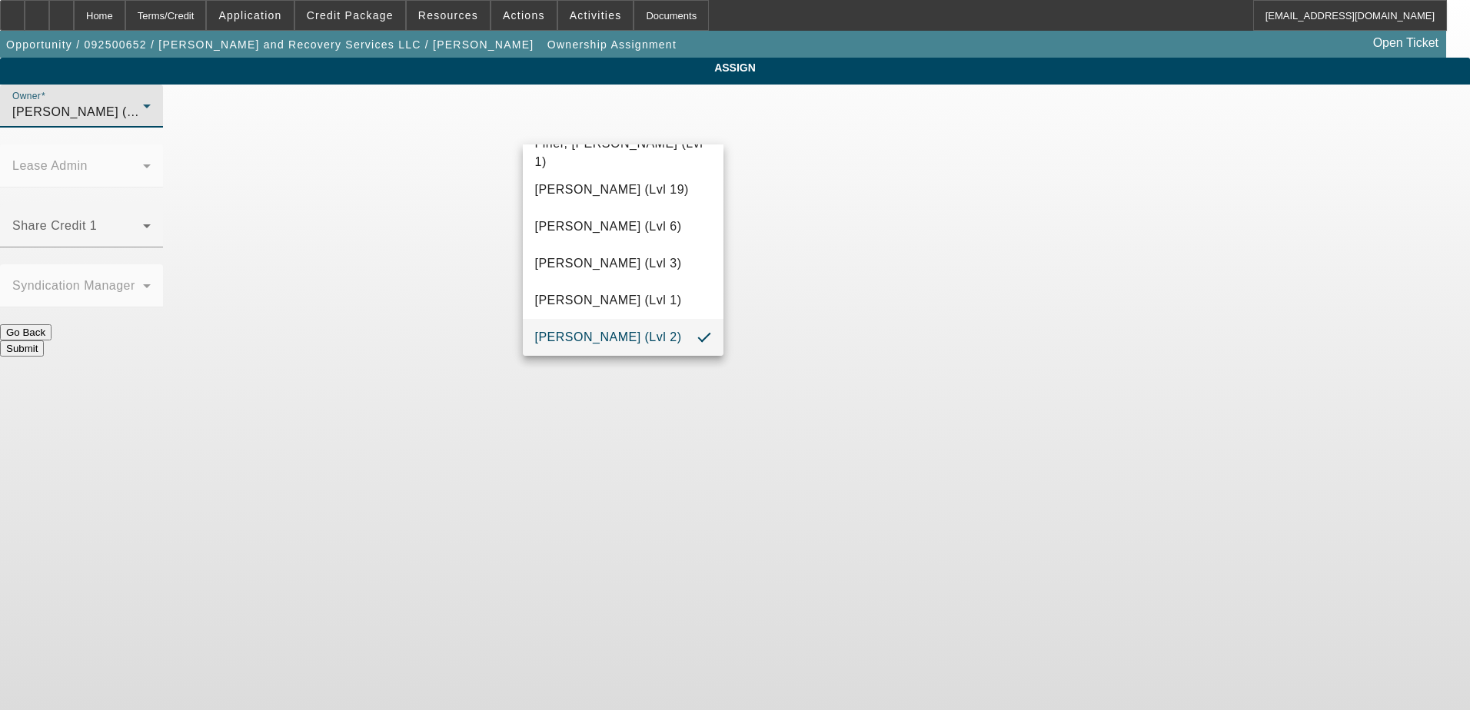
scroll to position [338, 0]
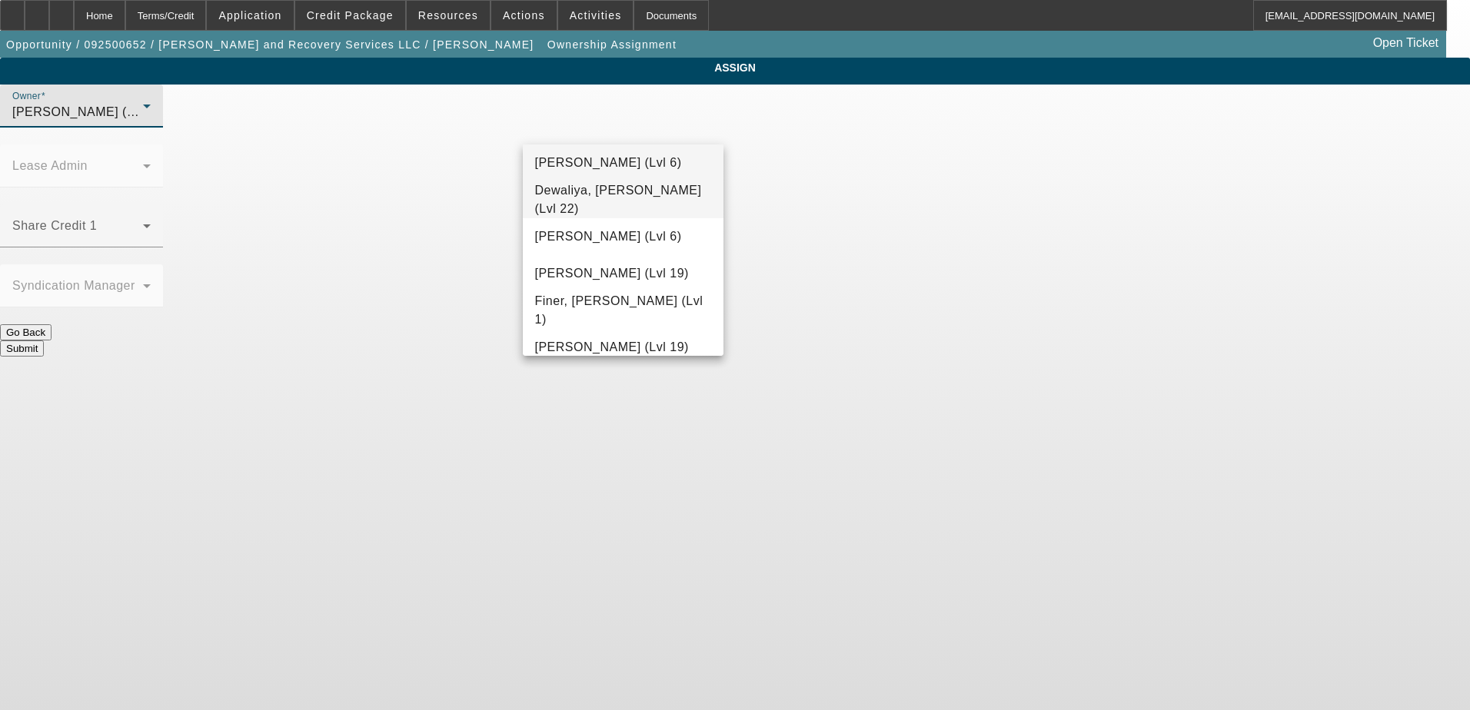
click at [608, 185] on mat-option "Dewaliya, Sandeep (Lvl 22)" at bounding box center [623, 199] width 201 height 37
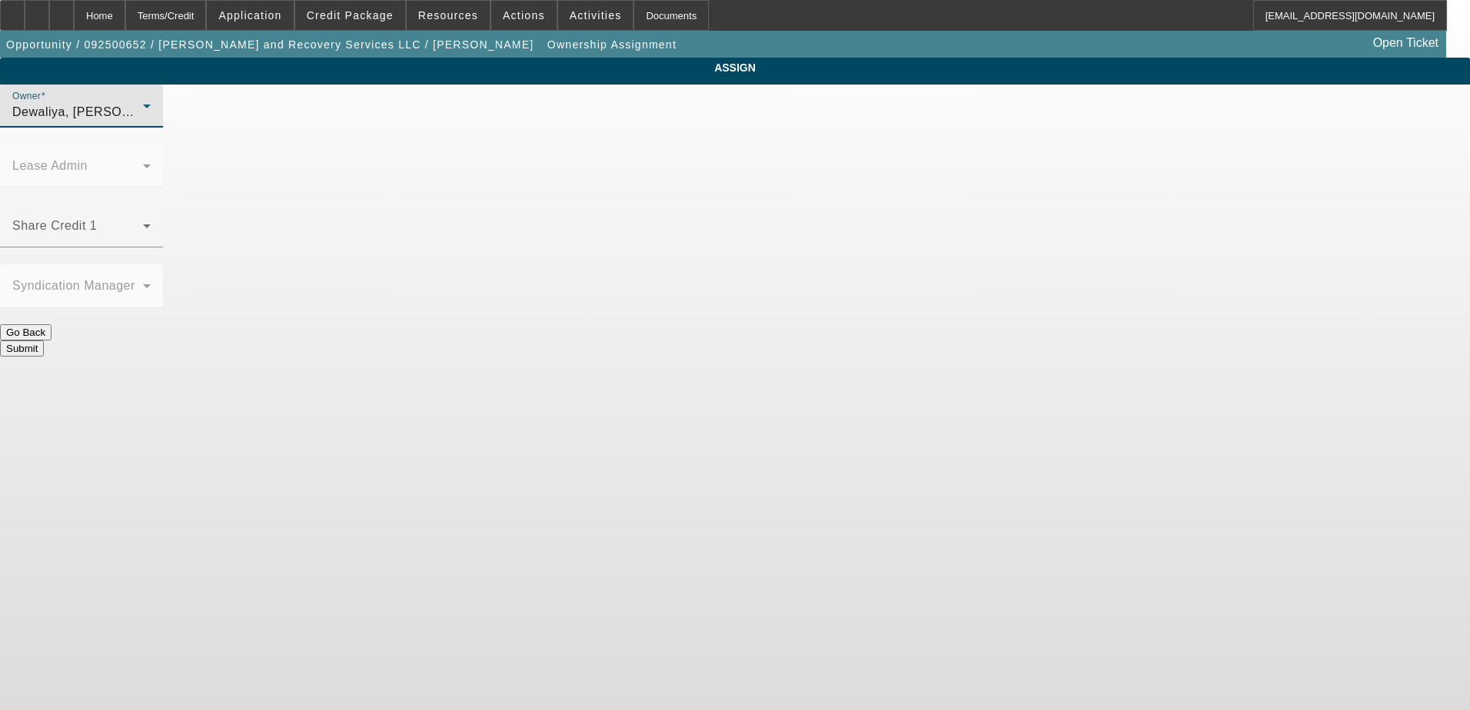
click at [143, 121] on div "Dewaliya, Sandeep (Lvl 22)" at bounding box center [77, 112] width 131 height 18
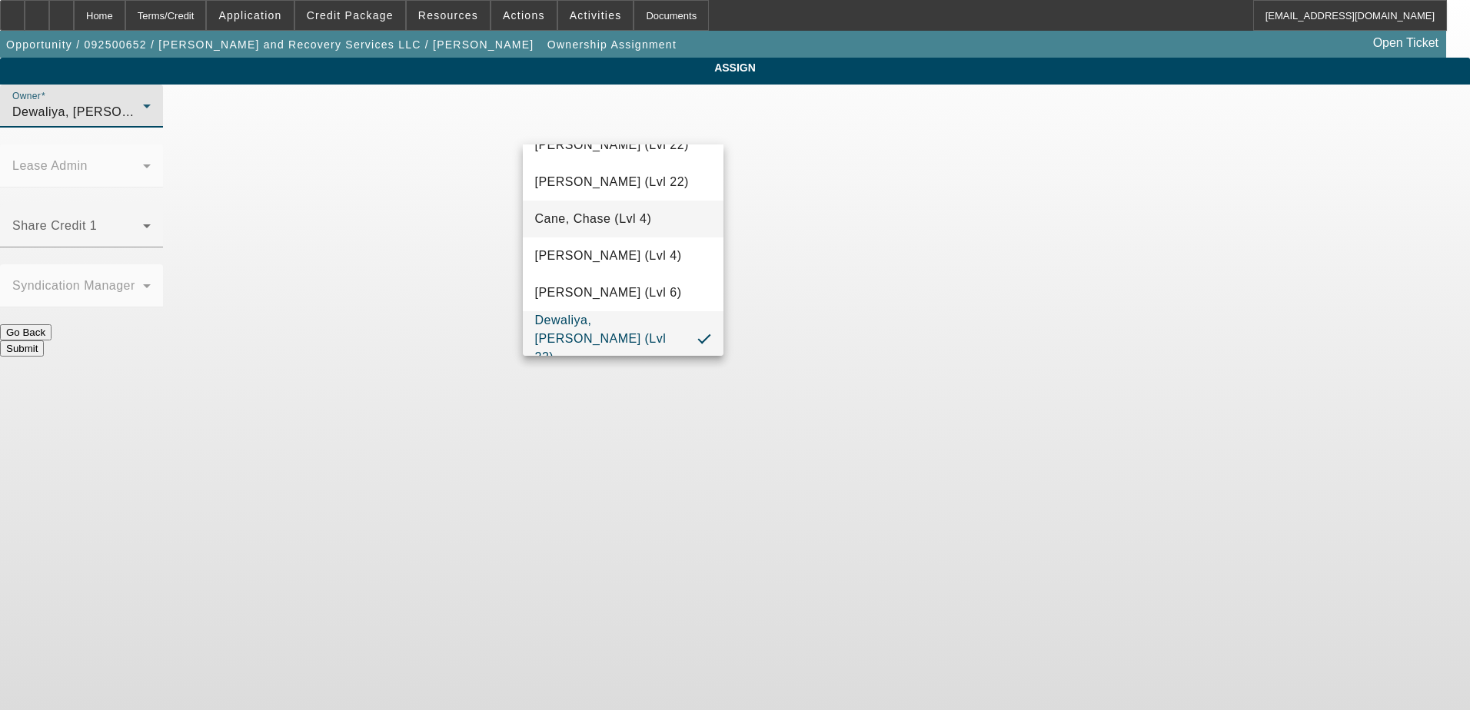
scroll to position [245, 0]
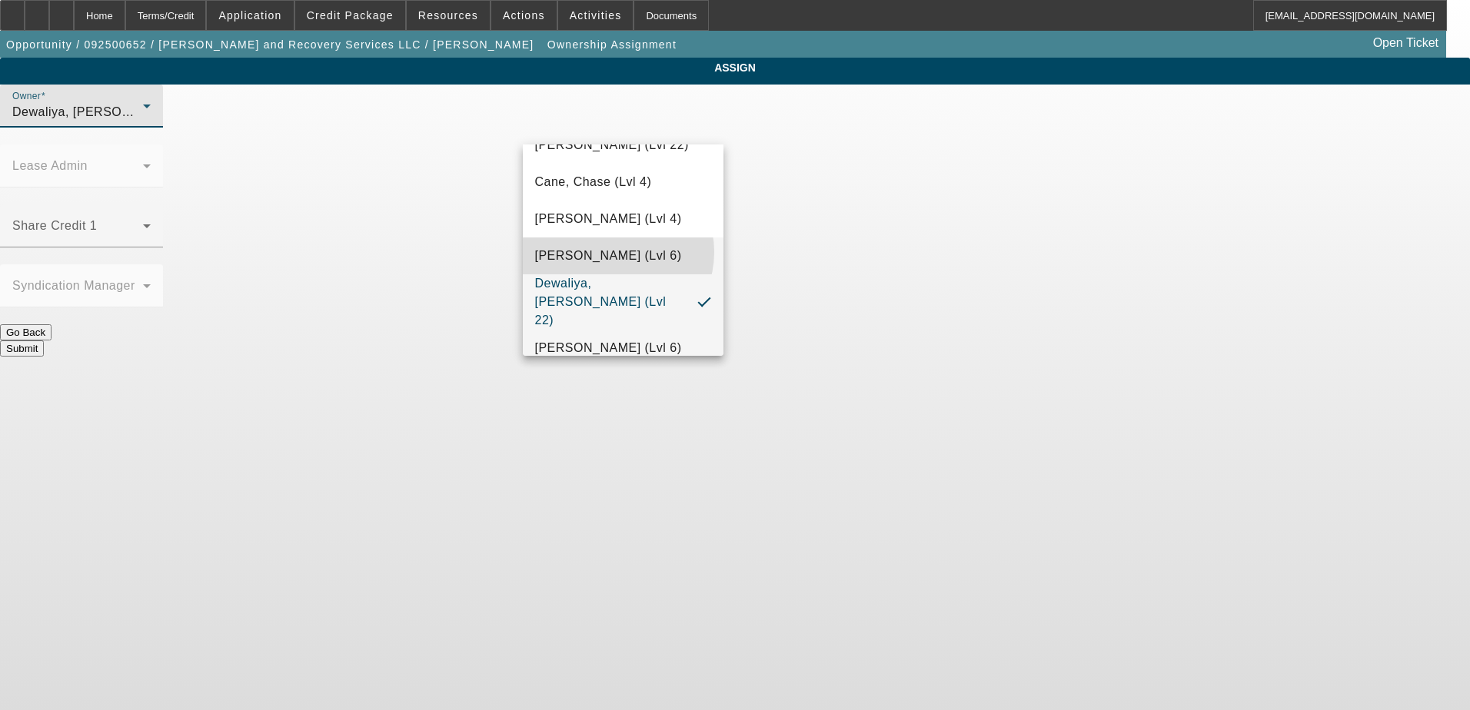
click at [612, 252] on span "D'Aquila, Philip (Lvl 6)" at bounding box center [608, 256] width 147 height 18
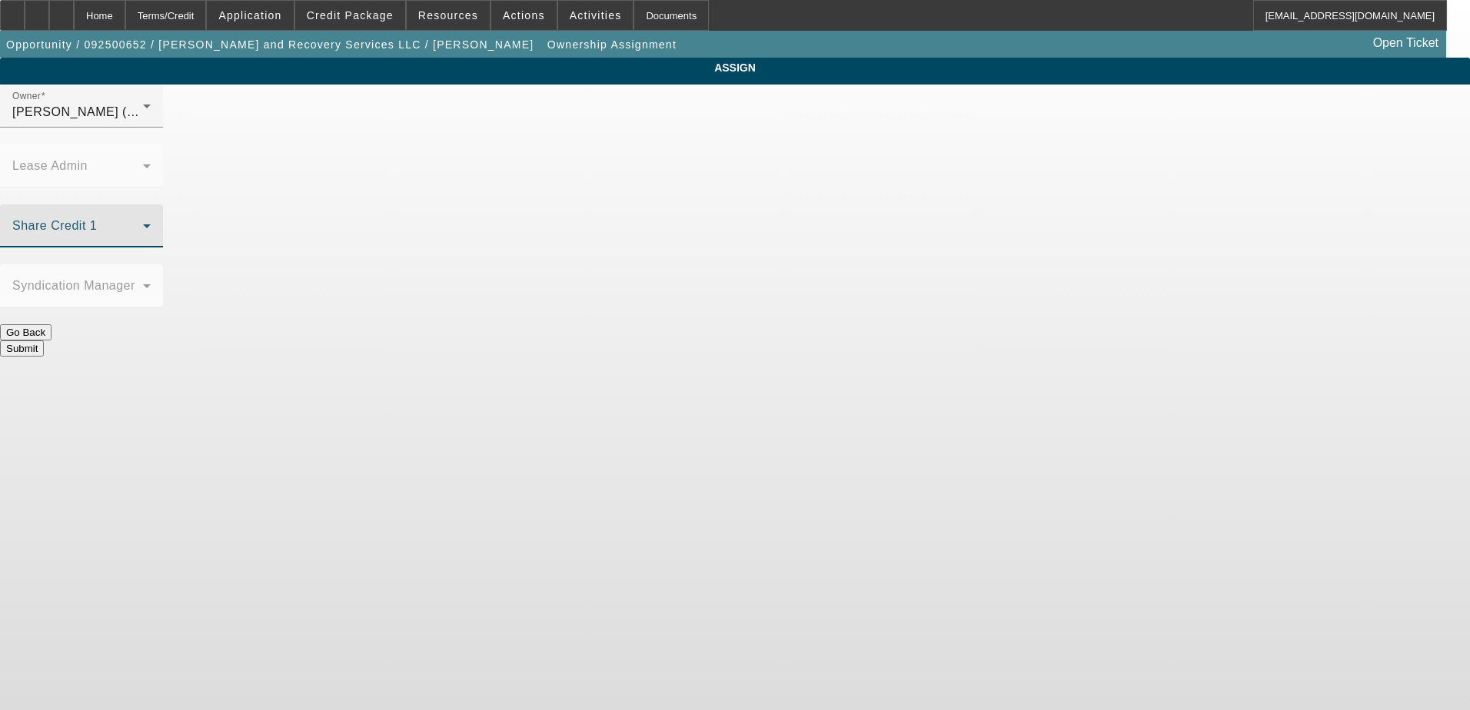
click at [143, 223] on span at bounding box center [77, 232] width 131 height 18
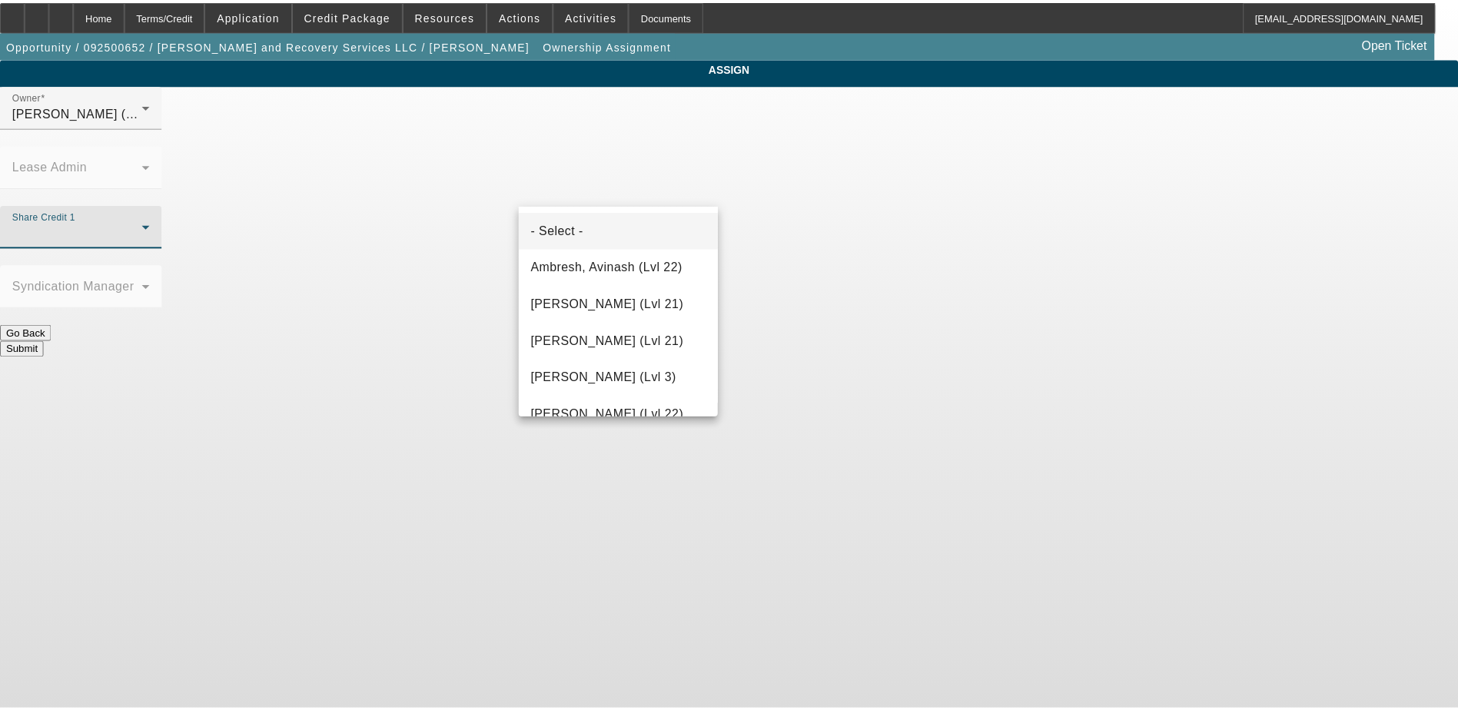
scroll to position [496, 0]
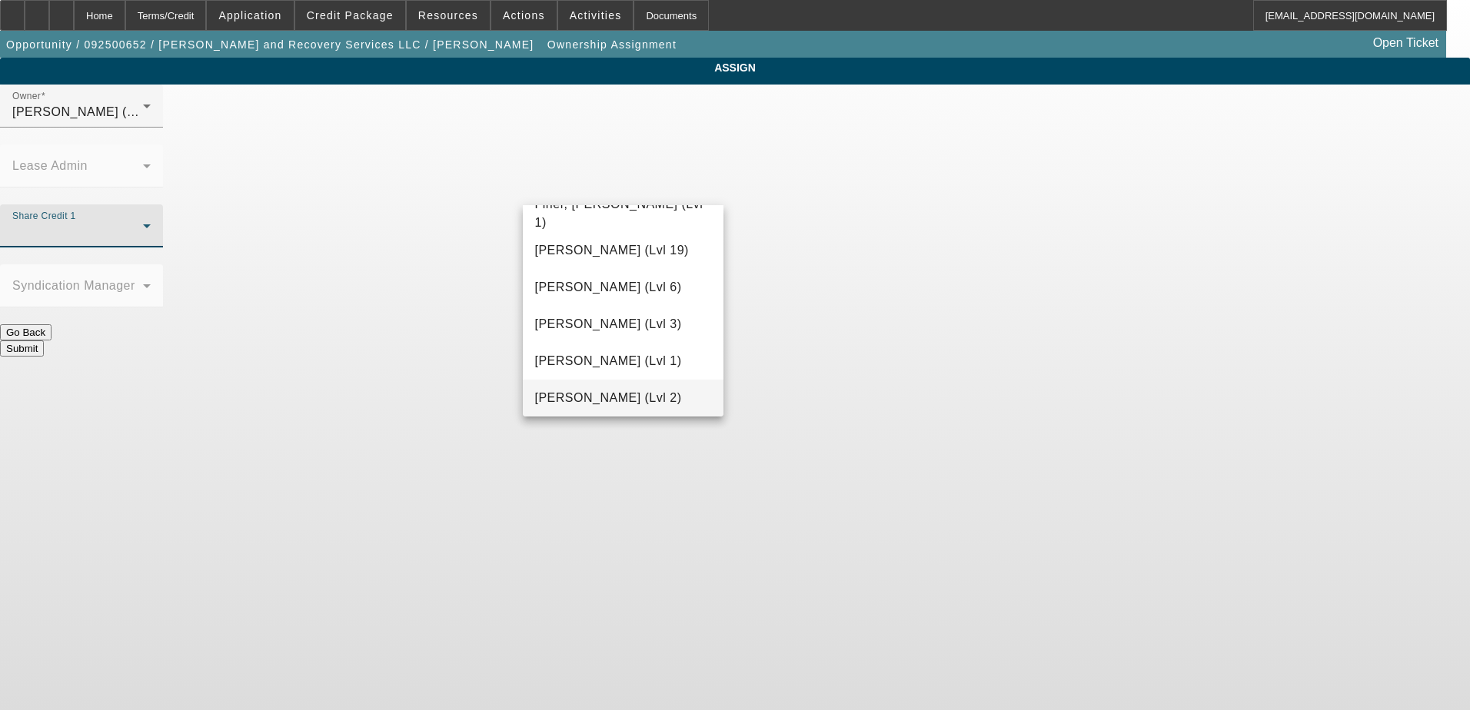
click at [590, 387] on mat-option "Gaizutis, Lucas (Lvl 2)" at bounding box center [623, 398] width 201 height 37
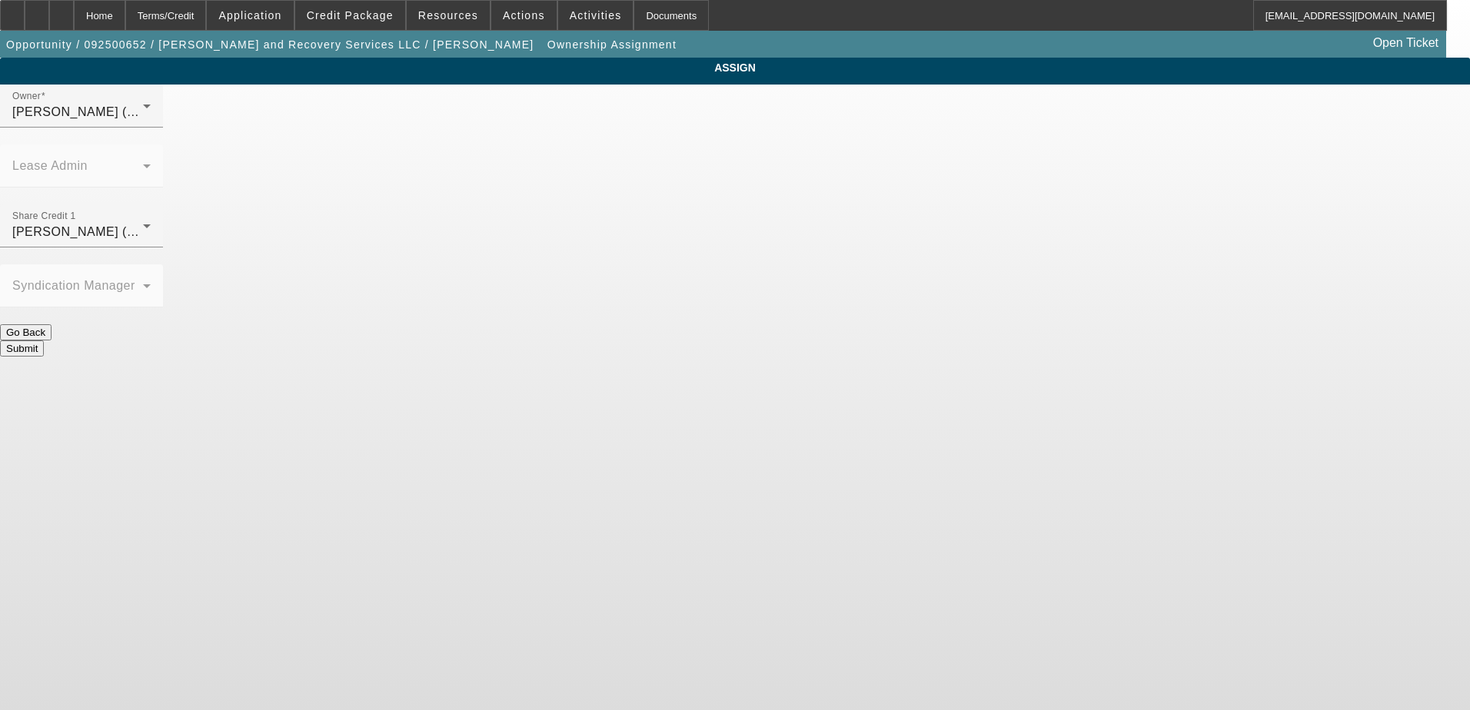
click at [44, 341] on button "Submit" at bounding box center [22, 349] width 44 height 16
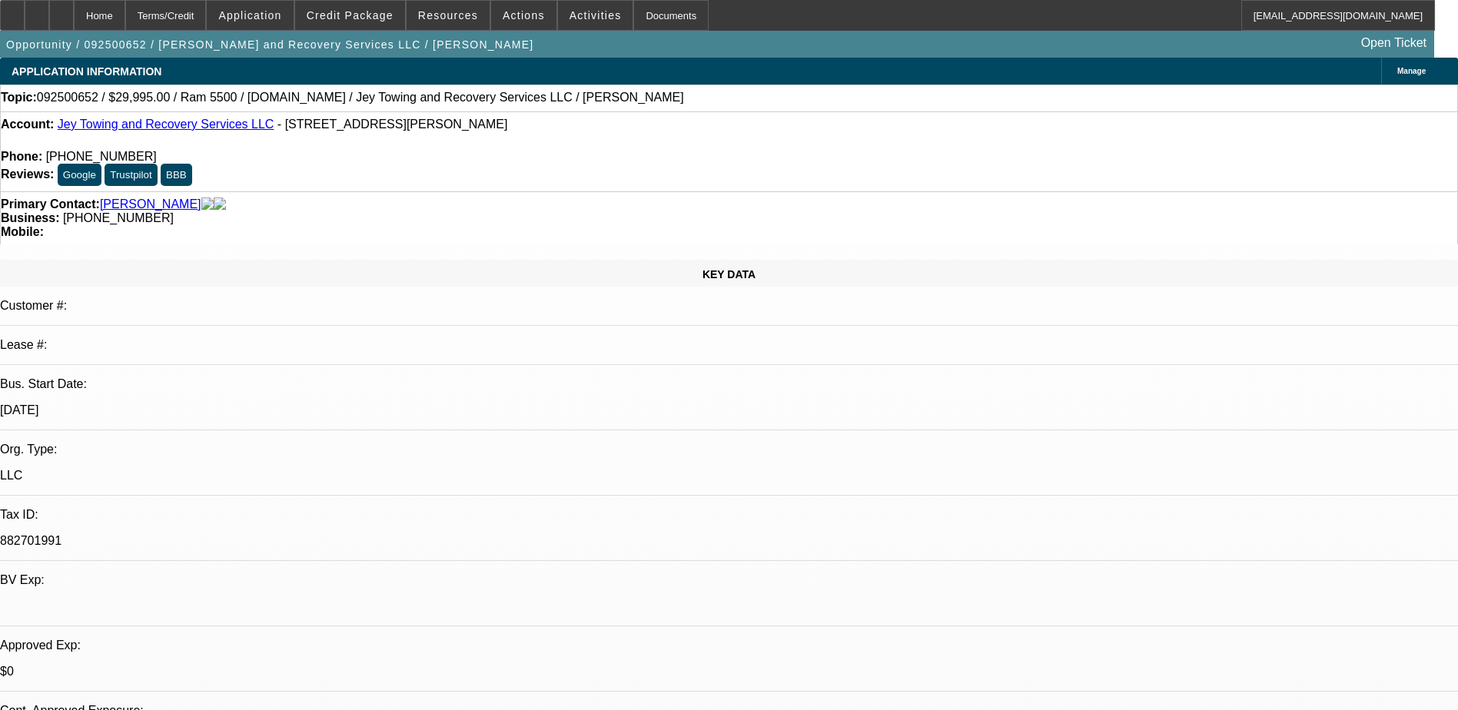
select select "0"
select select "2"
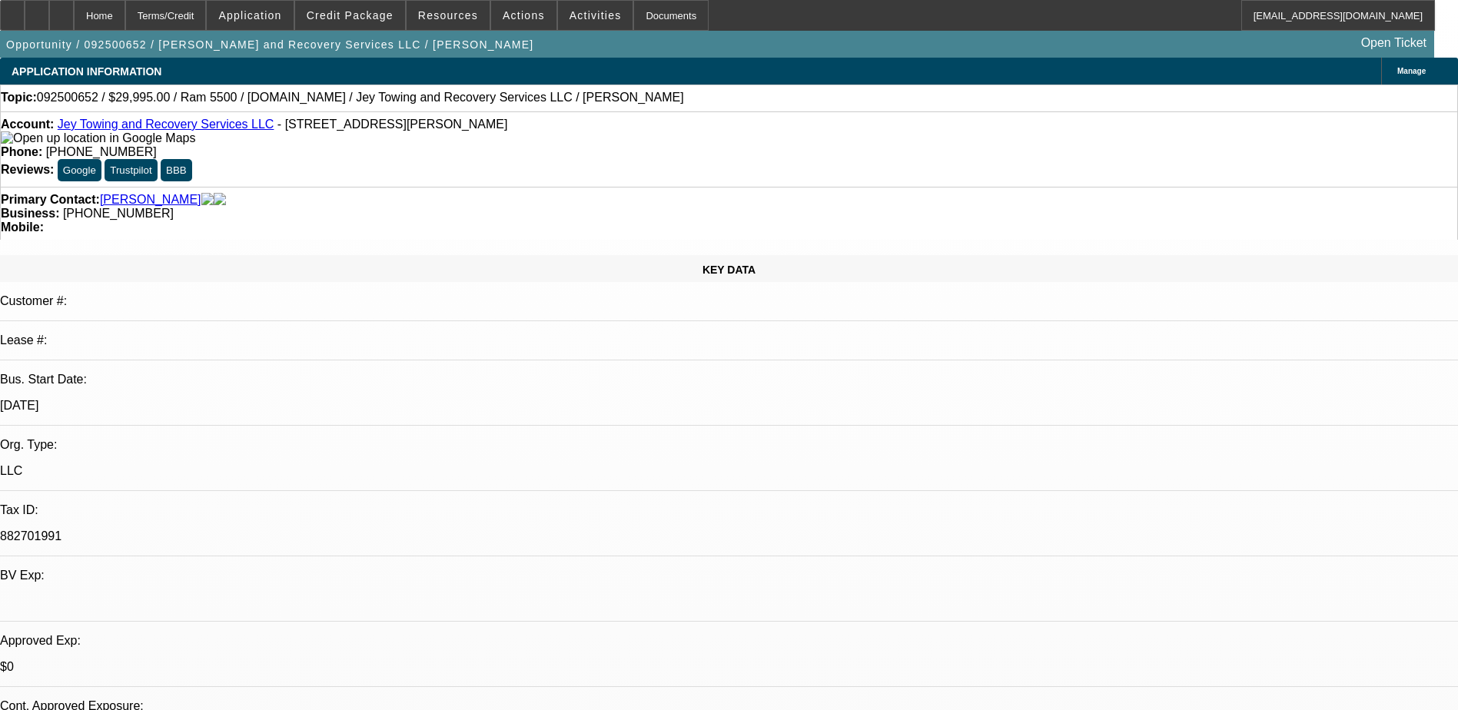
select select "2"
select select "0.1"
select select "4"
click at [386, 5] on span at bounding box center [350, 15] width 110 height 37
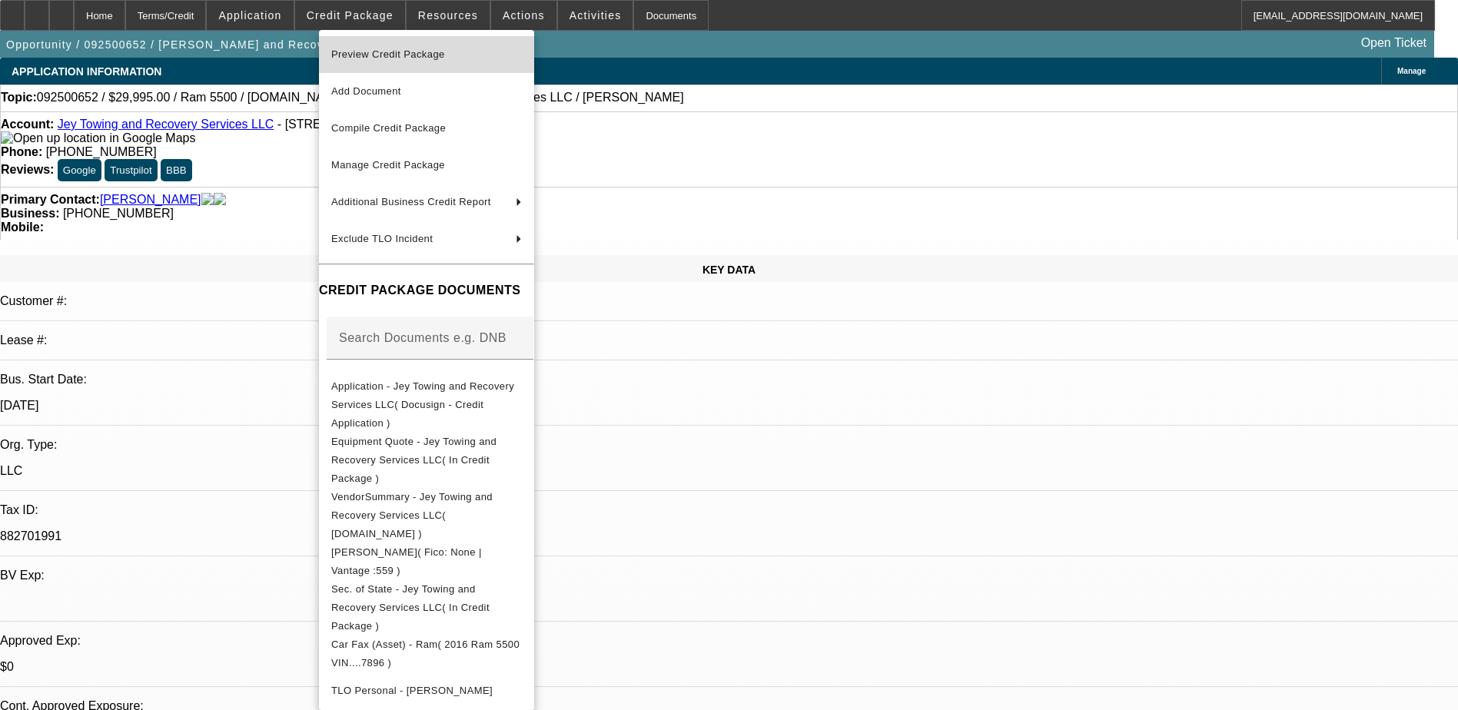
click at [437, 48] on span "Preview Credit Package" at bounding box center [388, 54] width 114 height 12
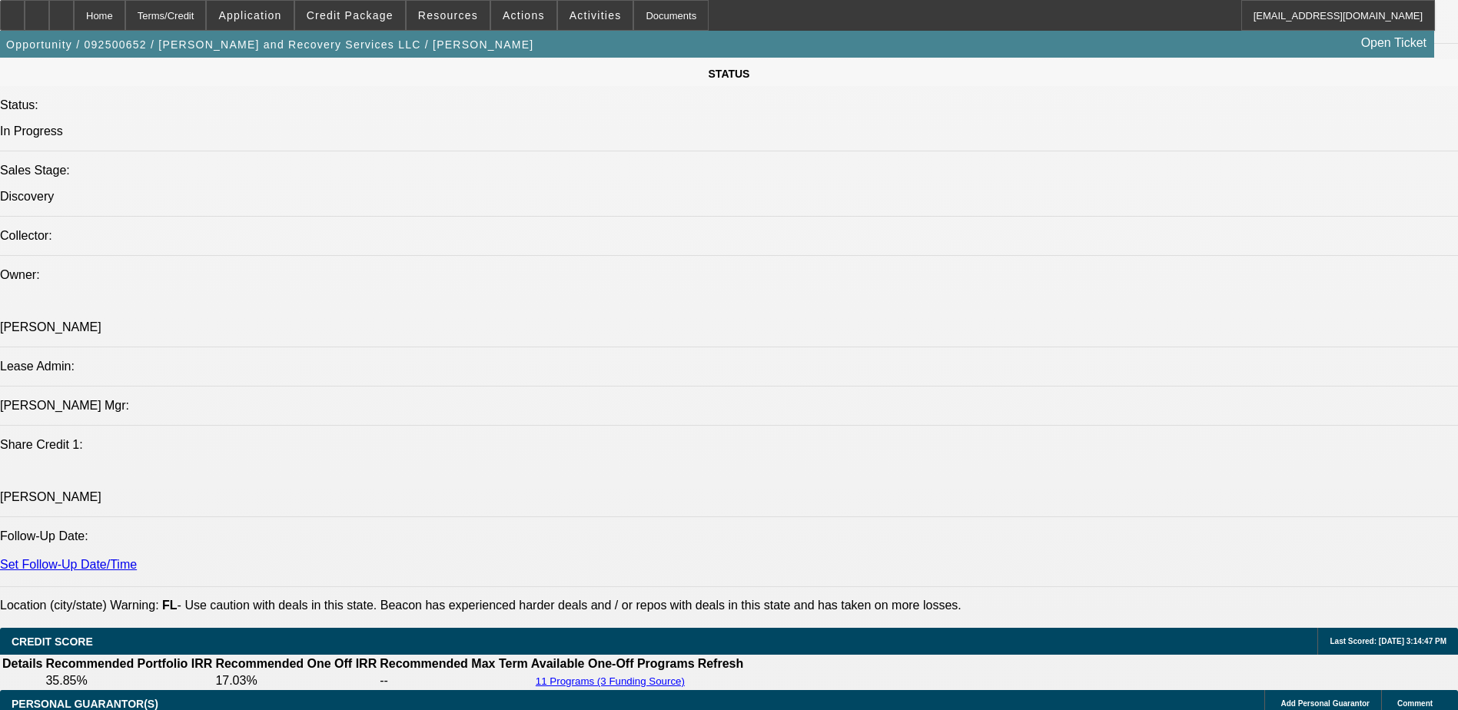
scroll to position [1845, 0]
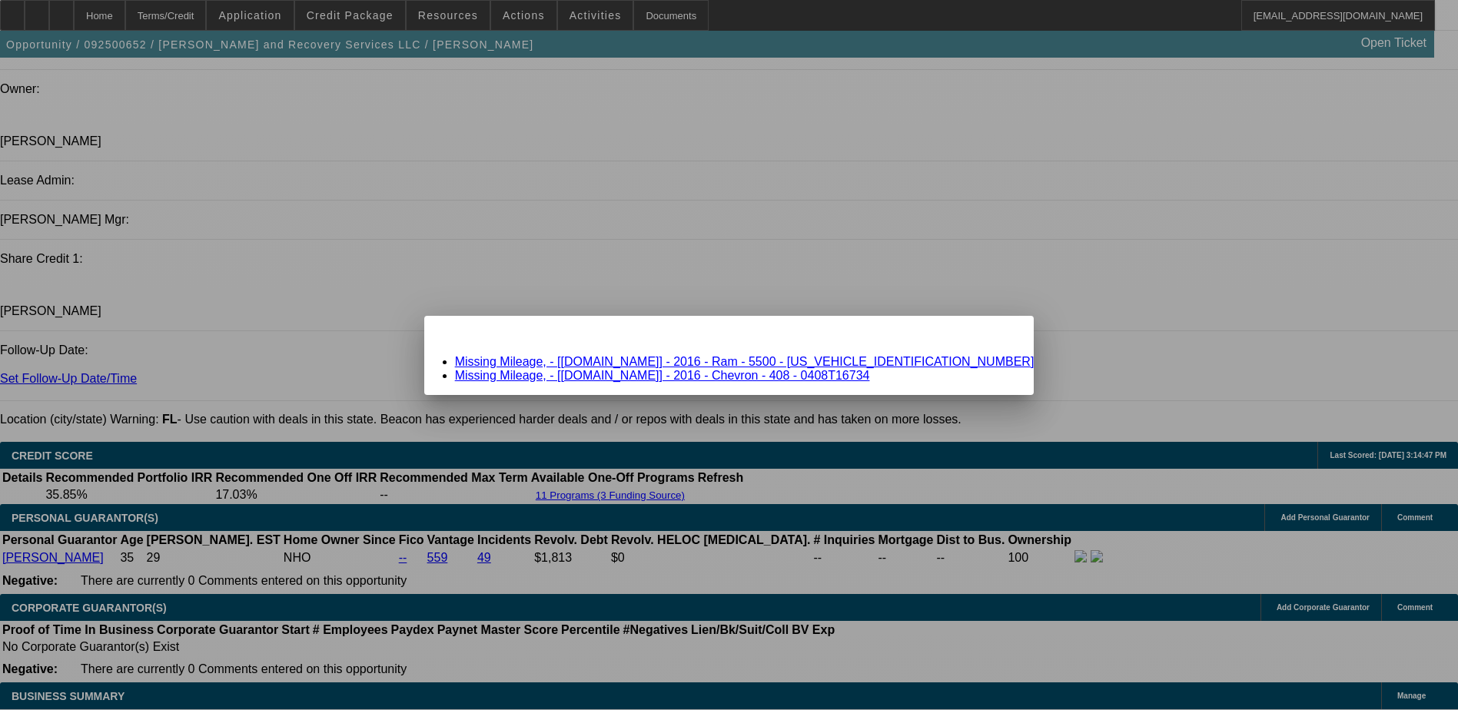
click at [613, 361] on link "Missing Mileage, - [Equip-Used.com] - 2016 - Ram - 5500 - 3C7WRMBL0GG317896" at bounding box center [745, 361] width 580 height 13
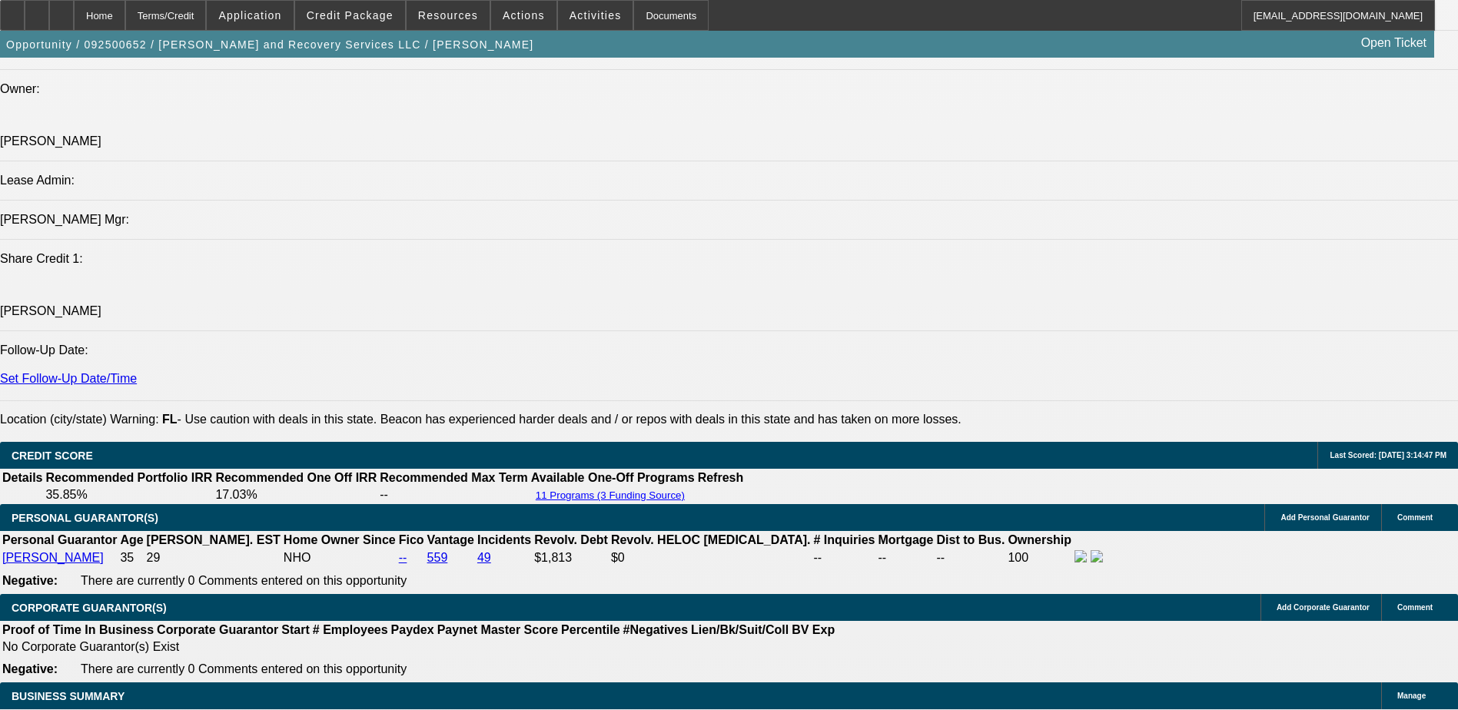
scroll to position [1845, 0]
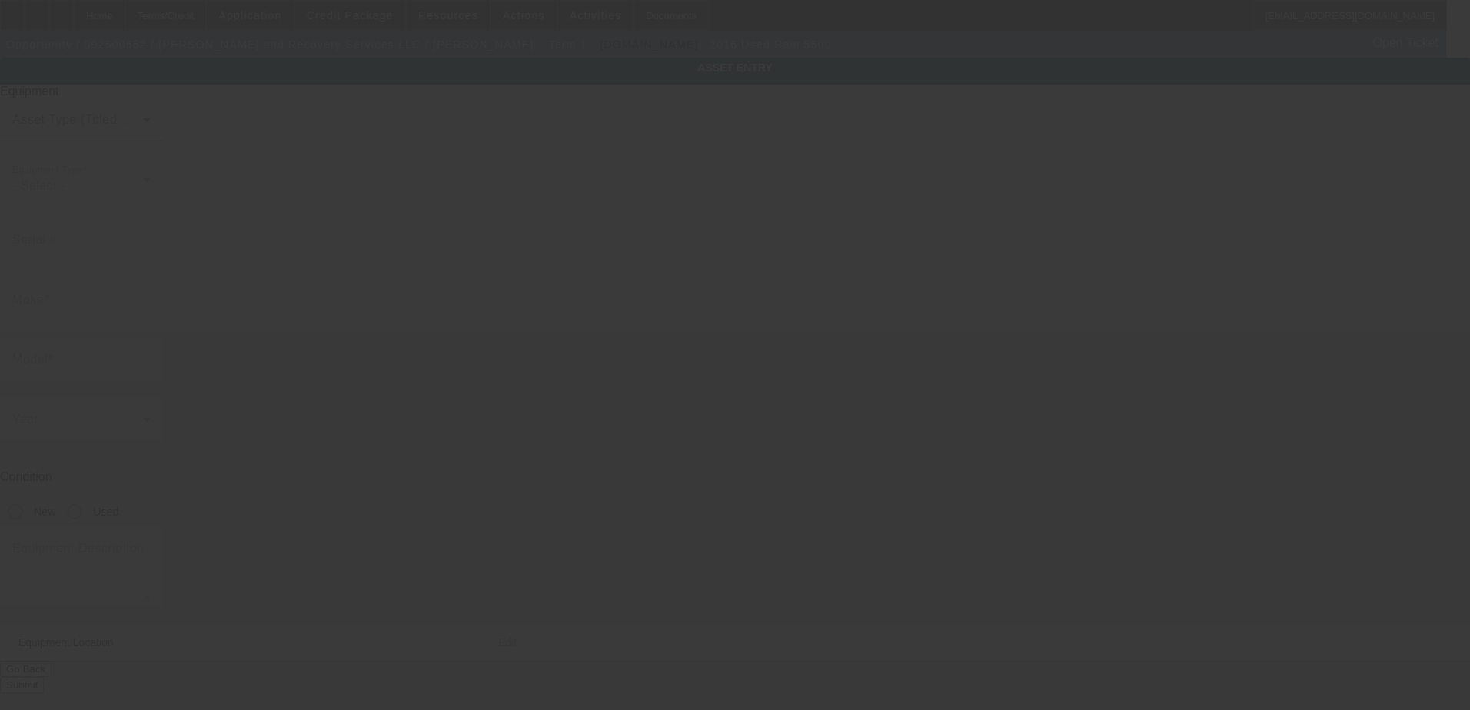
type input "3C7WRMBL0GG317896"
type input "Ram"
type input "5500"
radio input "true"
type textarea "Ram 5500"
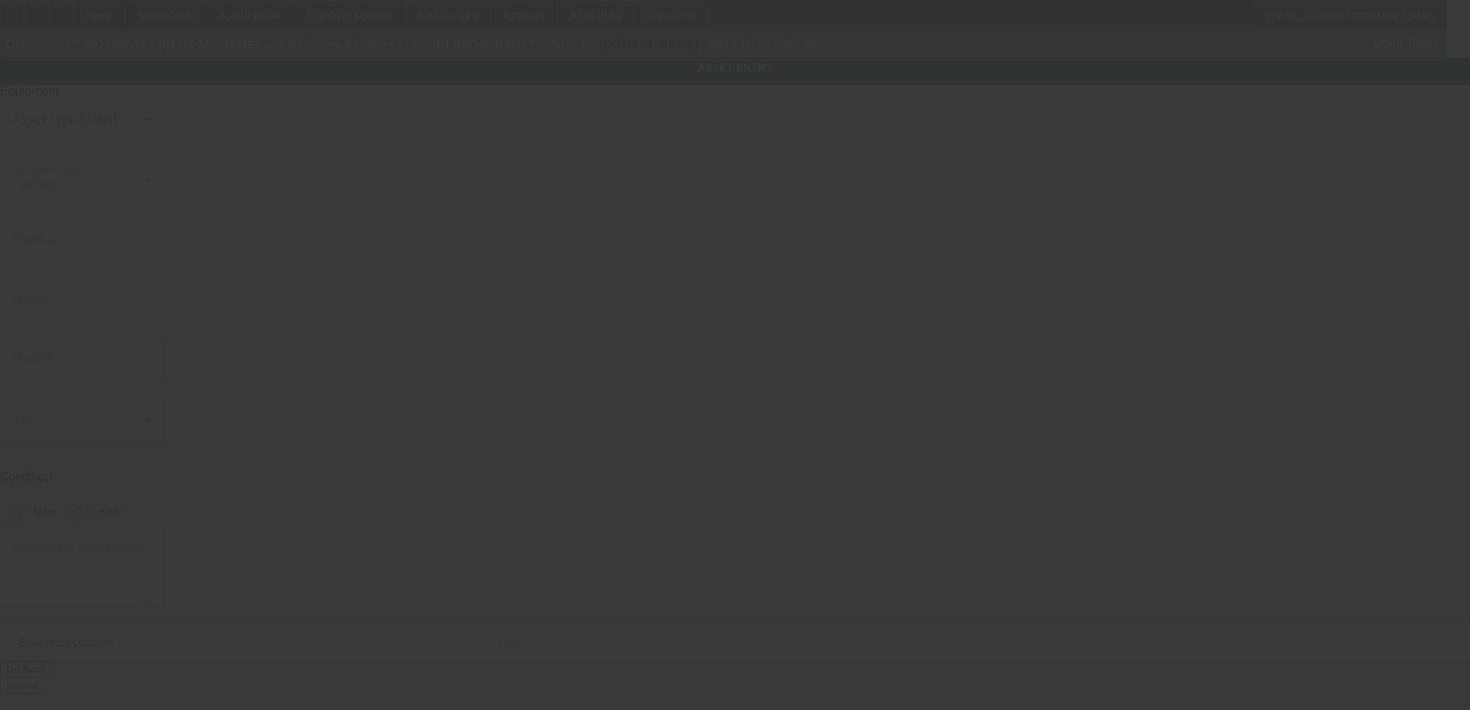
type input "12459 Bowes Branch Rd"
type input "Orlando"
type input "32824"
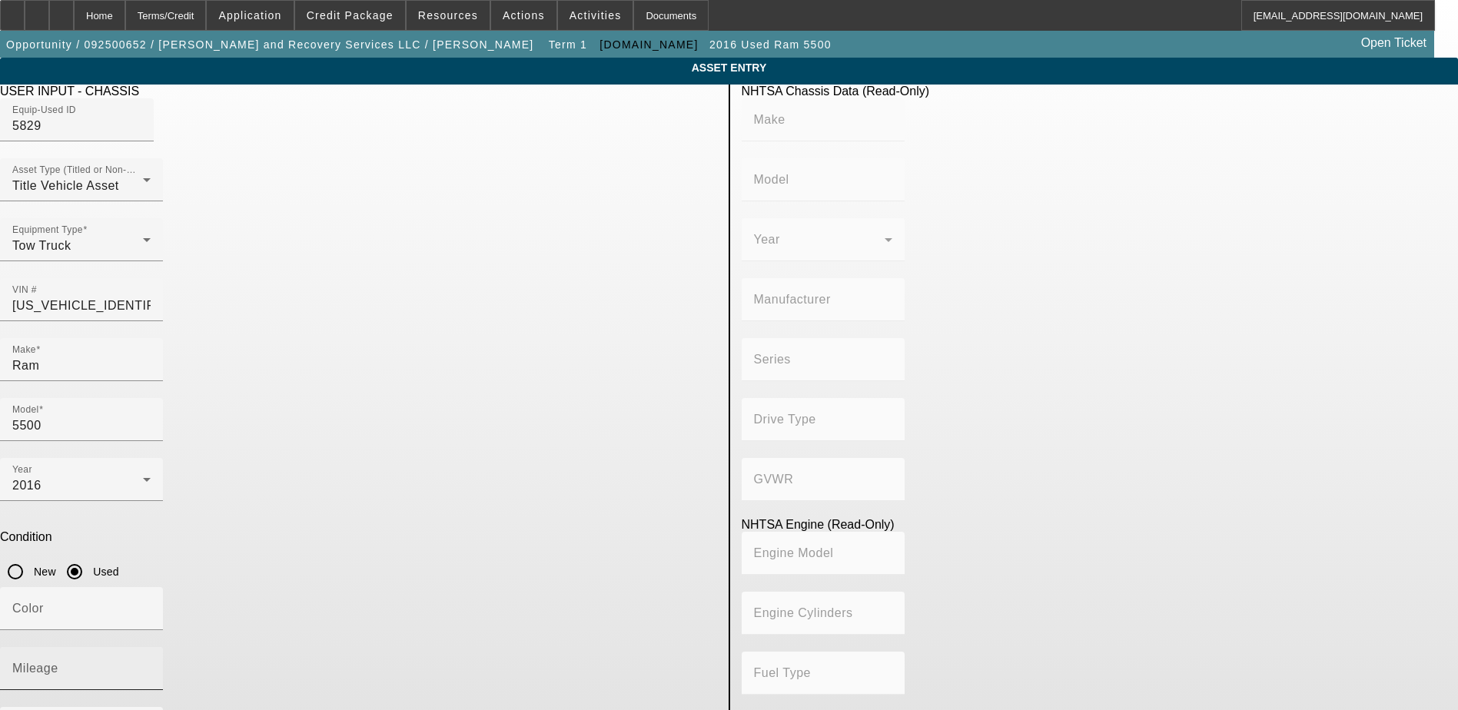
click at [58, 662] on mat-label "Mileage" at bounding box center [35, 668] width 46 height 13
click at [151, 666] on input "Mileage" at bounding box center [81, 675] width 138 height 18
type input "133500"
click at [163, 630] on div at bounding box center [81, 638] width 163 height 17
click at [151, 606] on input "Color" at bounding box center [81, 615] width 138 height 18
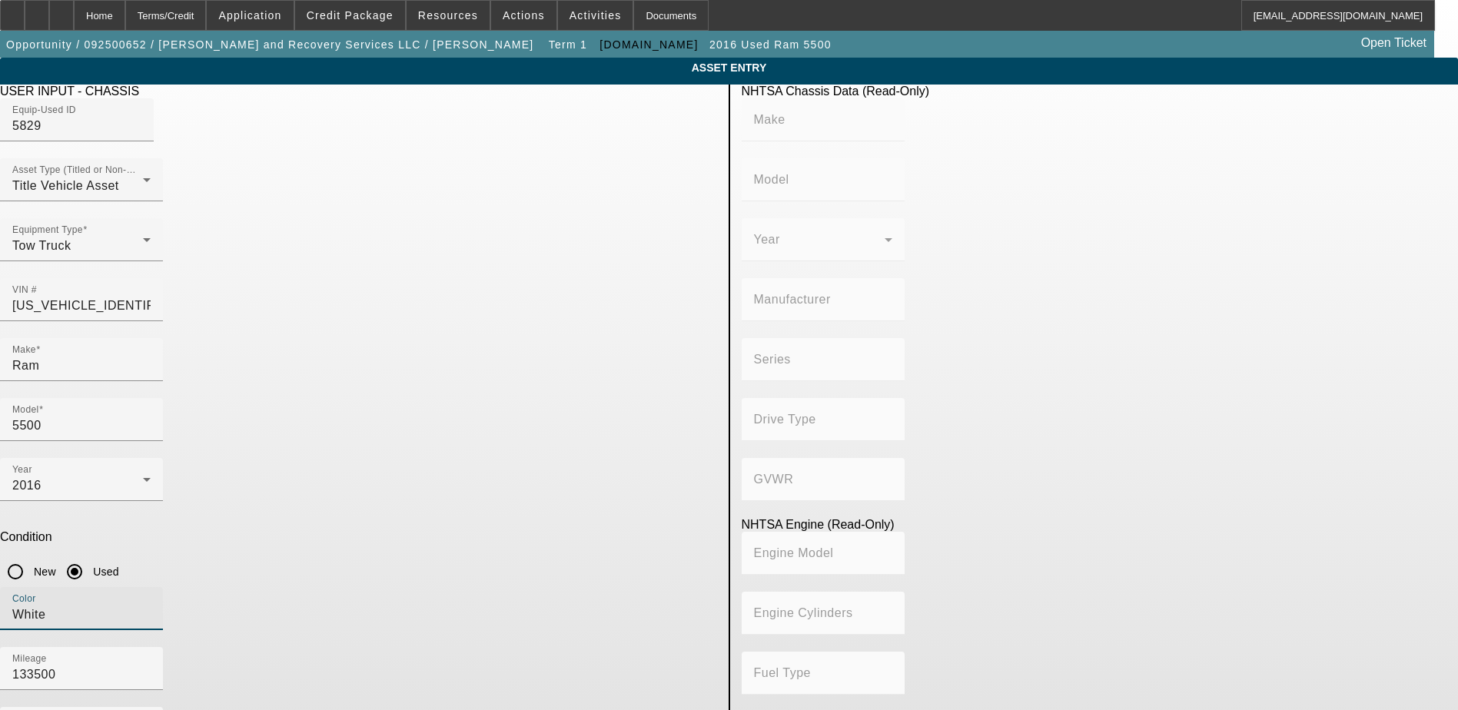
type input "White"
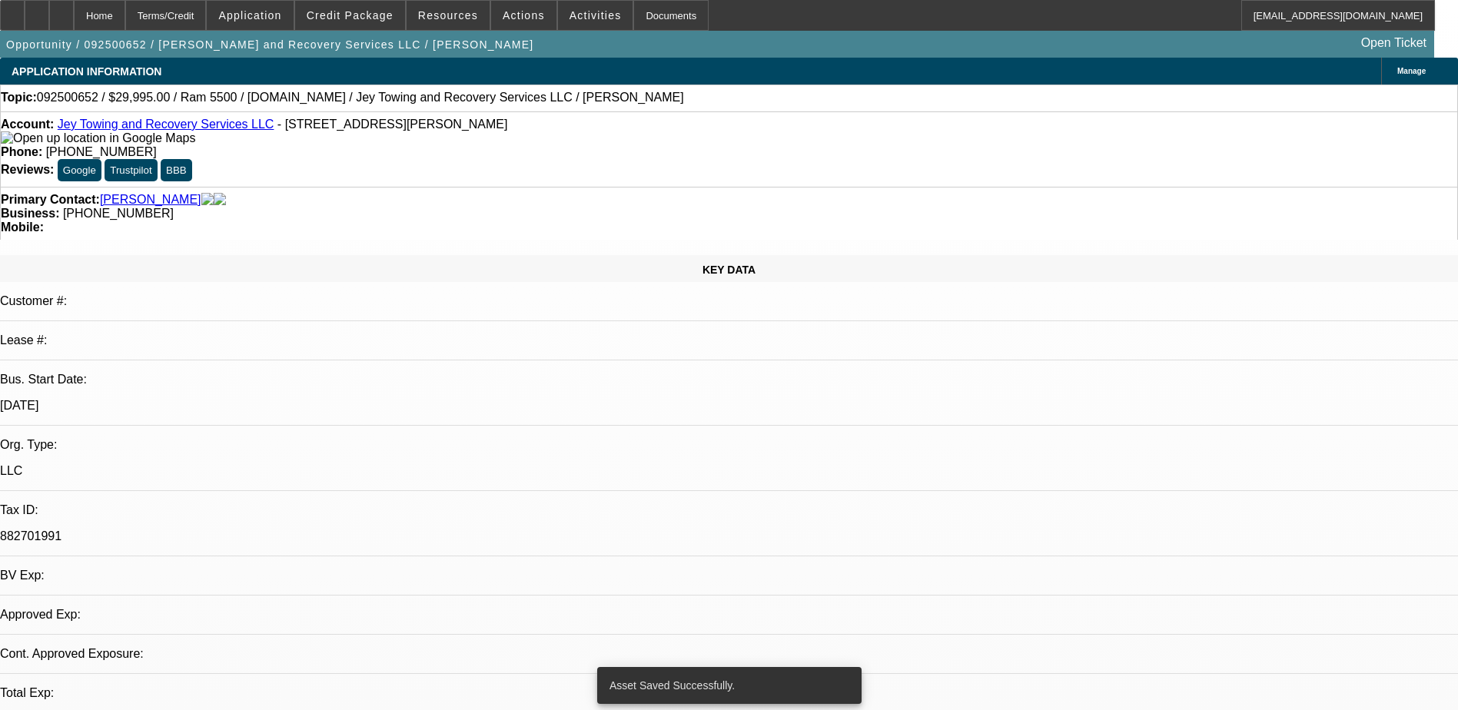
select select "0"
select select "2"
select select "0.1"
select select "4"
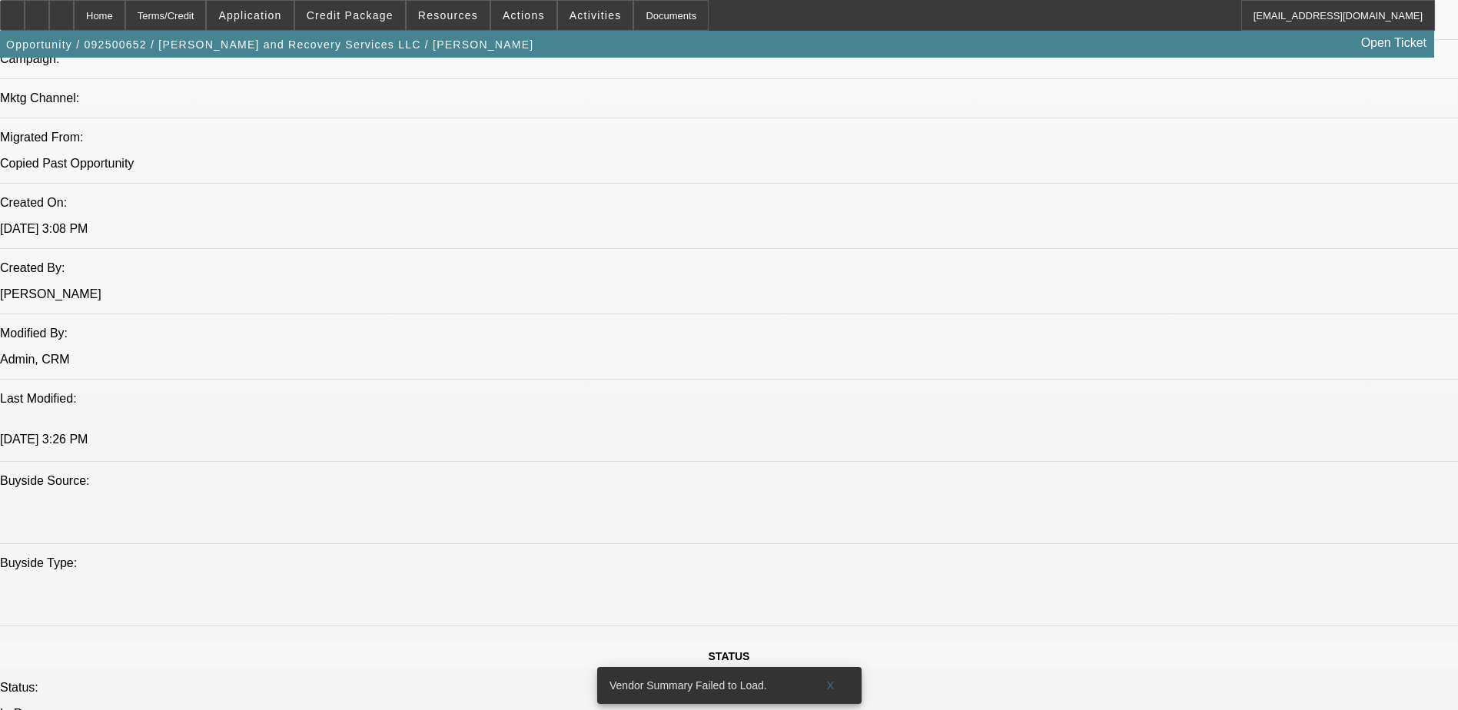
scroll to position [1461, 0]
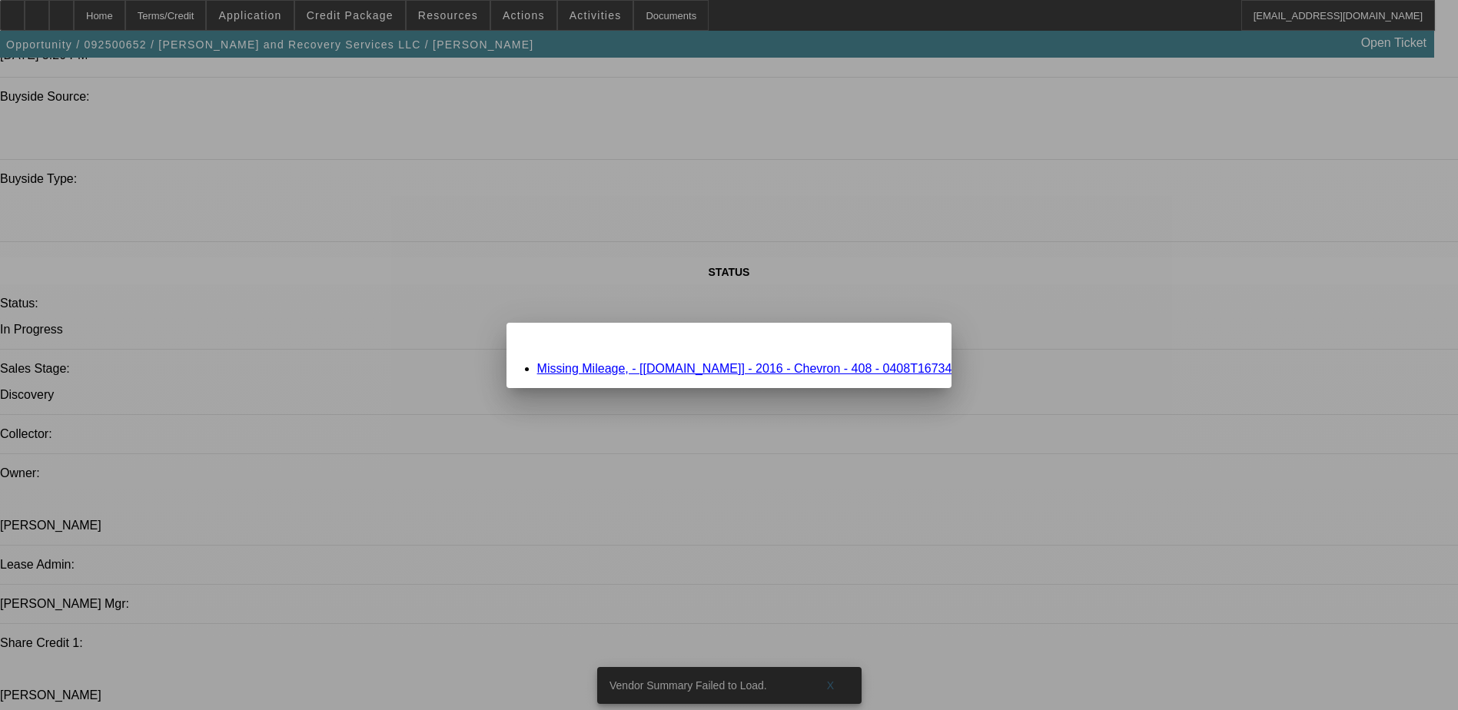
scroll to position [0, 0]
click at [620, 371] on link "Missing Mileage, - [Equip-Used.com] - 2016 - Chevron - 408 - 0408T16734" at bounding box center [744, 368] width 415 height 13
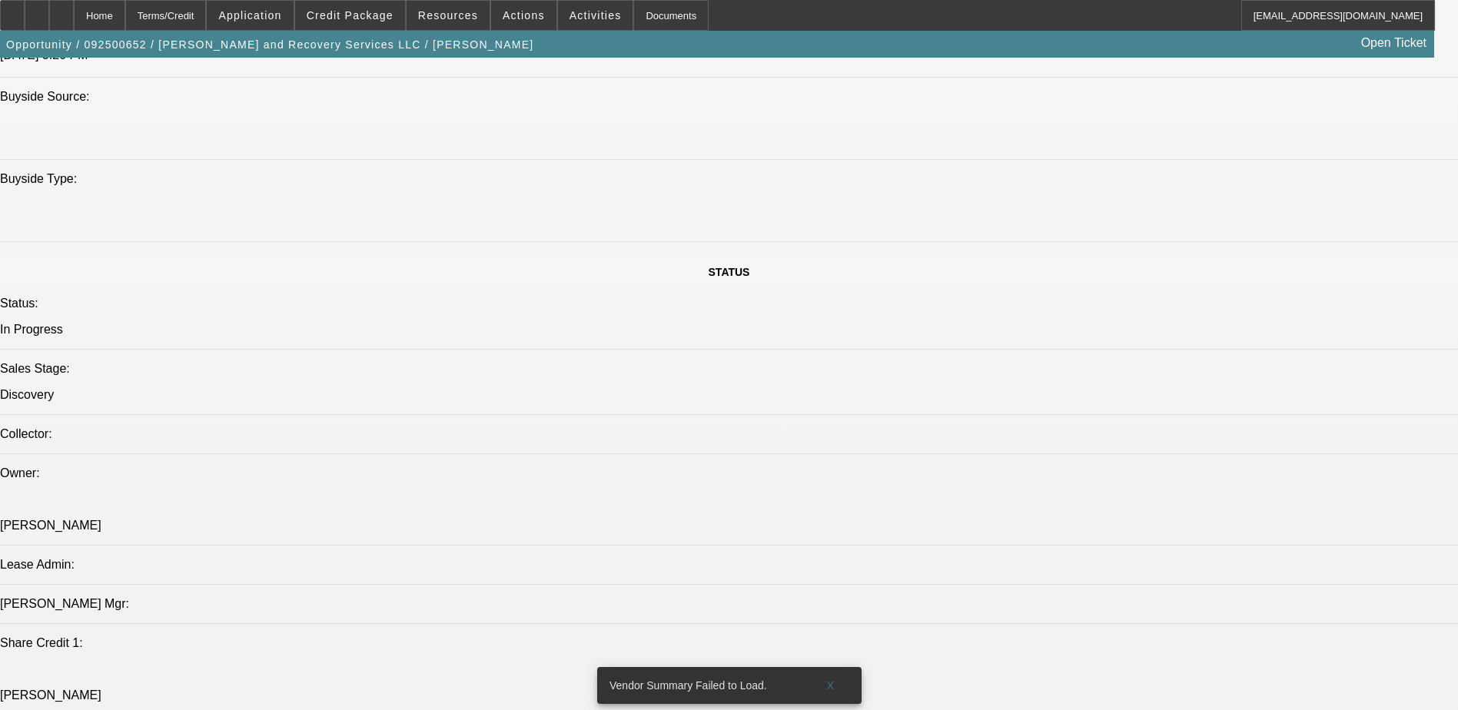
scroll to position [1461, 0]
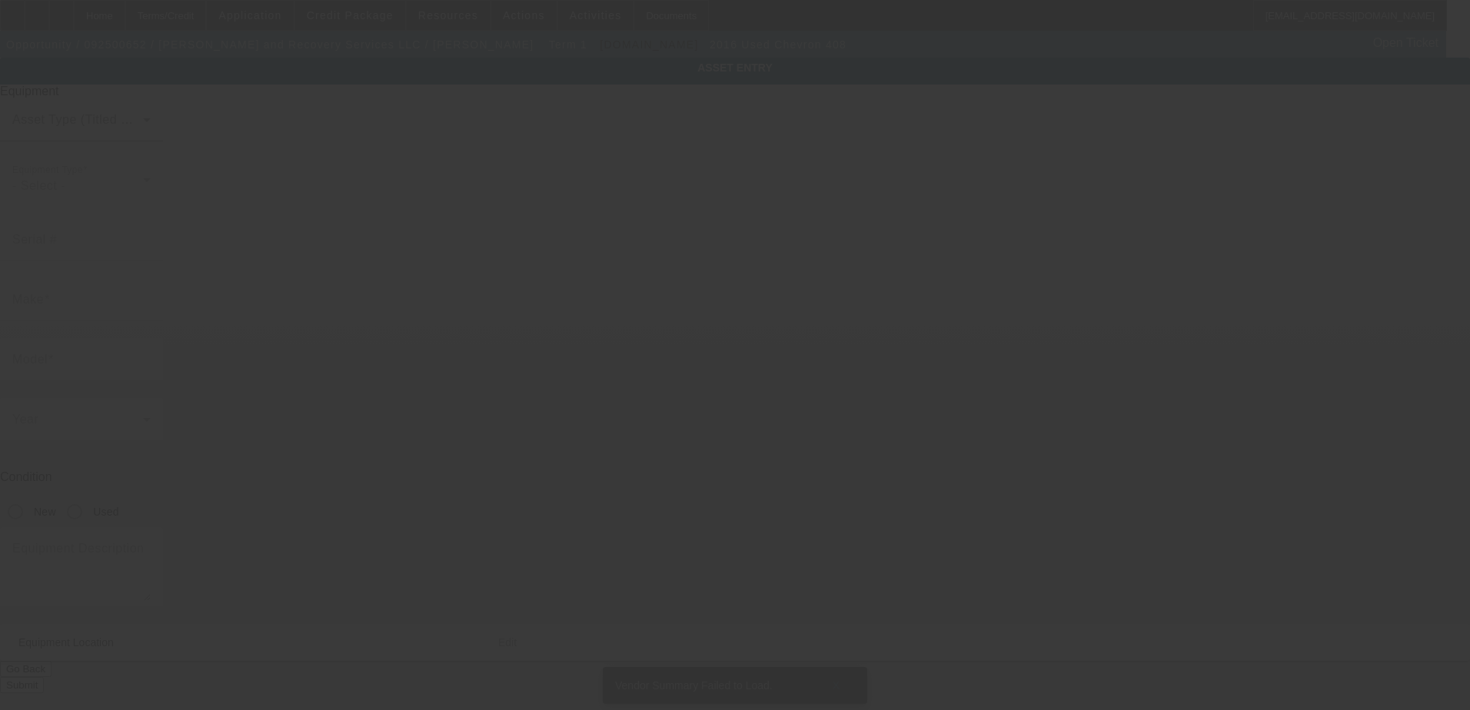
type input "0408T16734"
type input "Chevron"
type input "408"
radio input "true"
type textarea "Chevron 408"
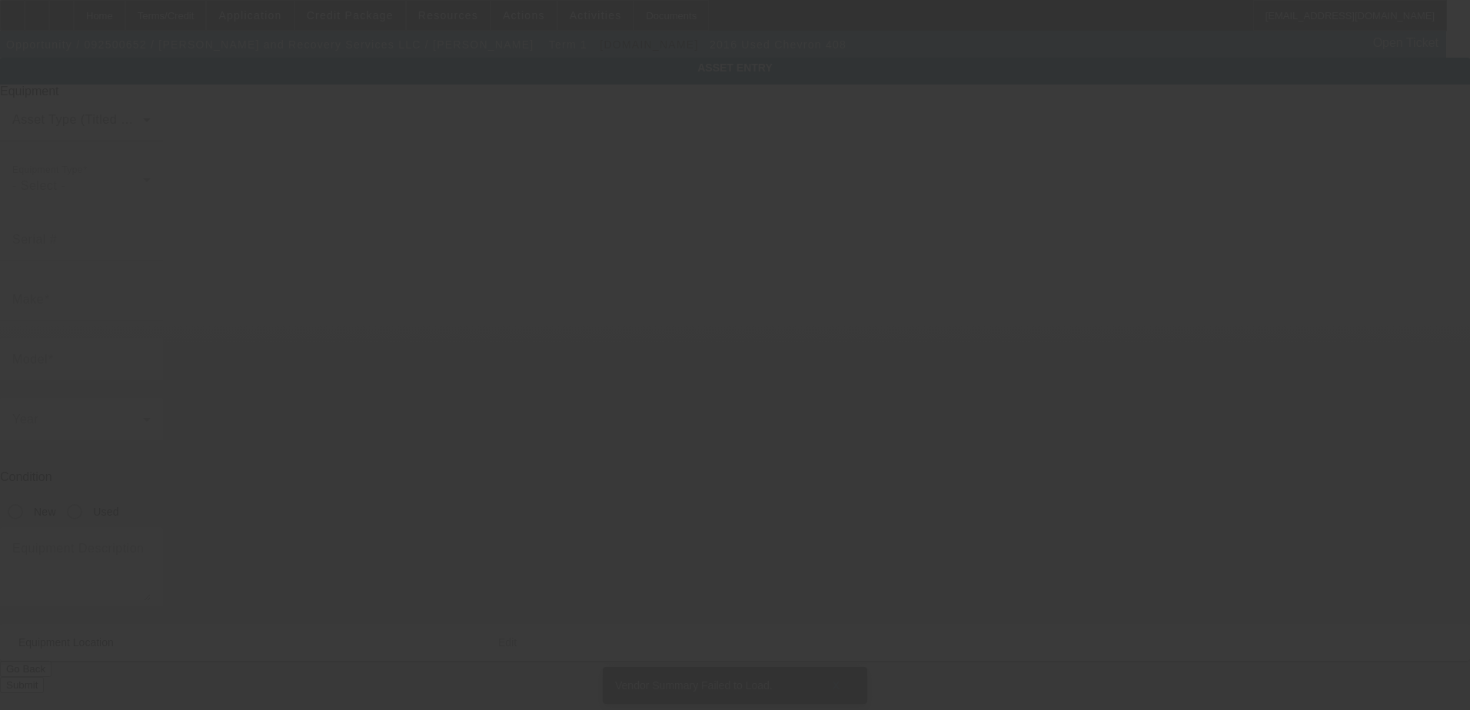
type input "12459 Bowes Branch Rd"
type input "Orlando"
type input "32824"
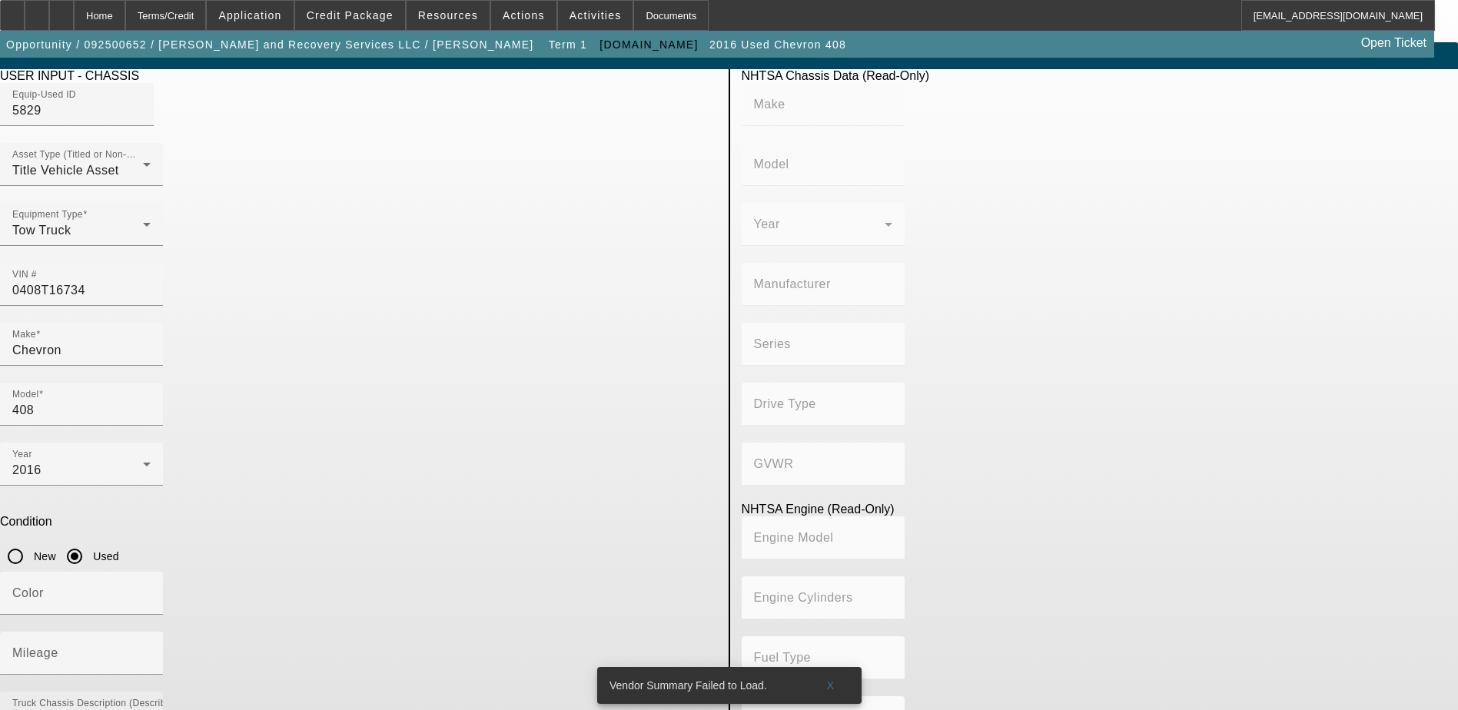
scroll to position [19, 0]
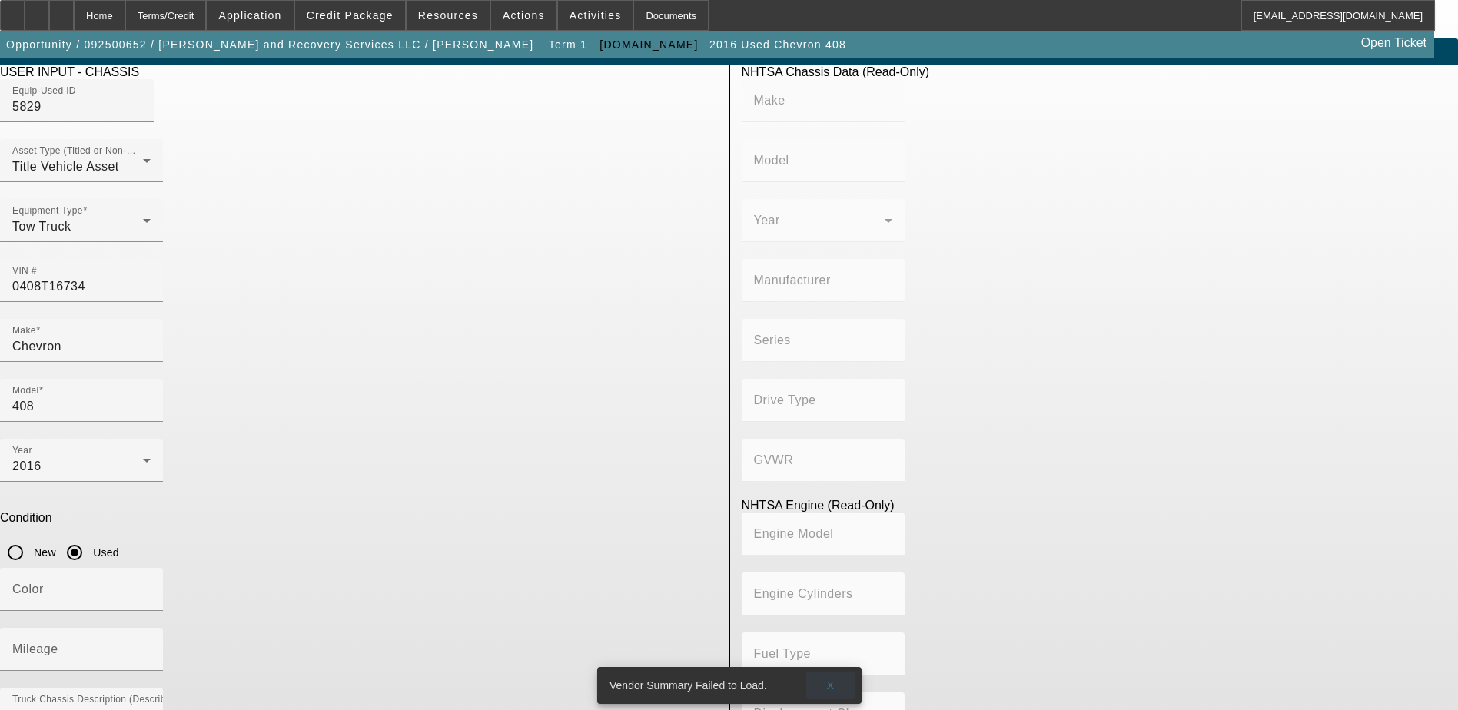
click at [833, 680] on span "X" at bounding box center [830, 686] width 8 height 12
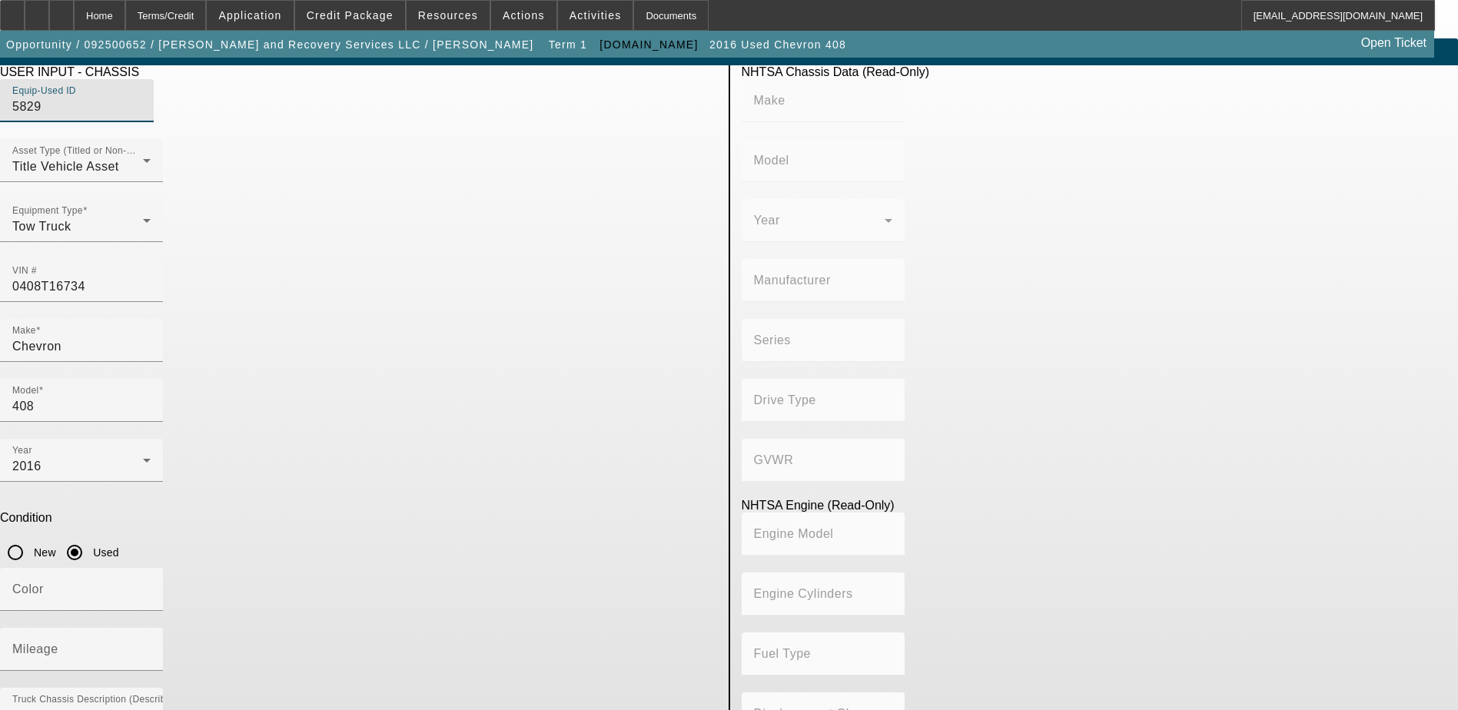
click at [151, 116] on input "5829" at bounding box center [81, 107] width 138 height 18
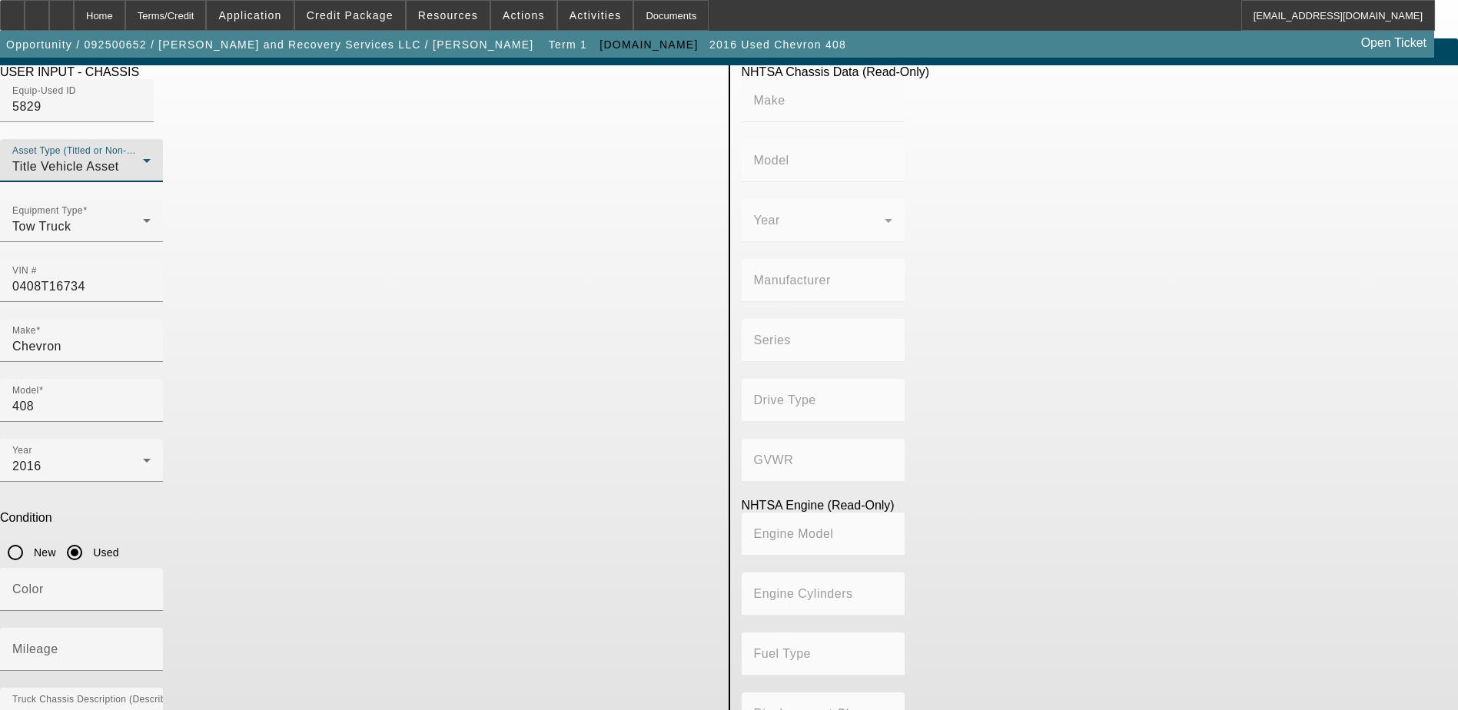
click at [143, 176] on div "Title Vehicle Asset" at bounding box center [77, 167] width 131 height 18
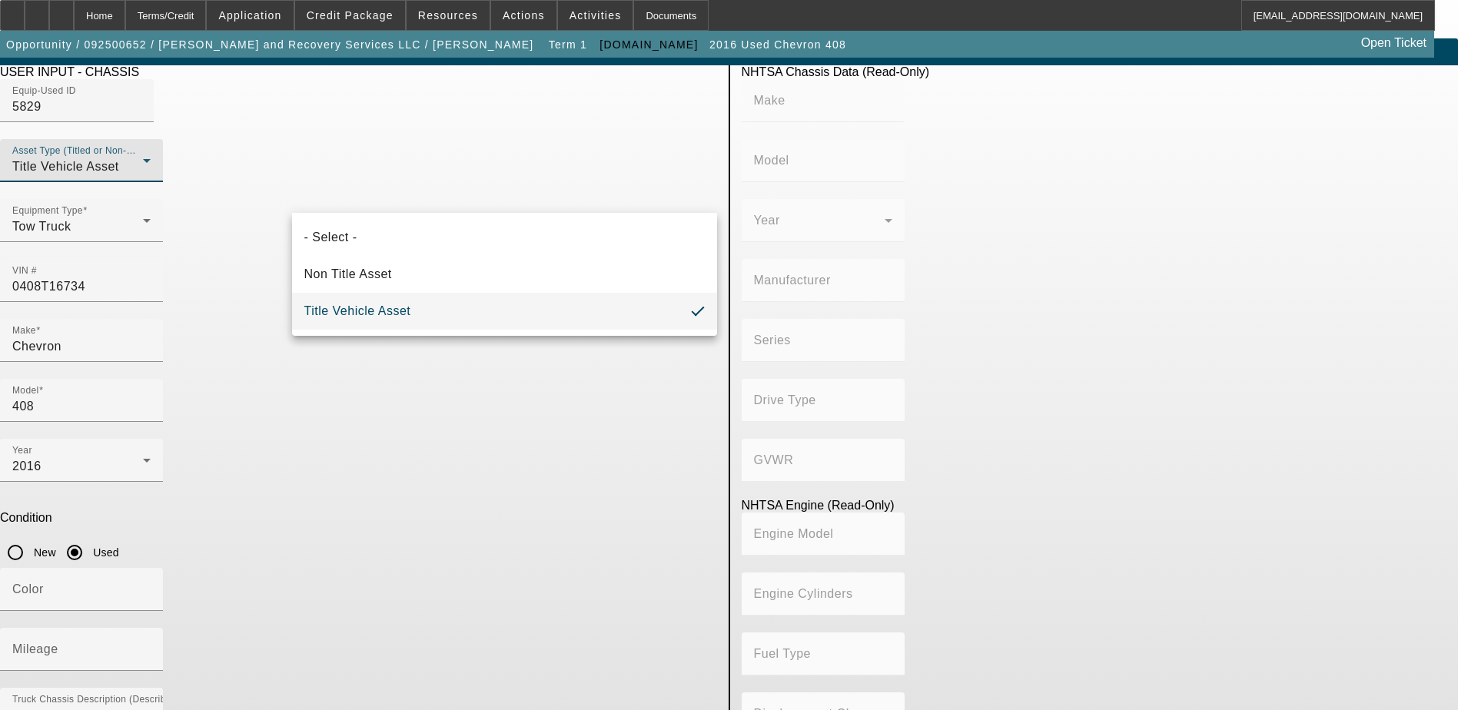
click at [421, 195] on div at bounding box center [729, 355] width 1458 height 710
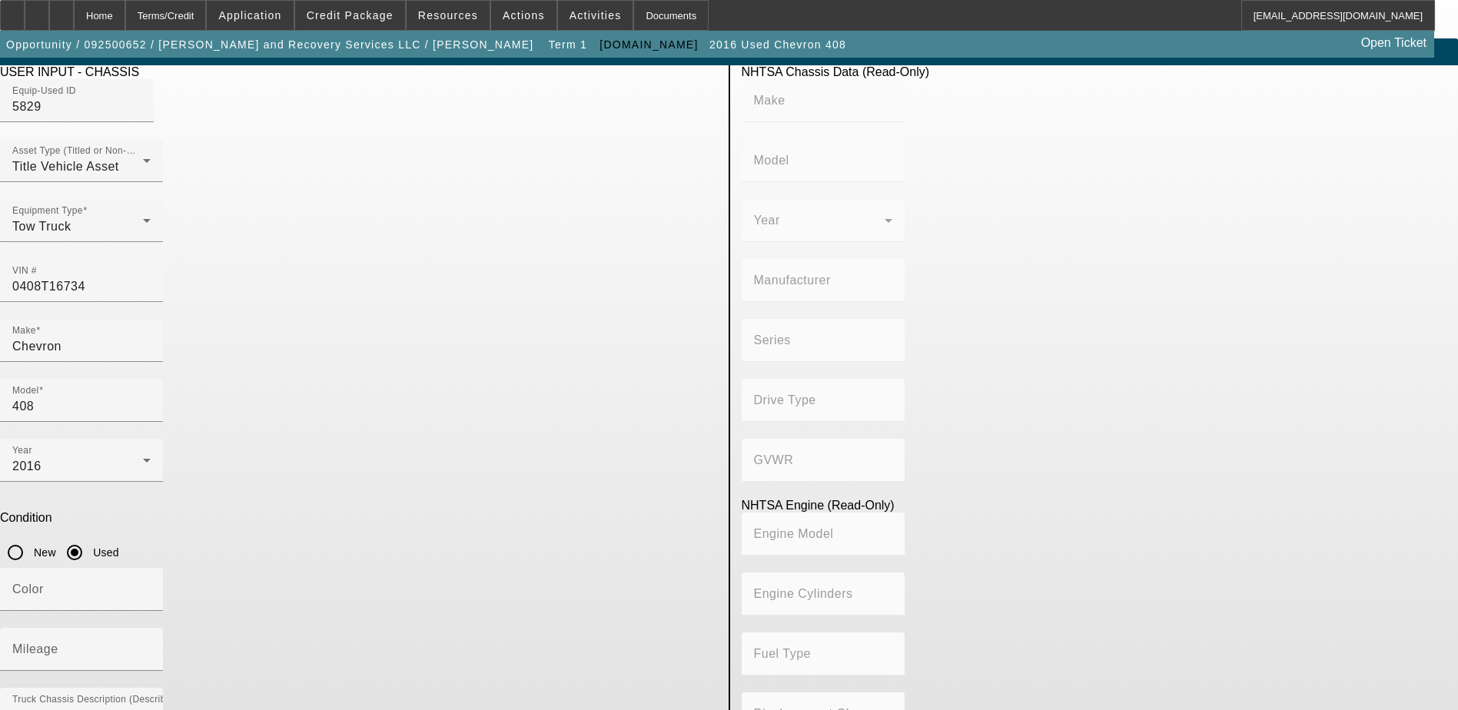
click at [504, 379] on div "Model 408" at bounding box center [358, 409] width 717 height 60
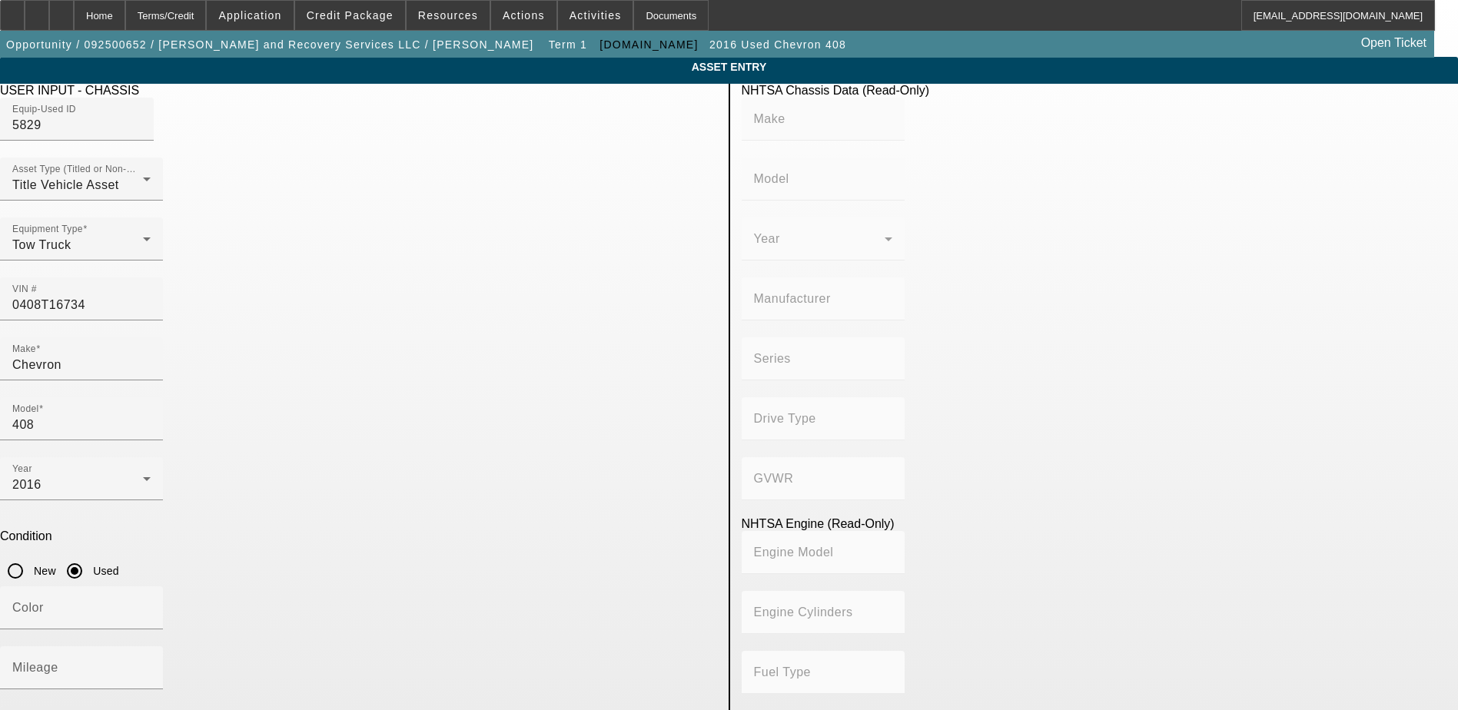
scroll to position [0, 0]
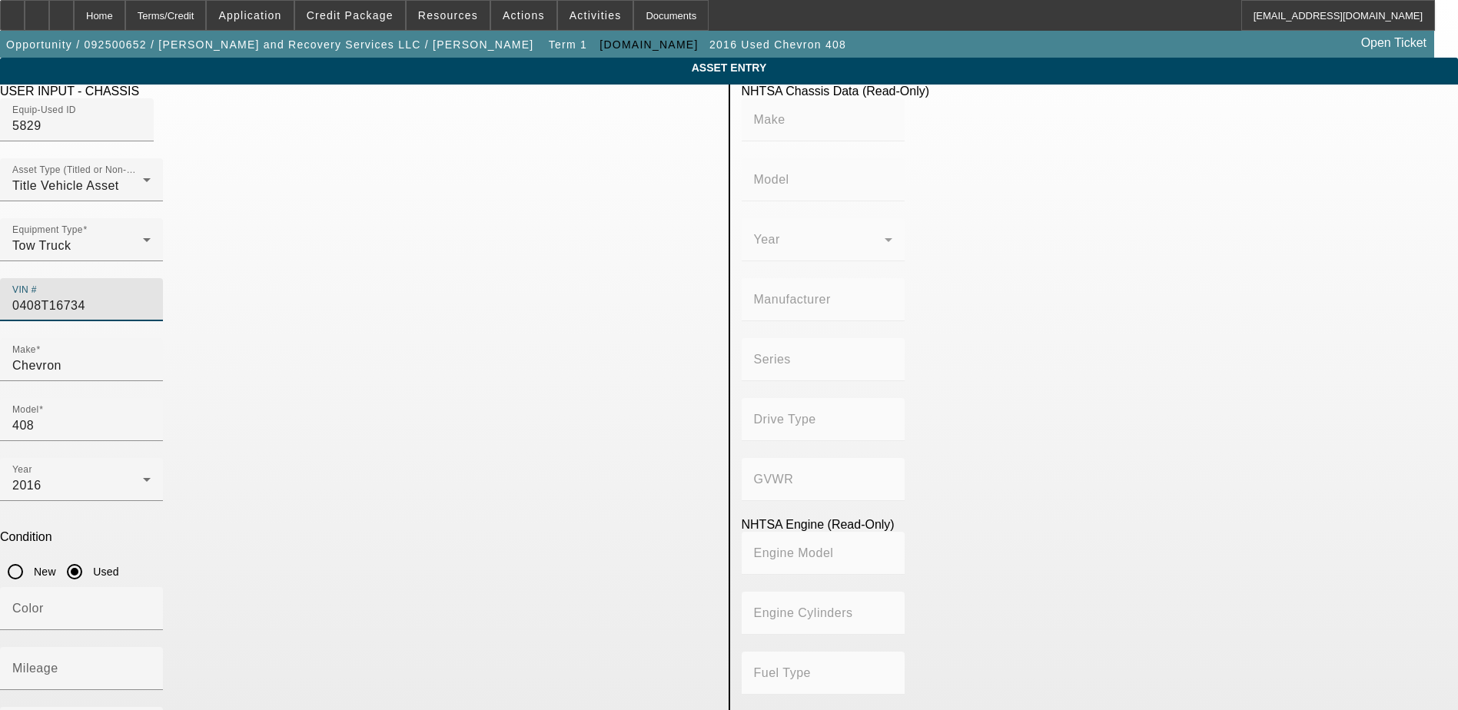
drag, startPoint x: 601, startPoint y: 272, endPoint x: 522, endPoint y: 274, distance: 79.2
click at [163, 278] on div "VIN # 0408T16734" at bounding box center [81, 299] width 163 height 43
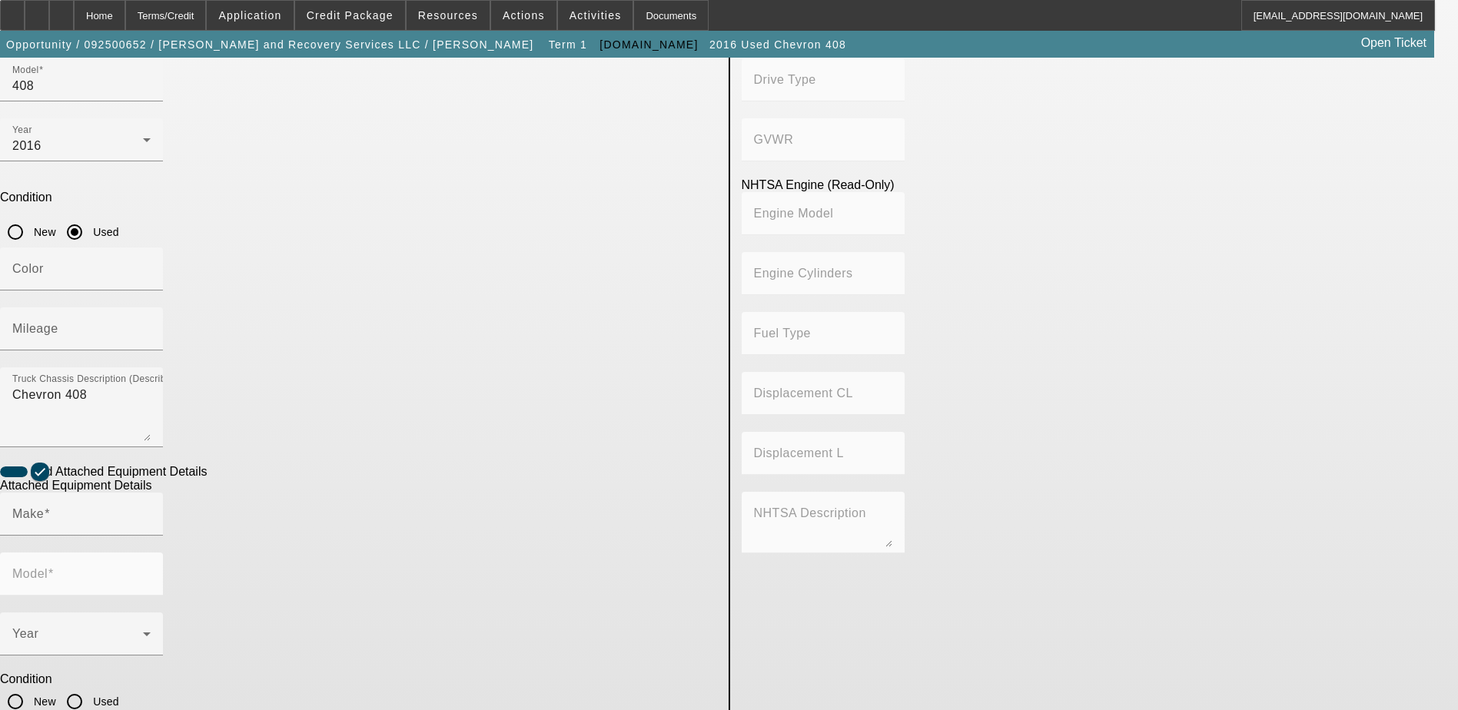
scroll to position [341, 0]
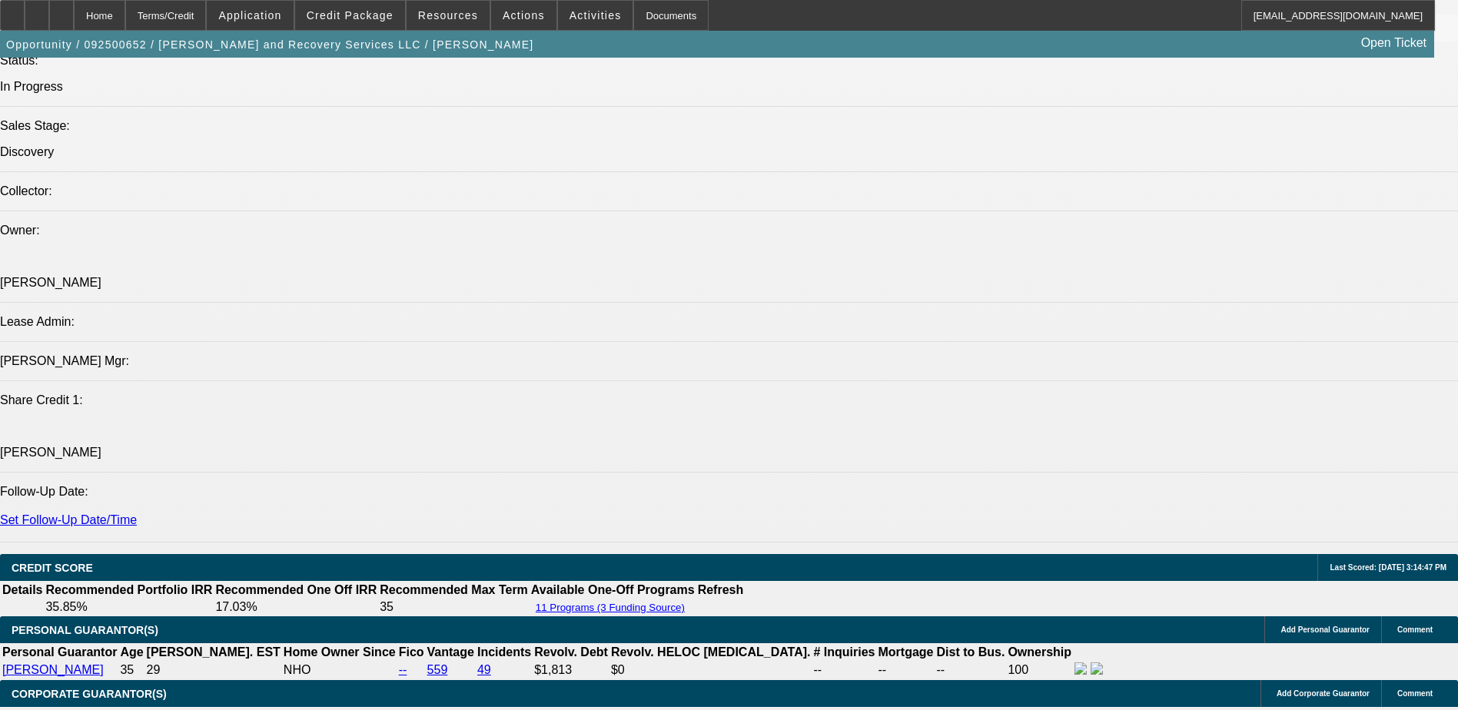
select select "0"
select select "2"
select select "0.1"
select select "4"
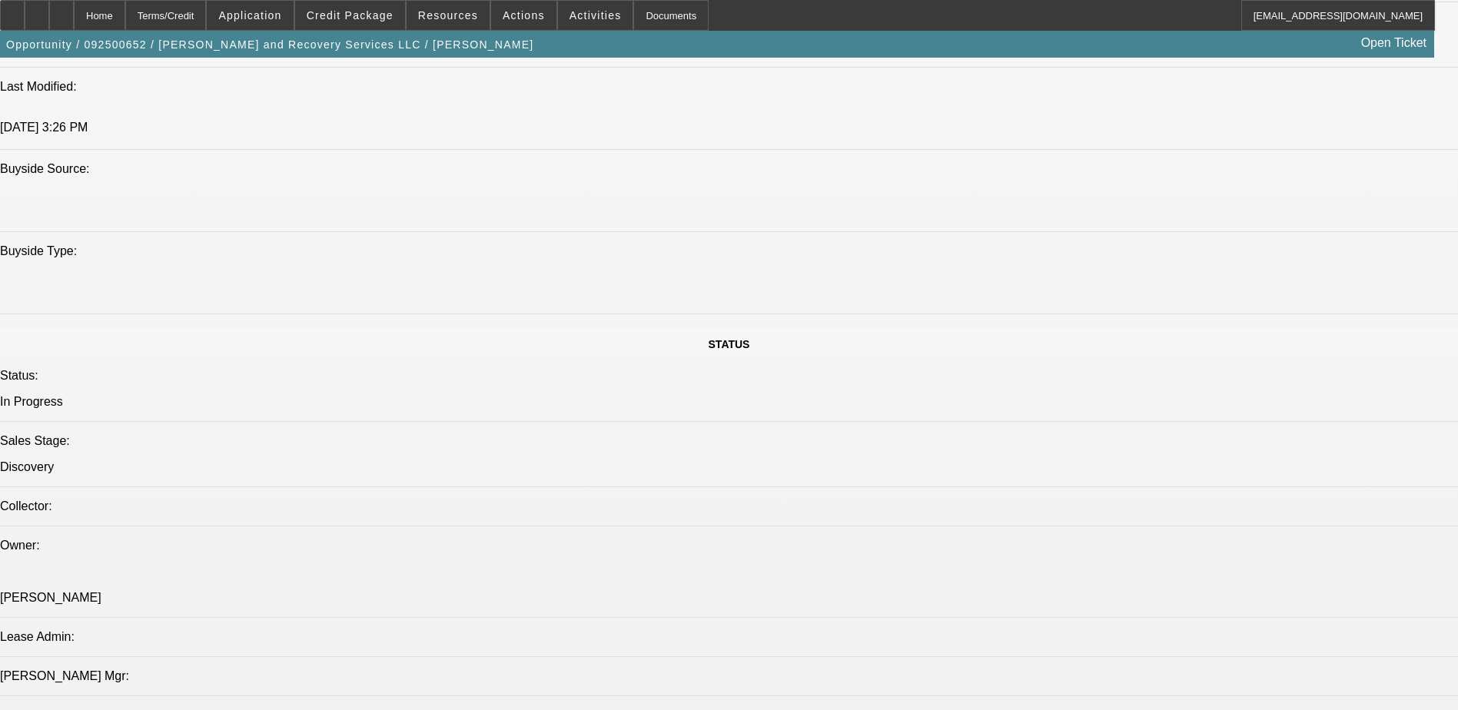
scroll to position [1353, 0]
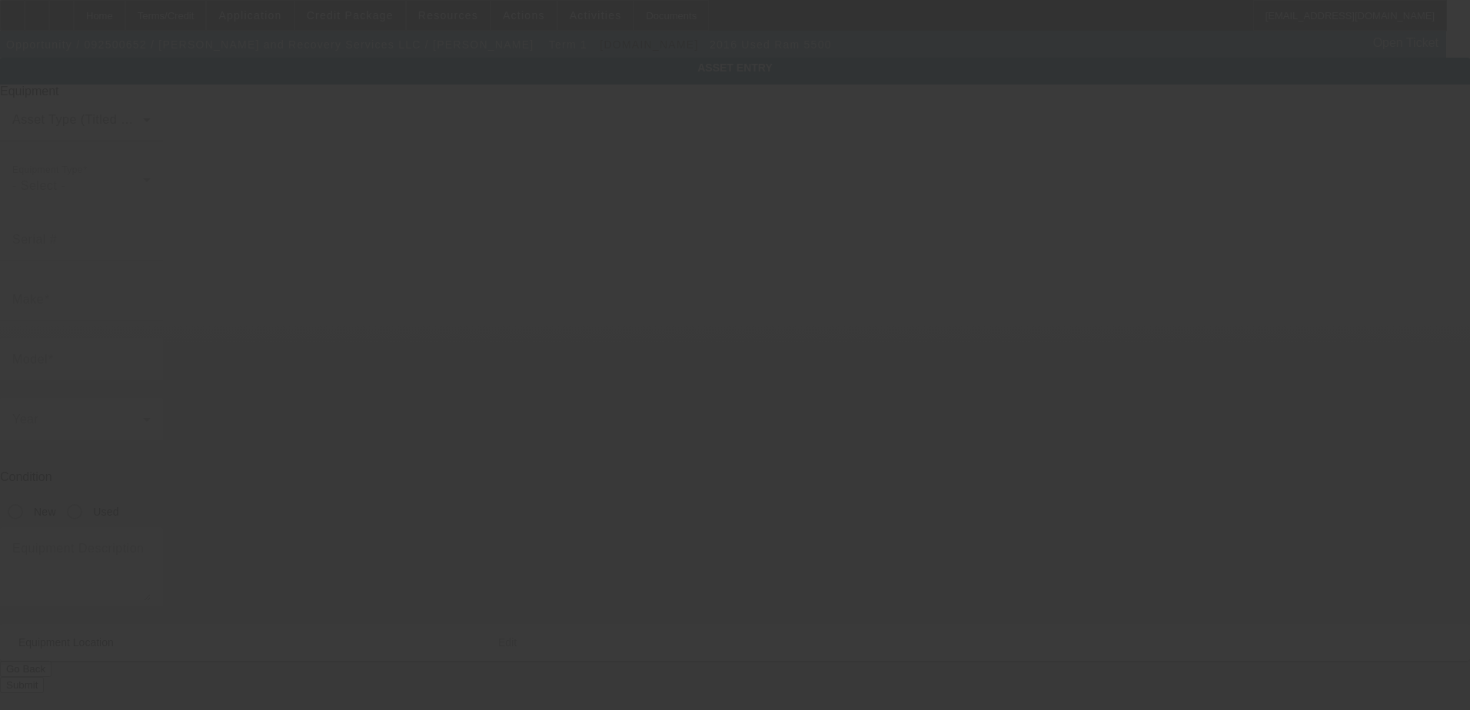
type input "3C7WRMBL0GG317896"
type input "Ram"
type input "5500"
radio input "true"
type textarea "Ram 5500"
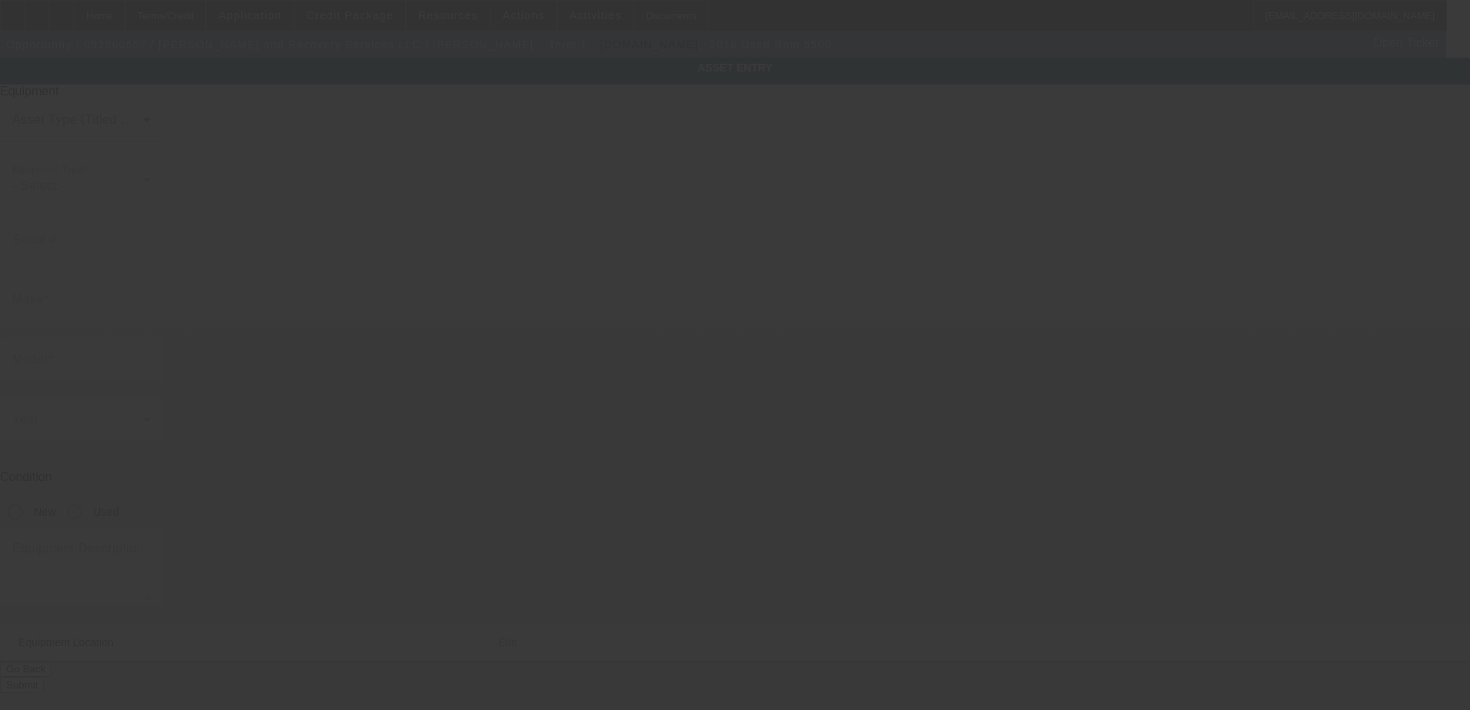
type input "12459 Bowes Branch Rd"
type input "Orlando"
type input "32824"
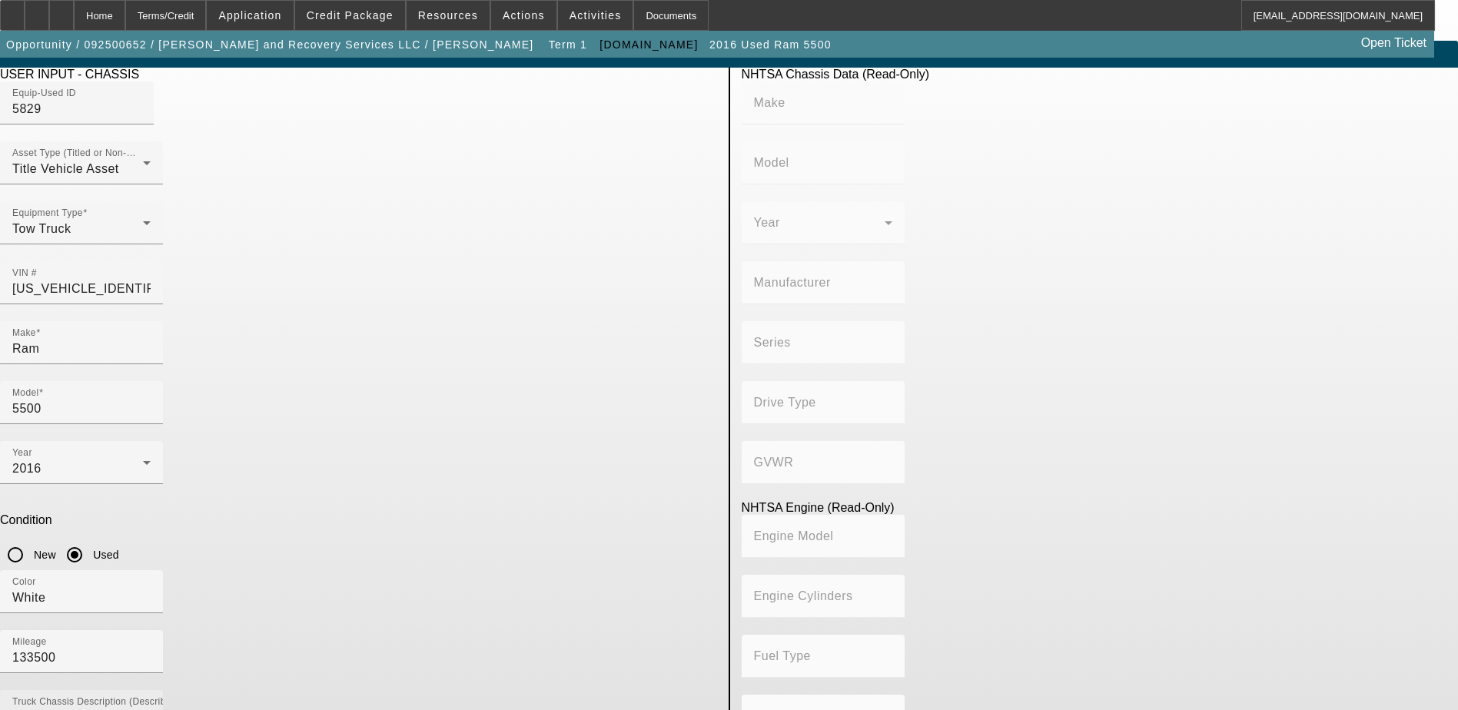
scroll to position [19, 0]
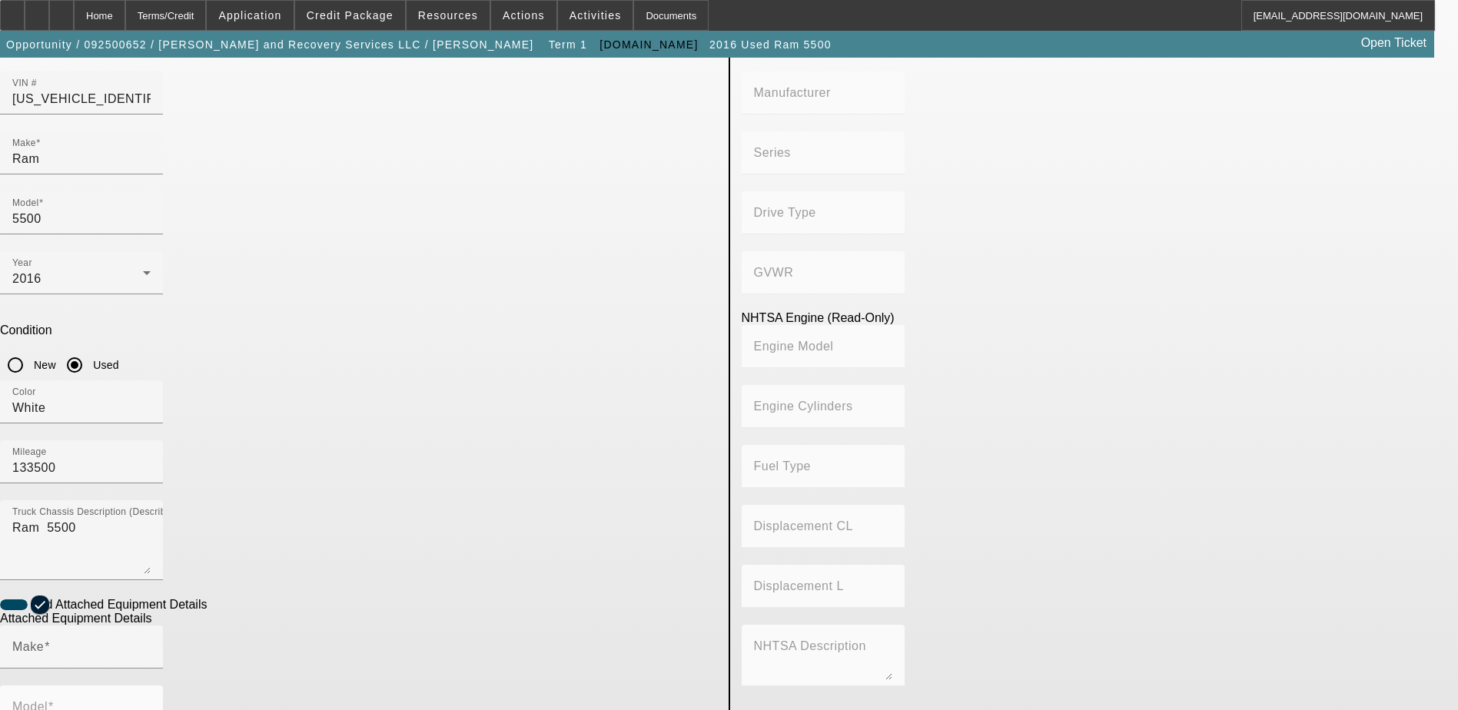
scroll to position [250, 0]
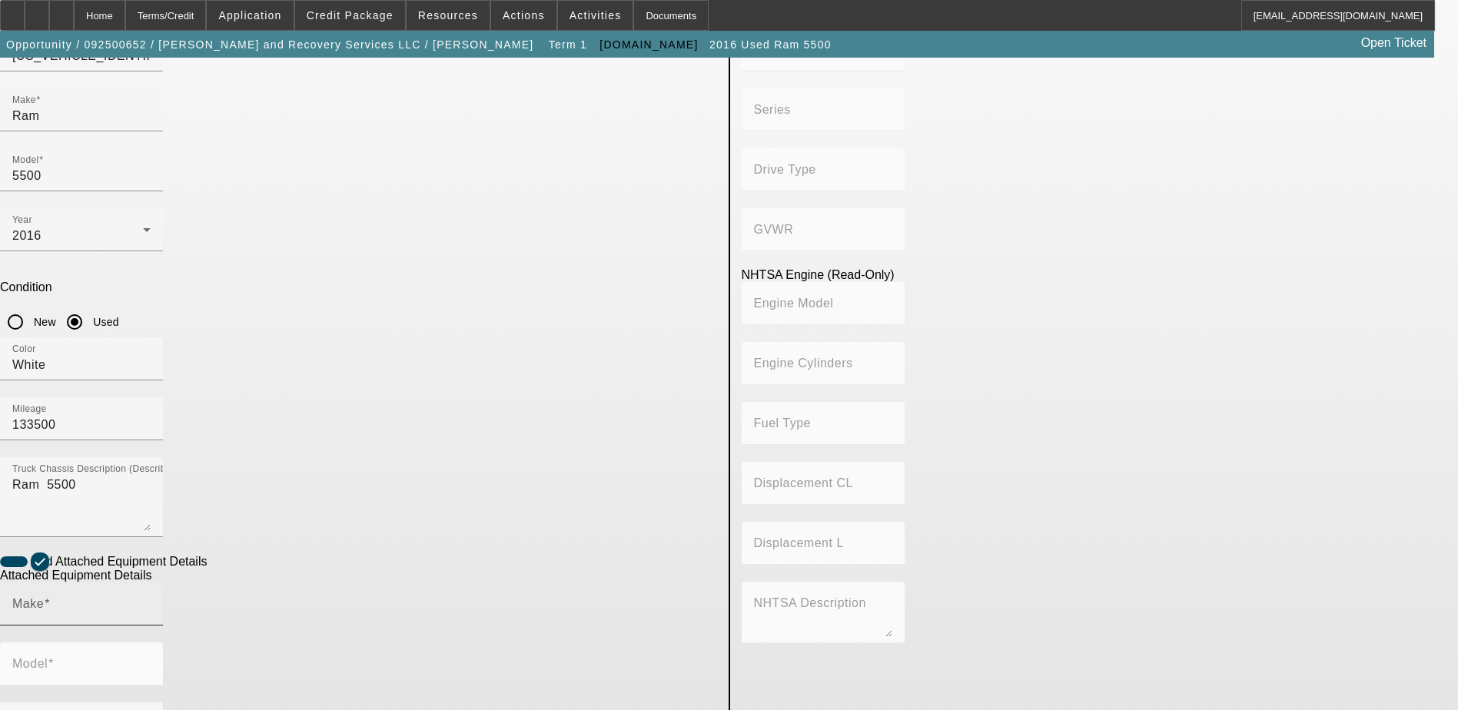
click at [151, 601] on input "Make" at bounding box center [81, 610] width 138 height 18
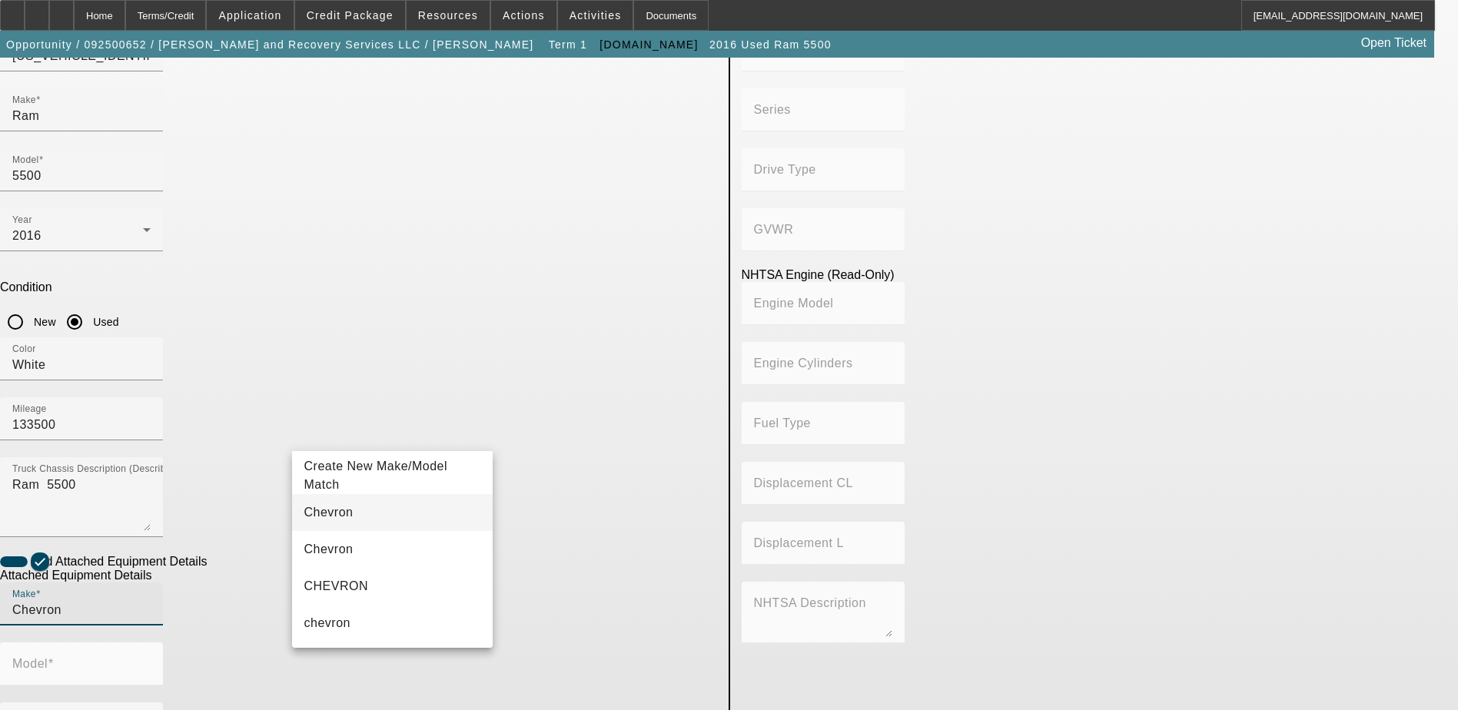
type input "Chevron"
click at [377, 504] on mat-option "Chevron" at bounding box center [392, 512] width 201 height 37
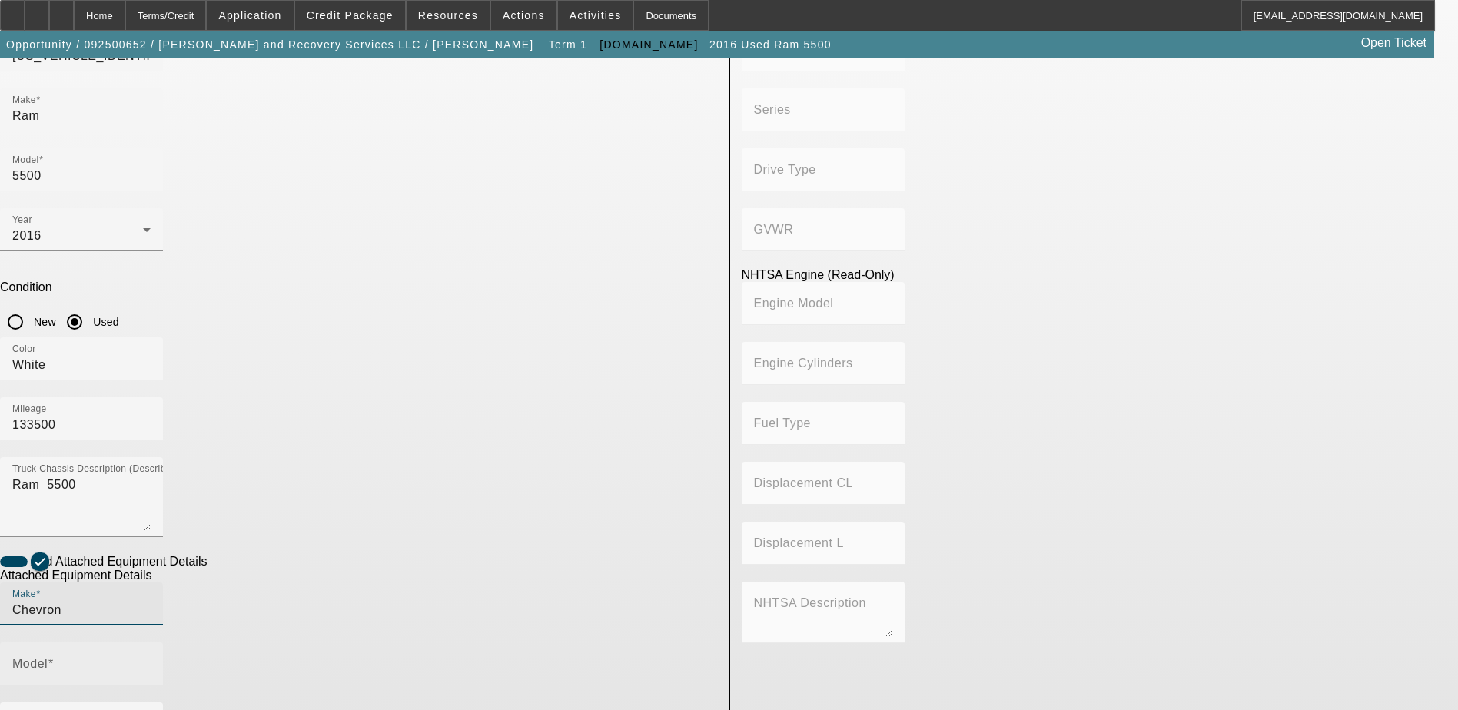
click at [54, 657] on span at bounding box center [51, 663] width 6 height 13
click at [151, 661] on input "Model" at bounding box center [81, 670] width 138 height 18
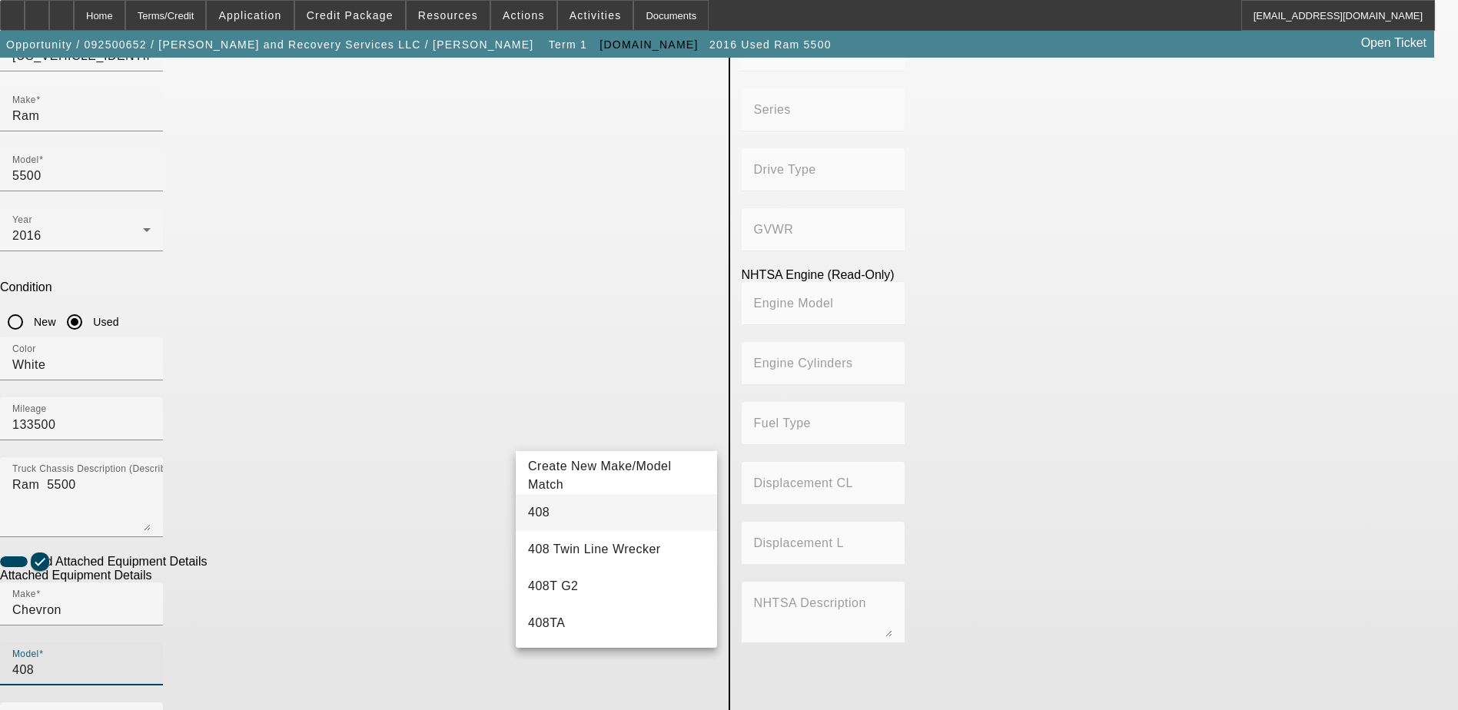
type input "408"
click at [584, 507] on mat-option "408" at bounding box center [616, 512] width 201 height 37
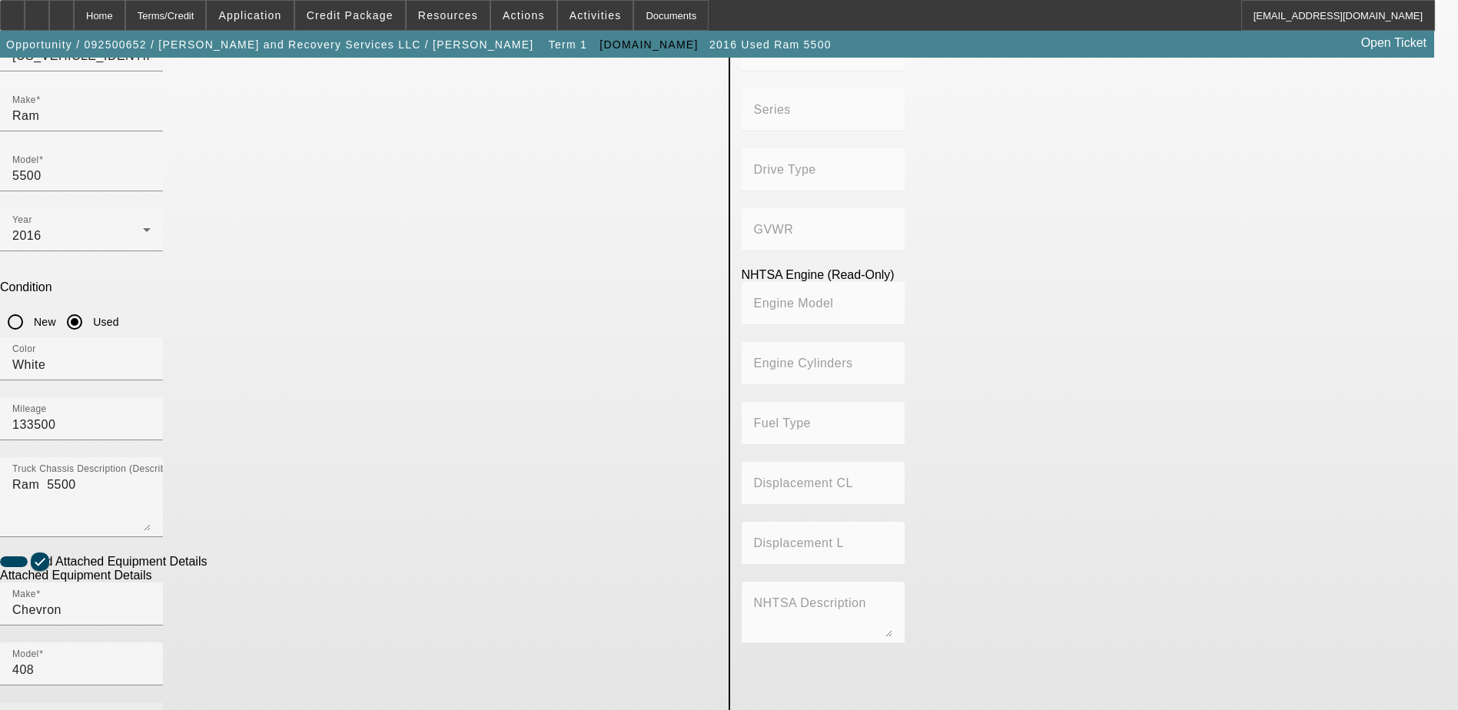
click at [151, 703] on div "Year" at bounding box center [81, 724] width 138 height 43
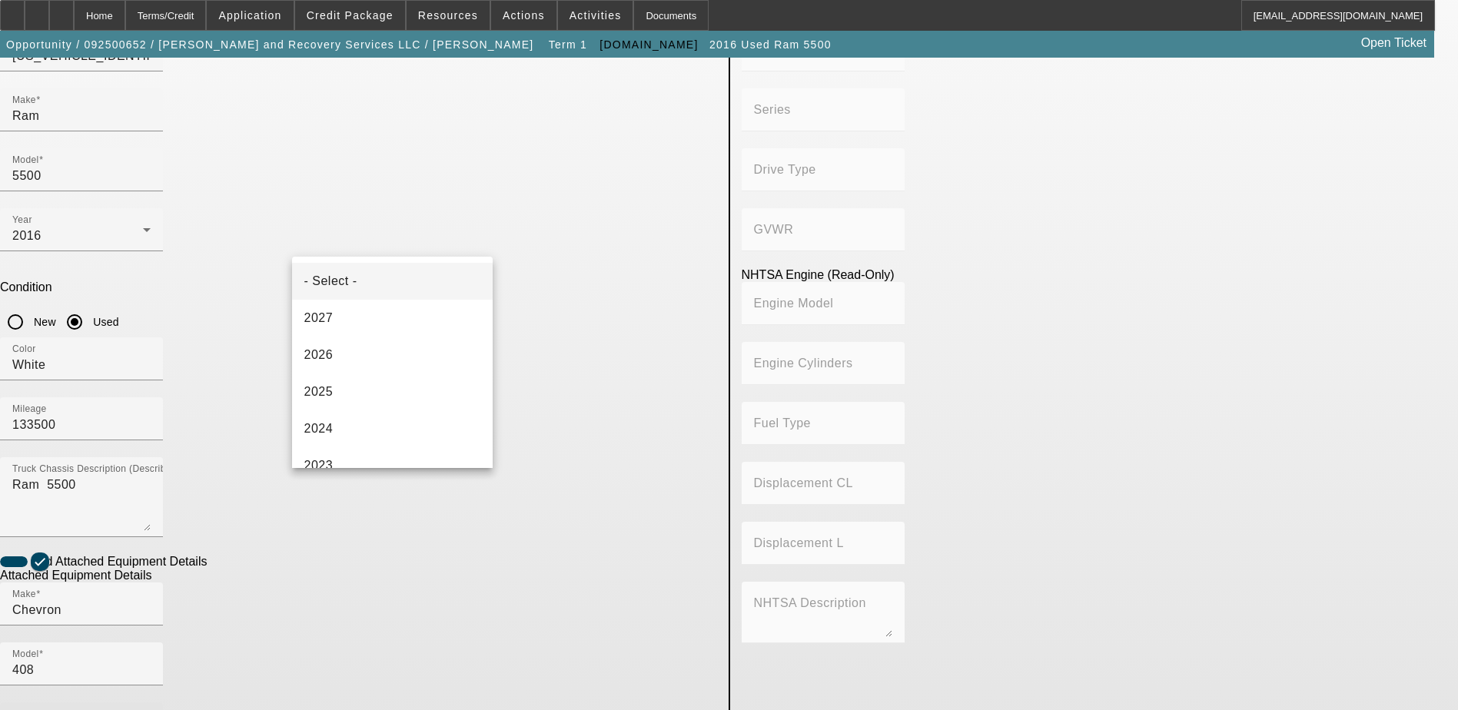
scroll to position [308, 0]
click at [358, 412] on mat-option "2016" at bounding box center [392, 416] width 201 height 37
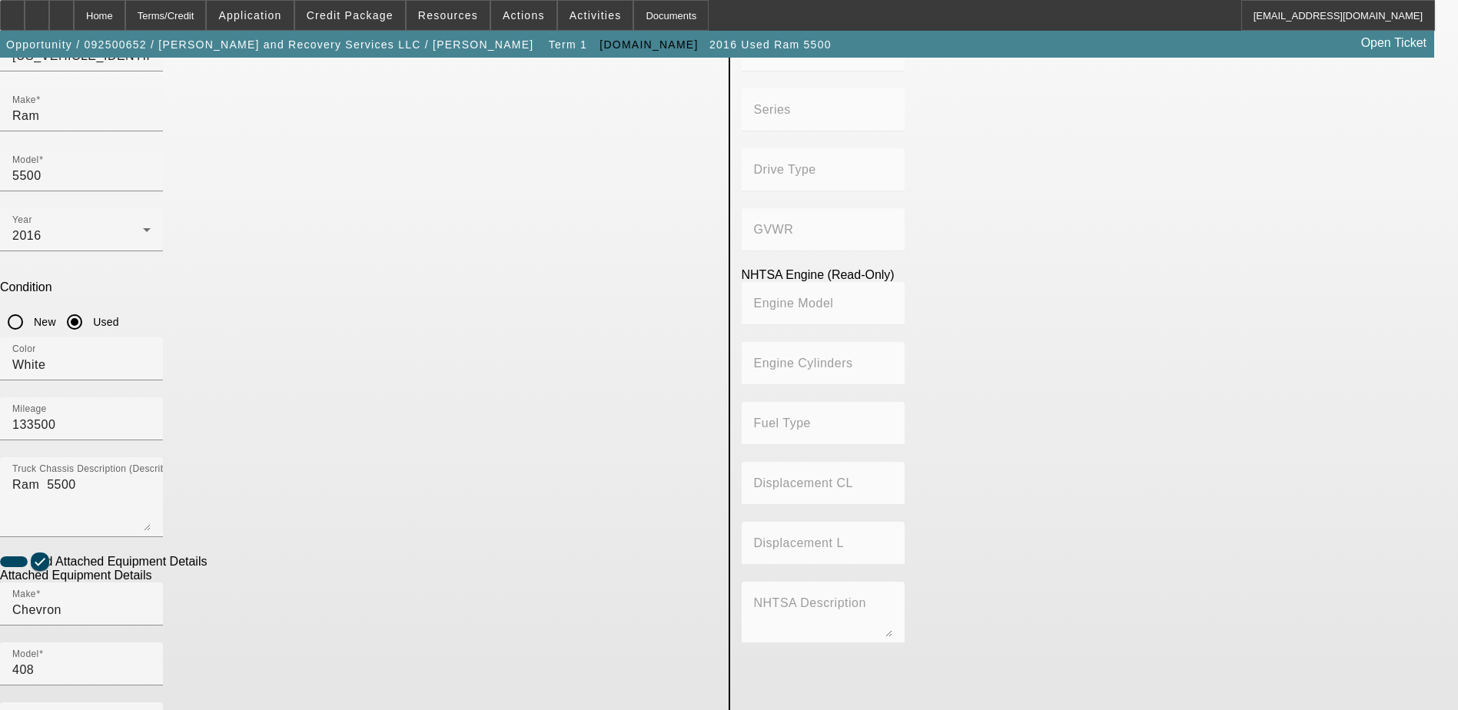
radio input "true"
paste input "0408T16734"
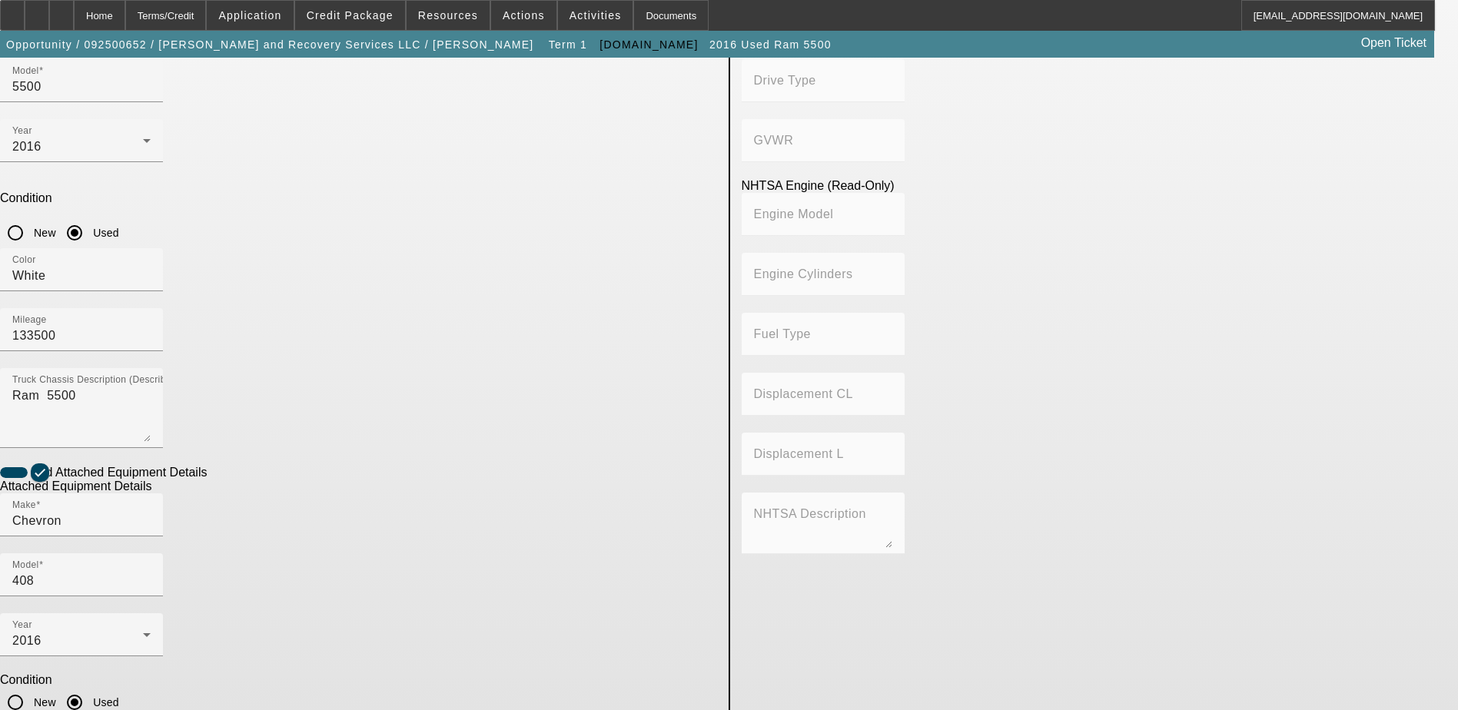
scroll to position [341, 0]
type input "0408T16734"
type textarea "Miller Chevron 408 Wrecker"
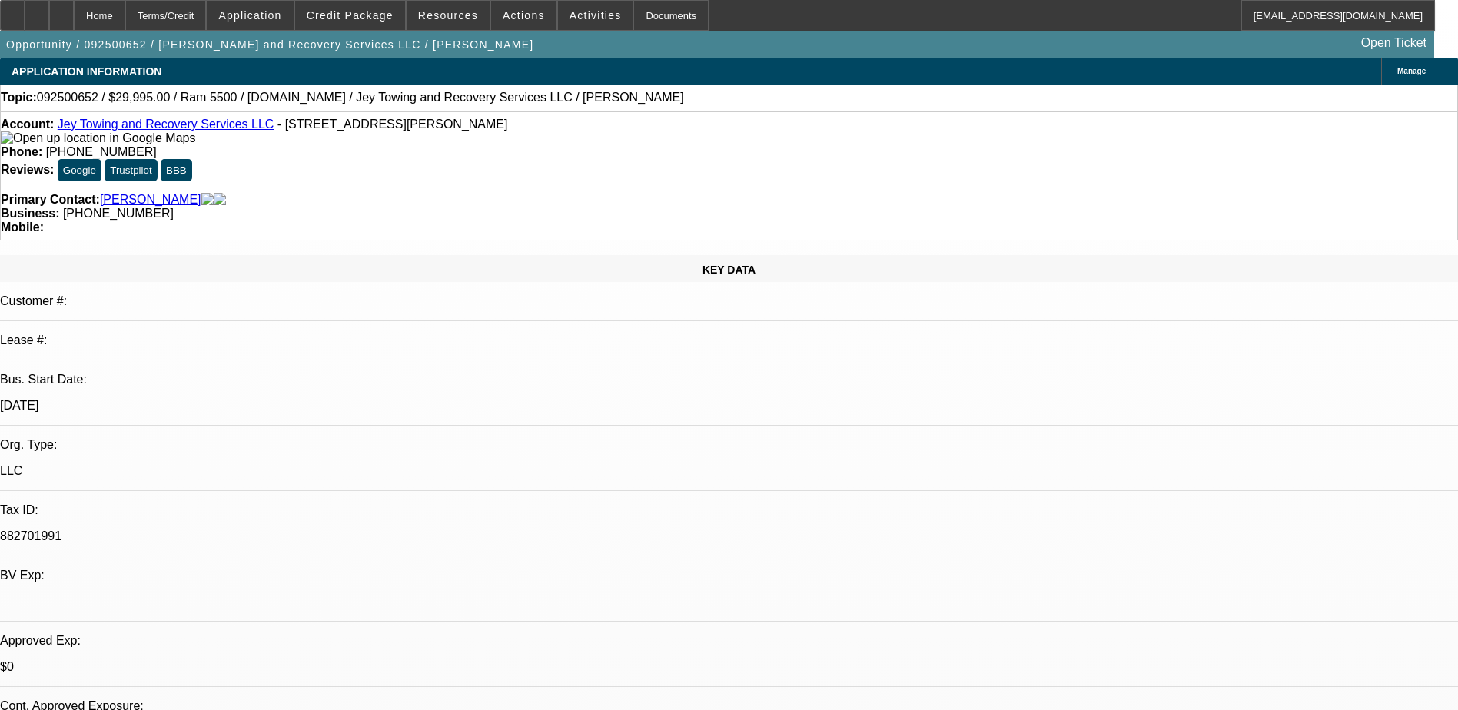
select select "0"
select select "2"
select select "0.1"
select select "4"
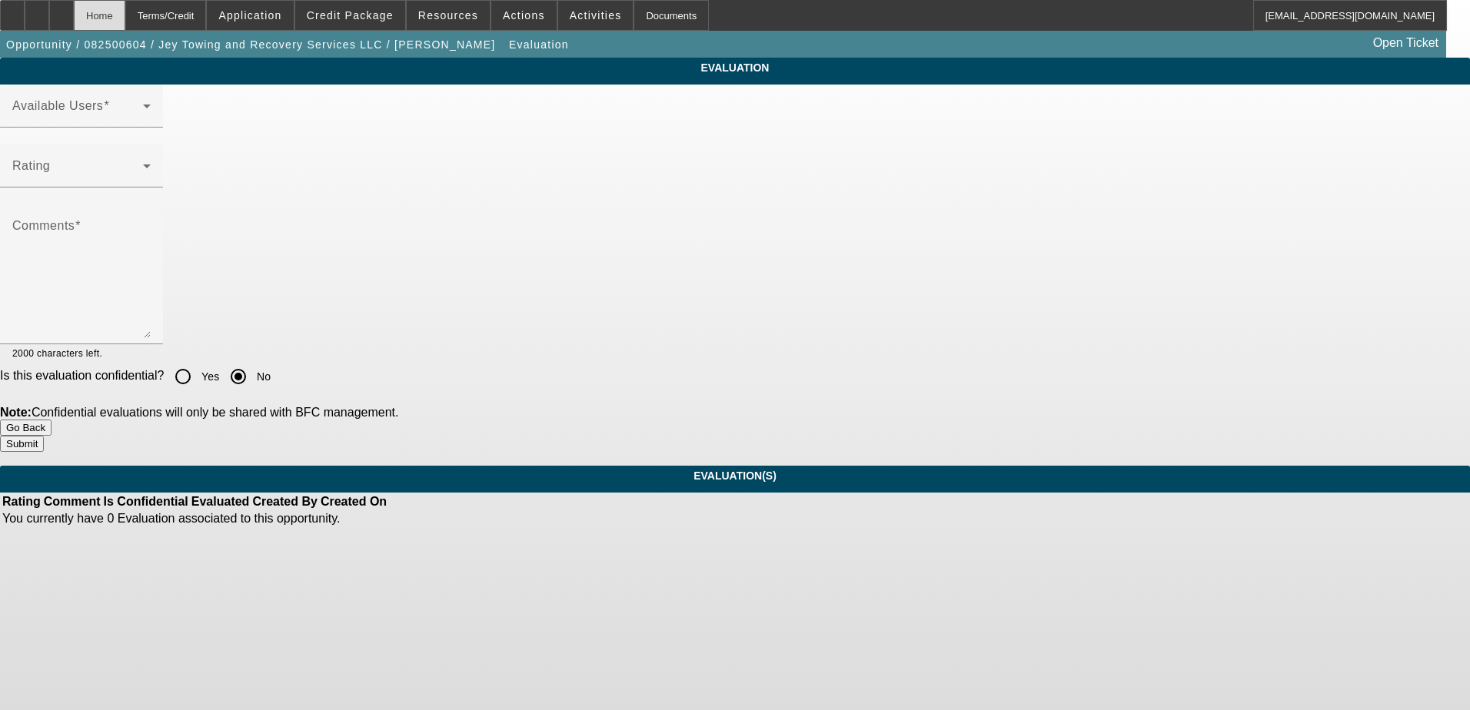
click at [125, 11] on div "Home" at bounding box center [100, 15] width 52 height 31
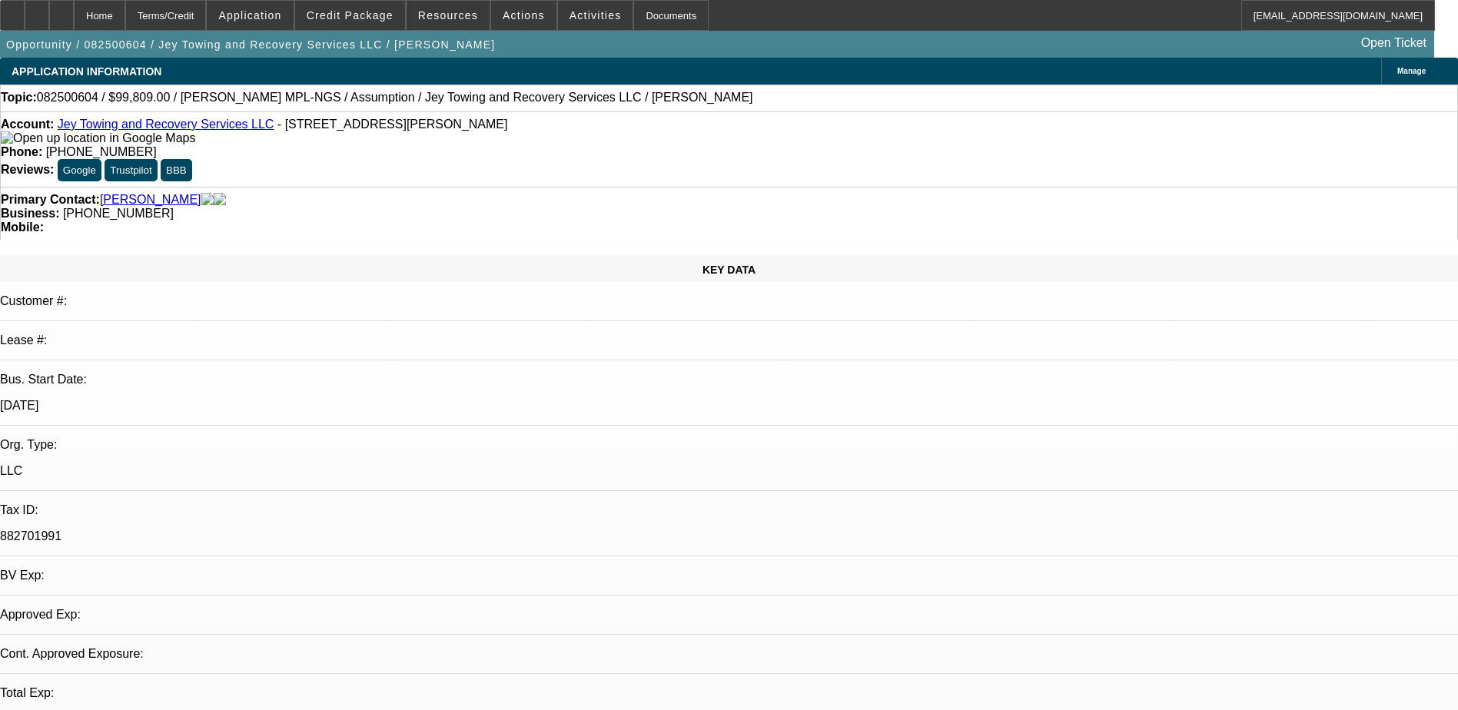
select select "0"
select select "2"
select select "0.1"
select select "1"
select select "2"
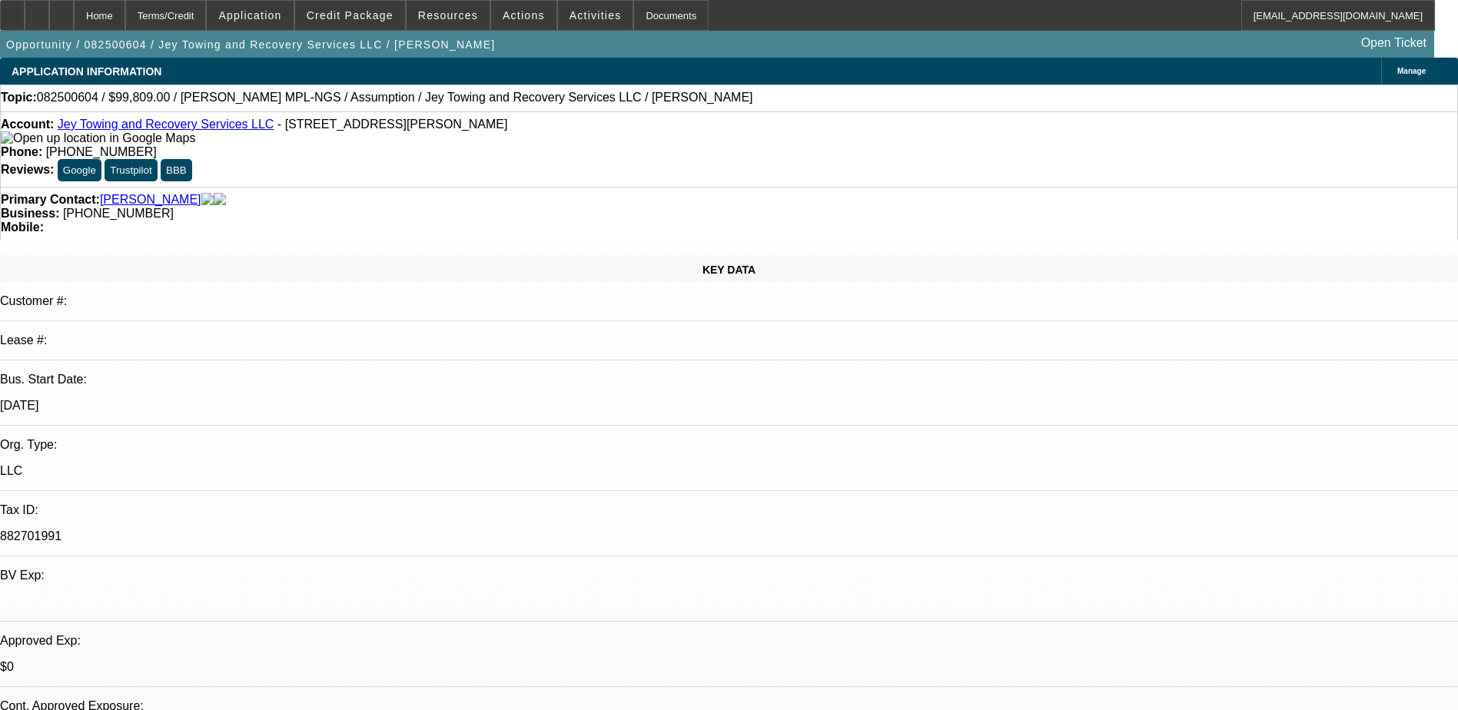
select select "4"
